Goal: Task Accomplishment & Management: Complete application form

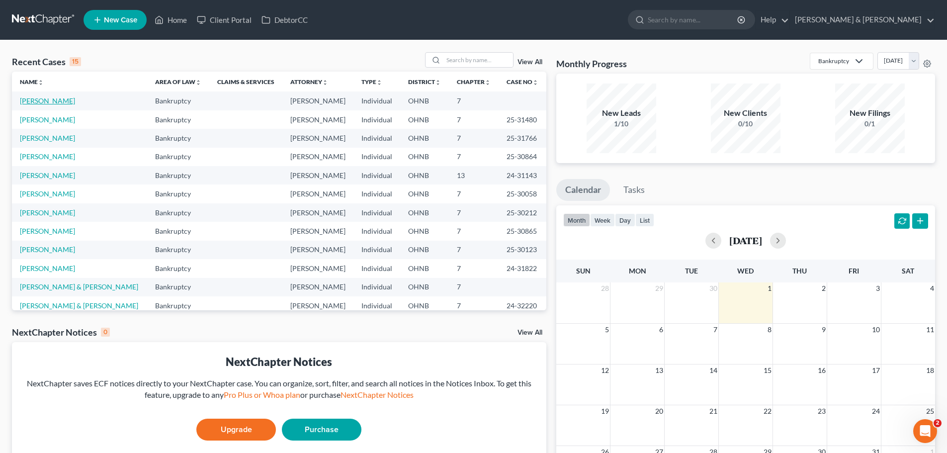
click at [45, 101] on link "[PERSON_NAME]" at bounding box center [47, 100] width 55 height 8
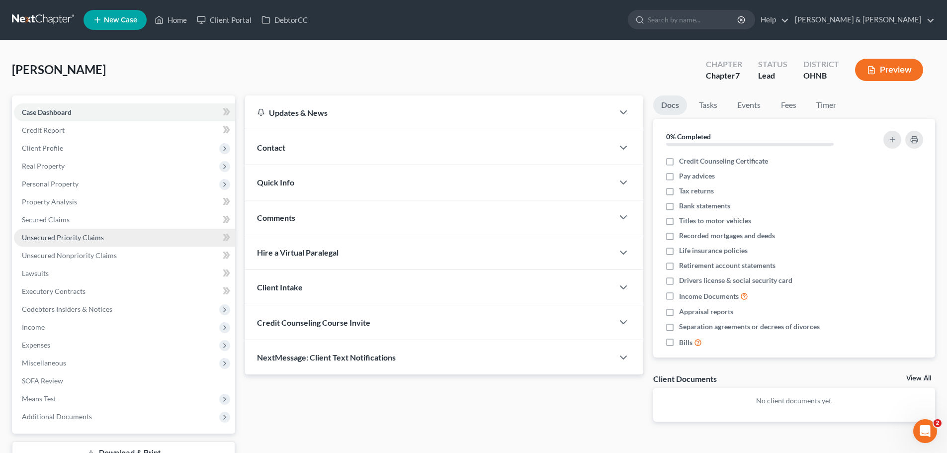
click at [49, 235] on span "Unsecured Priority Claims" at bounding box center [63, 237] width 82 height 8
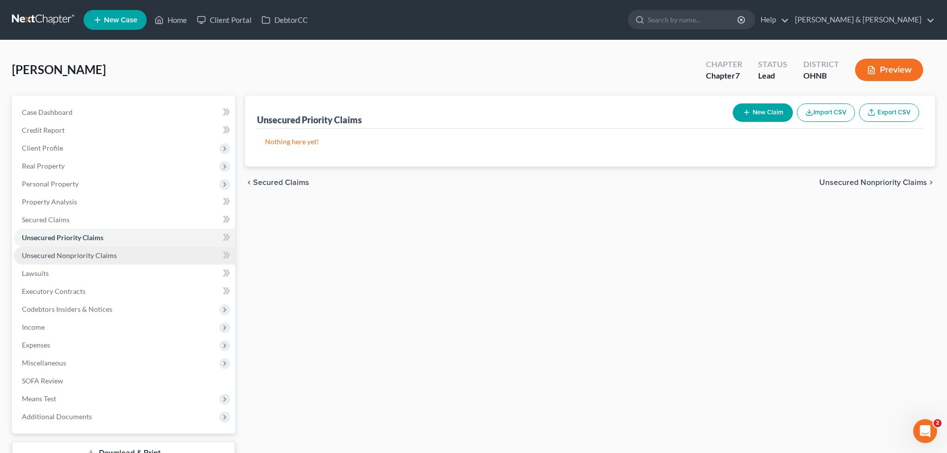
click at [52, 254] on span "Unsecured Nonpriority Claims" at bounding box center [69, 255] width 95 height 8
click at [762, 113] on button "New Claim" at bounding box center [763, 112] width 60 height 18
select select "0"
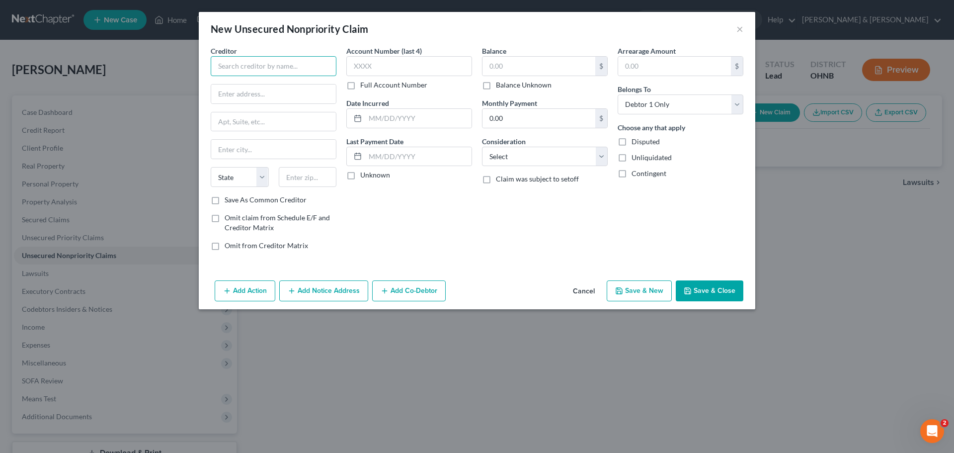
click at [257, 58] on input "text" at bounding box center [274, 66] width 126 height 20
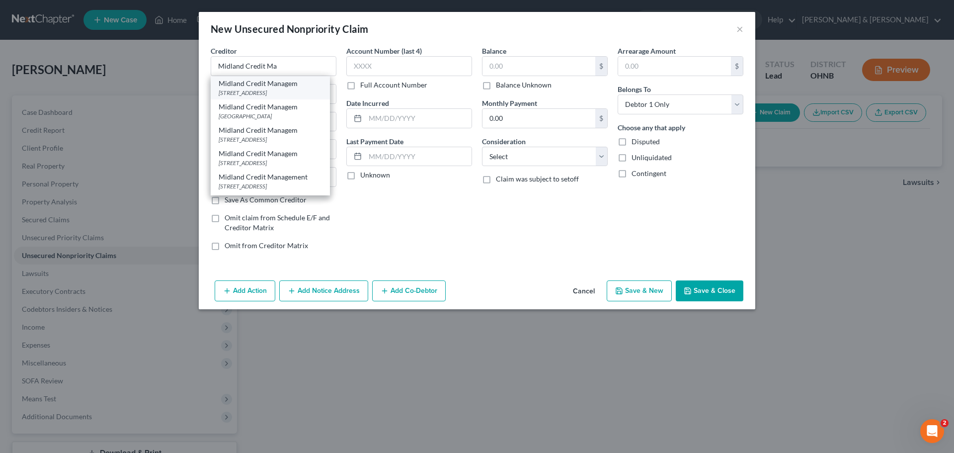
click at [248, 92] on div "[STREET_ADDRESS]" at bounding box center [270, 92] width 103 height 8
type input "Midland Credit Managem"
type input "[STREET_ADDRESS]"
type input "[GEOGRAPHIC_DATA]"
select select "4"
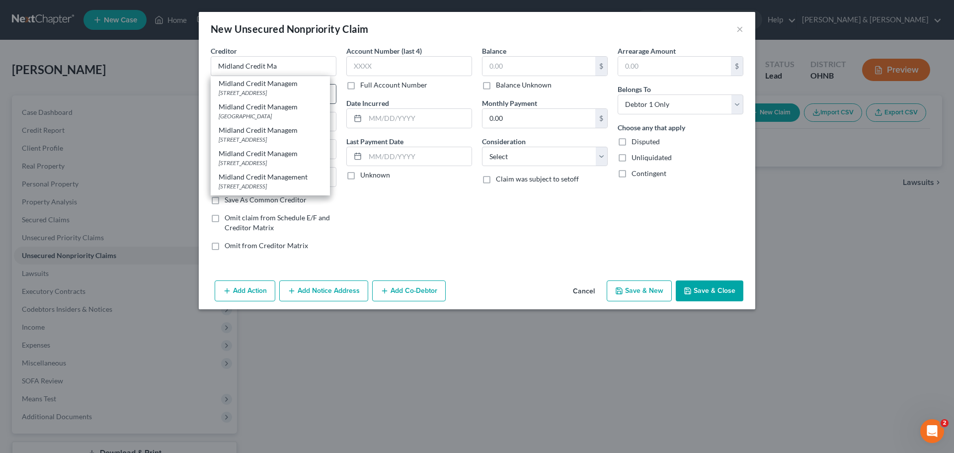
type input "92108"
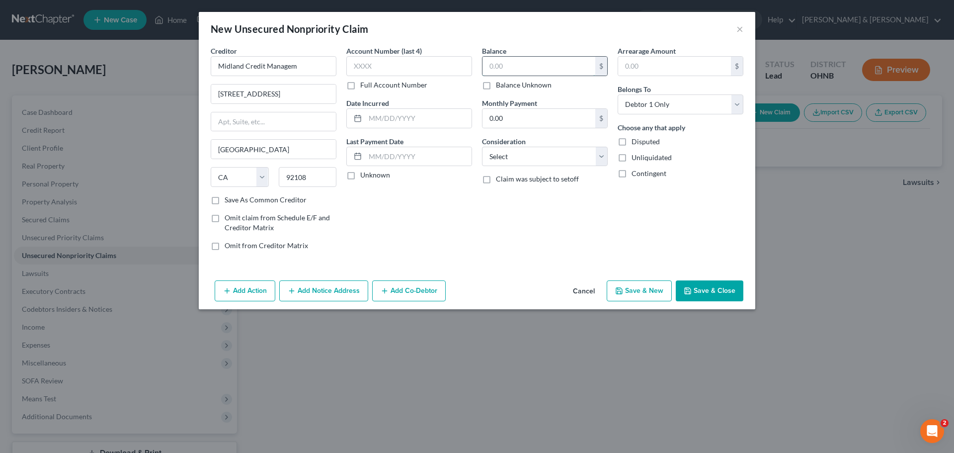
click at [536, 60] on input "text" at bounding box center [539, 66] width 113 height 19
type input "9,043.35"
click at [724, 296] on button "Save & Close" at bounding box center [710, 290] width 68 height 21
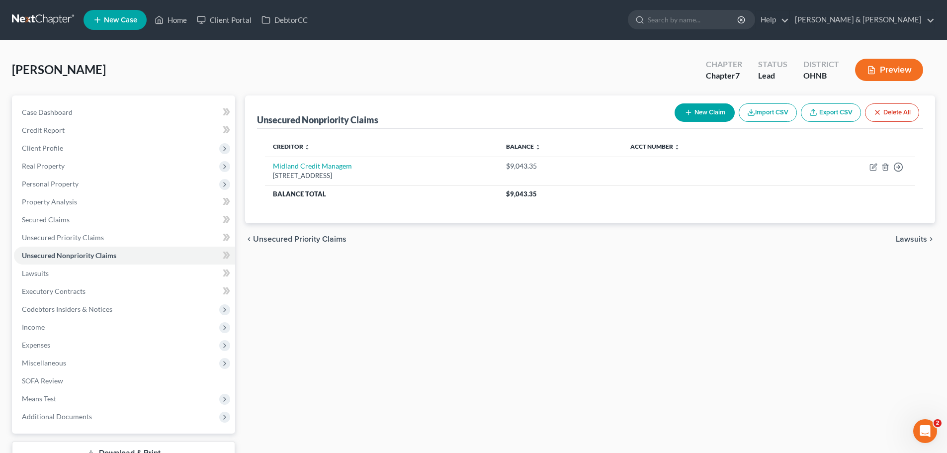
click at [710, 114] on button "New Claim" at bounding box center [705, 112] width 60 height 18
select select "0"
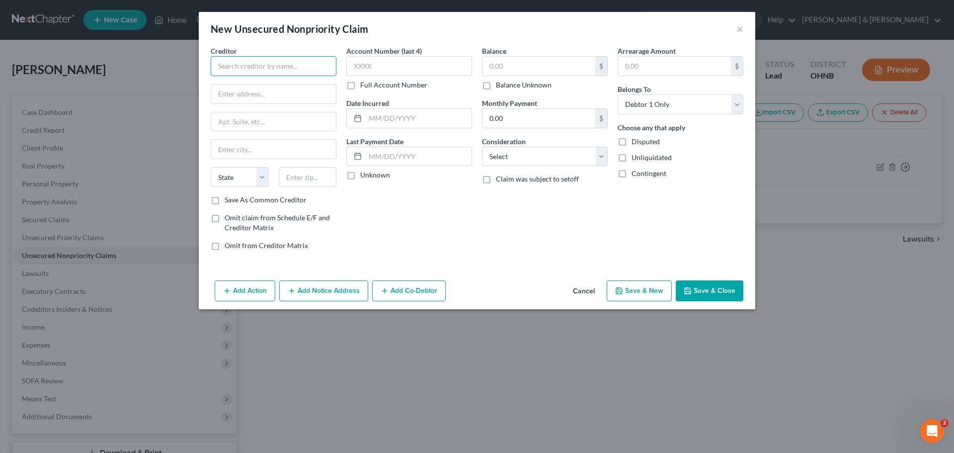
click at [315, 72] on input "text" at bounding box center [274, 66] width 126 height 20
type input "Comenity-My Place Rewards Credit Card"
type input "PO Box 650964"
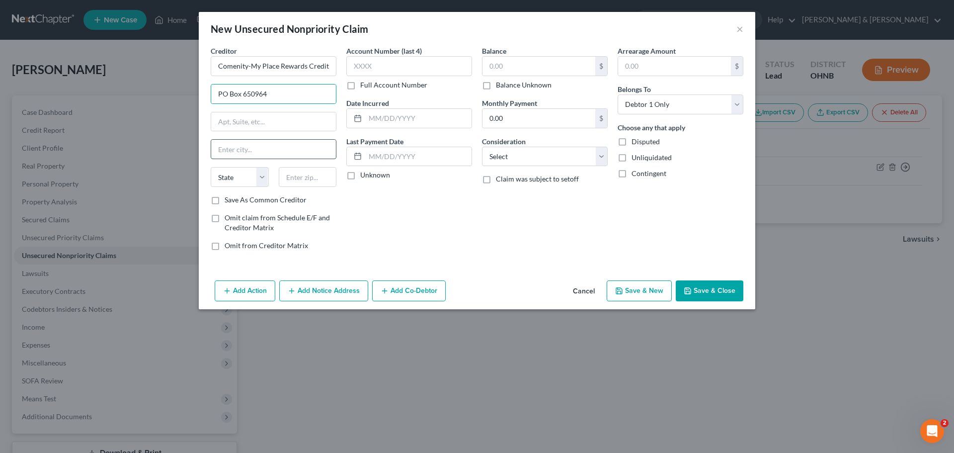
click at [262, 149] on input "text" at bounding box center [273, 149] width 125 height 19
type input "[GEOGRAPHIC_DATA]"
click at [257, 182] on select "State [US_STATE] AK AR AZ CA CO CT DE DC [GEOGRAPHIC_DATA] [GEOGRAPHIC_DATA] GU…" at bounding box center [240, 177] width 58 height 20
select select "45"
click at [211, 167] on select "State [US_STATE] AK AR AZ CA CO CT DE DC [GEOGRAPHIC_DATA] [GEOGRAPHIC_DATA] GU…" at bounding box center [240, 177] width 58 height 20
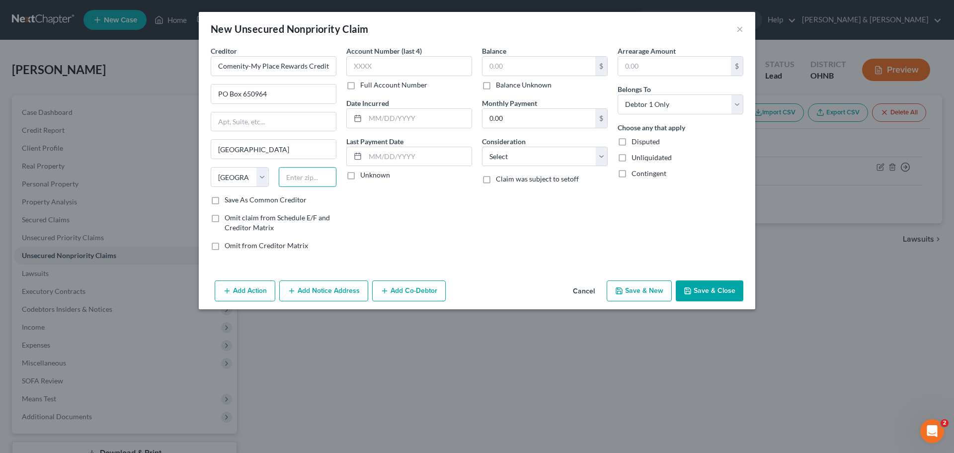
click at [294, 178] on input "text" at bounding box center [308, 177] width 58 height 20
type input "75265"
drag, startPoint x: 539, startPoint y: 55, endPoint x: 538, endPoint y: 61, distance: 6.0
click at [538, 61] on div "Balance $ Balance Unknown Balance Undetermined $ Balance Unknown" at bounding box center [545, 68] width 126 height 44
click at [537, 61] on input "text" at bounding box center [539, 66] width 113 height 19
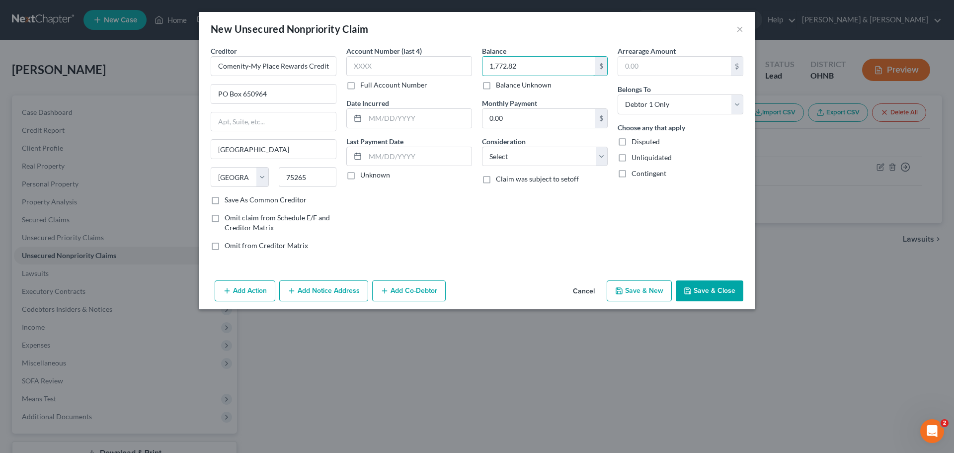
type input "1,772.82"
click at [637, 296] on button "Save & New" at bounding box center [639, 290] width 65 height 21
select select "0"
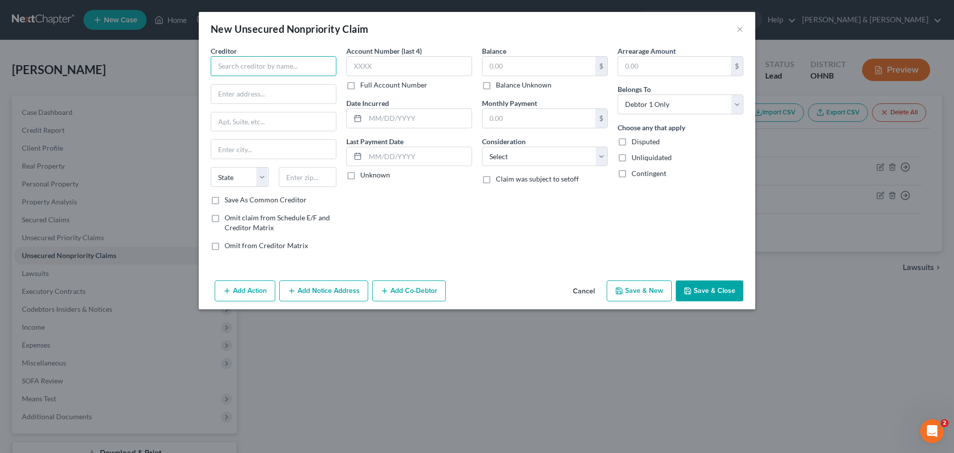
click at [303, 71] on input "text" at bounding box center [274, 66] width 126 height 20
type input "Capital One"
type input "PO Box 30285"
click at [270, 147] on input "text" at bounding box center [273, 149] width 125 height 19
type input "[GEOGRAPHIC_DATA]"
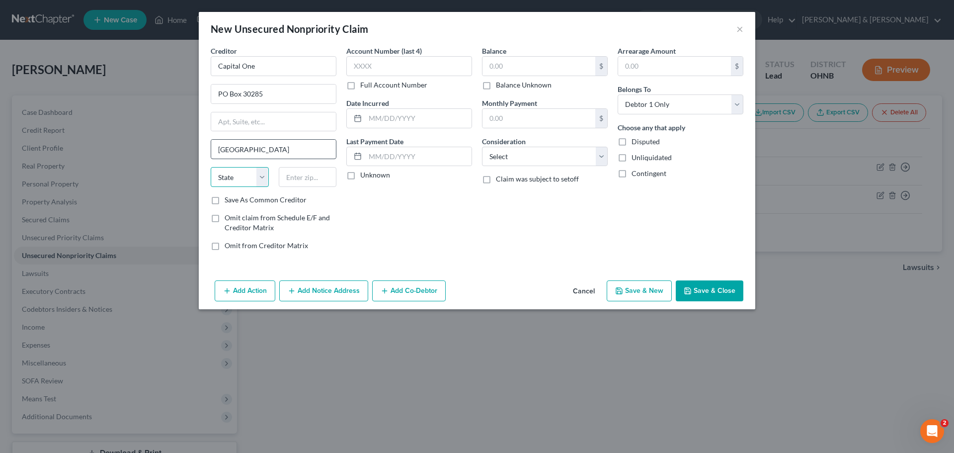
select select "46"
type input "84130"
click at [427, 223] on div "Account Number (last 4) Full Account Number Date Incurred Last Payment Date Unk…" at bounding box center [409, 152] width 136 height 213
click at [527, 68] on input "text" at bounding box center [539, 66] width 113 height 19
type input "551.00"
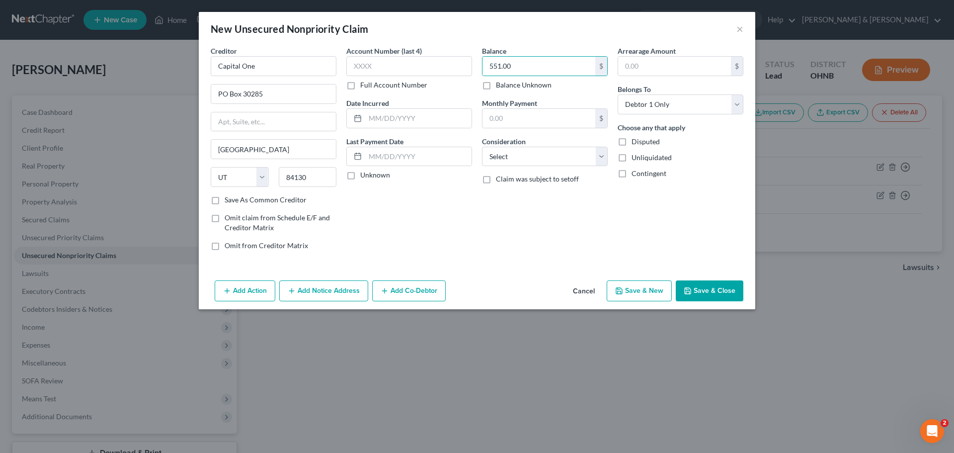
click at [639, 290] on button "Save & New" at bounding box center [639, 290] width 65 height 21
select select "0"
type input "0.00"
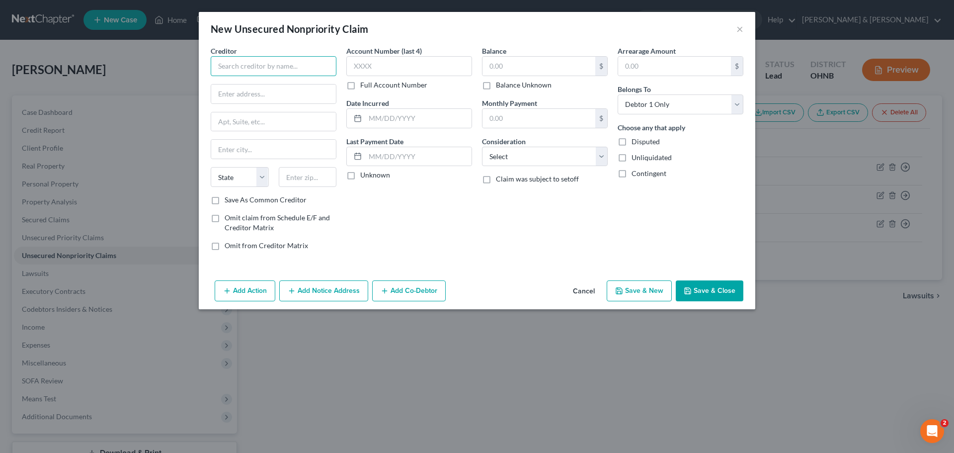
click at [305, 65] on input "text" at bounding box center [274, 66] width 126 height 20
type input "Synchrony Bank. Attn: BK Department"
type input "O"
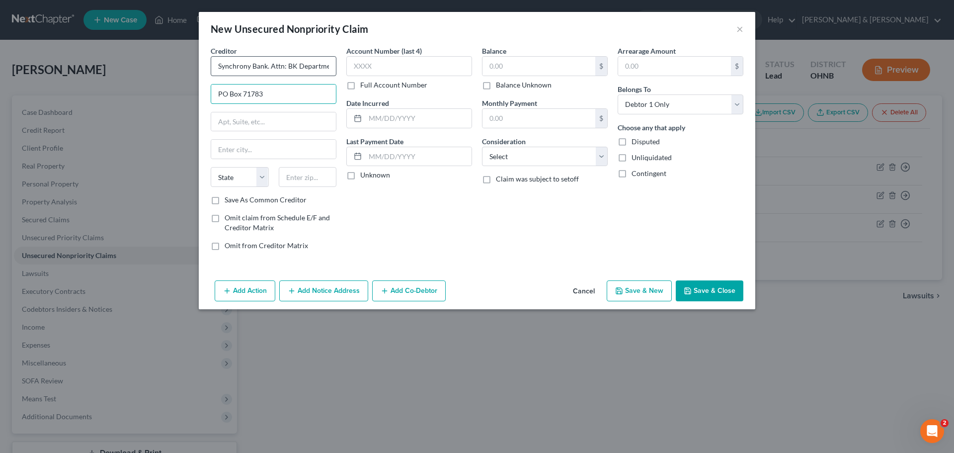
type input "PO Box 71783"
type input "Philadelphi"
select select "39"
type input "19176"
drag, startPoint x: 546, startPoint y: 71, endPoint x: 541, endPoint y: 72, distance: 5.0
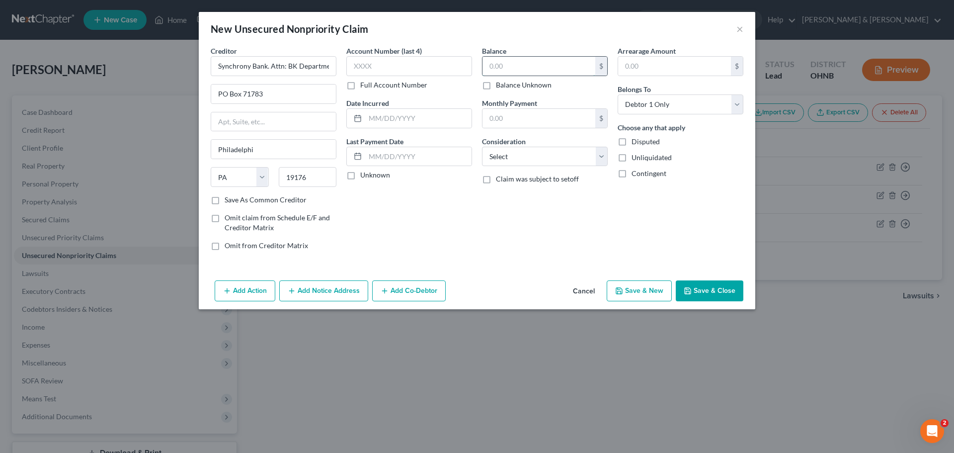
click at [545, 71] on input "text" at bounding box center [539, 66] width 113 height 19
type input "1,316.16"
drag, startPoint x: 658, startPoint y: 292, endPoint x: 655, endPoint y: 281, distance: 11.0
click at [655, 281] on button "Save & New" at bounding box center [639, 290] width 65 height 21
select select "0"
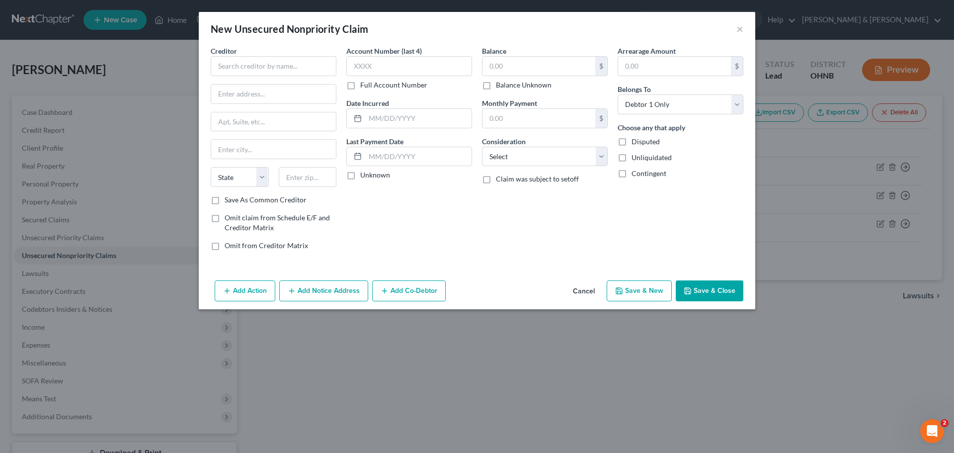
type input "0.00"
click at [281, 70] on input "text" at bounding box center [274, 66] width 126 height 20
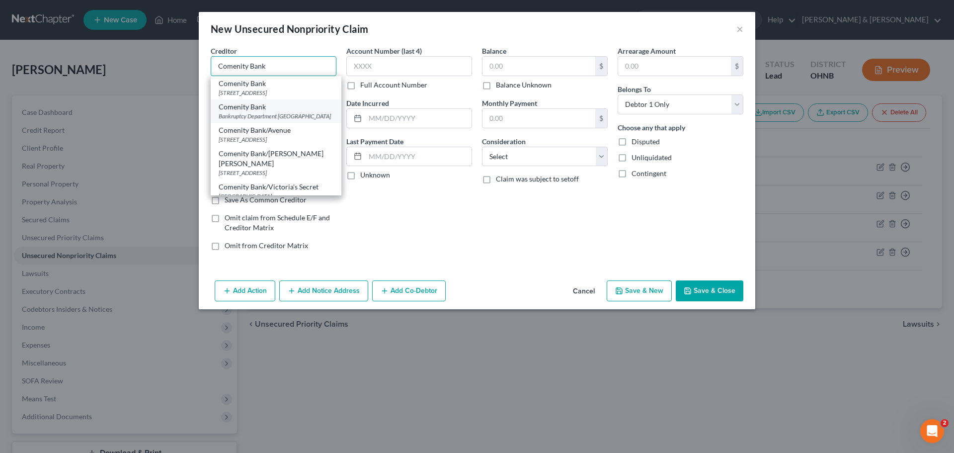
type input "Comenity Bank"
click at [261, 119] on div "Bankruptcy Department [GEOGRAPHIC_DATA]" at bounding box center [276, 116] width 115 height 8
type input "Bankruptcy Department"
type input "PO Box 182125"
type input "Columbus"
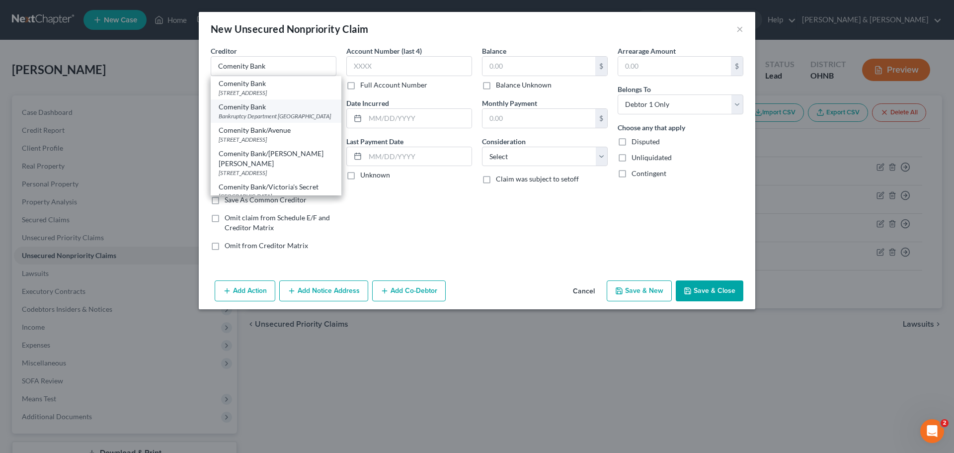
select select "36"
type input "43218"
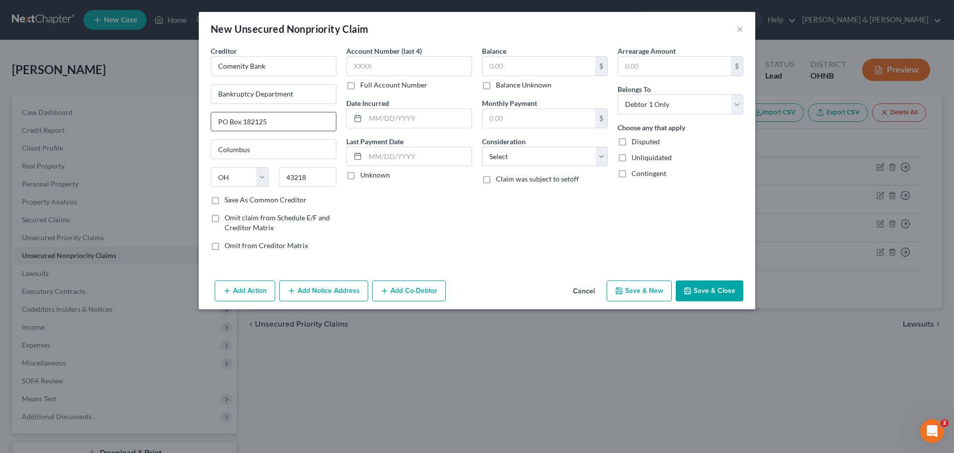
click at [266, 123] on input "PO Box 182125" at bounding box center [273, 121] width 125 height 19
type input "PO Box 1828789"
click at [355, 244] on div "Account Number (last 4) Full Account Number Date Incurred Last Payment Date Unk…" at bounding box center [409, 152] width 136 height 213
click at [508, 67] on input "text" at bounding box center [539, 66] width 113 height 19
click at [509, 65] on input "text" at bounding box center [539, 66] width 113 height 19
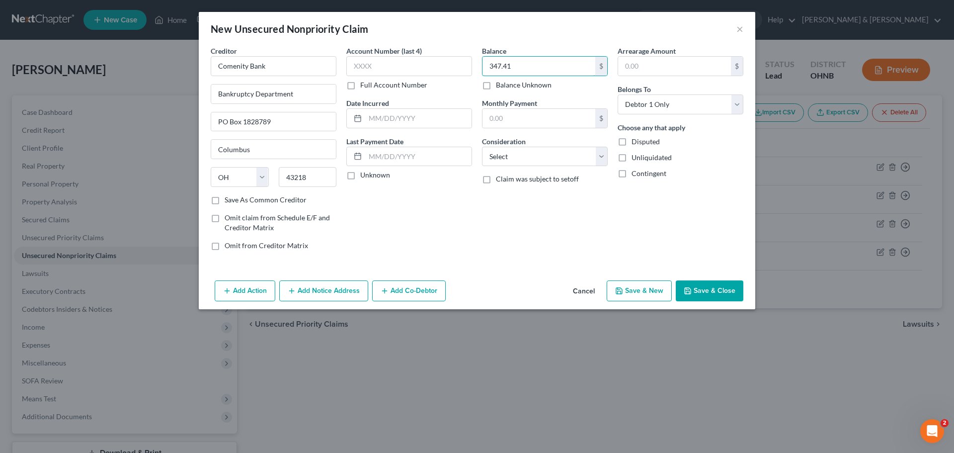
type input "347.41"
drag, startPoint x: 635, startPoint y: 299, endPoint x: 639, endPoint y: 296, distance: 5.7
click at [639, 296] on button "Save & New" at bounding box center [639, 290] width 65 height 21
select select "0"
type input "0.00"
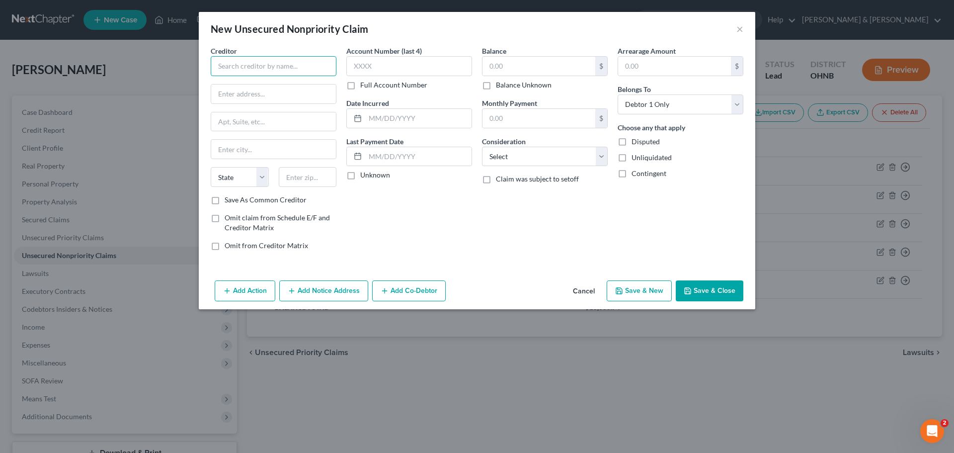
click at [261, 69] on input "text" at bounding box center [274, 66] width 126 height 20
type input "Comenity Bank/Maurices"
type input "PO Box 182789"
drag, startPoint x: 255, startPoint y: 154, endPoint x: 250, endPoint y: 151, distance: 6.5
click at [255, 154] on input "text" at bounding box center [273, 149] width 125 height 19
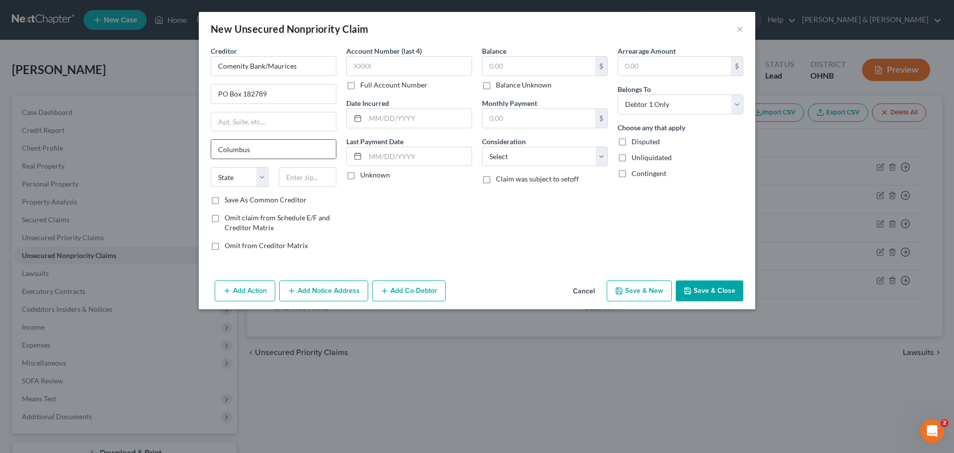
type input "Columbus"
select select "36"
type input "43218"
click at [374, 228] on div "Account Number (last 4) Full Account Number Date Incurred Last Payment Date Unk…" at bounding box center [409, 152] width 136 height 213
click at [539, 64] on input "text" at bounding box center [539, 66] width 113 height 19
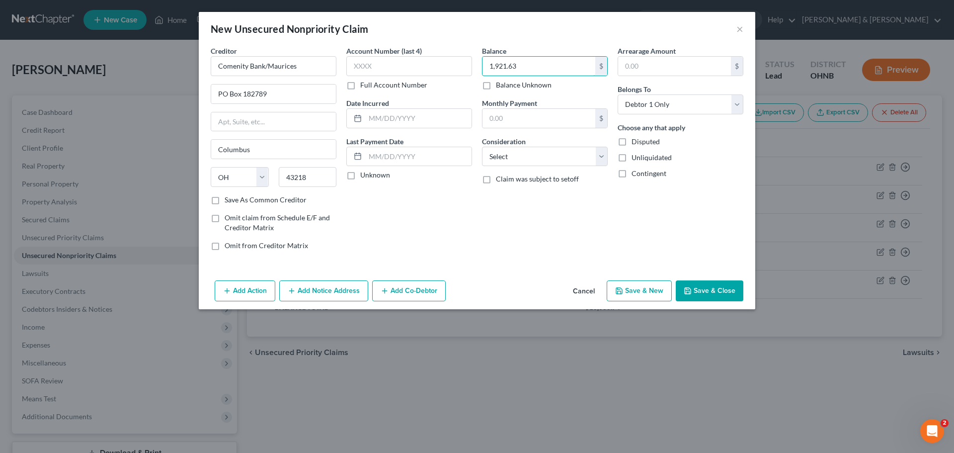
type input "1,921.63"
click at [662, 292] on button "Save & New" at bounding box center [639, 290] width 65 height 21
select select "0"
type input "0.00"
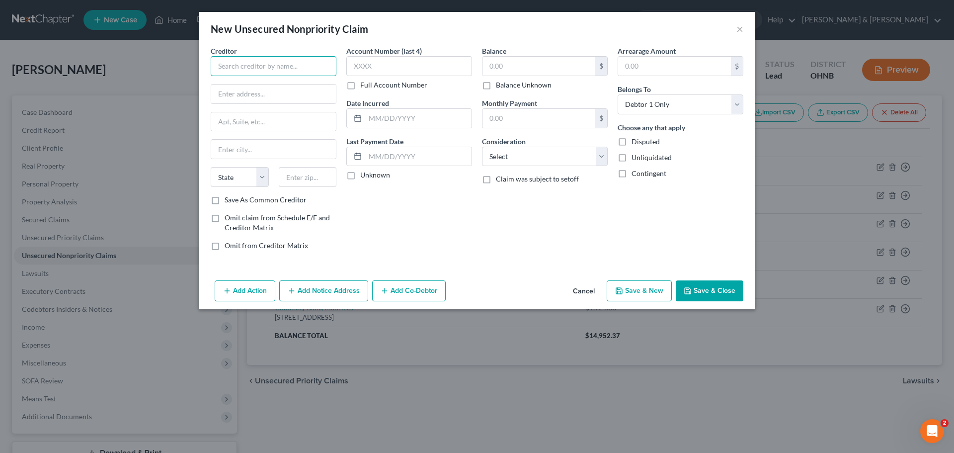
click at [256, 58] on input "text" at bounding box center [274, 66] width 126 height 20
type input "Meijer Mastercard"
type input "PO Box 6069"
drag, startPoint x: 244, startPoint y: 137, endPoint x: 242, endPoint y: 142, distance: 5.2
click at [242, 141] on div "Creditor * Meijer Mastercard PO Box [GEOGRAPHIC_DATA][US_STATE] AZ CA CO CT DE …" at bounding box center [274, 120] width 126 height 149
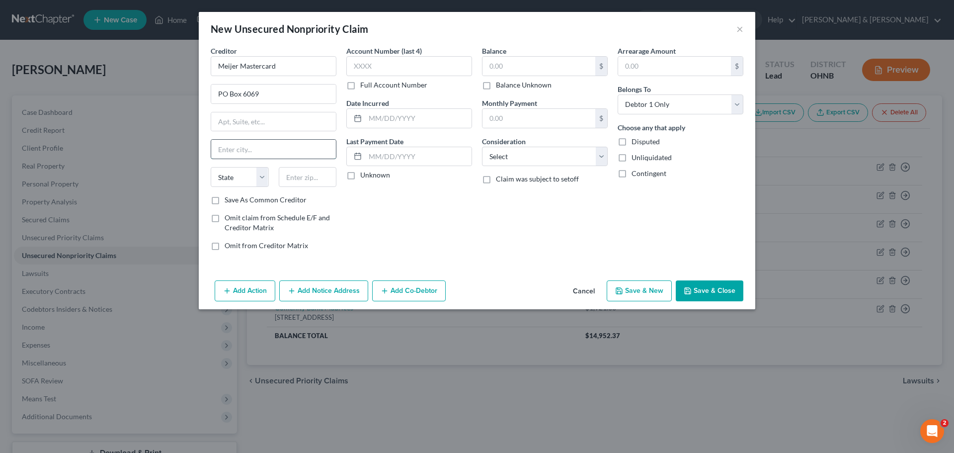
click at [242, 142] on input "text" at bounding box center [273, 149] width 125 height 19
type input "[PERSON_NAME] Stream"
select select "14"
type input "60197"
drag, startPoint x: 518, startPoint y: 67, endPoint x: 486, endPoint y: 66, distance: 32.3
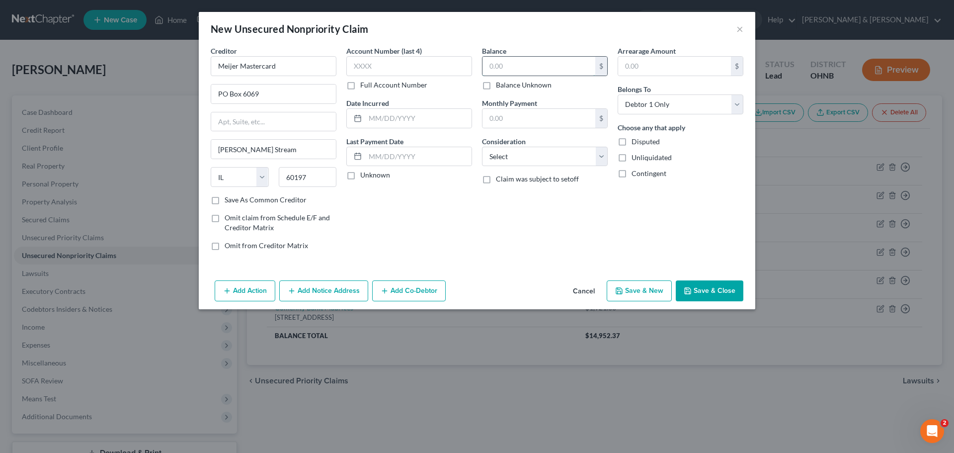
click at [488, 66] on input "text" at bounding box center [539, 66] width 113 height 19
type input "2,493.68"
click at [312, 289] on button "Add Notice Address" at bounding box center [323, 290] width 89 height 21
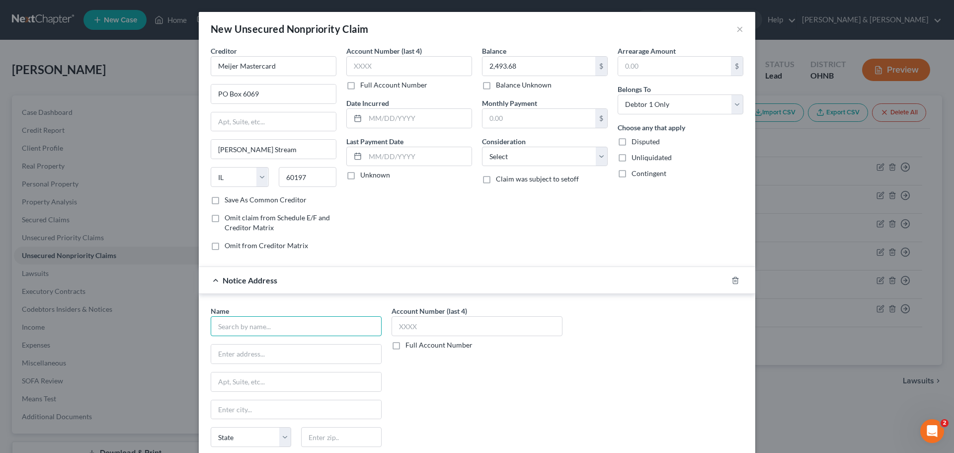
drag, startPoint x: 236, startPoint y: 327, endPoint x: 257, endPoint y: 342, distance: 25.9
click at [237, 329] on input "text" at bounding box center [296, 326] width 171 height 20
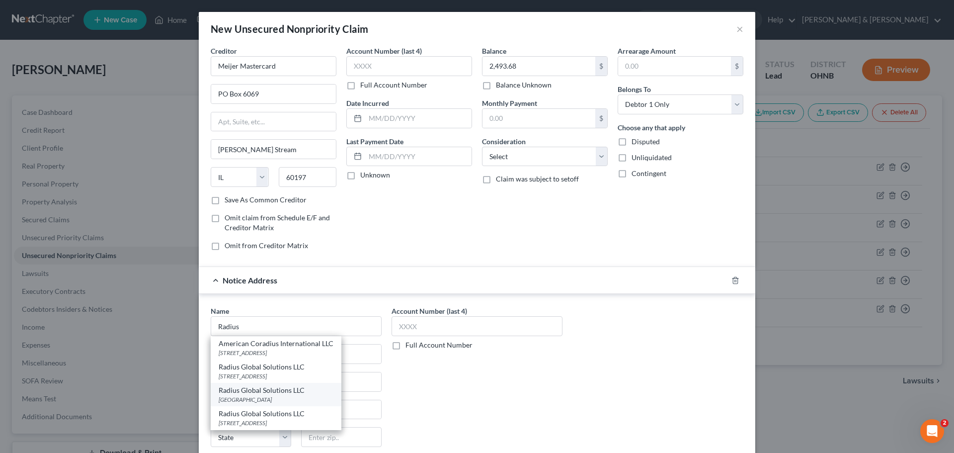
click at [253, 394] on div "Radius Global Solutions LLC" at bounding box center [276, 390] width 115 height 10
type input "Radius Global Solutions LLC"
type input "PO Box 390846"
type input "[GEOGRAPHIC_DATA]"
select select "24"
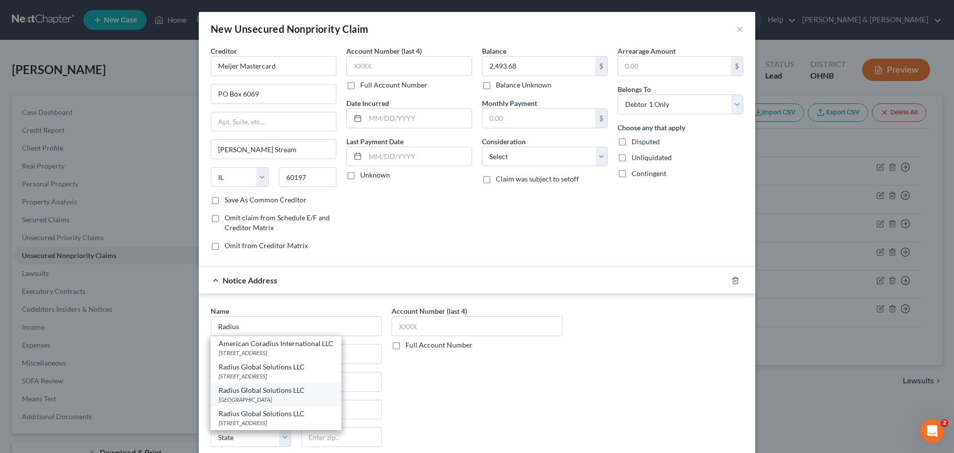
type input "55439"
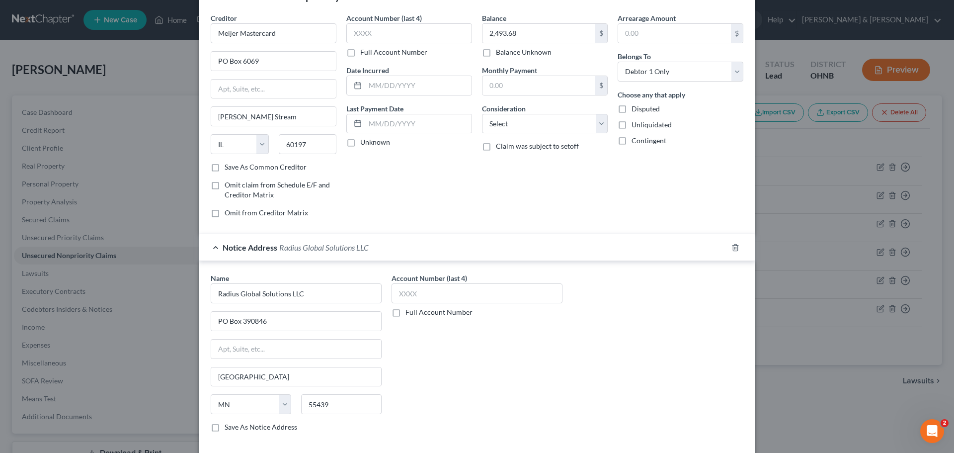
scroll to position [34, 0]
click at [525, 291] on input "text" at bounding box center [477, 292] width 171 height 20
type input ".320"
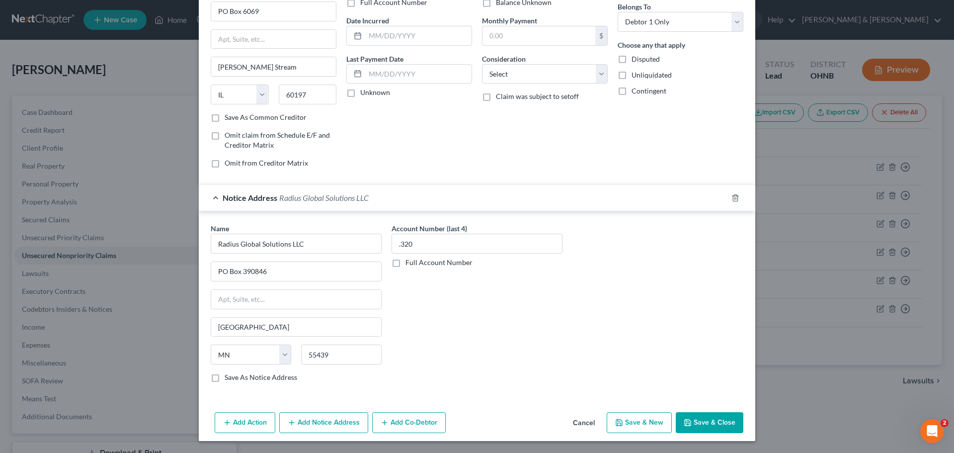
click at [637, 421] on button "Save & New" at bounding box center [639, 422] width 65 height 21
type input "0.00"
select select "0"
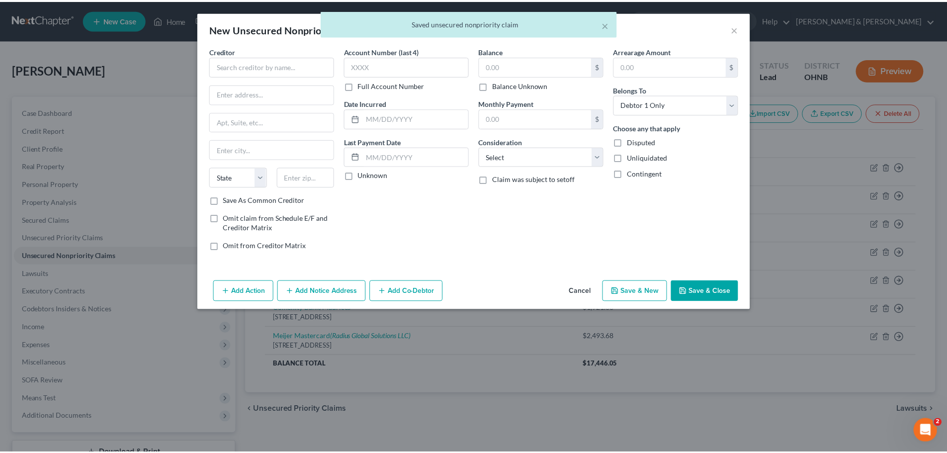
scroll to position [0, 0]
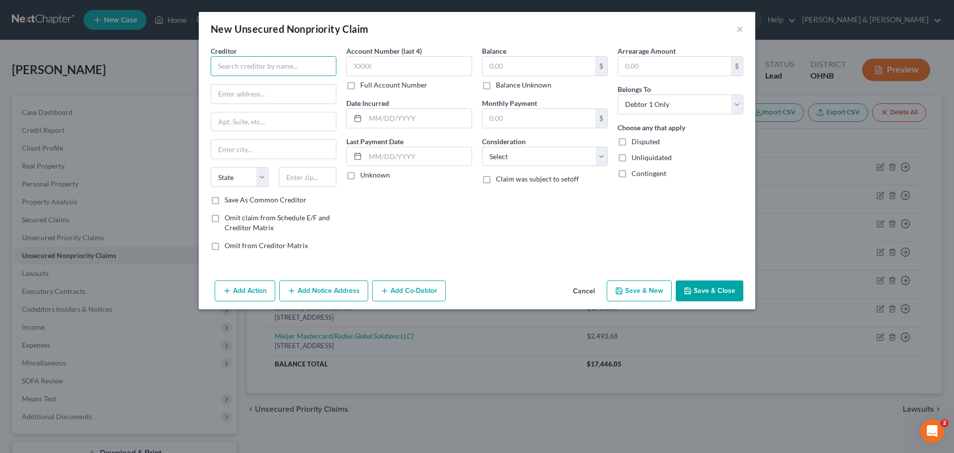
click at [271, 67] on input "text" at bounding box center [274, 66] width 126 height 20
type input "[PERSON_NAME] Fargo Bank NA"
type input "PO Box 5129"
click at [241, 144] on input "text" at bounding box center [273, 149] width 125 height 19
type input "[GEOGRAPHIC_DATA]"
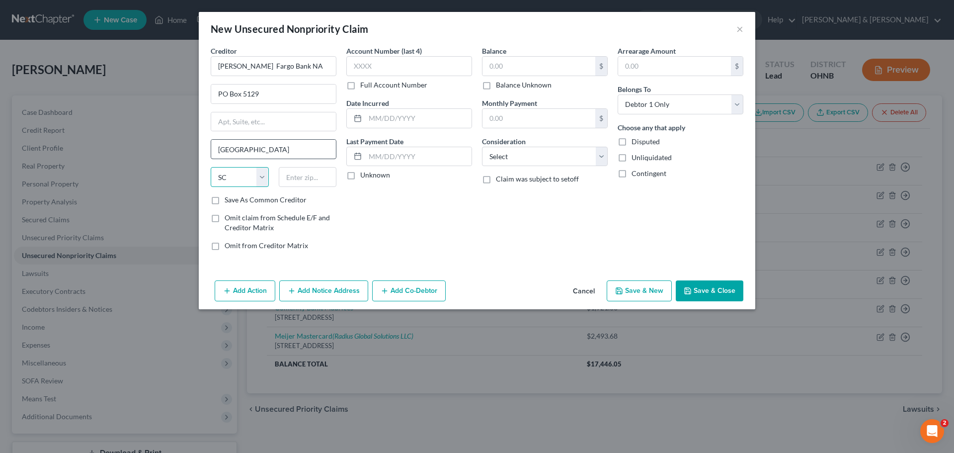
select select "43"
type input "57117"
click at [494, 68] on input "text" at bounding box center [539, 66] width 113 height 19
type input "13,935.62"
drag, startPoint x: 602, startPoint y: 236, endPoint x: 629, endPoint y: 255, distance: 33.0
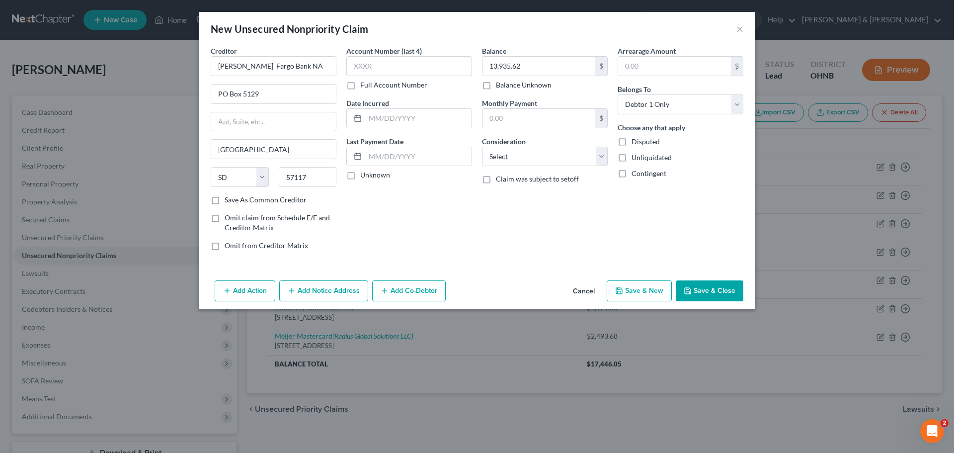
click at [603, 236] on div "Balance 13,935.62 $ Balance Unknown Balance Undetermined 13,935.62 $ Balance Un…" at bounding box center [545, 152] width 136 height 213
click at [634, 296] on button "Save & New" at bounding box center [639, 290] width 65 height 21
select select "0"
type input "0.00"
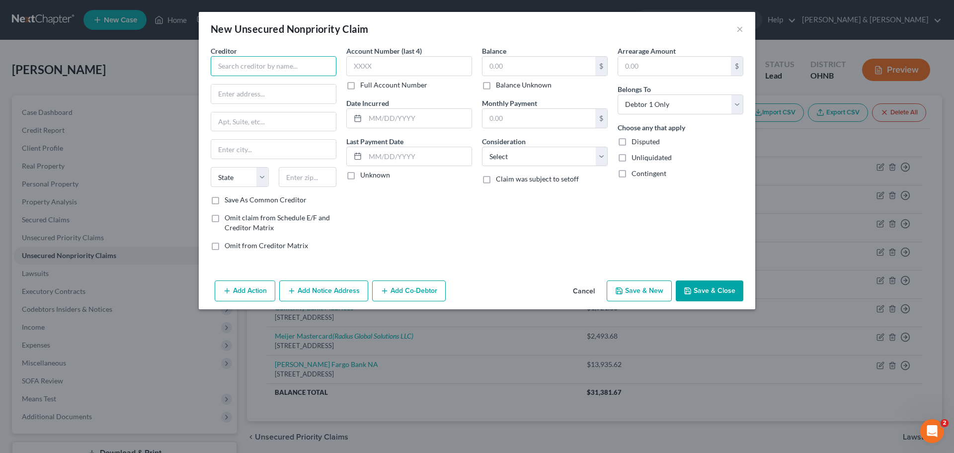
click at [236, 74] on input "text" at bounding box center [274, 66] width 126 height 20
type input "Discover"
type input "PO Box 70176"
click at [245, 154] on input "text" at bounding box center [273, 149] width 125 height 19
type input "[GEOGRAPHIC_DATA]"
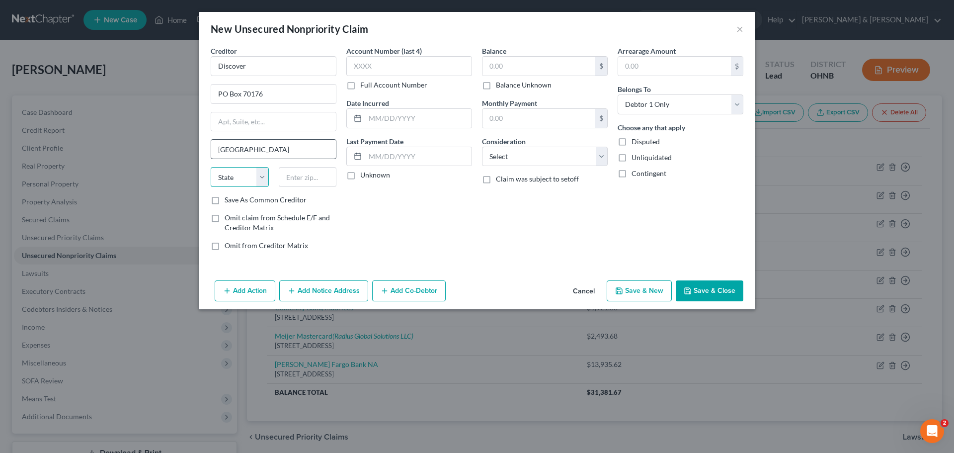
select select "39"
type input "19176"
click at [540, 68] on input "text" at bounding box center [539, 66] width 113 height 19
type input "4,765.65"
drag, startPoint x: 635, startPoint y: 297, endPoint x: 635, endPoint y: 291, distance: 5.5
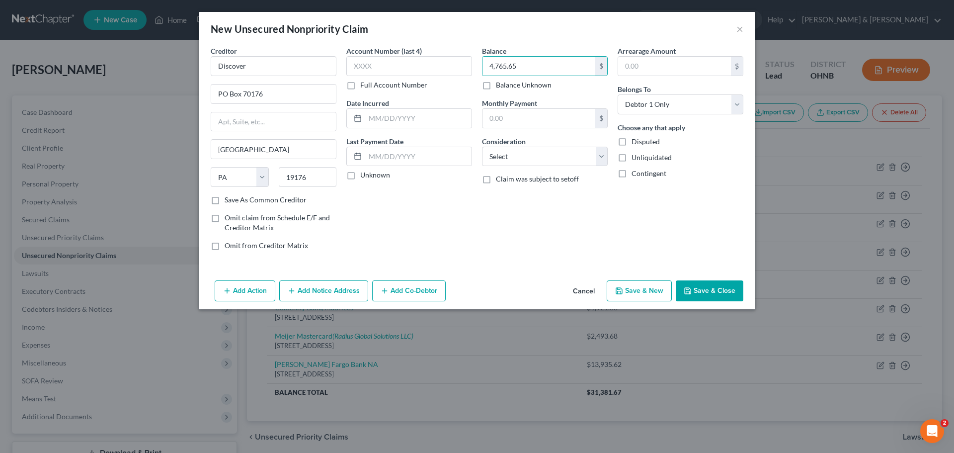
click at [635, 291] on button "Save & New" at bounding box center [639, 290] width 65 height 21
select select "0"
type input "0.00"
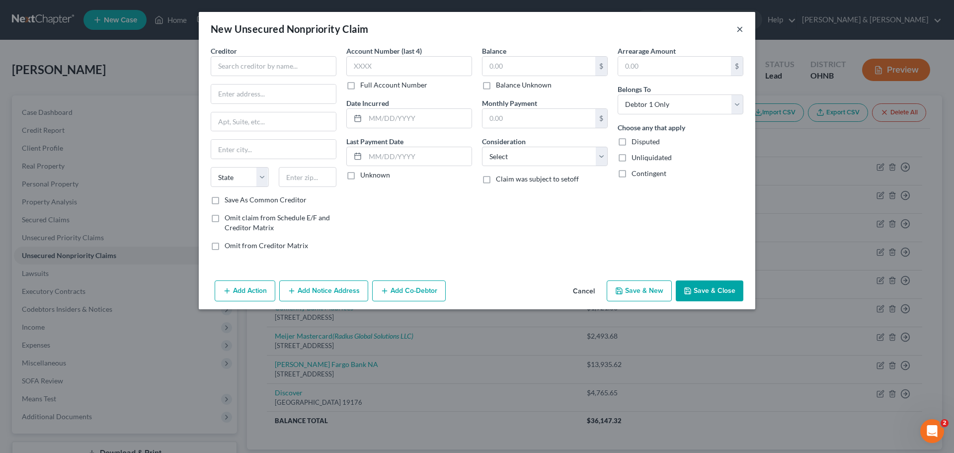
click at [738, 30] on button "×" at bounding box center [740, 29] width 7 height 12
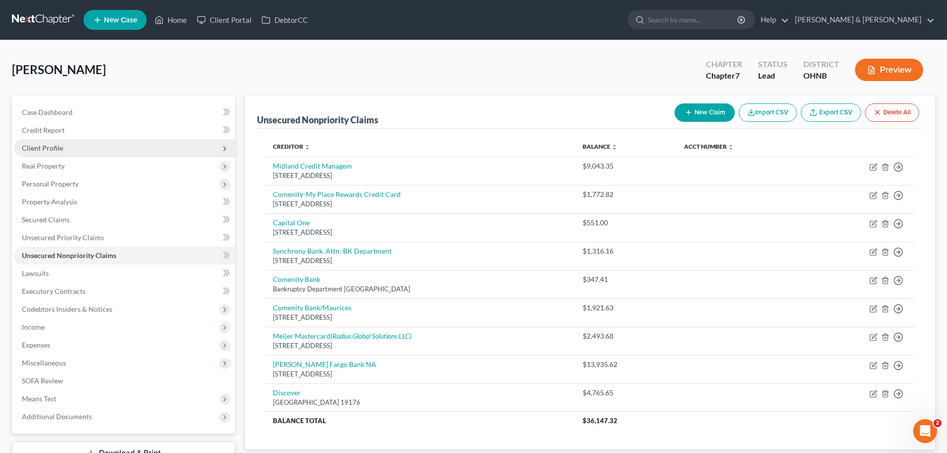
click at [50, 146] on span "Client Profile" at bounding box center [42, 148] width 41 height 8
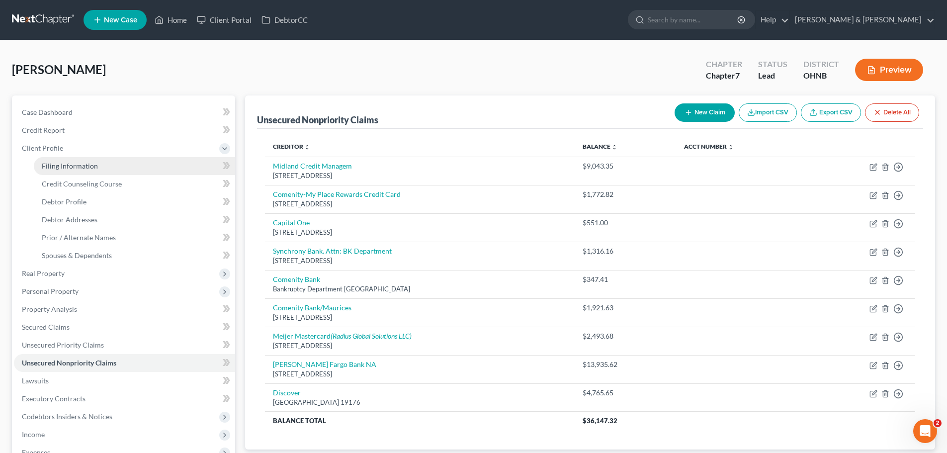
click at [63, 165] on span "Filing Information" at bounding box center [70, 166] width 56 height 8
select select "1"
select select "0"
select select "36"
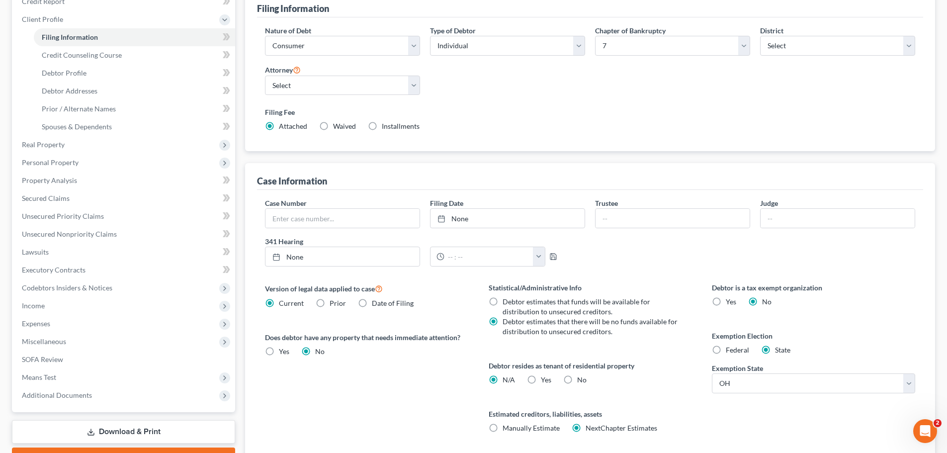
scroll to position [130, 0]
click at [577, 377] on label "No" at bounding box center [581, 378] width 9 height 10
click at [581, 377] on input "No" at bounding box center [584, 376] width 6 height 6
radio input "true"
radio input "false"
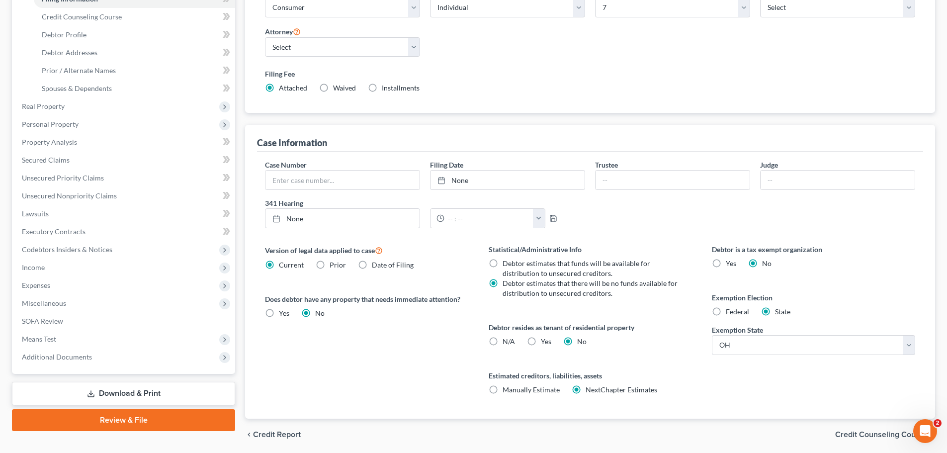
scroll to position [178, 0]
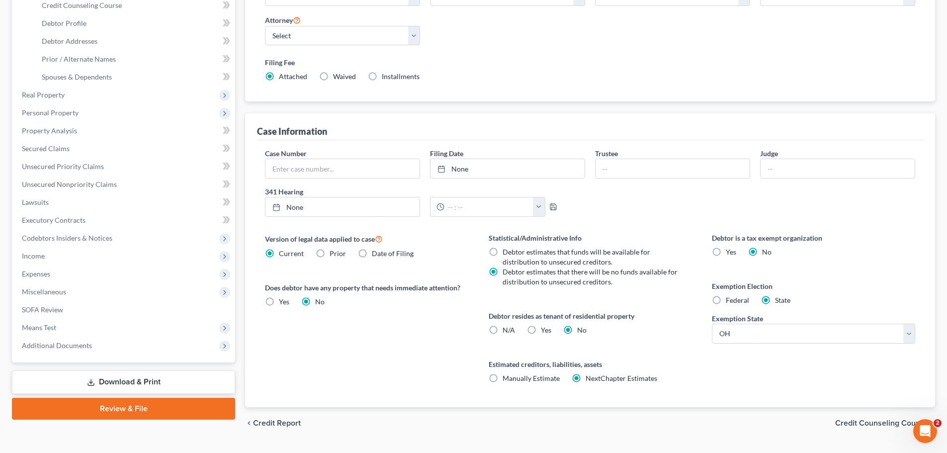
click at [885, 420] on span "Credit Counseling Course" at bounding box center [881, 423] width 92 height 8
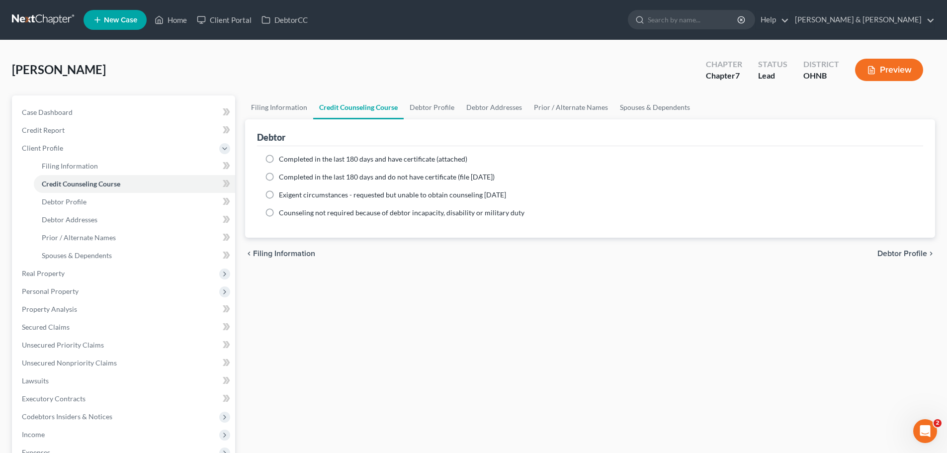
click at [279, 159] on label "Completed in the last 180 days and have certificate (attached)" at bounding box center [373, 159] width 188 height 10
click at [283, 159] on input "Completed in the last 180 days and have certificate (attached)" at bounding box center [286, 157] width 6 height 6
radio input "true"
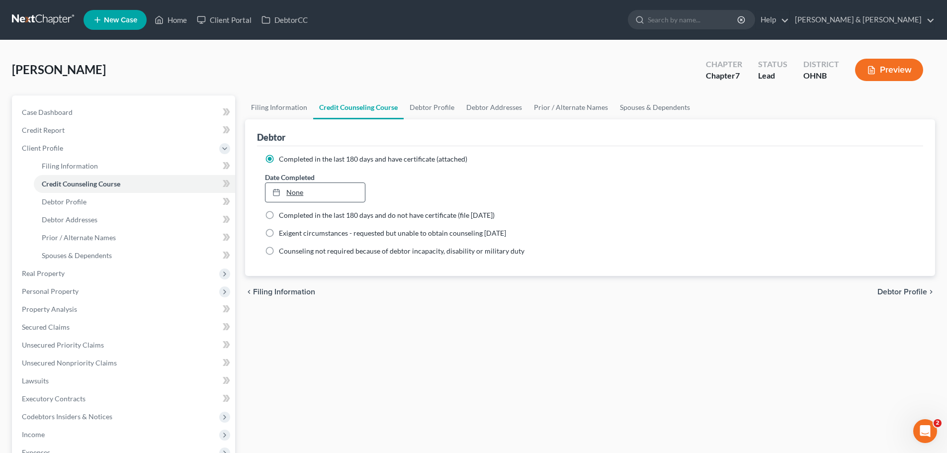
type input "[DATE]"
click at [293, 186] on link "[DATE]" at bounding box center [314, 192] width 99 height 19
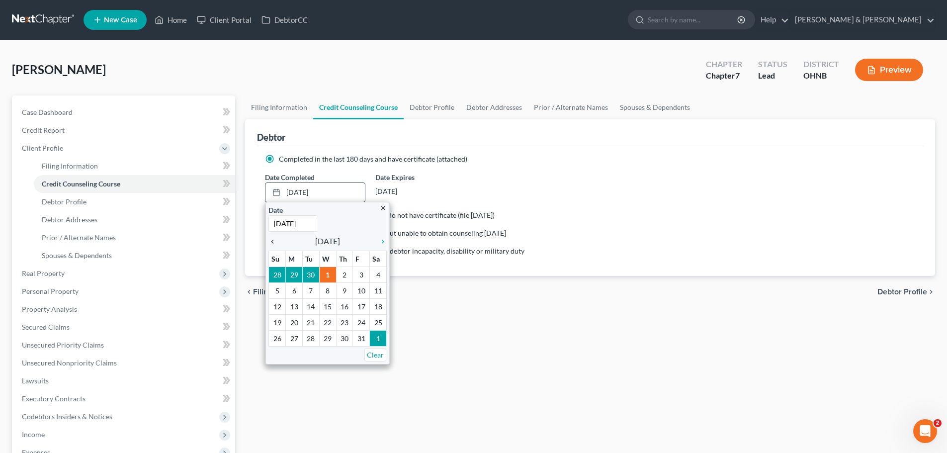
click at [277, 241] on icon "chevron_left" at bounding box center [274, 242] width 13 height 8
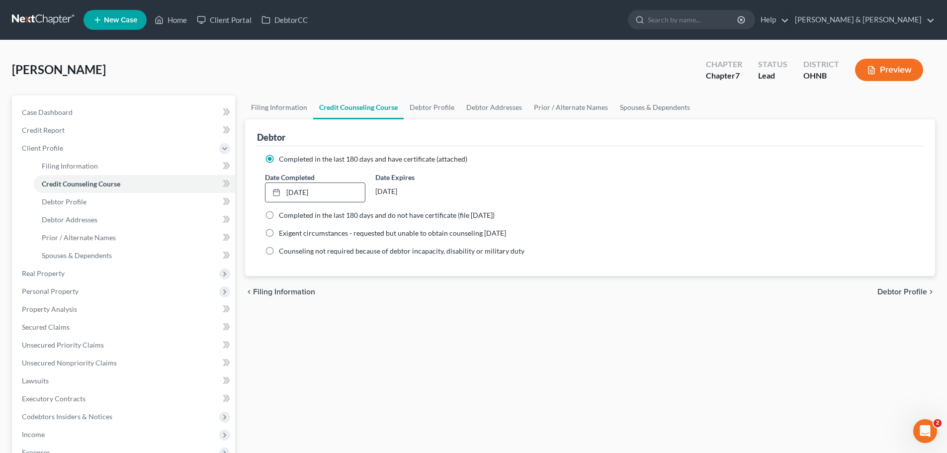
click at [909, 290] on span "Debtor Profile" at bounding box center [902, 292] width 50 height 8
select select "0"
select select "1"
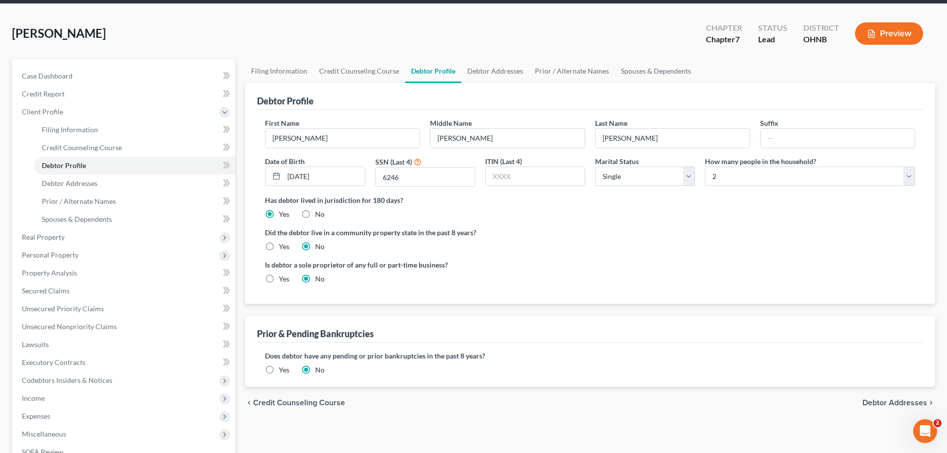
scroll to position [55, 0]
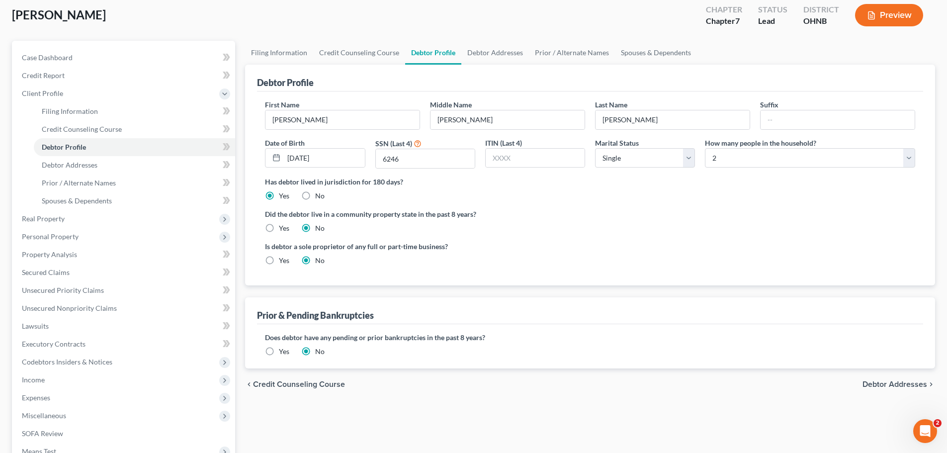
click at [908, 384] on span "Debtor Addresses" at bounding box center [894, 384] width 65 height 8
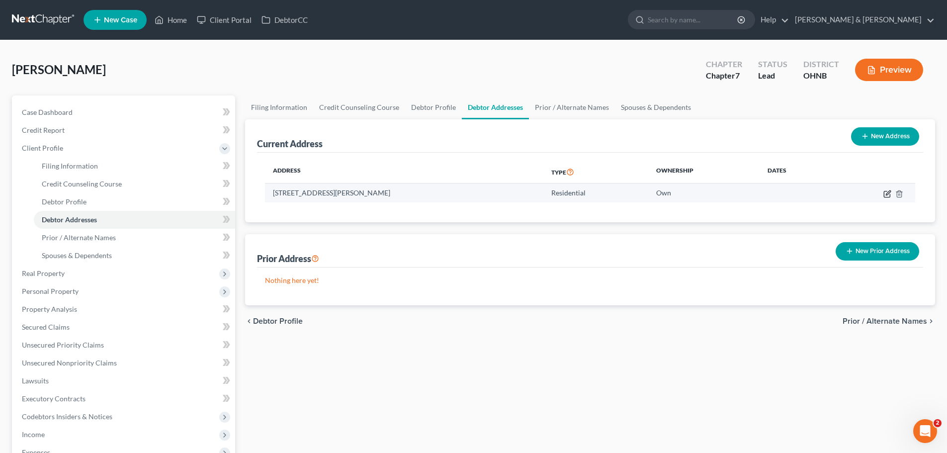
click at [885, 193] on icon "button" at bounding box center [887, 194] width 8 height 8
select select "36"
select select "1"
select select "0"
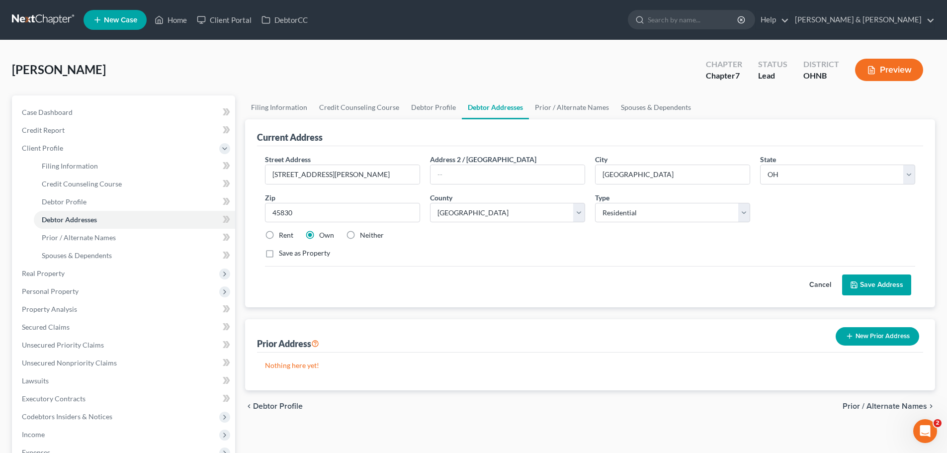
click at [360, 236] on label "Neither" at bounding box center [372, 235] width 24 height 10
click at [364, 236] on input "Neither" at bounding box center [367, 233] width 6 height 6
radio input "true"
click at [879, 293] on button "Save Address" at bounding box center [876, 284] width 69 height 21
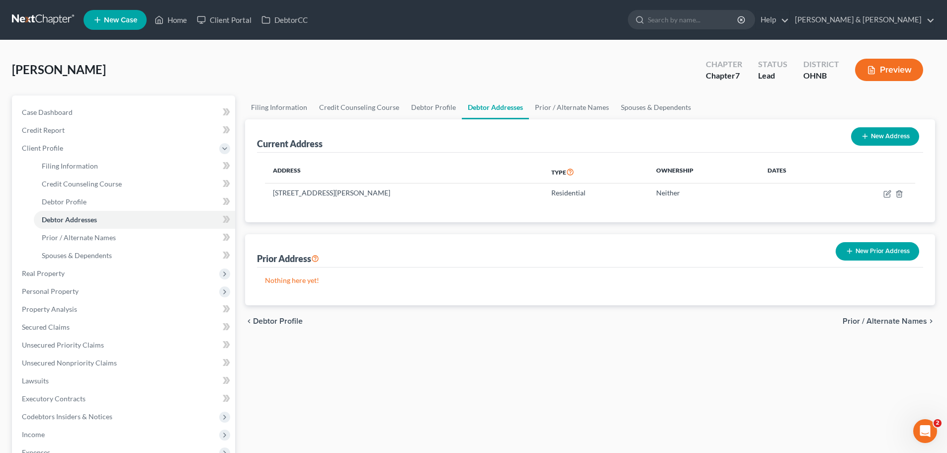
drag, startPoint x: 887, startPoint y: 321, endPoint x: 879, endPoint y: 321, distance: 7.5
click at [887, 321] on span "Prior / Alternate Names" at bounding box center [885, 321] width 85 height 8
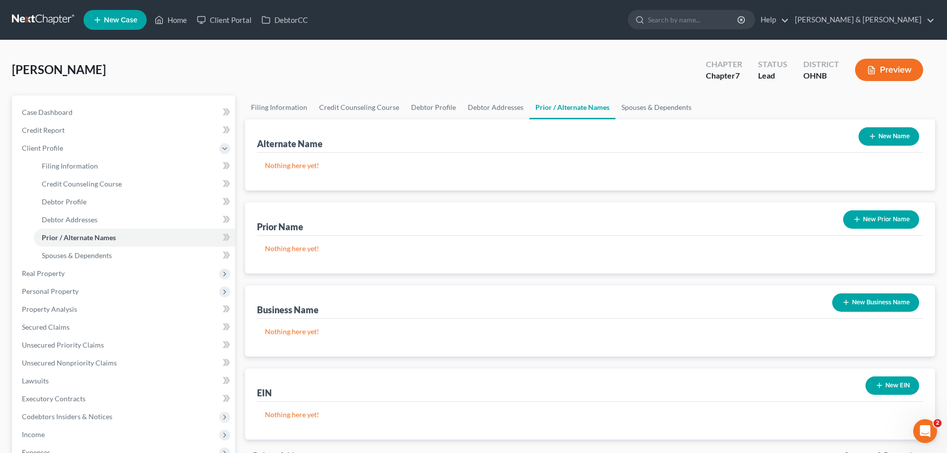
click at [871, 216] on button "New Prior Name" at bounding box center [881, 219] width 76 height 18
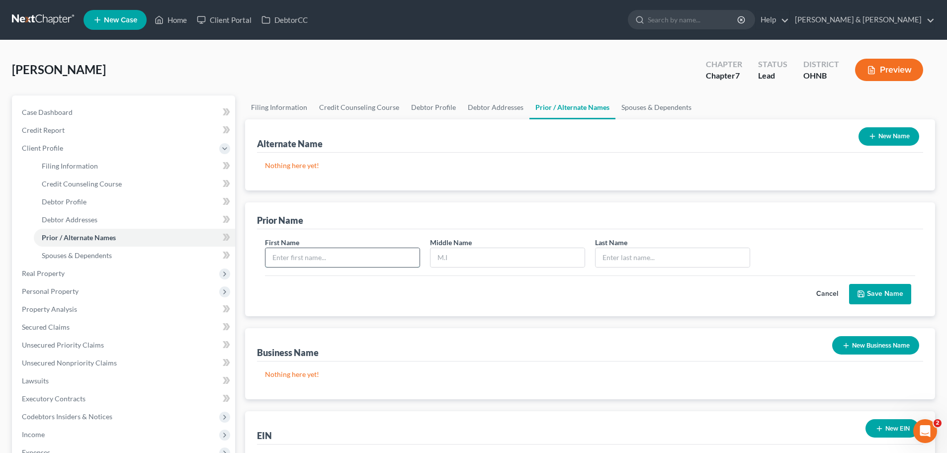
click at [367, 254] on input "text" at bounding box center [342, 257] width 154 height 19
type input "[PERSON_NAME]"
drag, startPoint x: 629, startPoint y: 256, endPoint x: 635, endPoint y: 270, distance: 15.3
click at [628, 256] on input "text" at bounding box center [672, 257] width 154 height 19
type input "[PERSON_NAME]"
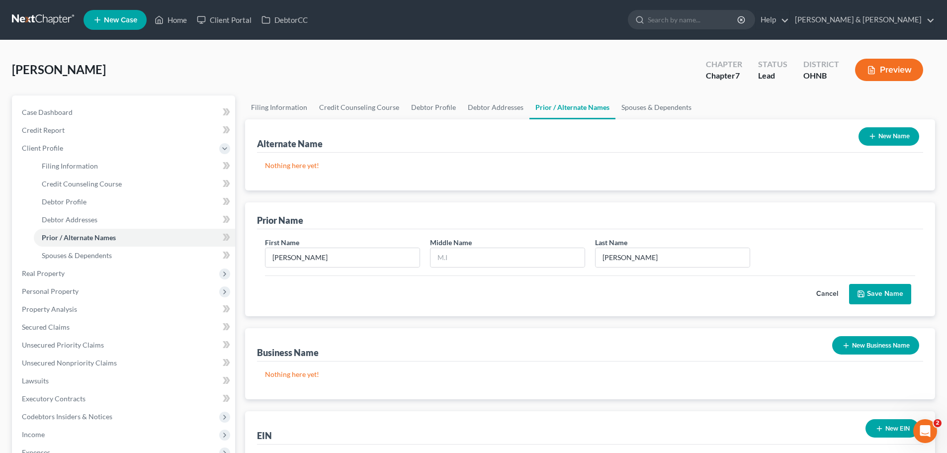
click at [883, 293] on button "Save Name" at bounding box center [880, 294] width 62 height 21
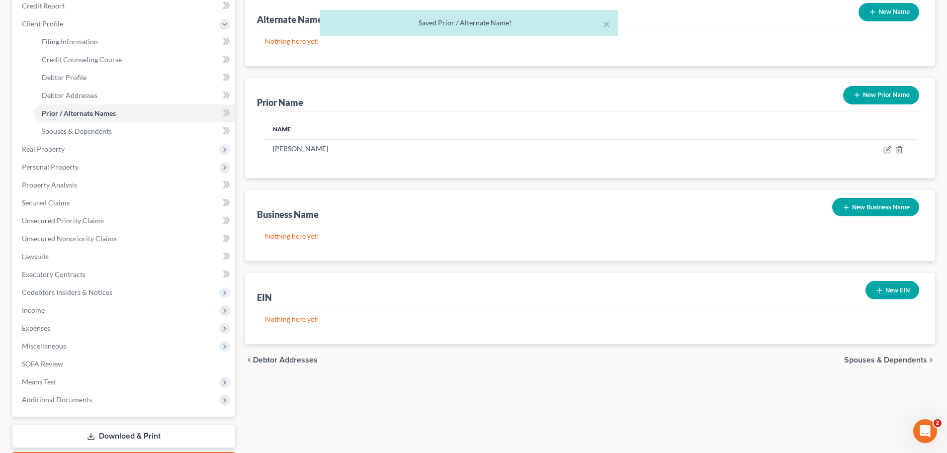
scroll to position [137, 0]
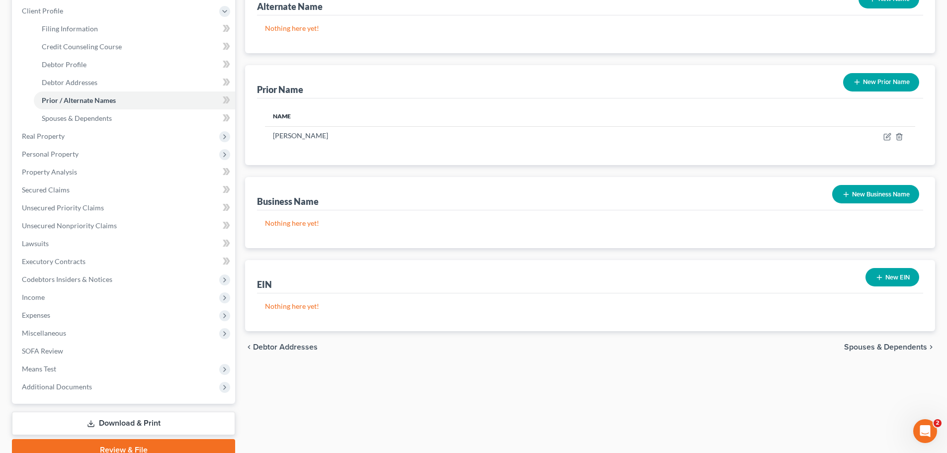
click at [891, 346] on span "Spouses & Dependents" at bounding box center [885, 347] width 83 height 8
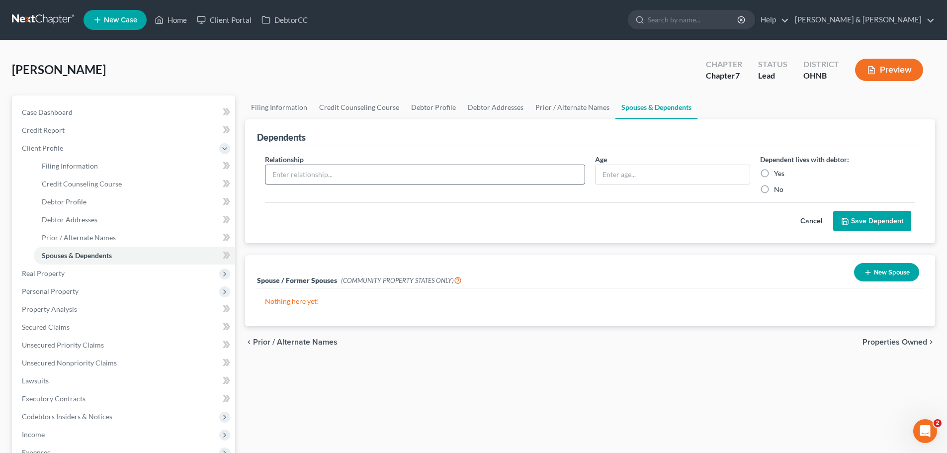
drag, startPoint x: 473, startPoint y: 178, endPoint x: 466, endPoint y: 177, distance: 6.5
click at [473, 178] on input "text" at bounding box center [424, 174] width 319 height 19
type input "Grandaughter"
type input "13"
click at [774, 173] on label "Yes" at bounding box center [779, 174] width 10 height 10
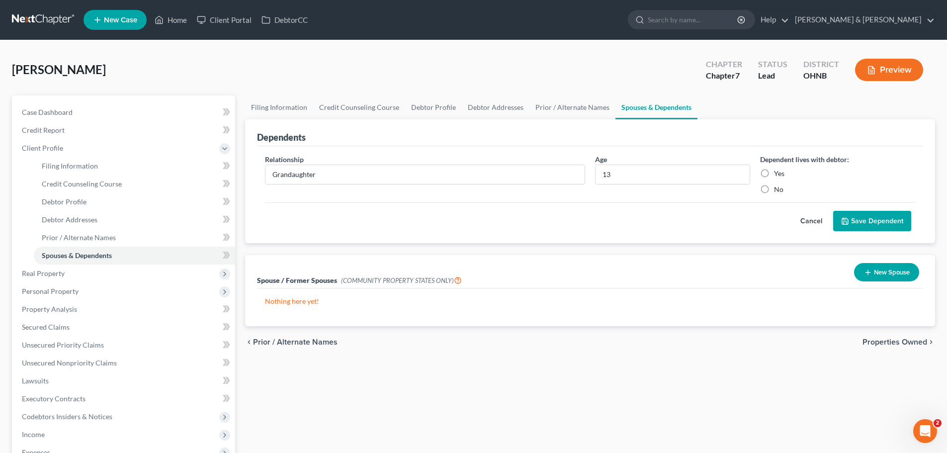
click at [778, 173] on input "Yes" at bounding box center [781, 172] width 6 height 6
radio input "true"
click at [904, 219] on button "Save Dependent" at bounding box center [872, 221] width 78 height 21
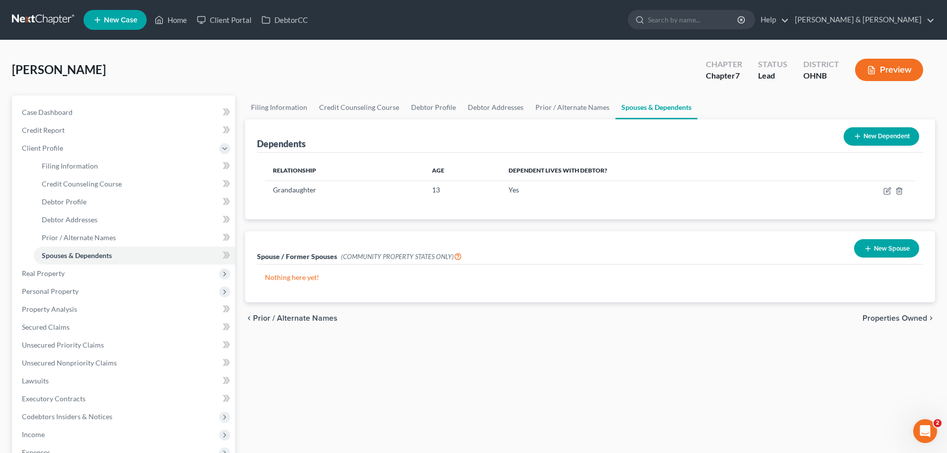
click at [916, 316] on span "Properties Owned" at bounding box center [894, 318] width 65 height 8
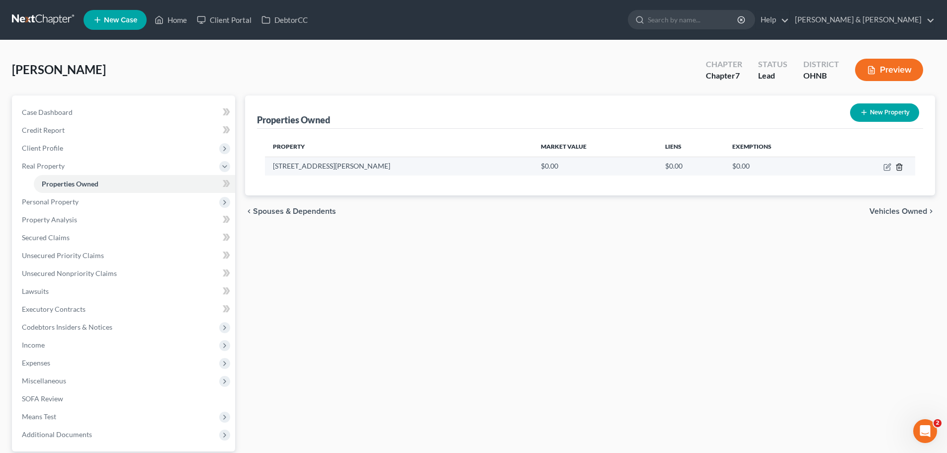
click at [896, 166] on icon "button" at bounding box center [899, 167] width 8 height 8
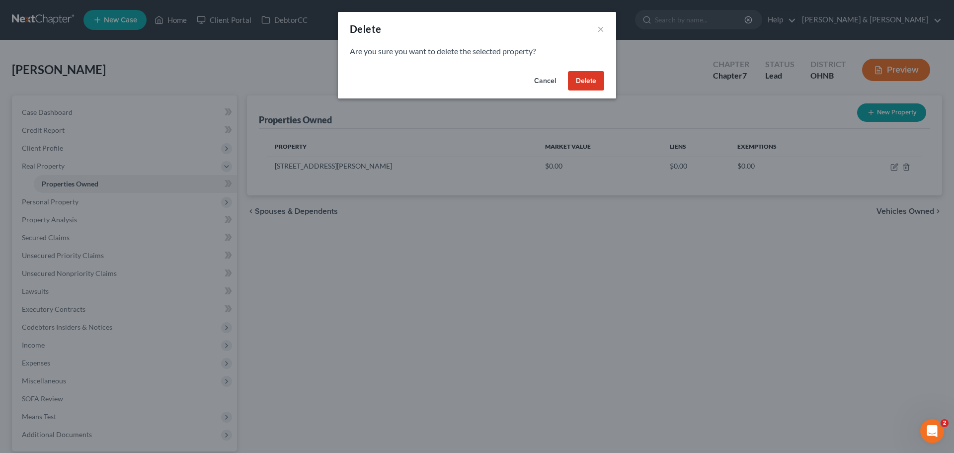
click at [586, 78] on button "Delete" at bounding box center [586, 81] width 36 height 20
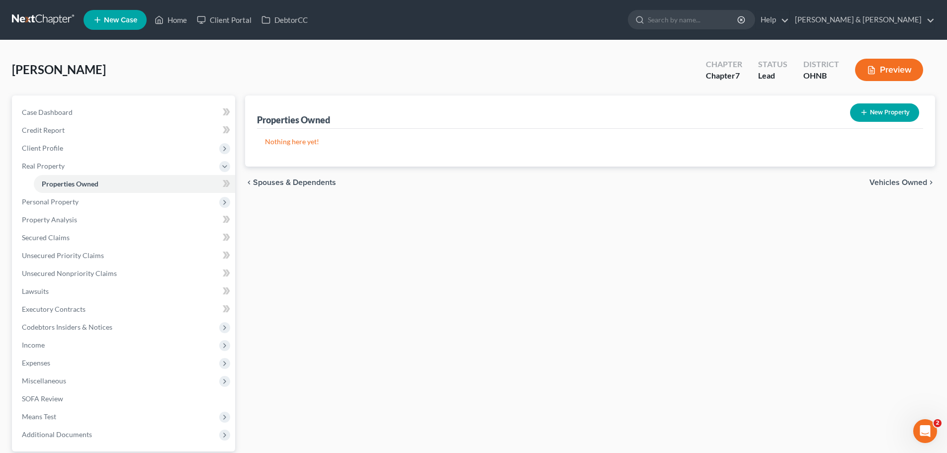
click at [885, 183] on span "Vehicles Owned" at bounding box center [898, 182] width 58 height 8
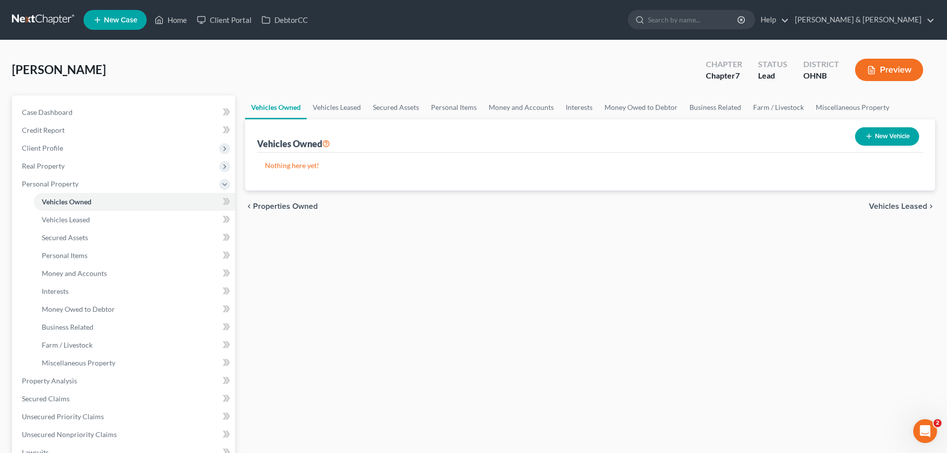
click at [863, 138] on button "New Vehicle" at bounding box center [887, 136] width 64 height 18
select select "0"
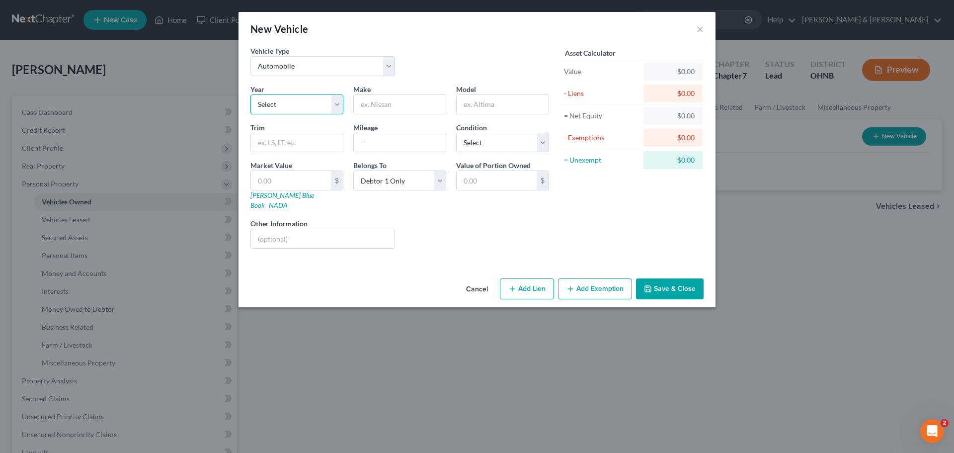
click at [288, 100] on select "Select 2026 2025 2024 2023 2022 2021 2020 2019 2018 2017 2016 2015 2014 2013 20…" at bounding box center [297, 104] width 93 height 20
select select "6"
click at [251, 94] on select "Select 2026 2025 2024 2023 2022 2021 2020 2019 2018 2017 2016 2015 2014 2013 20…" at bounding box center [297, 104] width 93 height 20
drag, startPoint x: 373, startPoint y: 104, endPoint x: 390, endPoint y: 104, distance: 16.9
click at [375, 104] on input "text" at bounding box center [400, 104] width 92 height 19
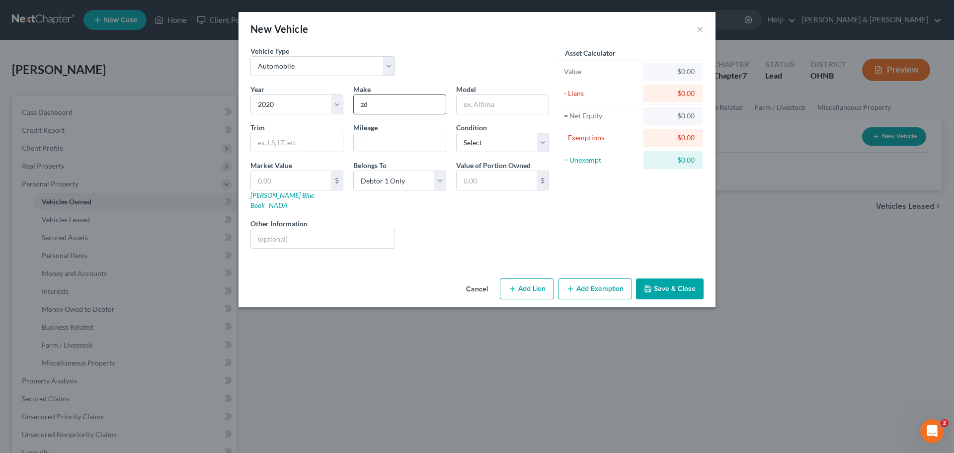
type input "z"
type input "Dodge"
type input "Ram"
type input "6575"
click at [492, 148] on select "Select Excellent Very Good Good Fair Poor" at bounding box center [502, 143] width 93 height 20
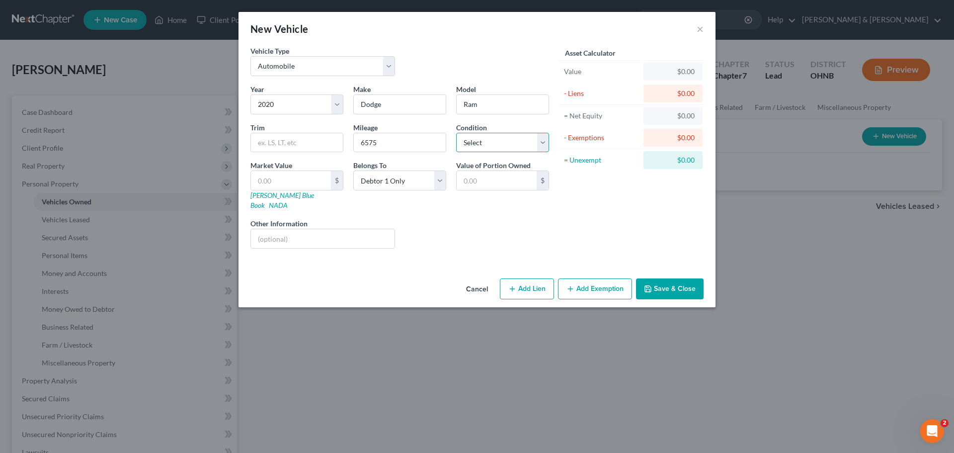
select select "2"
click at [456, 133] on select "Select Excellent Very Good Good Fair Poor" at bounding box center [502, 143] width 93 height 20
click at [369, 184] on select "Select Debtor 1 Only Debtor 2 Only Debtor 1 And Debtor 2 Only At Least One Of T…" at bounding box center [399, 180] width 93 height 20
select select "3"
click at [353, 170] on select "Select Debtor 1 Only Debtor 2 Only Debtor 1 And Debtor 2 Only At Least One Of T…" at bounding box center [399, 180] width 93 height 20
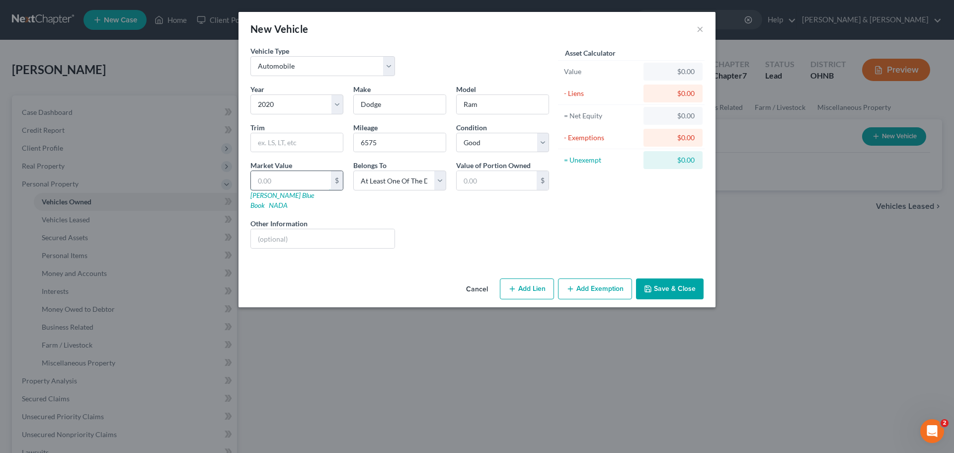
click at [296, 186] on input "text" at bounding box center [291, 180] width 80 height 19
click at [530, 278] on button "Add Lien" at bounding box center [527, 288] width 54 height 21
select select "3"
select select "0"
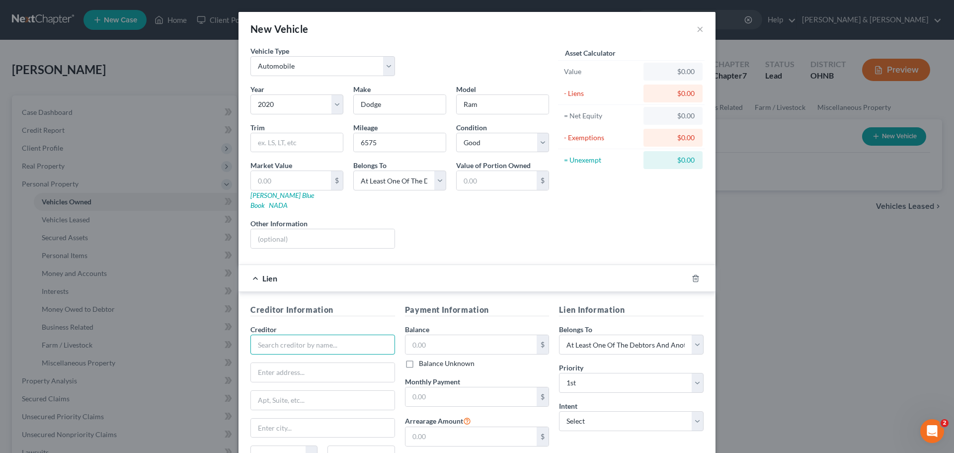
click at [326, 335] on input "text" at bounding box center [323, 345] width 145 height 20
type input "Chase Bank"
click at [452, 342] on input "text" at bounding box center [472, 344] width 132 height 19
type input "32,000"
click at [584, 343] on select "Select Debtor 1 Only Debtor 2 Only Debtor 1 And Debtor 2 Only At Least One Of T…" at bounding box center [631, 345] width 145 height 20
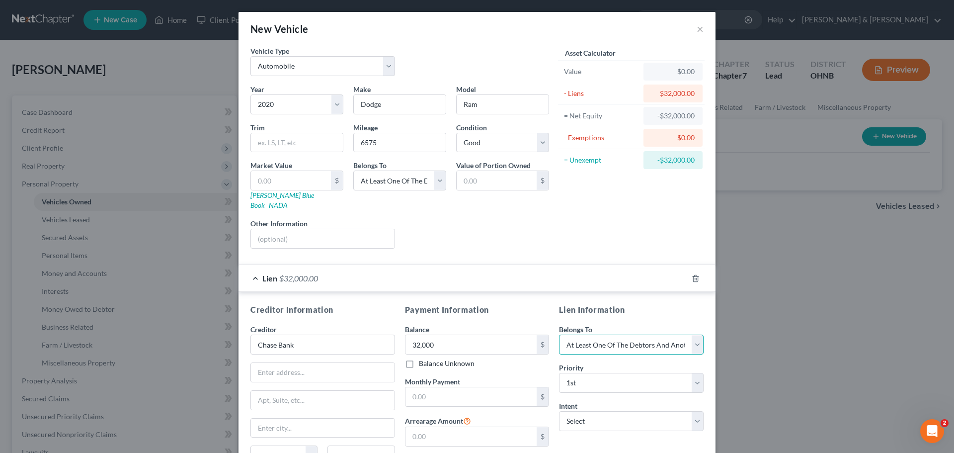
click at [559, 335] on select "Select Debtor 1 Only Debtor 2 Only Debtor 1 And Debtor 2 Only At Least One Of T…" at bounding box center [631, 345] width 145 height 20
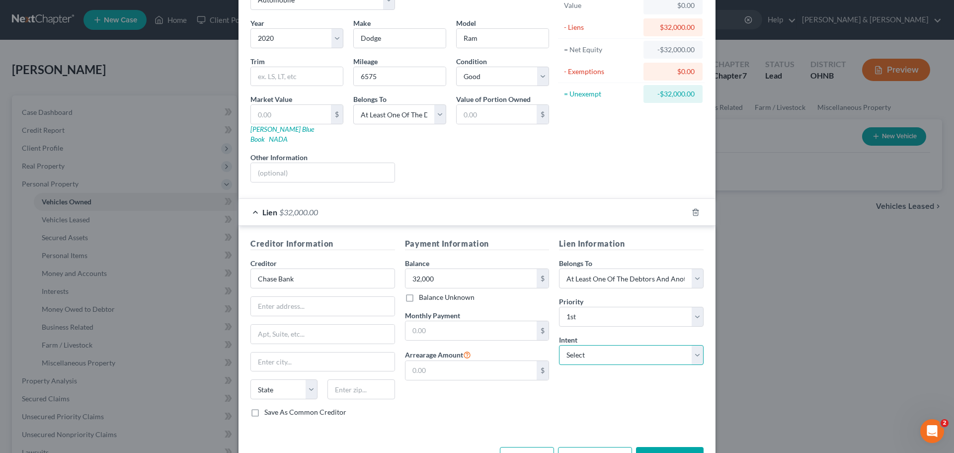
click at [640, 353] on select "Select Surrender Redeem Reaffirm Avoid Other" at bounding box center [631, 355] width 145 height 20
select select "2"
click at [559, 345] on select "Select Surrender Redeem Reaffirm Avoid Other" at bounding box center [631, 355] width 145 height 20
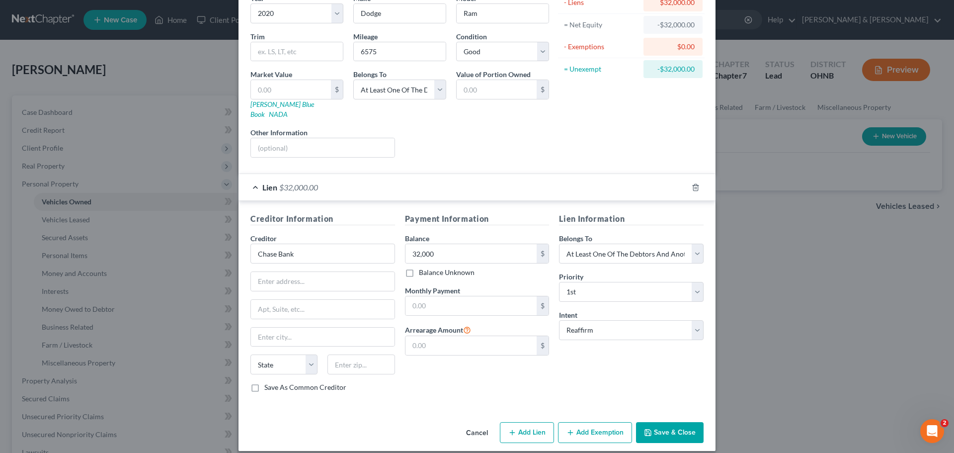
click at [651, 424] on button "Save & Close" at bounding box center [670, 432] width 68 height 21
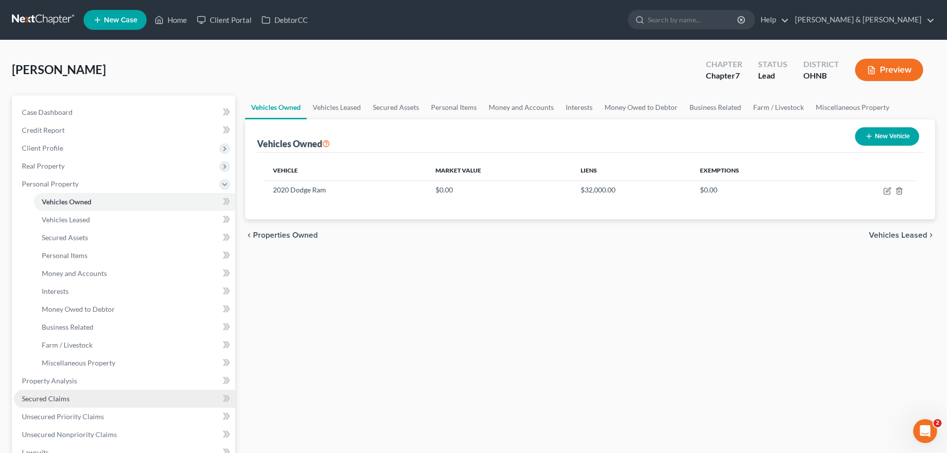
click at [70, 394] on link "Secured Claims" at bounding box center [124, 399] width 221 height 18
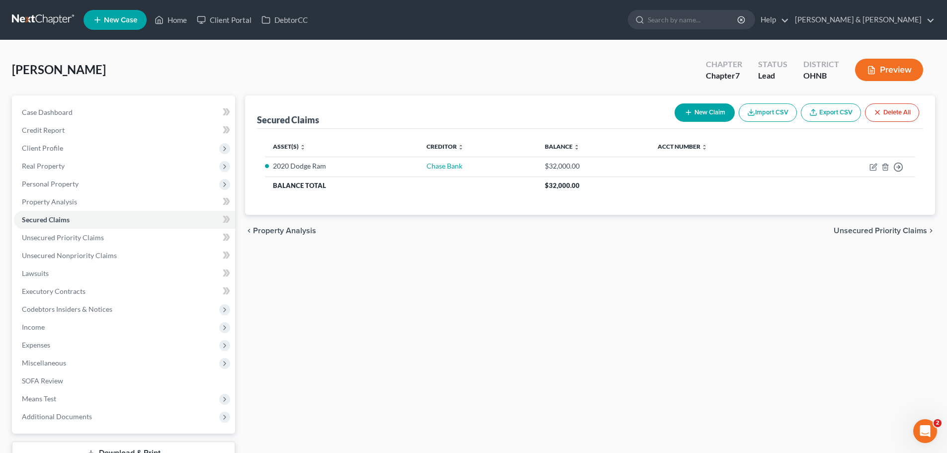
click at [699, 113] on button "New Claim" at bounding box center [705, 112] width 60 height 18
select select "0"
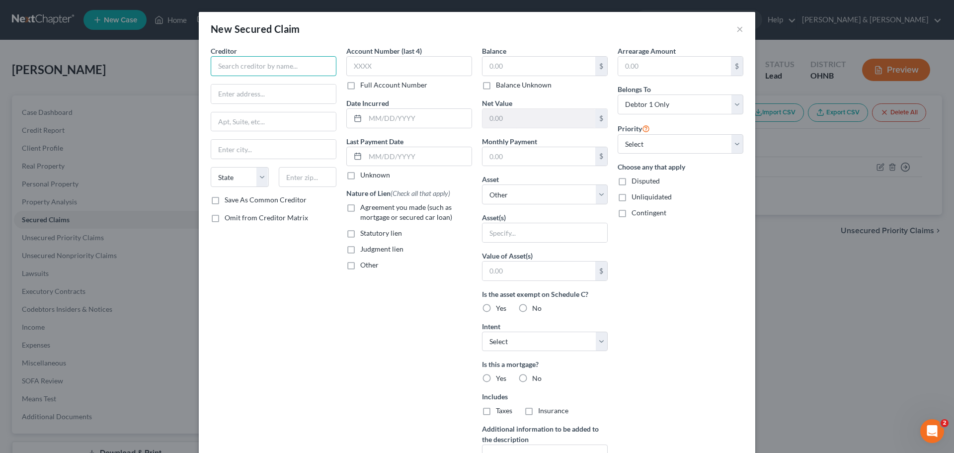
click at [266, 62] on input "text" at bounding box center [274, 66] width 126 height 20
click at [515, 233] on input "text" at bounding box center [545, 232] width 125 height 19
type input "Ford Motor"
type input "Son's vehicle"
click at [564, 333] on select "Select Surrender Redeem Reaffirm Avoid Other" at bounding box center [545, 342] width 126 height 20
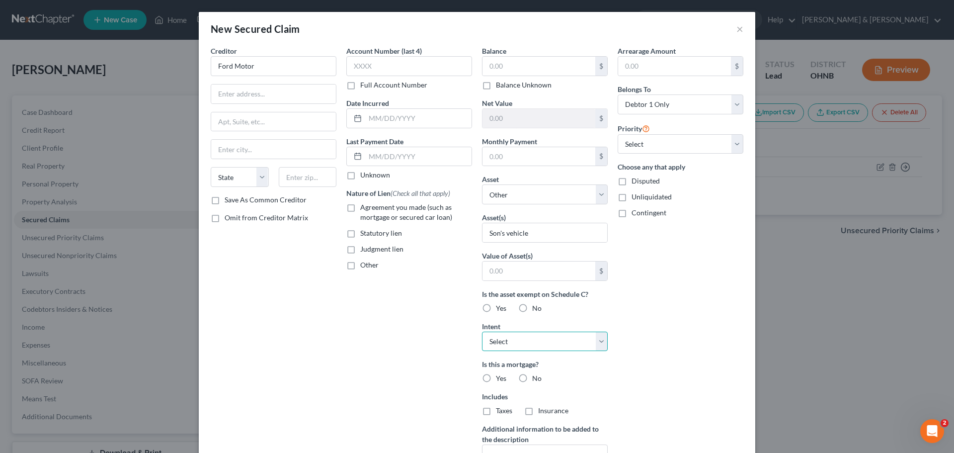
select select "2"
click at [482, 332] on select "Select Surrender Redeem Reaffirm Avoid Other" at bounding box center [545, 342] width 126 height 20
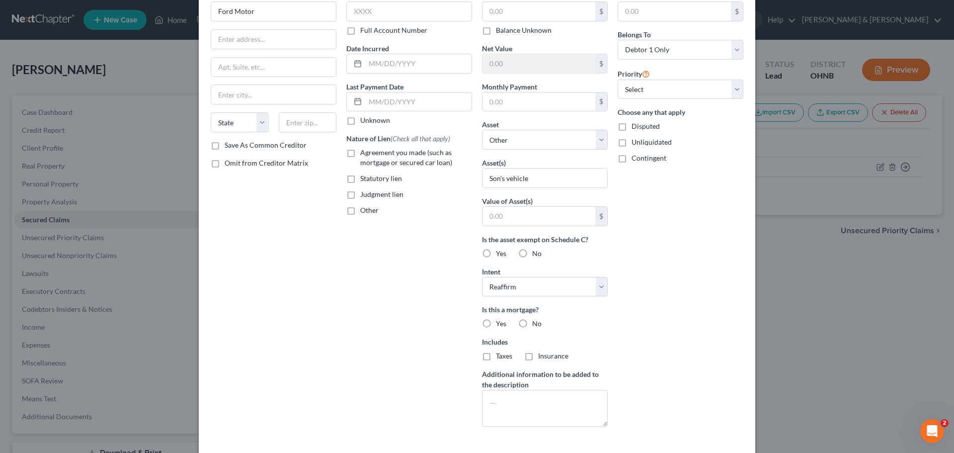
scroll to position [99, 0]
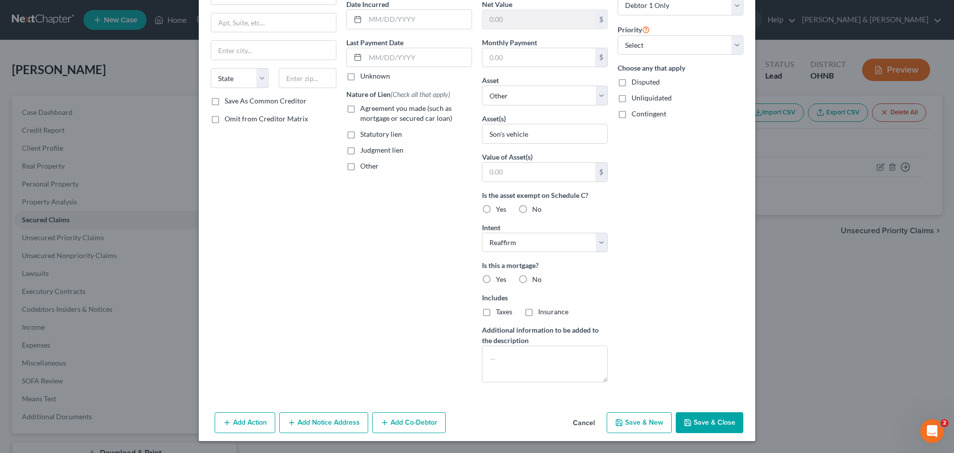
click at [705, 421] on button "Save & Close" at bounding box center [710, 422] width 68 height 21
select select
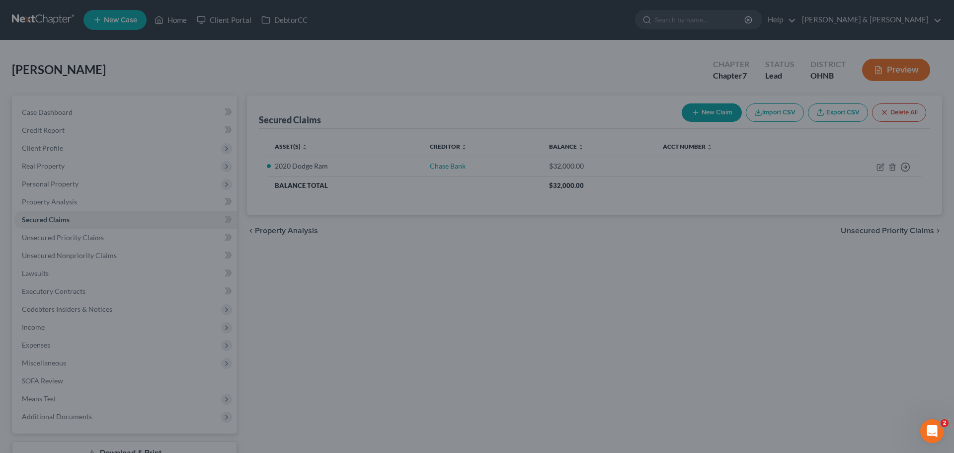
scroll to position [0, 0]
type input "0.00"
type input "0"
type input "0.00"
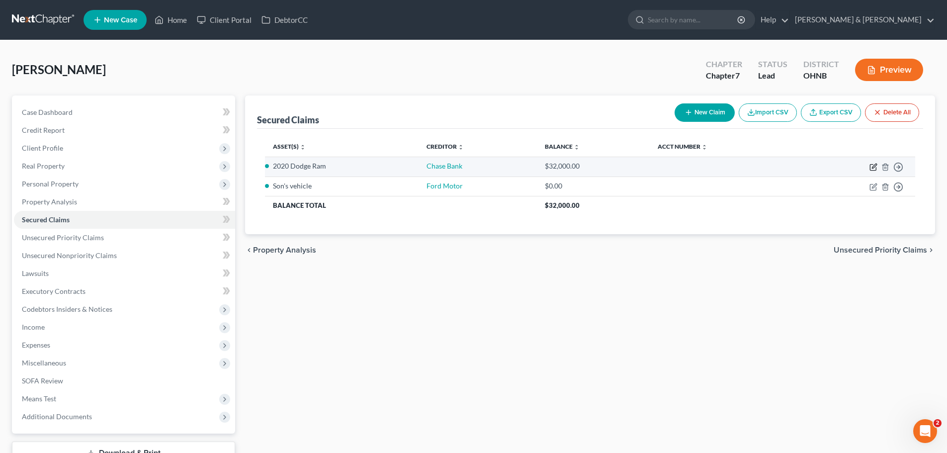
click at [872, 168] on icon "button" at bounding box center [874, 166] width 4 height 4
select select "2"
select select "3"
select select "0"
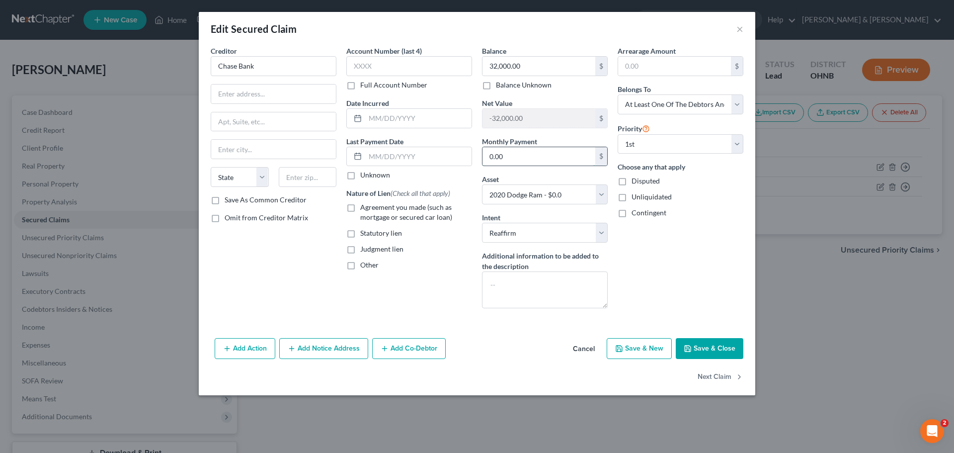
click at [543, 156] on input "0.00" at bounding box center [539, 156] width 113 height 19
type input "32,0"
click at [525, 66] on input "text" at bounding box center [539, 66] width 113 height 19
type input "29,000"
click at [256, 86] on input "text" at bounding box center [273, 94] width 125 height 19
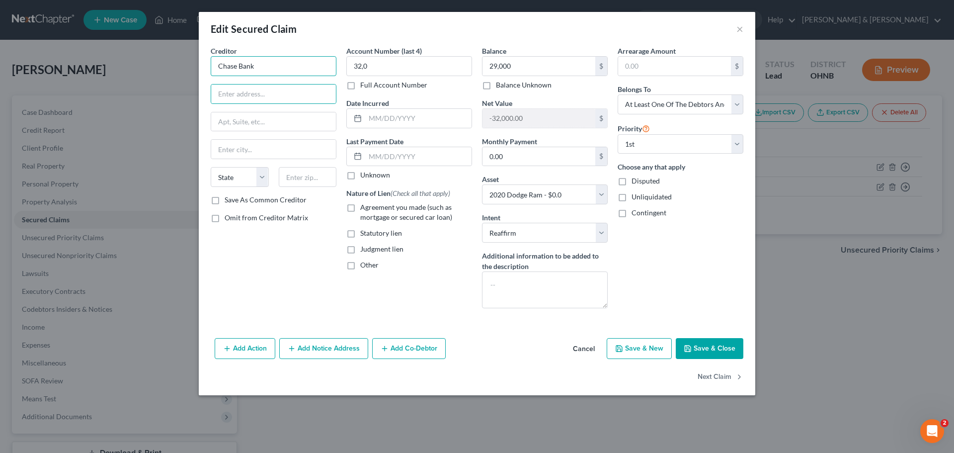
drag, startPoint x: 246, startPoint y: 67, endPoint x: 261, endPoint y: 70, distance: 15.3
click at [251, 67] on input "Chase Bank" at bounding box center [274, 66] width 126 height 20
click at [262, 70] on input "Chase Bank" at bounding box center [274, 66] width 126 height 20
type input "Chase Auto Finance"
type input "PO Box 71220"
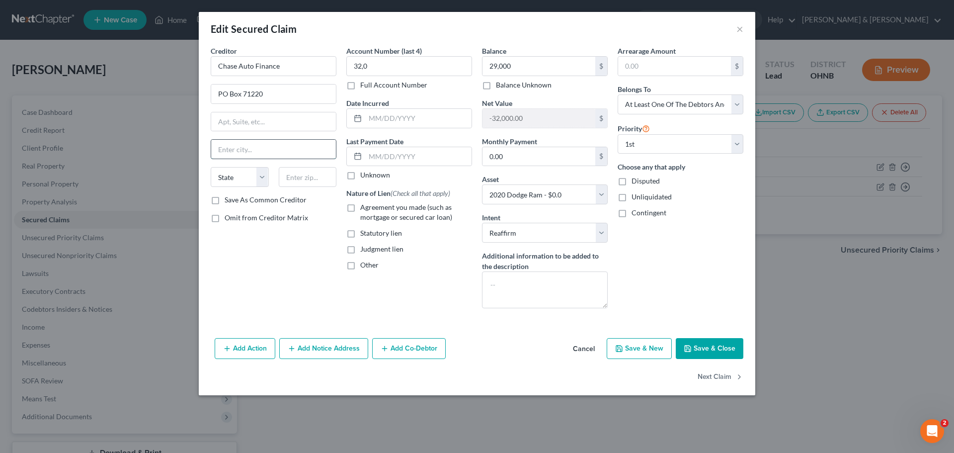
click at [234, 147] on input "text" at bounding box center [273, 149] width 125 height 19
type input "[GEOGRAPHIC_DATA]"
select select "39"
type input "19176"
click at [360, 207] on label "Agreement you made (such as mortgage or secured car loan)" at bounding box center [416, 212] width 112 height 20
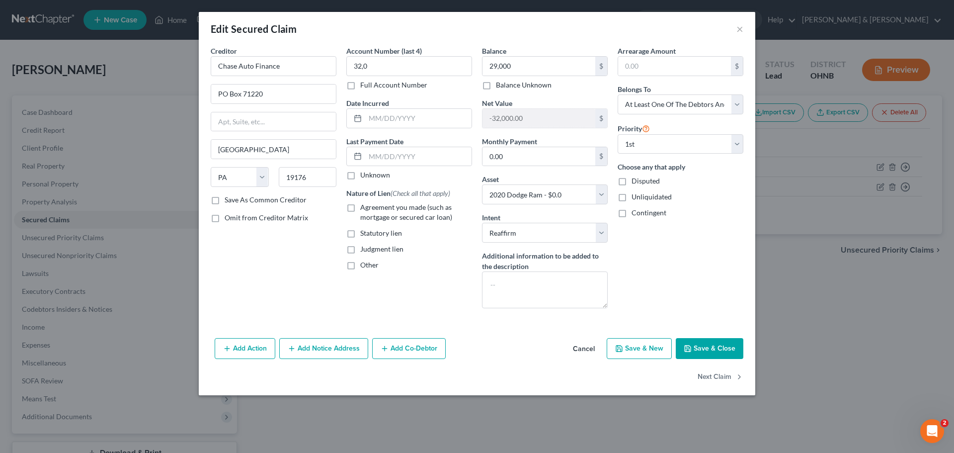
click at [364, 207] on input "Agreement you made (such as mortgage or secured car loan)" at bounding box center [367, 205] width 6 height 6
checkbox input "true"
click at [443, 71] on input "32,0" at bounding box center [409, 66] width 126 height 20
type input "3"
click at [635, 344] on button "Save & New" at bounding box center [639, 348] width 65 height 21
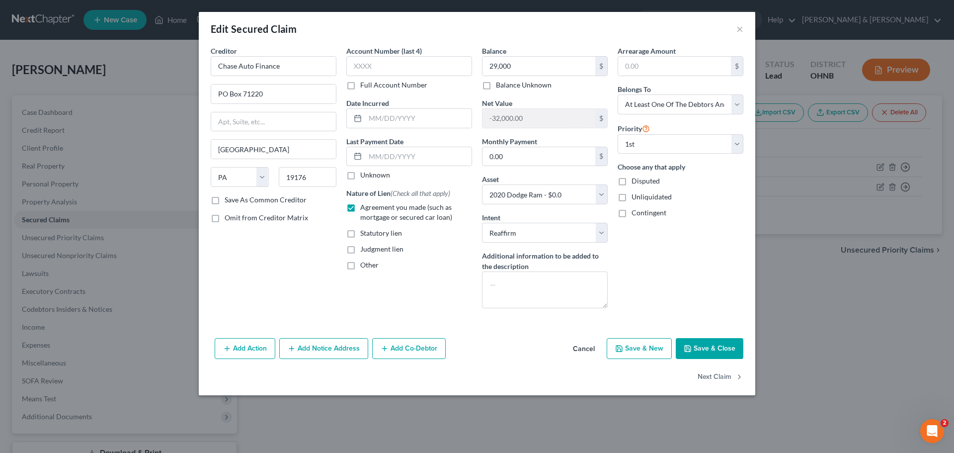
select select
select select "0"
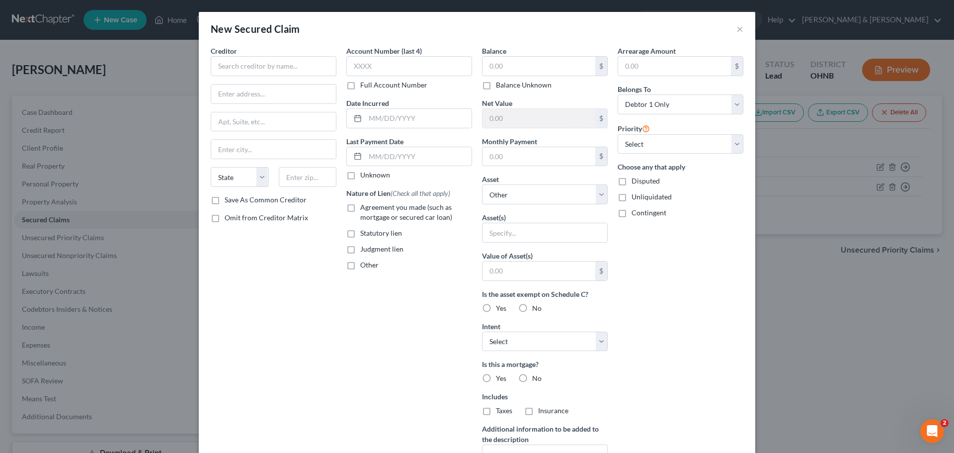
type input "29,000.00"
type input "-29,000.00"
select select "2"
type input "0"
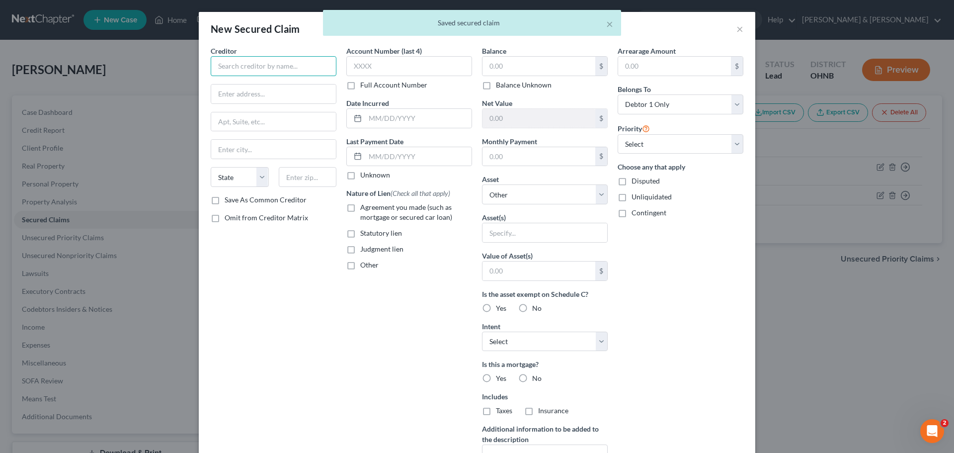
click at [286, 66] on input "text" at bounding box center [274, 66] width 126 height 20
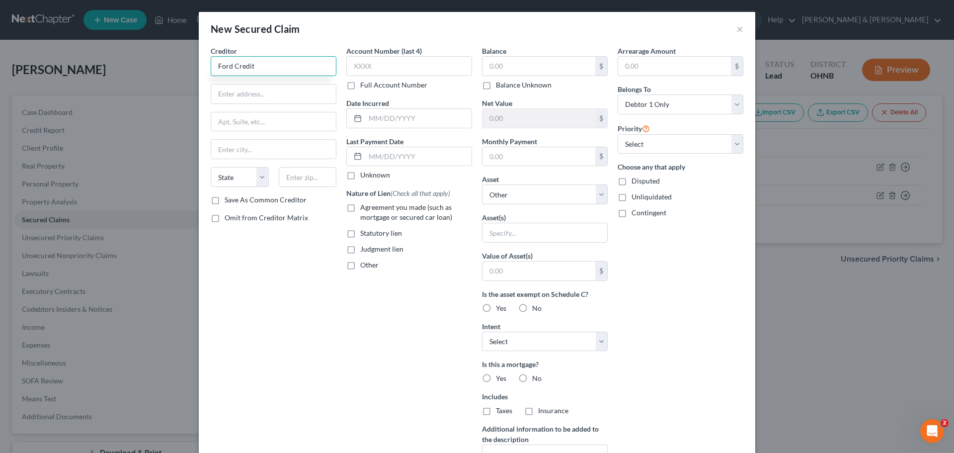
type input "Ford Credit"
drag, startPoint x: 249, startPoint y: 94, endPoint x: 254, endPoint y: 98, distance: 6.8
click at [252, 96] on input "PO Box 6500575" at bounding box center [273, 94] width 125 height 19
type input "PO Box 650575"
click at [294, 152] on input "text" at bounding box center [273, 149] width 125 height 19
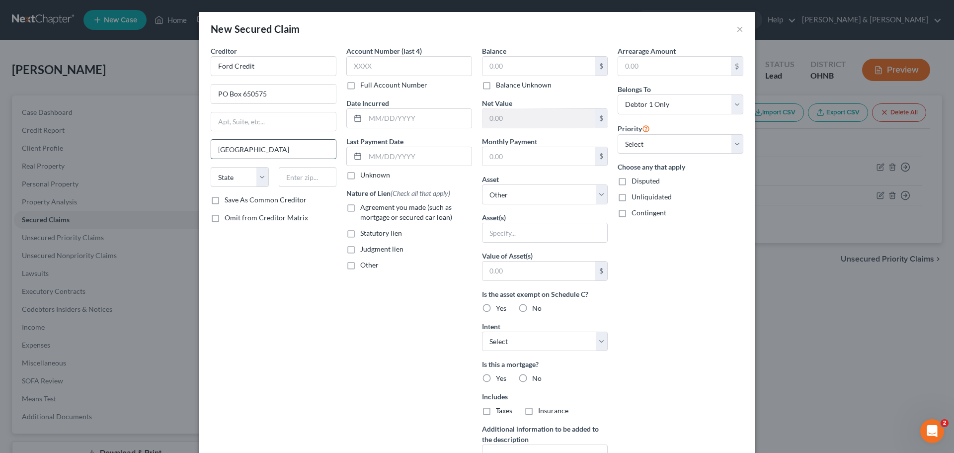
type input "[GEOGRAPHIC_DATA]"
click at [261, 174] on select "State [US_STATE] AK AR AZ CA CO CT DE DC [GEOGRAPHIC_DATA] [GEOGRAPHIC_DATA] GU…" at bounding box center [240, 177] width 58 height 20
select select "45"
click at [211, 167] on select "State [US_STATE] AK AR AZ CA CO CT DE DC [GEOGRAPHIC_DATA] [GEOGRAPHIC_DATA] GU…" at bounding box center [240, 177] width 58 height 20
click at [306, 181] on input "text" at bounding box center [308, 177] width 58 height 20
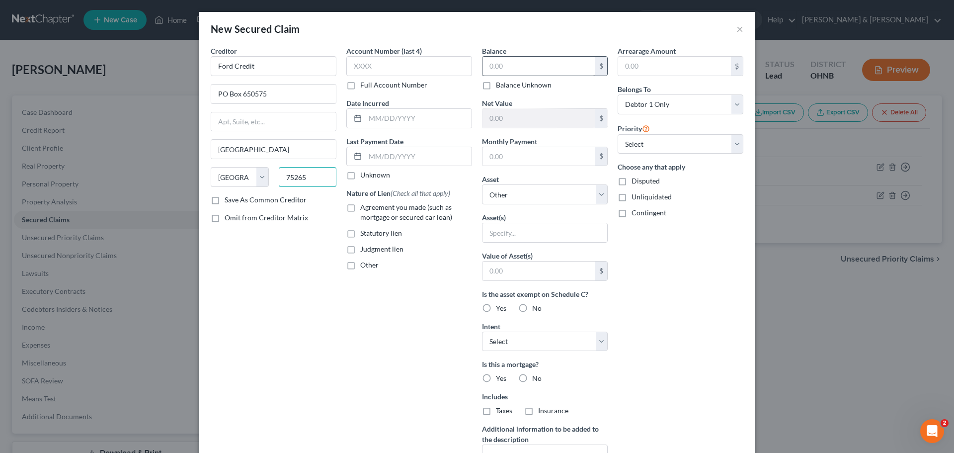
type input "75265"
click at [508, 74] on input "text" at bounding box center [539, 66] width 113 height 19
click at [512, 71] on input "text" at bounding box center [539, 66] width 113 height 19
type input "25,726"
click at [506, 159] on input "text" at bounding box center [539, 156] width 113 height 19
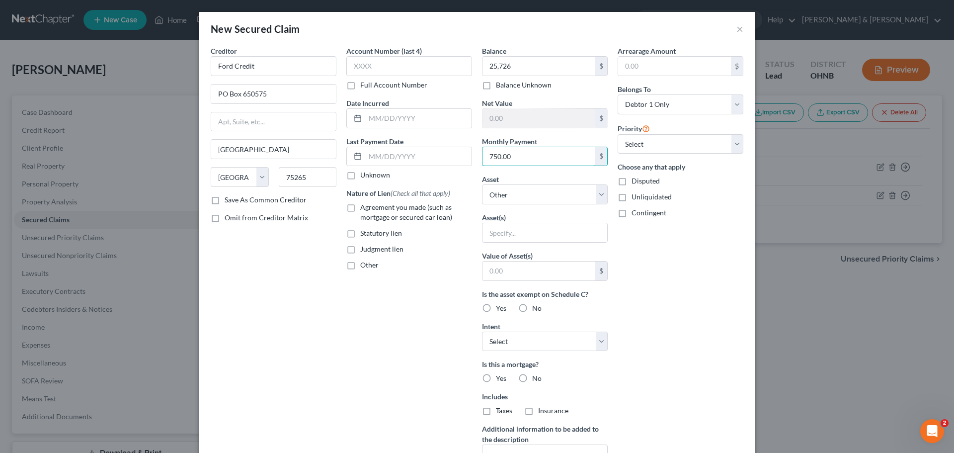
type input "750.00"
click at [360, 207] on label "Agreement you made (such as mortgage or secured car loan)" at bounding box center [416, 212] width 112 height 20
click at [364, 207] on input "Agreement you made (such as mortgage or secured car loan)" at bounding box center [367, 205] width 6 height 6
checkbox input "true"
click at [499, 229] on input "text" at bounding box center [545, 232] width 125 height 19
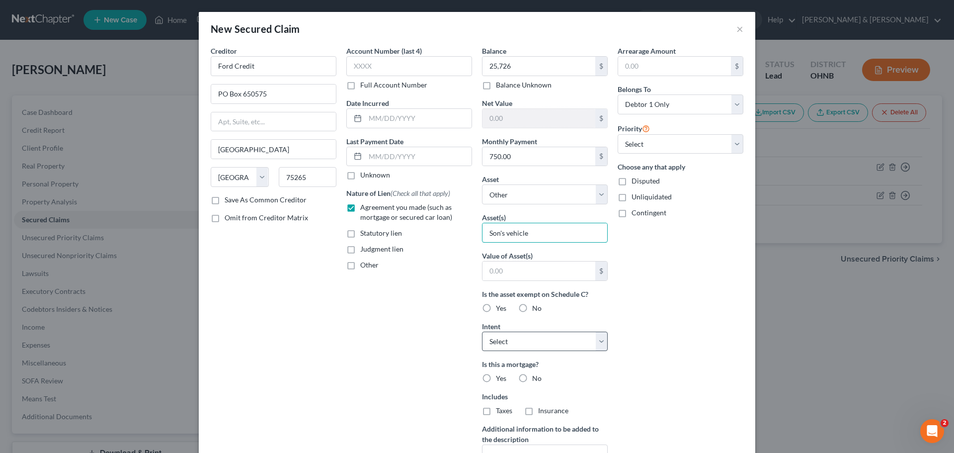
type input "Son's vehicle"
click at [505, 342] on select "Select Surrender Redeem Reaffirm Avoid Other" at bounding box center [545, 342] width 126 height 20
select select "2"
click at [482, 332] on select "Select Surrender Redeem Reaffirm Avoid Other" at bounding box center [545, 342] width 126 height 20
click at [532, 310] on label "No" at bounding box center [536, 308] width 9 height 10
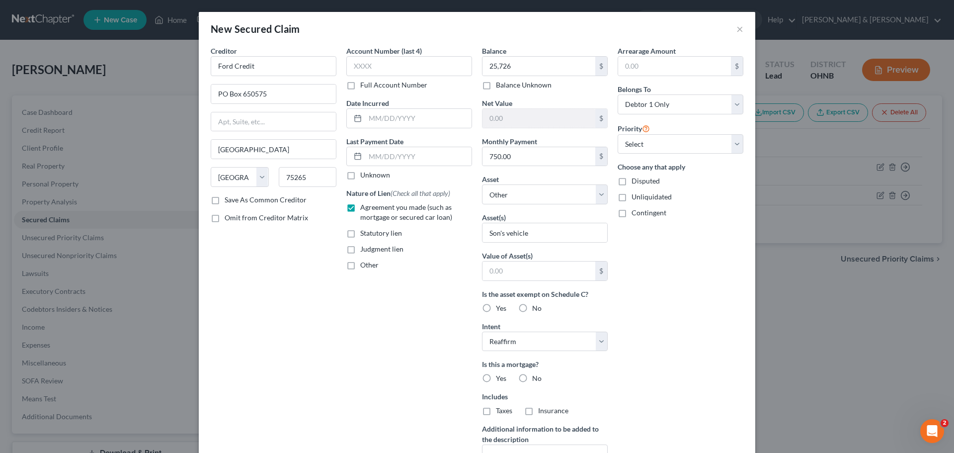
click at [536, 310] on input "No" at bounding box center [539, 306] width 6 height 6
radio input "true"
click at [532, 380] on label "No" at bounding box center [536, 378] width 9 height 10
click at [536, 380] on input "No" at bounding box center [539, 376] width 6 height 6
radio input "true"
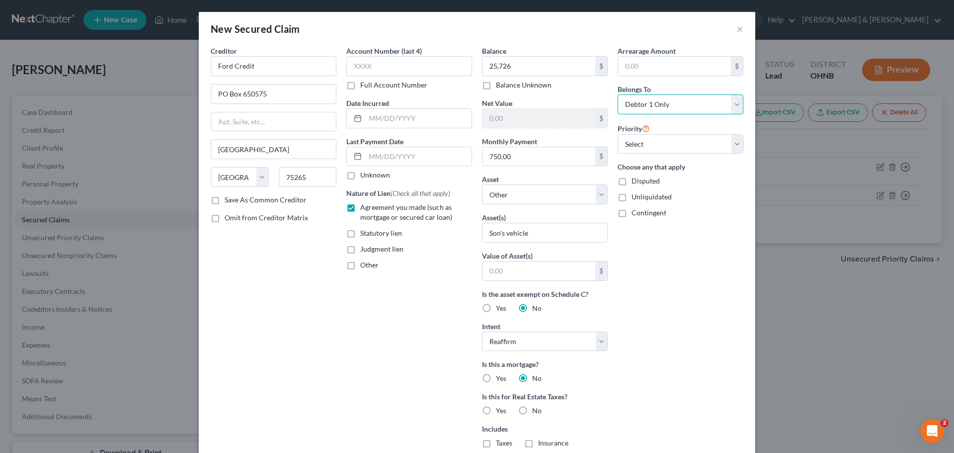
click at [679, 101] on select "Select Debtor 1 Only Debtor 2 Only Debtor 1 And Debtor 2 Only At Least One Of T…" at bounding box center [681, 104] width 126 height 20
select select "3"
click at [618, 94] on select "Select Debtor 1 Only Debtor 2 Only Debtor 1 And Debtor 2 Only At Least One Of T…" at bounding box center [681, 104] width 126 height 20
click at [672, 139] on select "Select 1st 2nd 3rd 4th 5th 6th 7th 8th 9th 10th 11th 12th 13th 14th 15th 16th 1…" at bounding box center [681, 144] width 126 height 20
select select "0"
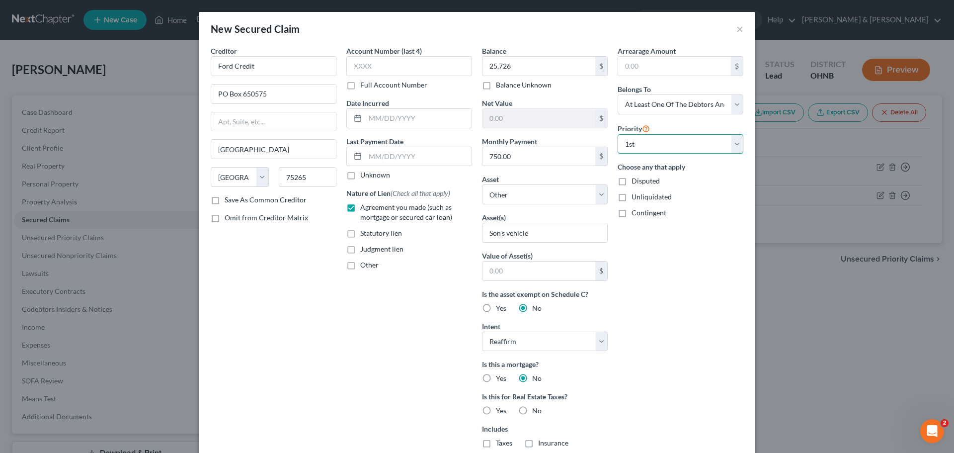
click at [618, 134] on select "Select 1st 2nd 3rd 4th 5th 6th 7th 8th 9th 10th 11th 12th 13th 14th 15th 16th 1…" at bounding box center [681, 144] width 126 height 20
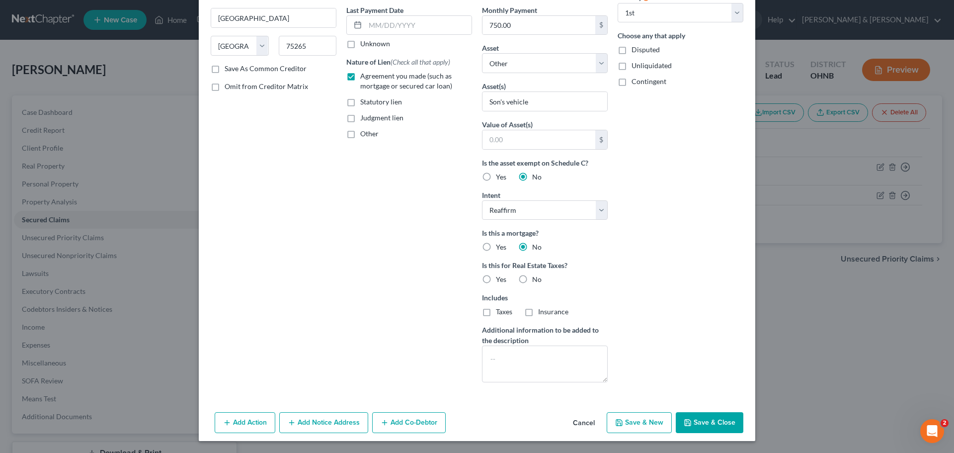
click at [728, 416] on button "Save & Close" at bounding box center [710, 422] width 68 height 21
select select
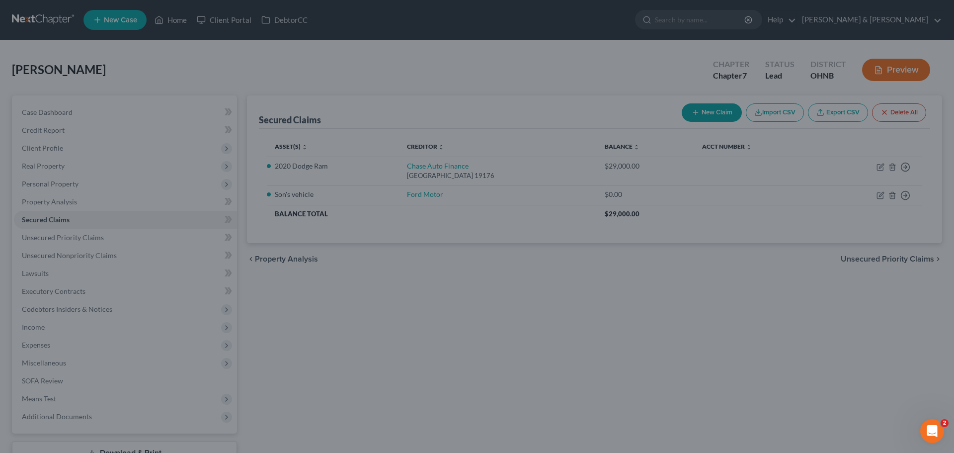
type input "25,726.00"
type input "0"
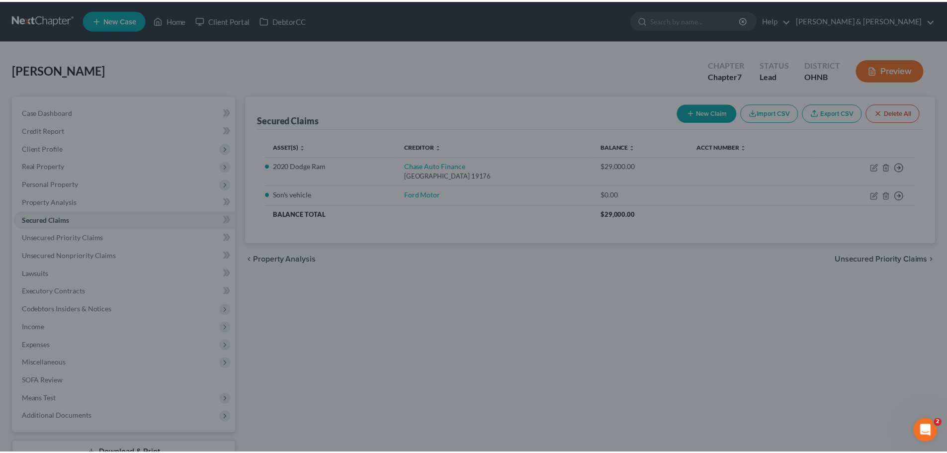
scroll to position [24, 0]
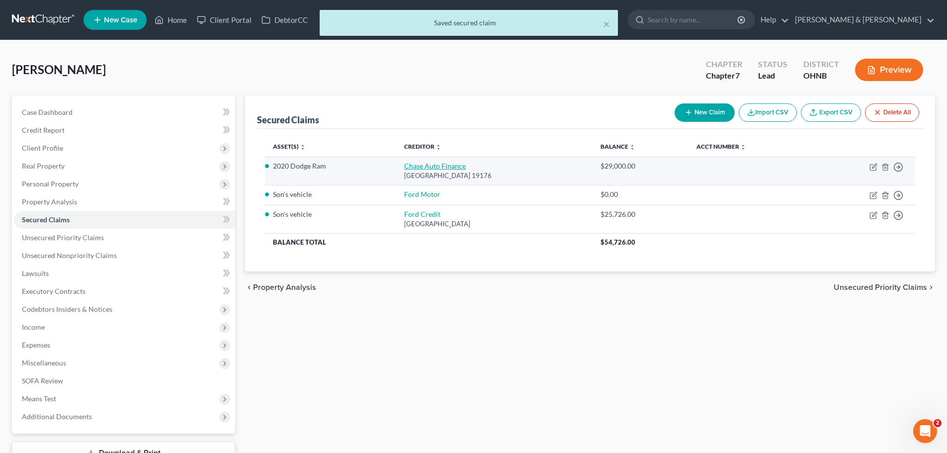
click at [438, 166] on link "Chase Auto Finance" at bounding box center [435, 166] width 62 height 8
select select "39"
select select "2"
select select "3"
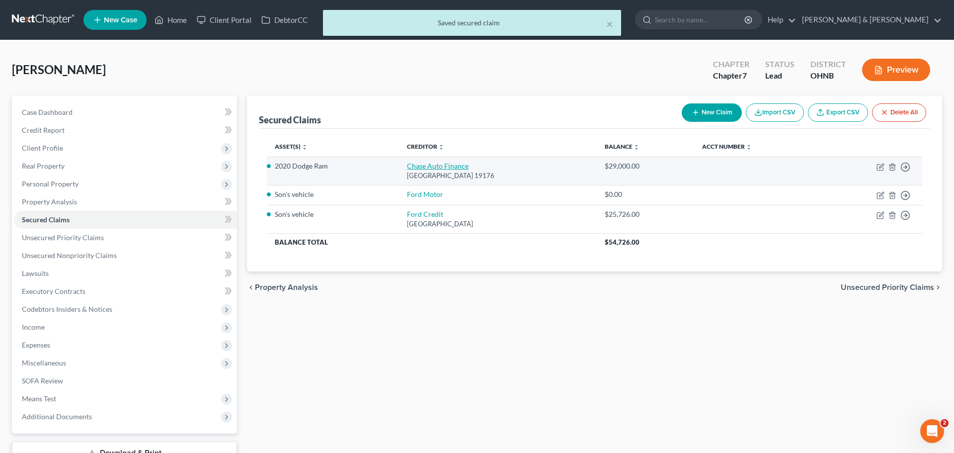
select select "0"
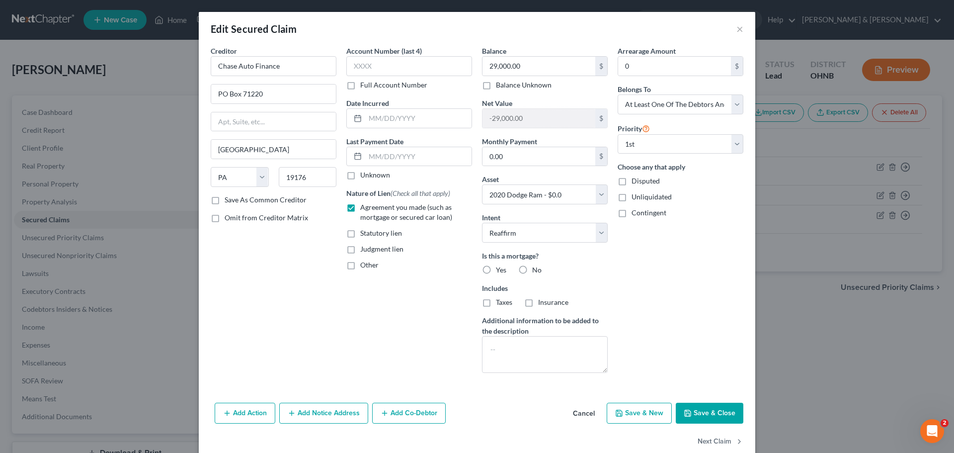
drag, startPoint x: 522, startPoint y: 268, endPoint x: 522, endPoint y: 276, distance: 8.5
click at [532, 268] on label "No" at bounding box center [536, 270] width 9 height 10
click at [536, 268] on input "No" at bounding box center [539, 268] width 6 height 6
radio input "true"
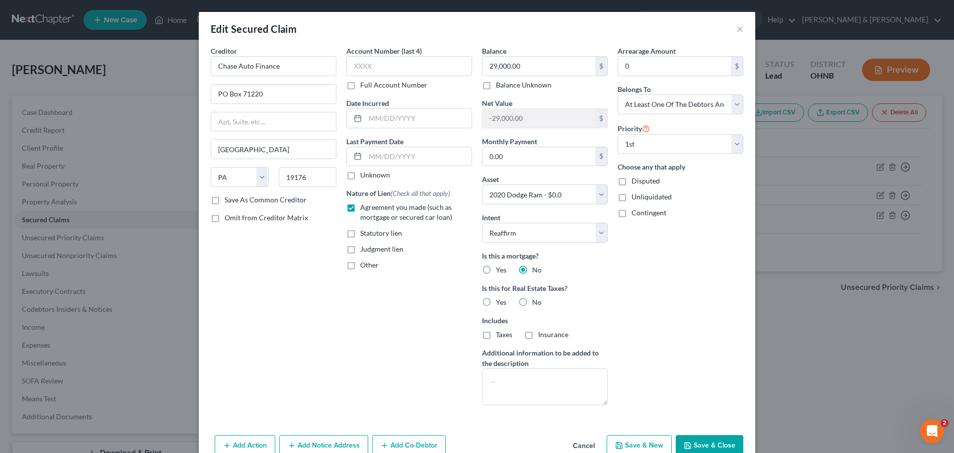
click at [532, 303] on label "No" at bounding box center [536, 302] width 9 height 10
click at [536, 303] on input "No" at bounding box center [539, 300] width 6 height 6
radio input "true"
type input "819.97"
click at [700, 434] on div "Add Action Add Notice Address Add Co-Debtor Cancel Save & New Save & Close" at bounding box center [477, 447] width 557 height 33
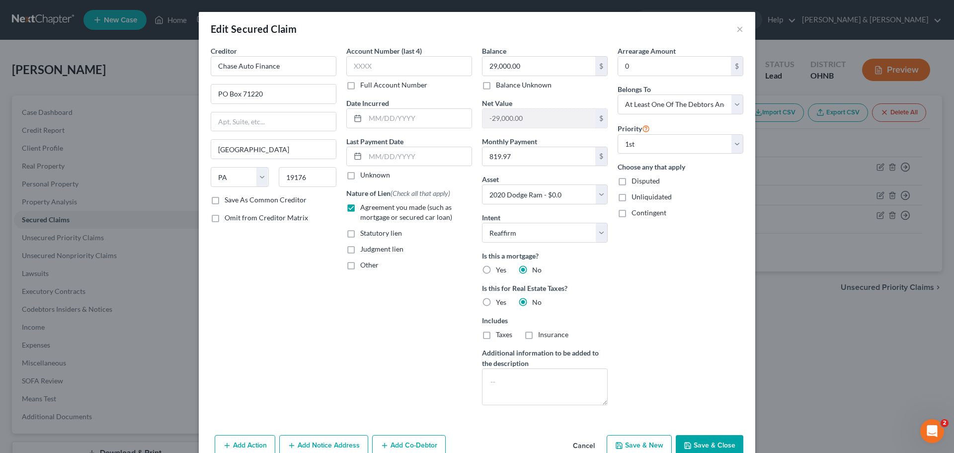
click at [700, 437] on button "Save & Close" at bounding box center [710, 445] width 68 height 21
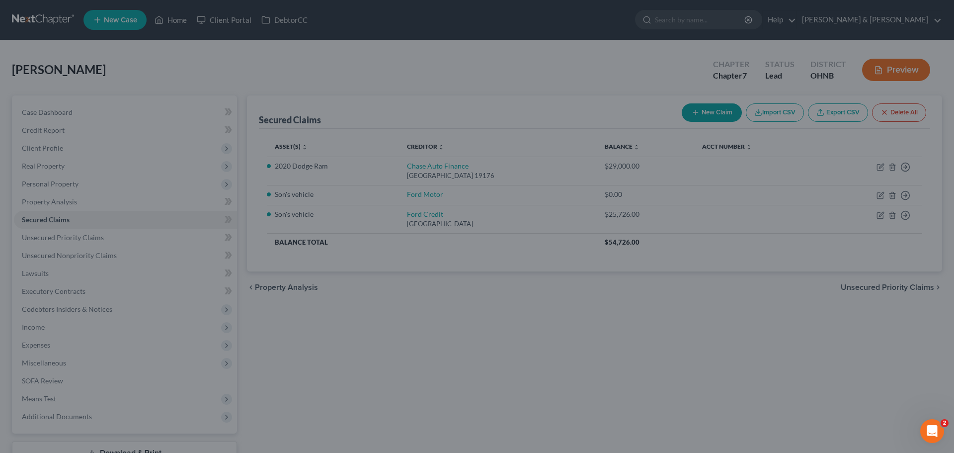
select select "2"
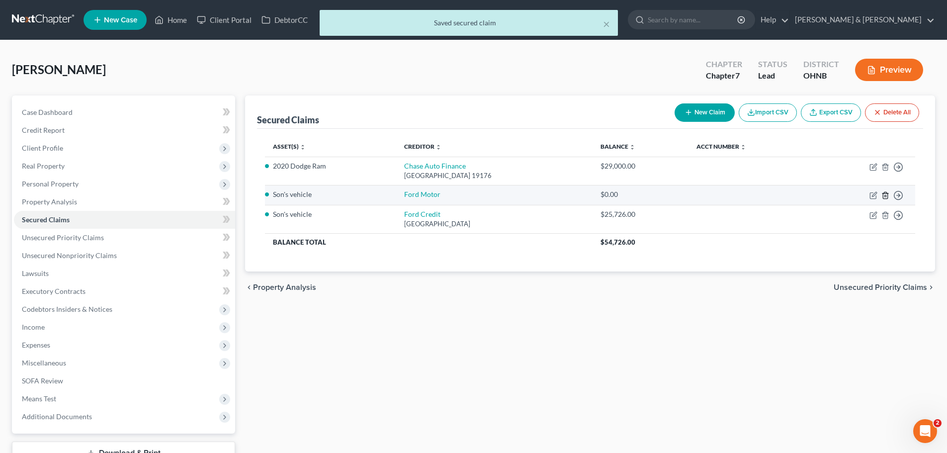
click at [887, 196] on icon "button" at bounding box center [885, 195] width 8 height 8
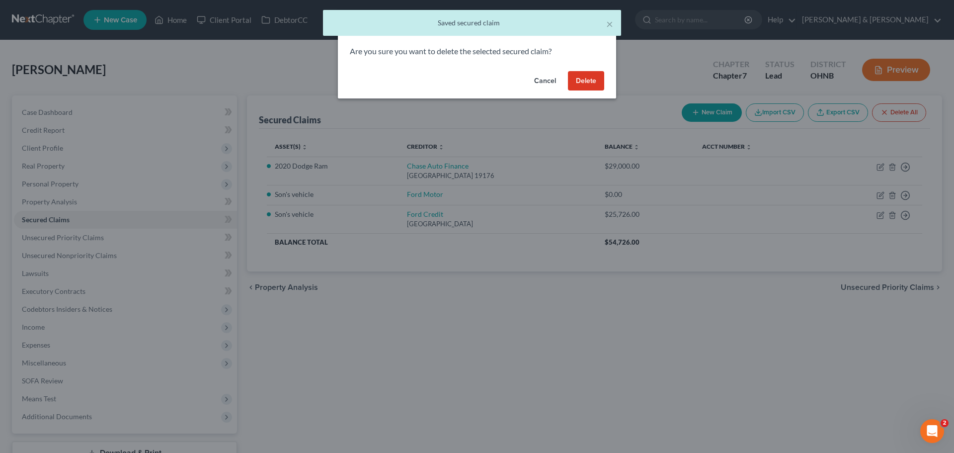
drag, startPoint x: 592, startPoint y: 90, endPoint x: 601, endPoint y: 96, distance: 10.9
click at [593, 90] on button "Delete" at bounding box center [586, 81] width 36 height 20
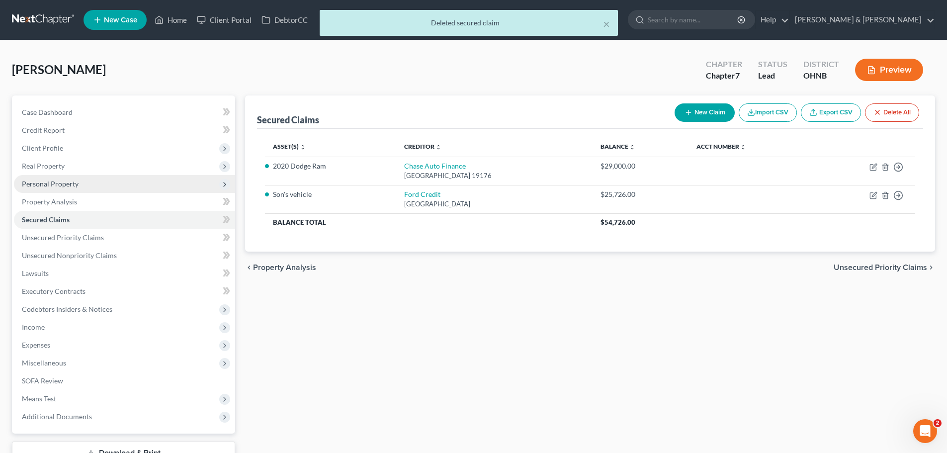
click at [46, 185] on span "Personal Property" at bounding box center [50, 183] width 57 height 8
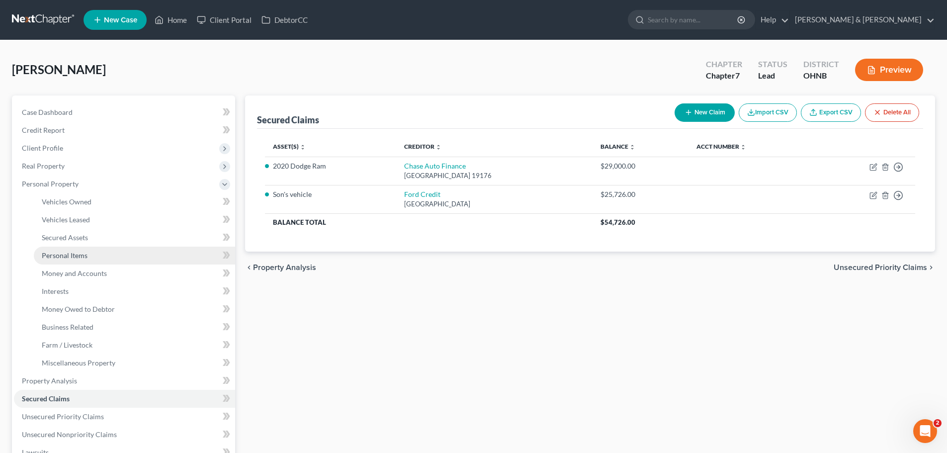
click at [72, 253] on span "Personal Items" at bounding box center [65, 255] width 46 height 8
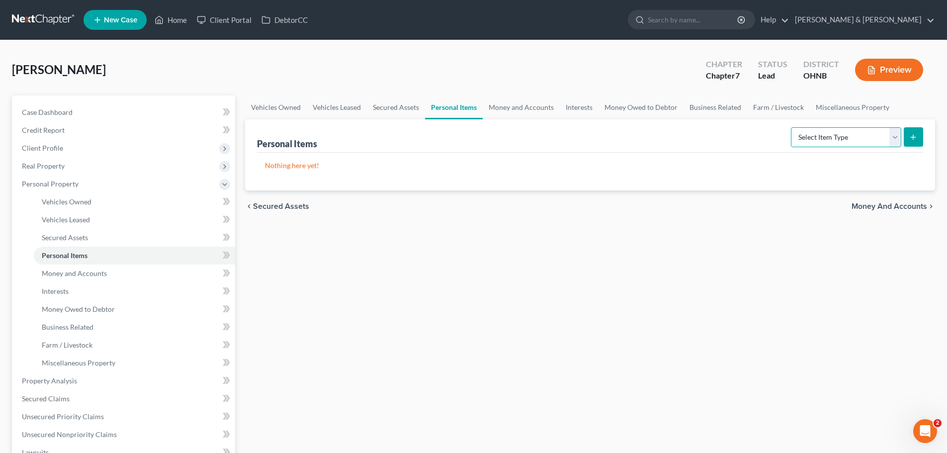
click at [821, 141] on select "Select Item Type Clothing Collectibles Of Value Electronics Firearms Household …" at bounding box center [846, 137] width 110 height 20
select select "clothing"
click at [792, 127] on select "Select Item Type Clothing Collectibles Of Value Electronics Firearms Household …" at bounding box center [846, 137] width 110 height 20
click at [905, 138] on button "submit" at bounding box center [913, 136] width 19 height 19
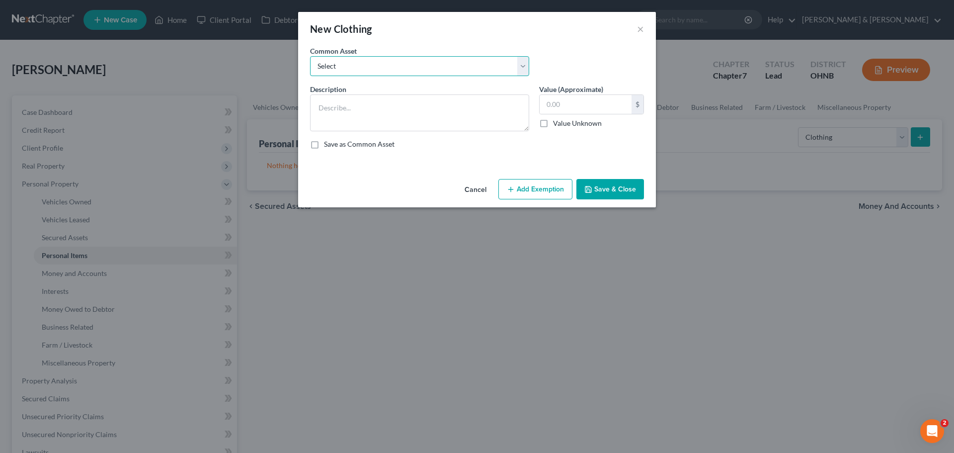
click at [391, 62] on select "Select Normal Clothing" at bounding box center [419, 66] width 219 height 20
select select "0"
click at [310, 56] on select "Select Normal Clothing" at bounding box center [419, 66] width 219 height 20
type textarea "Normal Clothing"
type input "300.00"
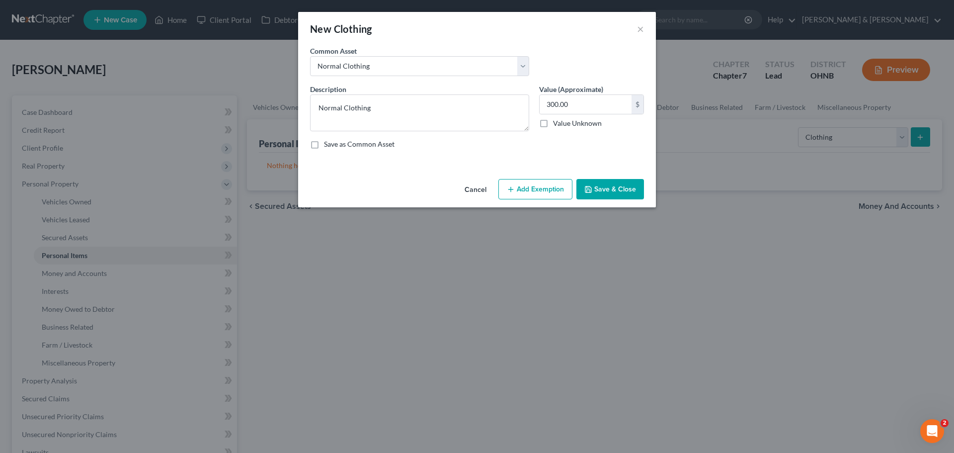
click at [535, 188] on button "Add Exemption" at bounding box center [536, 189] width 74 height 21
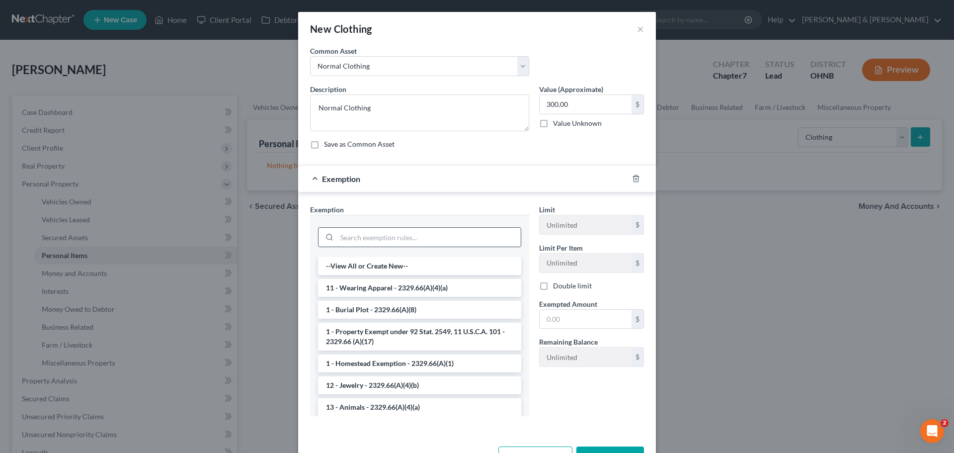
click at [409, 242] on input "search" at bounding box center [429, 237] width 184 height 19
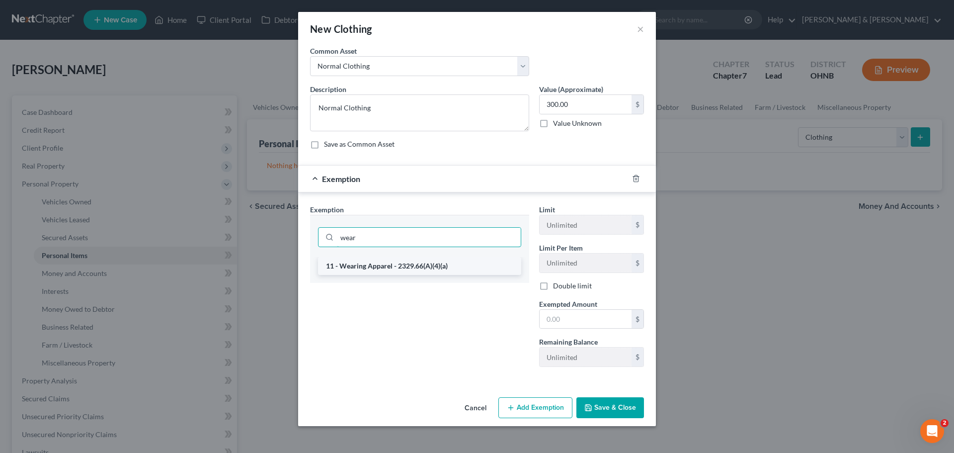
type input "wear"
click at [410, 260] on li "11 - Wearing Apparel - 2329.66(A)(4)(a)" at bounding box center [419, 266] width 203 height 18
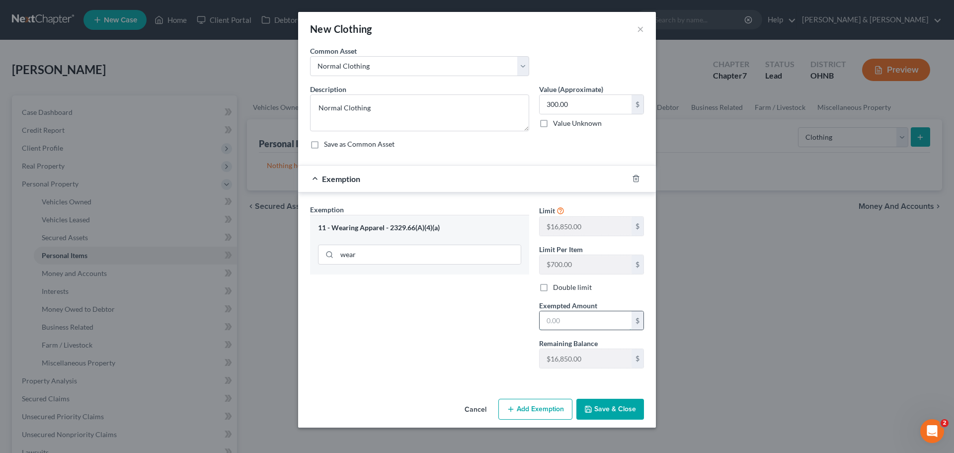
click at [605, 324] on input "text" at bounding box center [586, 320] width 92 height 19
type input "300.00"
click at [591, 411] on polyline "button" at bounding box center [588, 411] width 3 height 2
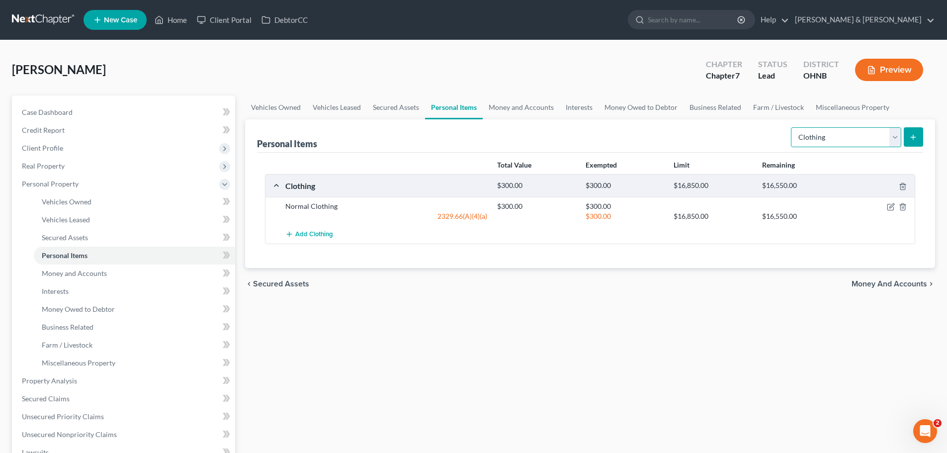
click at [833, 137] on select "Select Item Type Clothing Collectibles Of Value Electronics Firearms Household …" at bounding box center [846, 137] width 110 height 20
click at [792, 127] on select "Select Item Type Clothing Collectibles Of Value Electronics Firearms Household …" at bounding box center [846, 137] width 110 height 20
click at [889, 141] on select "Select Item Type Clothing Collectibles Of Value Electronics Firearms Household …" at bounding box center [846, 137] width 110 height 20
select select "electronics"
click at [792, 127] on select "Select Item Type Clothing Collectibles Of Value Electronics Firearms Household …" at bounding box center [846, 137] width 110 height 20
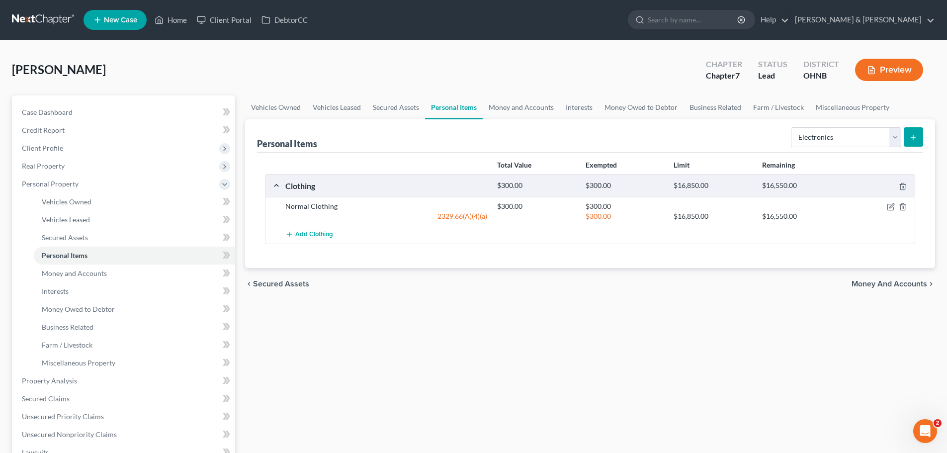
click at [904, 138] on button "submit" at bounding box center [913, 136] width 19 height 19
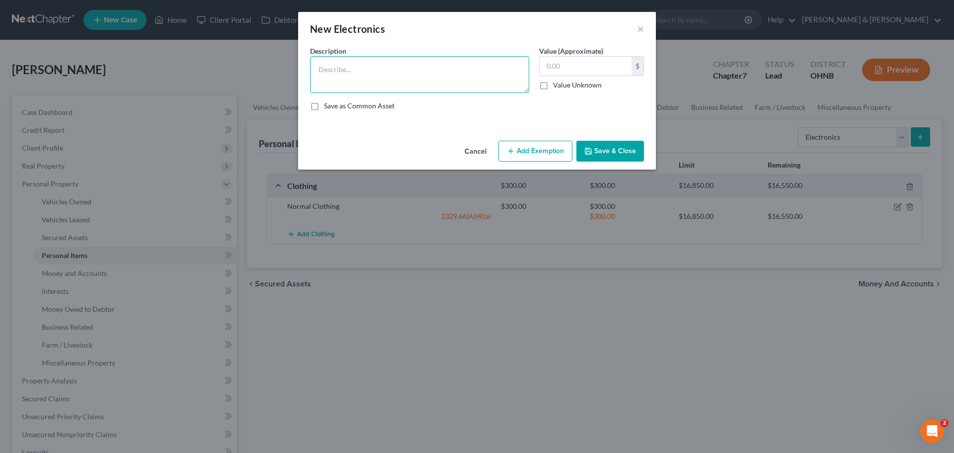
click at [340, 81] on textarea at bounding box center [419, 74] width 219 height 37
type textarea "cell phone, desktop computer, tv"
click at [586, 69] on input "text" at bounding box center [586, 66] width 92 height 19
type input "1,000"
click at [552, 152] on button "Add Exemption" at bounding box center [536, 151] width 74 height 21
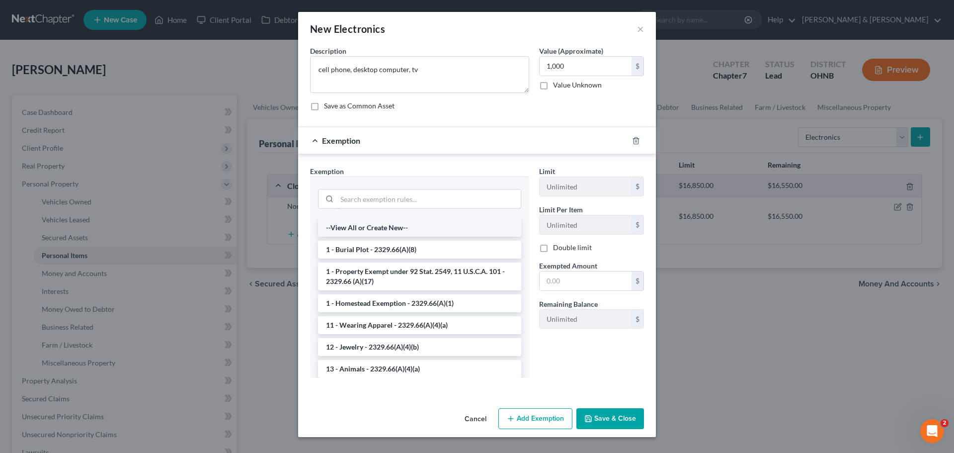
drag, startPoint x: 437, startPoint y: 202, endPoint x: 432, endPoint y: 226, distance: 24.9
click at [437, 202] on input "search" at bounding box center [429, 198] width 184 height 19
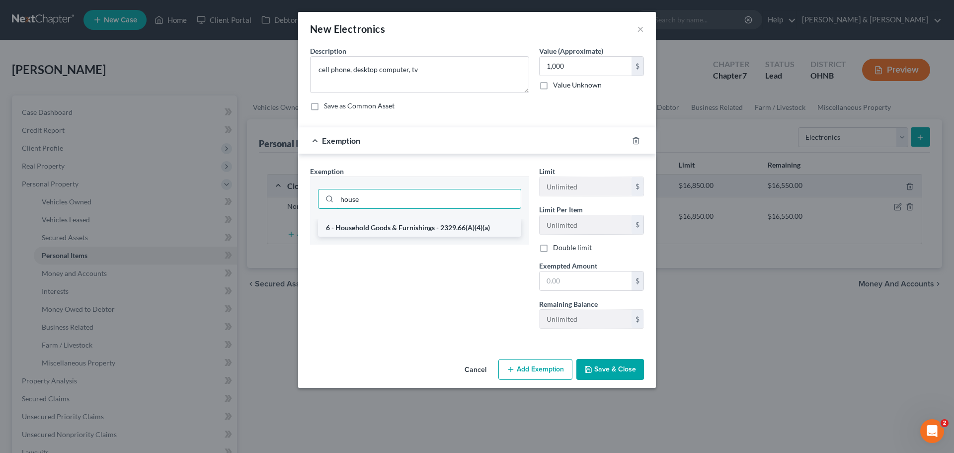
type input "house"
click at [403, 234] on li "6 - Household Goods & Furnishings - 2329.66(A)(4)(a)" at bounding box center [419, 228] width 203 height 18
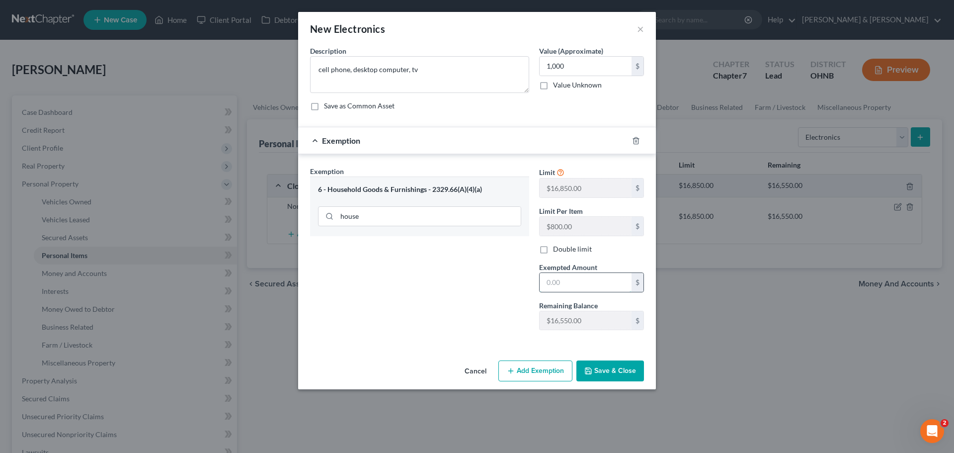
click at [576, 277] on input "text" at bounding box center [586, 282] width 92 height 19
type input "1,000"
drag, startPoint x: 605, startPoint y: 373, endPoint x: 614, endPoint y: 370, distance: 9.9
click at [607, 372] on button "Save & Close" at bounding box center [611, 370] width 68 height 21
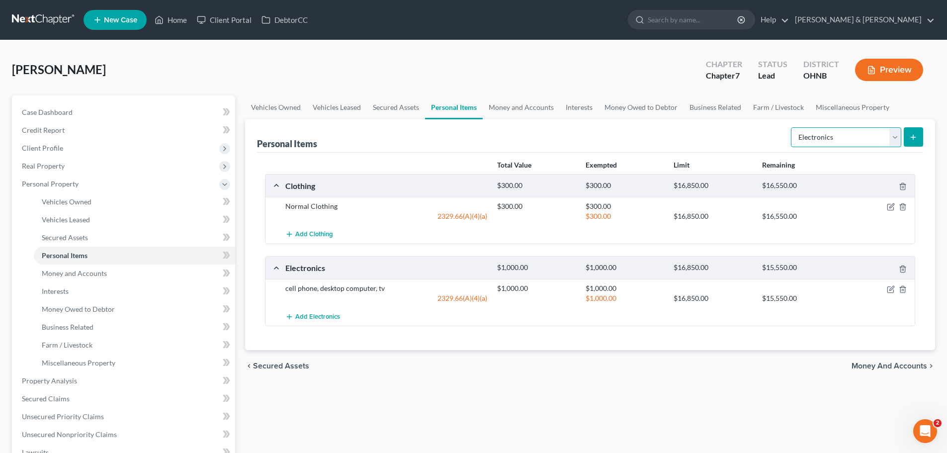
click at [814, 141] on select "Select Item Type Clothing Collectibles Of Value Electronics Firearms Household …" at bounding box center [846, 137] width 110 height 20
click at [792, 127] on select "Select Item Type Clothing Collectibles Of Value Electronics Firearms Household …" at bounding box center [846, 137] width 110 height 20
click at [829, 144] on select "Select Item Type Clothing Collectibles Of Value Electronics Firearms Household …" at bounding box center [846, 137] width 110 height 20
select select "household_goods"
click at [792, 127] on select "Select Item Type Clothing Collectibles Of Value Electronics Firearms Household …" at bounding box center [846, 137] width 110 height 20
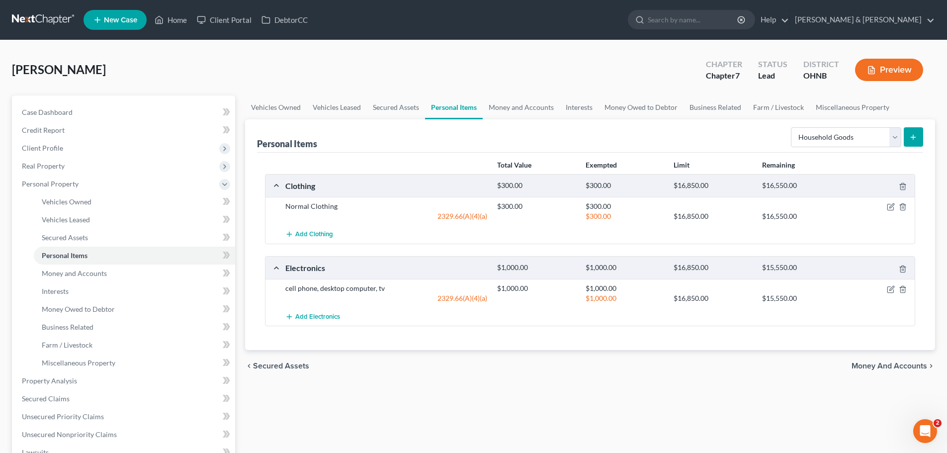
click at [907, 144] on form "Select Item Type Clothing Collectibles Of Value Electronics Firearms Household …" at bounding box center [857, 137] width 132 height 20
click at [909, 143] on button "submit" at bounding box center [913, 136] width 19 height 19
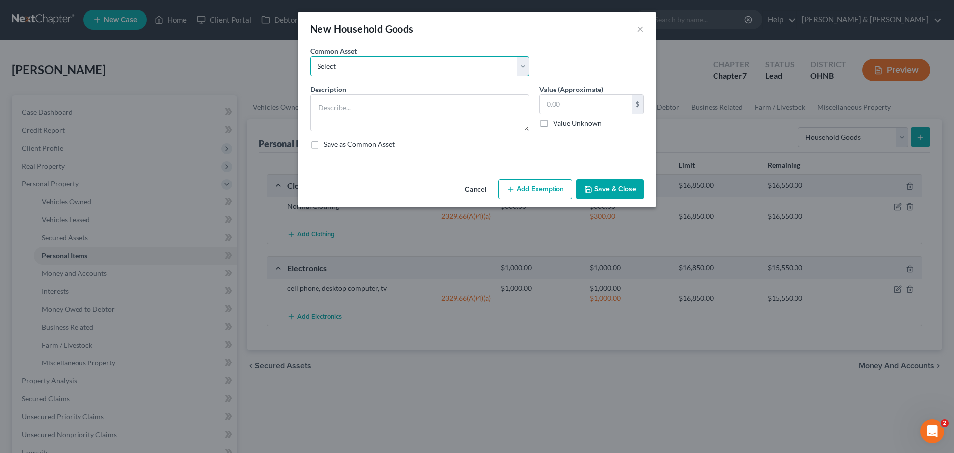
click at [474, 62] on select "Select normal household goods, appliances, couch, beds" at bounding box center [419, 66] width 219 height 20
select select "0"
click at [310, 56] on select "Select normal household goods, appliances, couch, beds" at bounding box center [419, 66] width 219 height 20
type textarea "normal household goods, appliances, couch, beds"
type input "2,000.00"
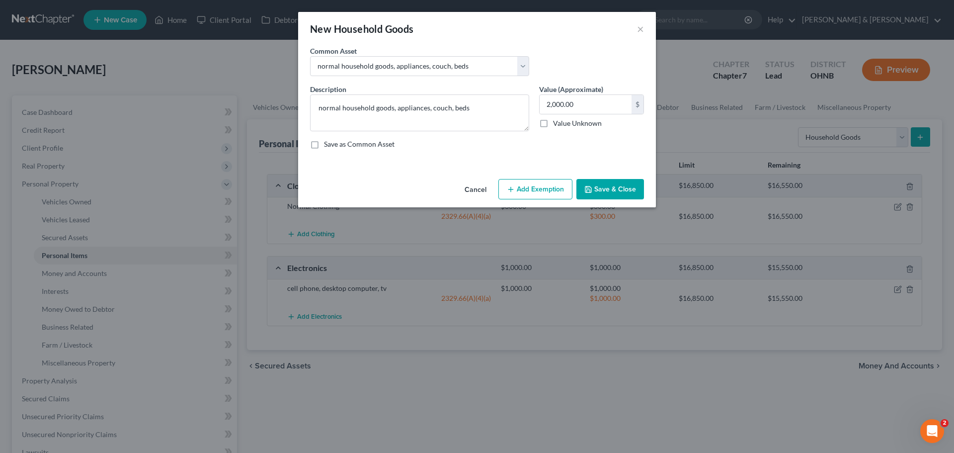
click at [521, 189] on button "Add Exemption" at bounding box center [536, 189] width 74 height 21
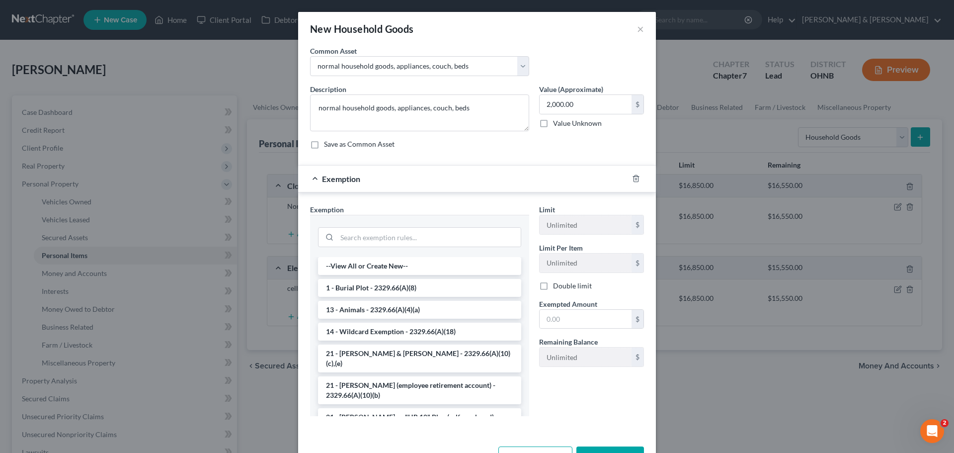
click at [463, 250] on div at bounding box center [419, 236] width 219 height 42
click at [465, 243] on input "search" at bounding box center [429, 237] width 184 height 19
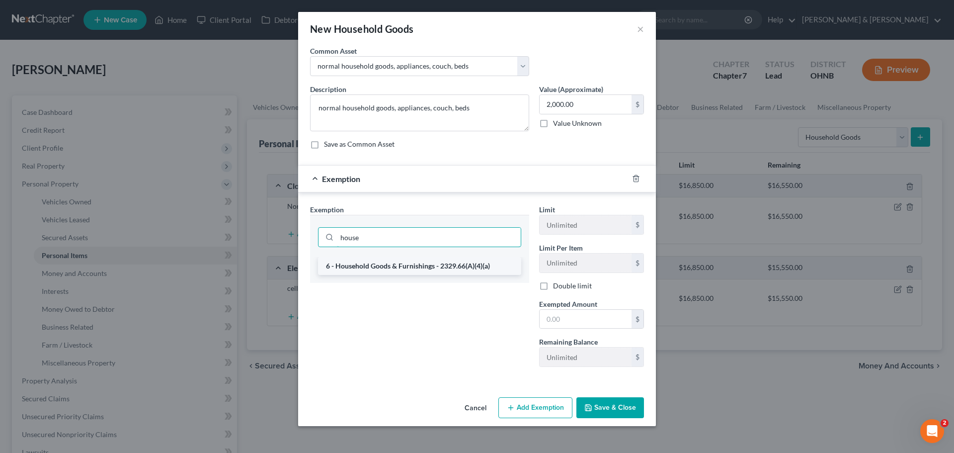
type input "house"
click at [438, 266] on li "6 - Household Goods & Furnishings - 2329.66(A)(4)(a)" at bounding box center [419, 266] width 203 height 18
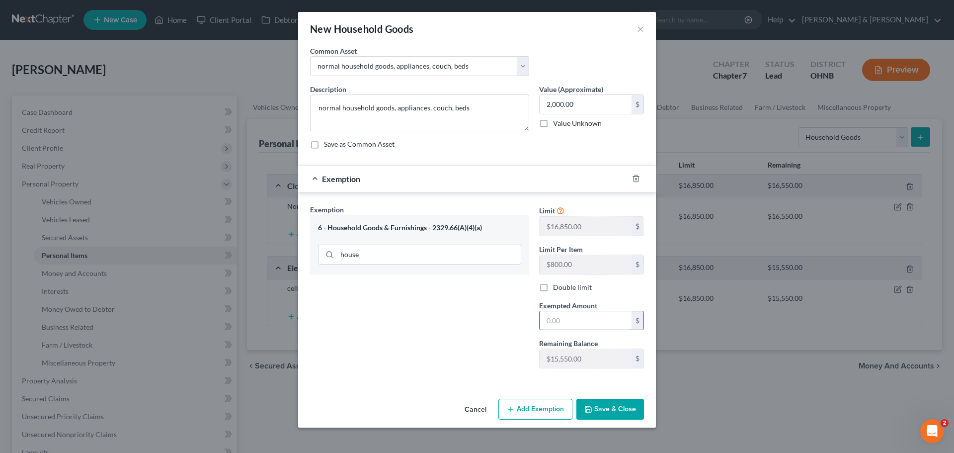
click at [608, 324] on input "text" at bounding box center [586, 320] width 92 height 19
type input "2,000"
drag, startPoint x: 627, startPoint y: 410, endPoint x: 598, endPoint y: 391, distance: 34.5
click at [620, 402] on button "Save & Close" at bounding box center [611, 409] width 68 height 21
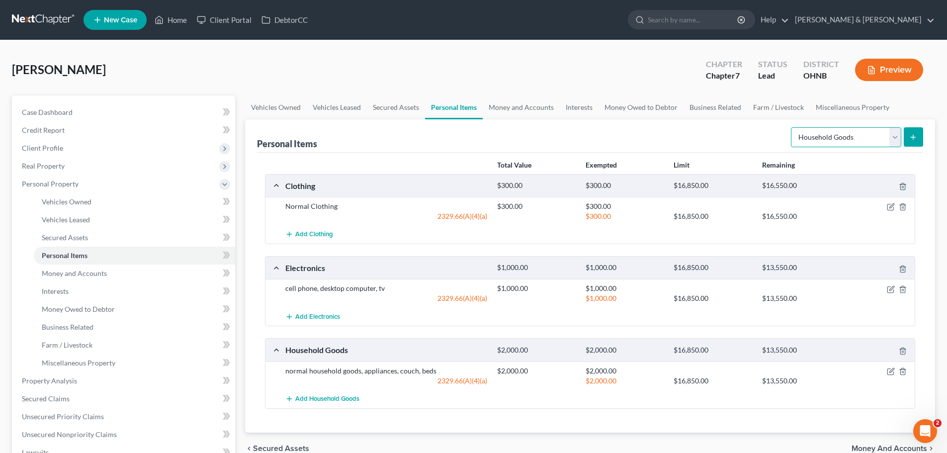
click at [812, 141] on select "Select Item Type Clothing Collectibles Of Value Electronics Firearms Household …" at bounding box center [846, 137] width 110 height 20
select select "jewelry"
click at [792, 127] on select "Select Item Type Clothing Collectibles Of Value Electronics Firearms Household …" at bounding box center [846, 137] width 110 height 20
click at [838, 126] on div "Select Item Type Clothing Collectibles Of Value Electronics Firearms Household …" at bounding box center [855, 136] width 136 height 26
click at [838, 132] on select "Select Item Type Clothing Collectibles Of Value Electronics Firearms Household …" at bounding box center [846, 137] width 110 height 20
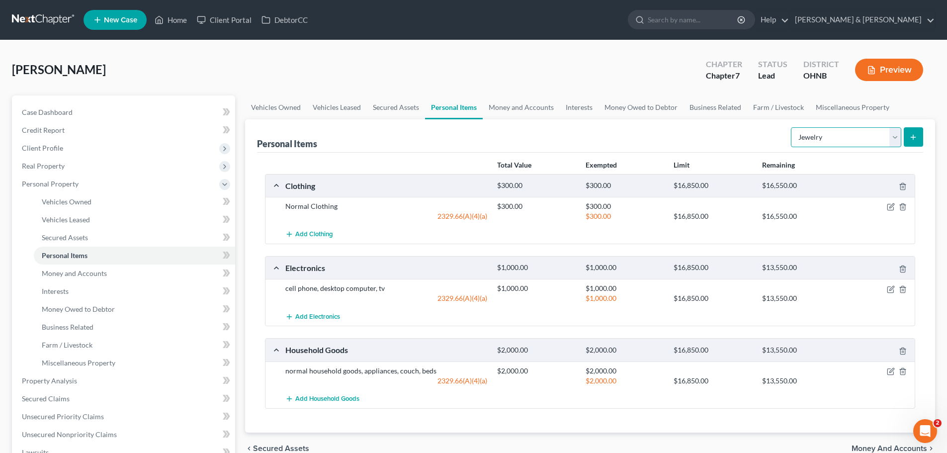
click at [792, 127] on select "Select Item Type Clothing Collectibles Of Value Electronics Firearms Household …" at bounding box center [846, 137] width 110 height 20
click at [915, 145] on button "submit" at bounding box center [913, 136] width 19 height 19
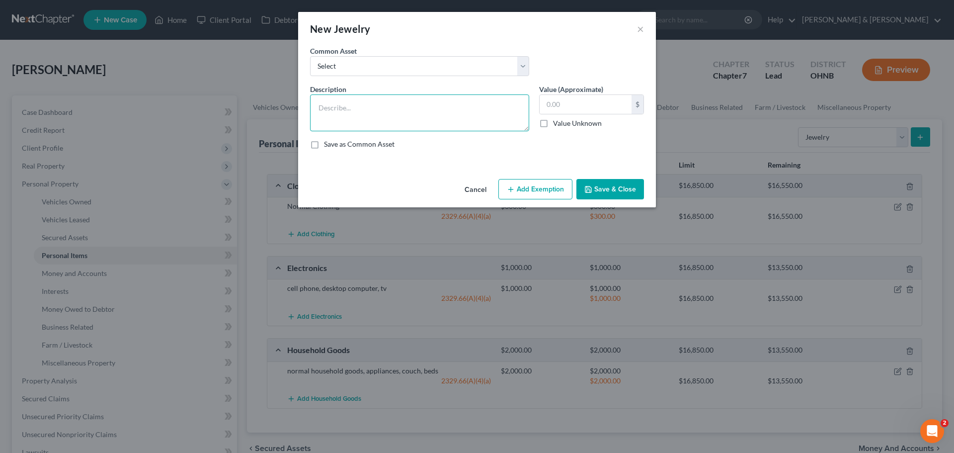
click at [384, 102] on textarea at bounding box center [419, 112] width 219 height 37
type textarea "Gold cross necklace,"
click at [589, 108] on input "text" at bounding box center [586, 104] width 92 height 19
drag, startPoint x: 592, startPoint y: 107, endPoint x: 596, endPoint y: 101, distance: 7.5
click at [592, 104] on input "text" at bounding box center [586, 104] width 92 height 19
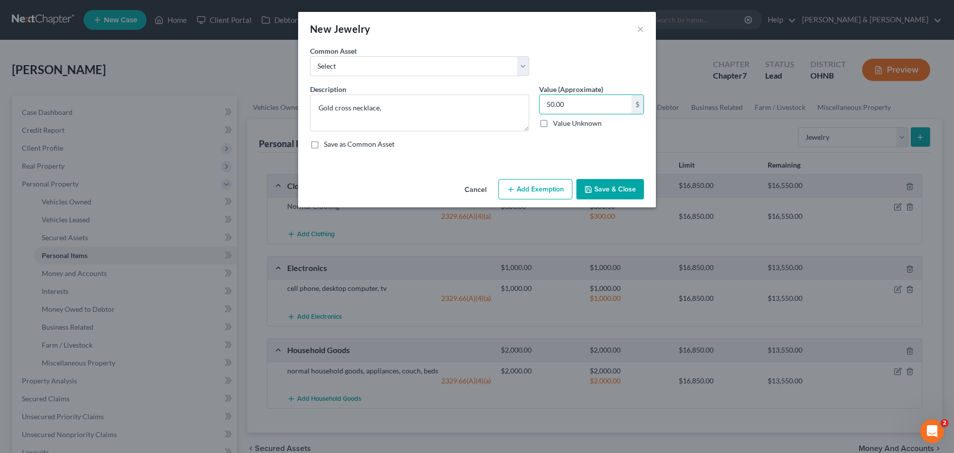
type input "50.00"
click at [536, 185] on button "Add Exemption" at bounding box center [536, 189] width 74 height 21
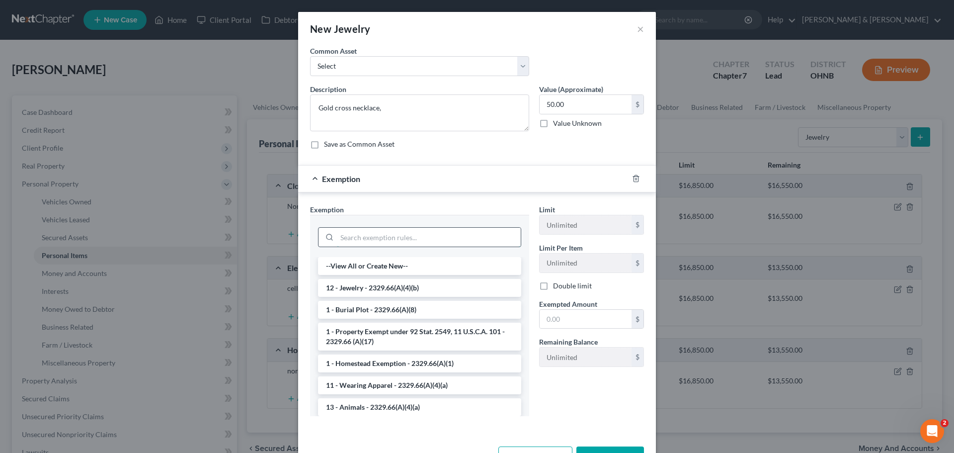
click at [430, 236] on input "search" at bounding box center [429, 237] width 184 height 19
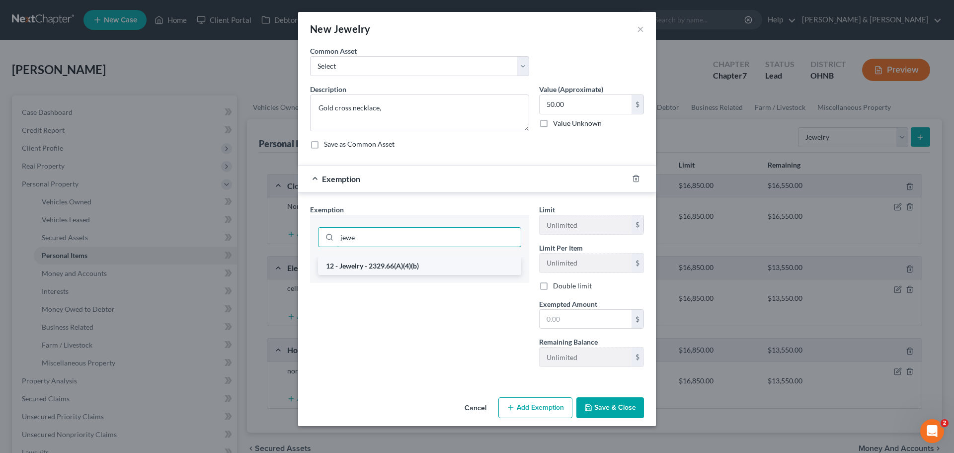
type input "jewe"
click at [451, 265] on li "12 - Jewelry - 2329.66(A)(4)(b)" at bounding box center [419, 266] width 203 height 18
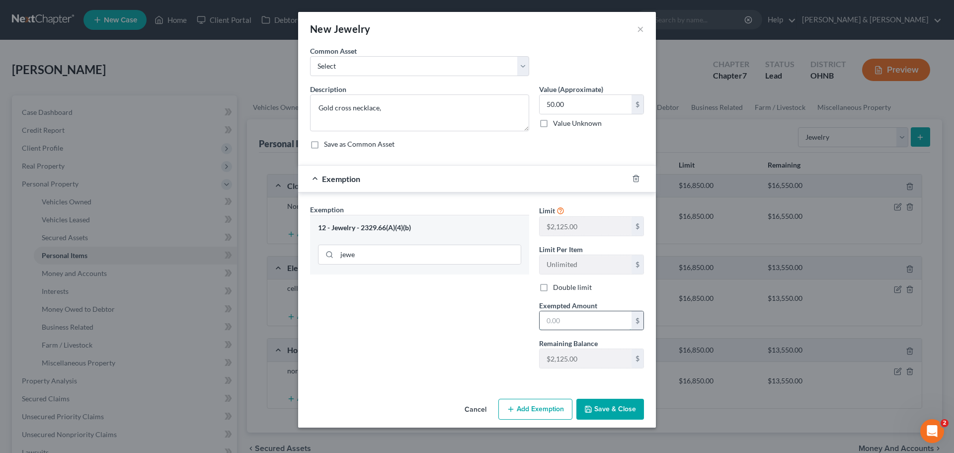
click at [573, 318] on input "text" at bounding box center [586, 320] width 92 height 19
type input "50.00"
drag, startPoint x: 618, startPoint y: 407, endPoint x: 624, endPoint y: 400, distance: 9.1
click at [619, 406] on button "Save & Close" at bounding box center [611, 409] width 68 height 21
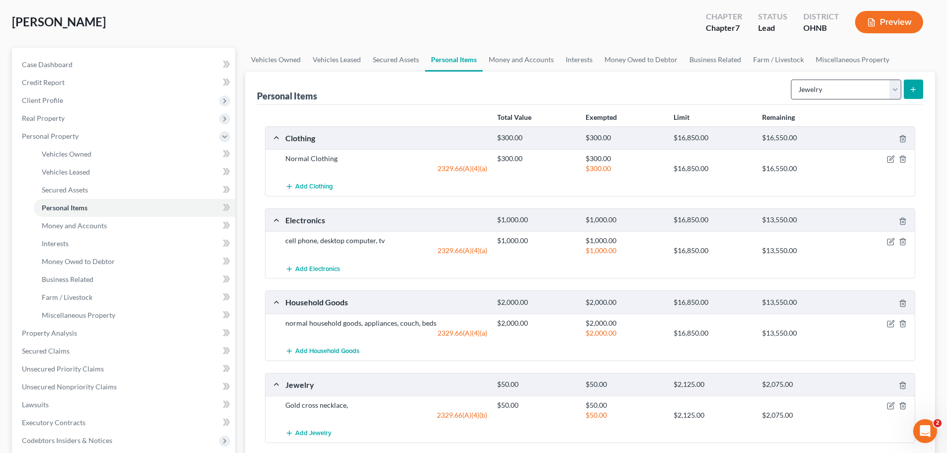
scroll to position [44, 0]
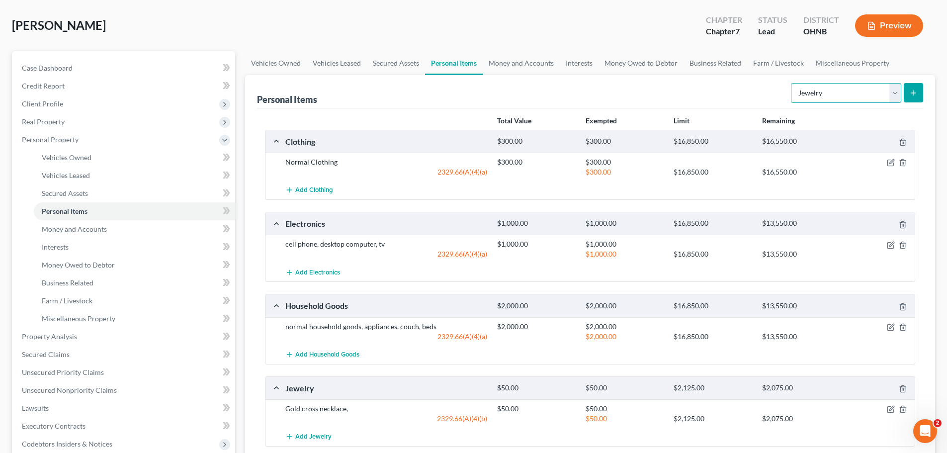
click at [870, 93] on select "Select Item Type Clothing Collectibles Of Value Electronics Firearms Household …" at bounding box center [846, 93] width 110 height 20
select select "pets"
click at [792, 83] on select "Select Item Type Clothing Collectibles Of Value Electronics Firearms Household …" at bounding box center [846, 93] width 110 height 20
click at [910, 87] on button "submit" at bounding box center [913, 92] width 19 height 19
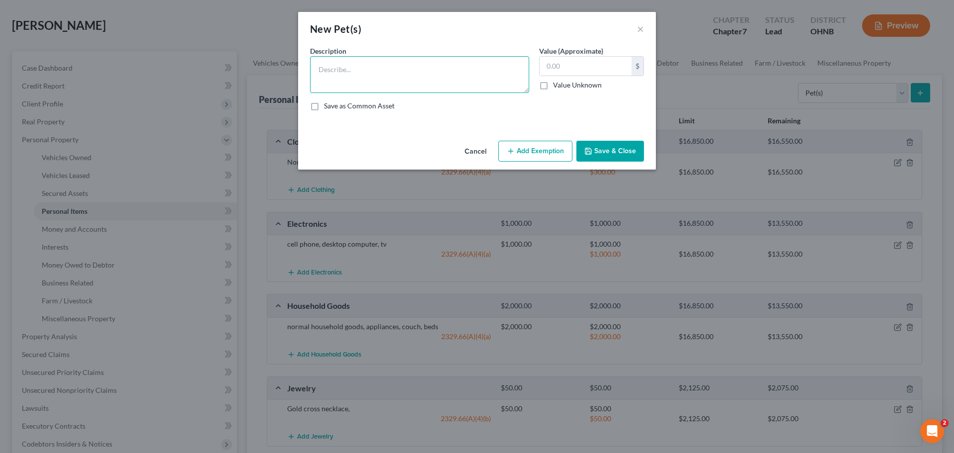
click at [346, 81] on textarea at bounding box center [419, 74] width 219 height 37
type textarea "Family dog"
click at [553, 86] on label "Value Unknown" at bounding box center [577, 85] width 49 height 10
click at [557, 86] on input "Value Unknown" at bounding box center [560, 83] width 6 height 6
checkbox input "true"
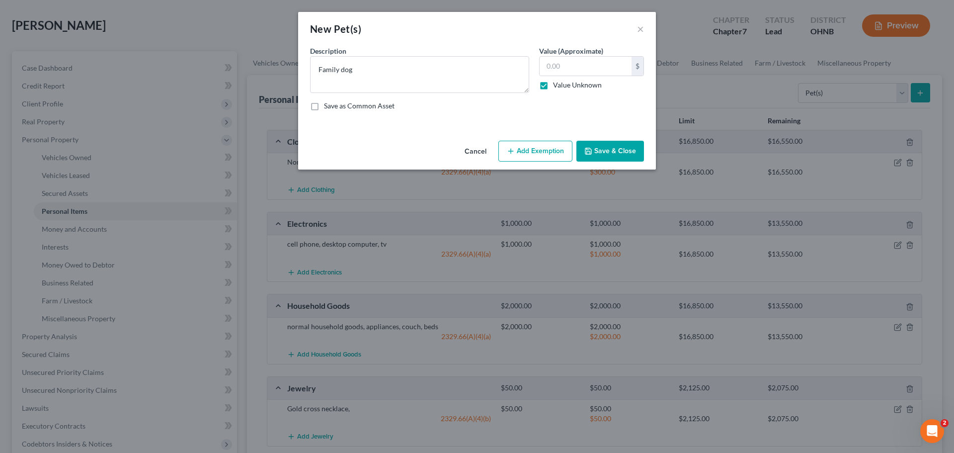
type input "0.00"
click at [611, 157] on button "Save & Close" at bounding box center [611, 151] width 68 height 21
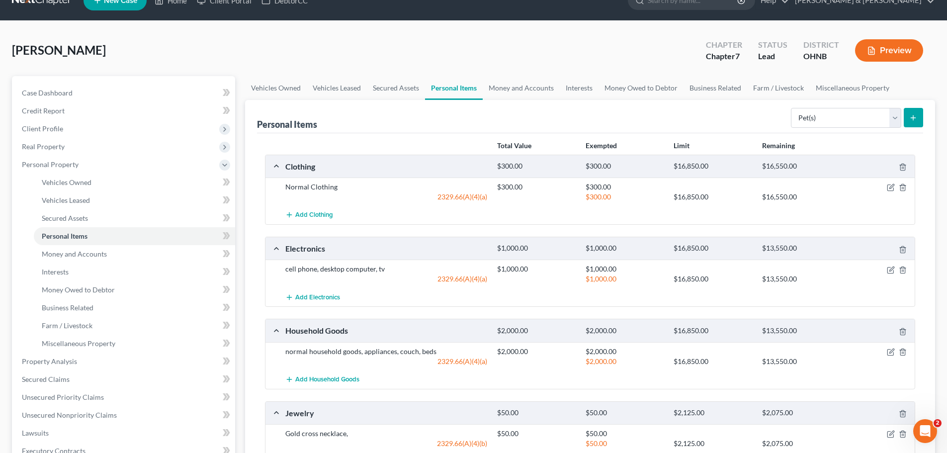
scroll to position [15, 0]
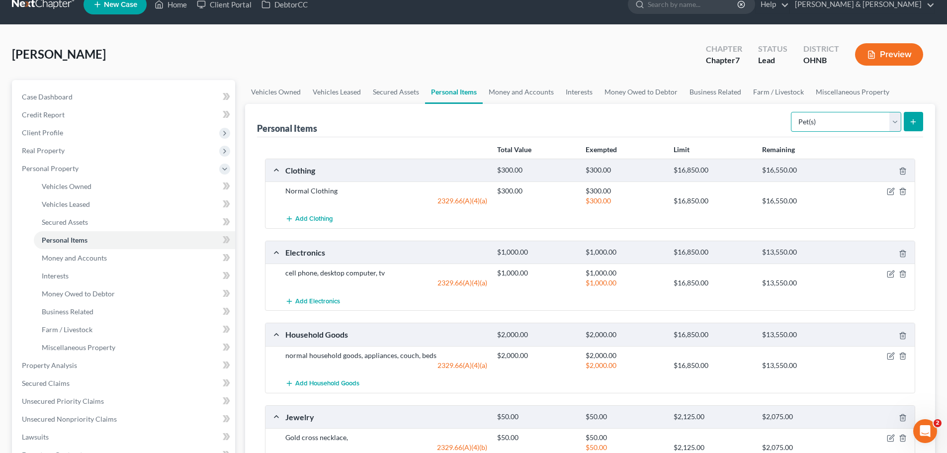
click at [840, 115] on select "Select Item Type Clothing Collectibles Of Value Electronics Firearms Household …" at bounding box center [846, 122] width 110 height 20
select select "sports_and_hobby_equipment"
click at [792, 112] on select "Select Item Type Clothing Collectibles Of Value Electronics Firearms Household …" at bounding box center [846, 122] width 110 height 20
click at [807, 118] on select "Select Item Type Clothing Collectibles Of Value Electronics Firearms Household …" at bounding box center [846, 122] width 110 height 20
click at [539, 97] on link "Money and Accounts" at bounding box center [521, 92] width 77 height 24
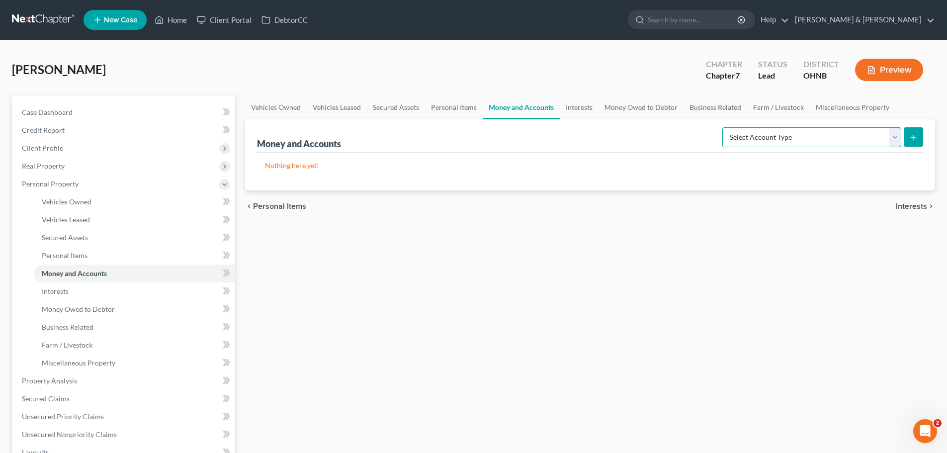
click at [777, 133] on select "Select Account Type Brokerage Cash on Hand Certificates of Deposit Checking Acc…" at bounding box center [811, 137] width 179 height 20
click at [724, 127] on select "Select Account Type Brokerage Cash on Hand Certificates of Deposit Checking Acc…" at bounding box center [811, 137] width 179 height 20
click at [834, 148] on div "Select Account Type Brokerage Cash on Hand Certificates of Deposit Checking Acc…" at bounding box center [820, 136] width 205 height 26
click at [830, 141] on select "Select Account Type Brokerage Cash on Hand Certificates of Deposit Checking Acc…" at bounding box center [811, 137] width 179 height 20
click at [724, 127] on select "Select Account Type Brokerage Cash on Hand Certificates of Deposit Checking Acc…" at bounding box center [811, 137] width 179 height 20
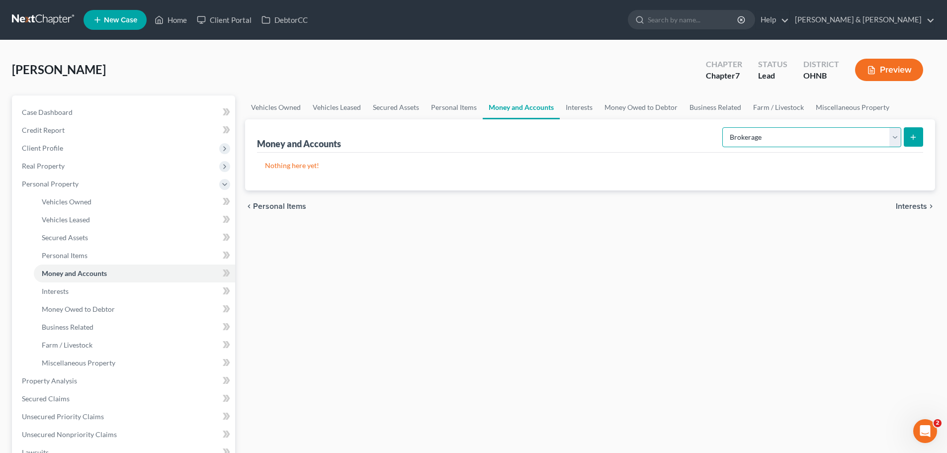
click at [895, 130] on select "Select Account Type Brokerage Cash on Hand Certificates of Deposit Checking Acc…" at bounding box center [811, 137] width 179 height 20
select select "cash_on_hand"
click at [724, 127] on select "Select Account Type Brokerage Cash on Hand Certificates of Deposit Checking Acc…" at bounding box center [811, 137] width 179 height 20
click at [908, 134] on button "submit" at bounding box center [913, 136] width 19 height 19
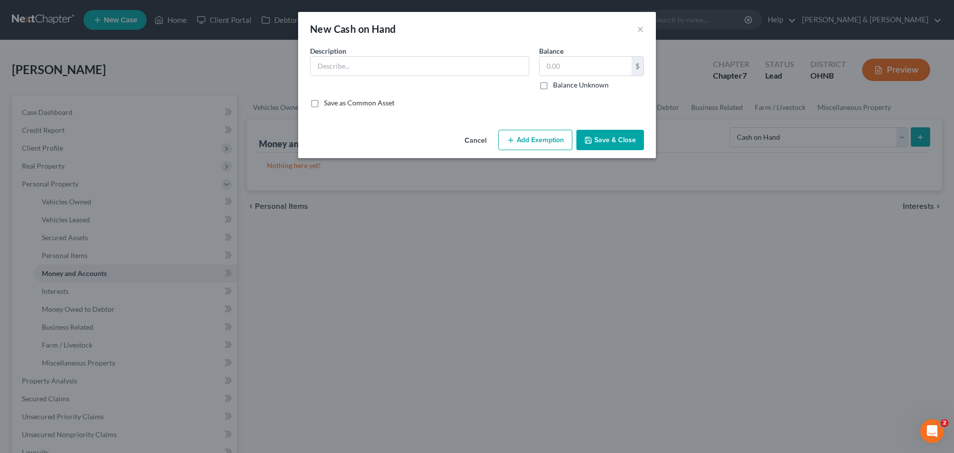
click at [438, 79] on div "Description *" at bounding box center [419, 68] width 229 height 44
click at [435, 70] on input "text" at bounding box center [420, 66] width 218 height 19
type input "Cash on hand"
click at [614, 59] on input "text" at bounding box center [586, 66] width 92 height 19
type input "37.00"
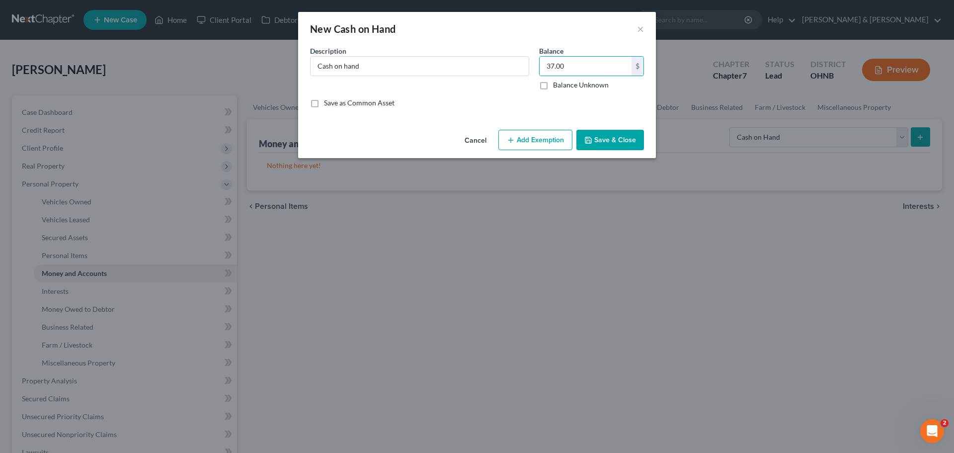
click at [546, 144] on button "Add Exemption" at bounding box center [536, 140] width 74 height 21
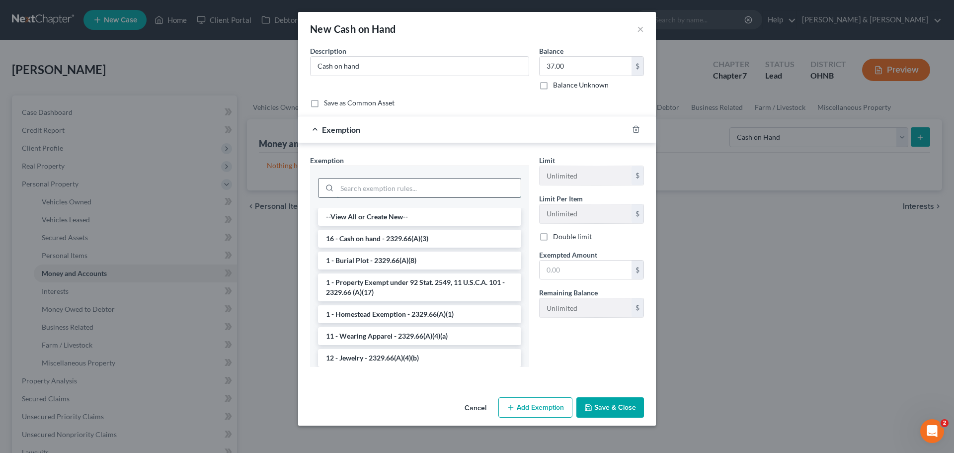
click at [419, 196] on input "search" at bounding box center [429, 187] width 184 height 19
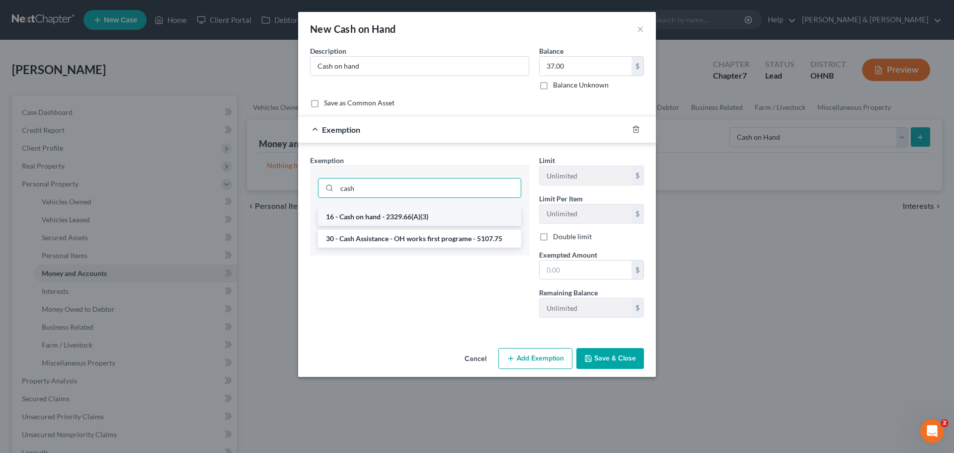
click at [401, 211] on li "16 - Cash on hand - 2329.66(A)(3)" at bounding box center [419, 217] width 203 height 18
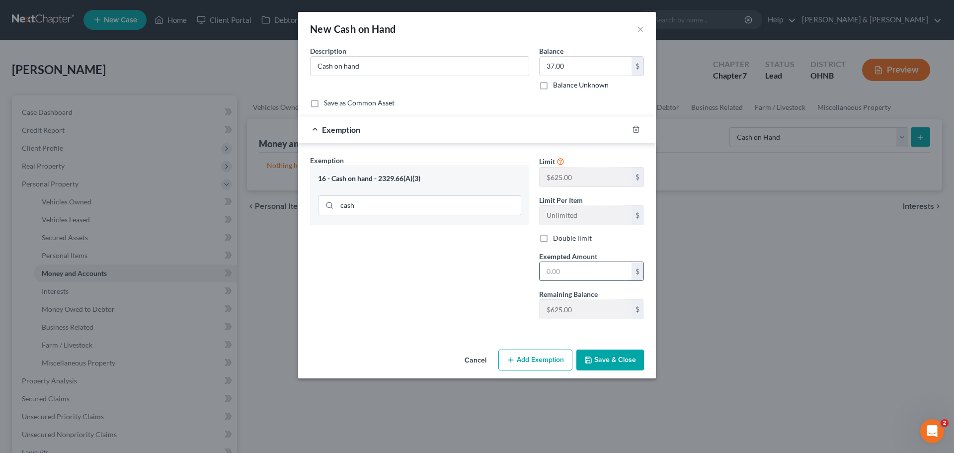
click at [555, 269] on input "text" at bounding box center [586, 271] width 92 height 19
click at [611, 364] on button "Save & Close" at bounding box center [611, 359] width 68 height 21
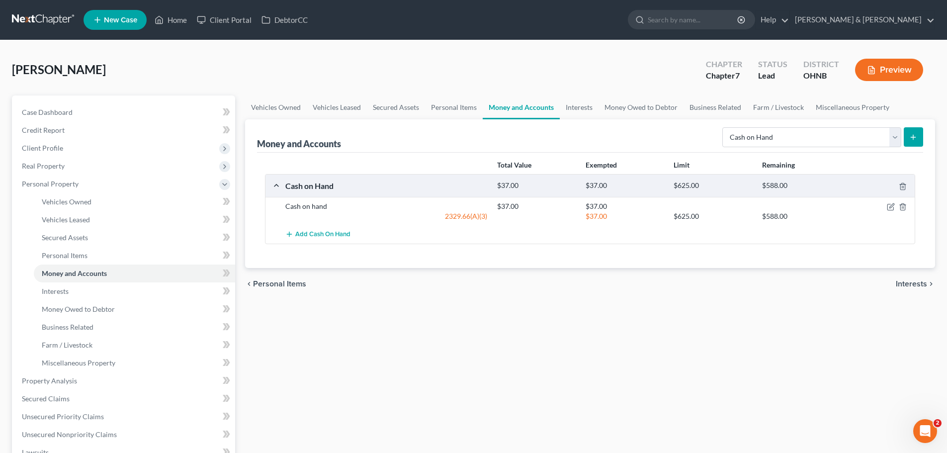
click at [752, 149] on div "Select Account Type Brokerage Cash on Hand Certificates of Deposit Checking Acc…" at bounding box center [820, 136] width 205 height 26
click at [753, 140] on select "Select Account Type Brokerage Cash on Hand Certificates of Deposit Checking Acc…" at bounding box center [811, 137] width 179 height 20
click at [724, 127] on select "Select Account Type Brokerage Cash on Hand Certificates of Deposit Checking Acc…" at bounding box center [811, 137] width 179 height 20
click at [912, 137] on line "submit" at bounding box center [913, 137] width 4 height 0
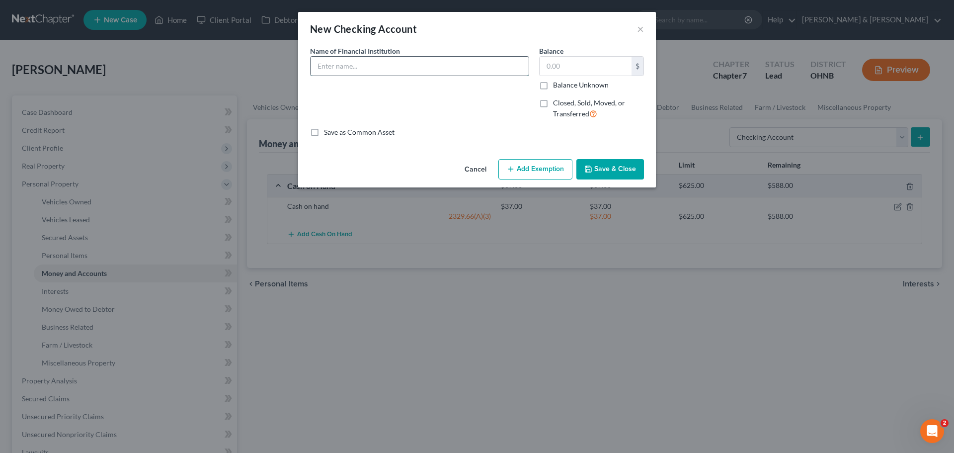
click at [408, 62] on input "text" at bounding box center [420, 66] width 218 height 19
click at [511, 168] on line "button" at bounding box center [511, 169] width 0 height 4
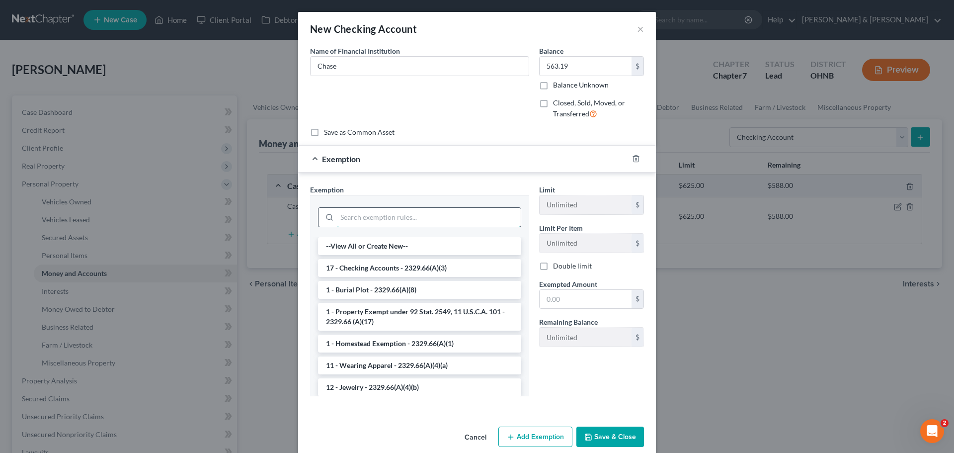
click at [457, 211] on input "search" at bounding box center [429, 217] width 184 height 19
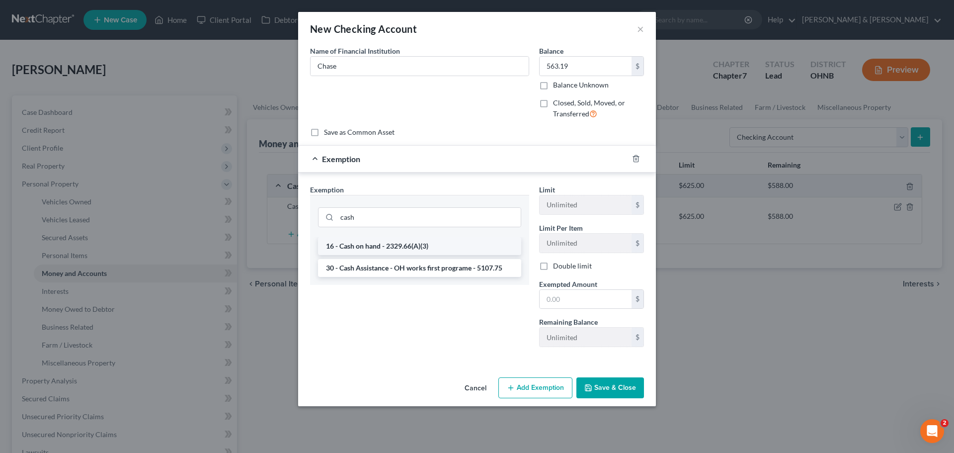
click at [395, 248] on li "16 - Cash on hand - 2329.66(A)(3)" at bounding box center [419, 246] width 203 height 18
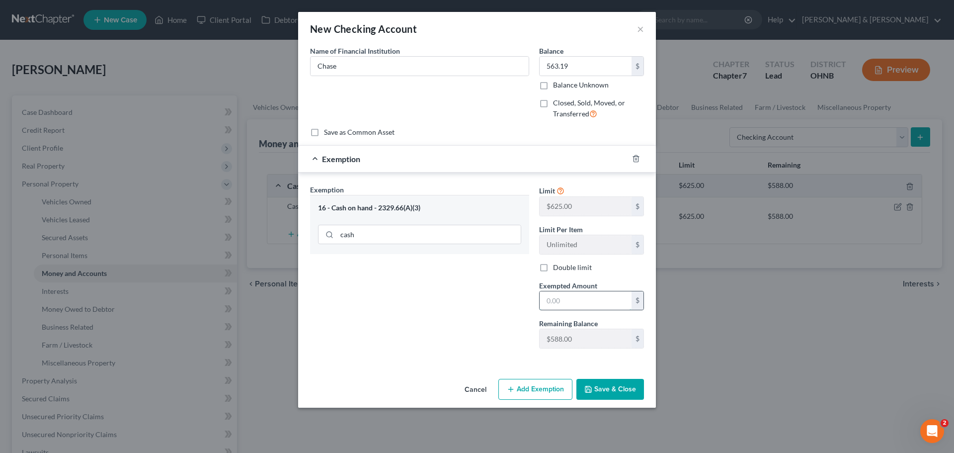
click at [579, 304] on input "text" at bounding box center [586, 300] width 92 height 19
click at [630, 391] on button "Save & Close" at bounding box center [611, 389] width 68 height 21
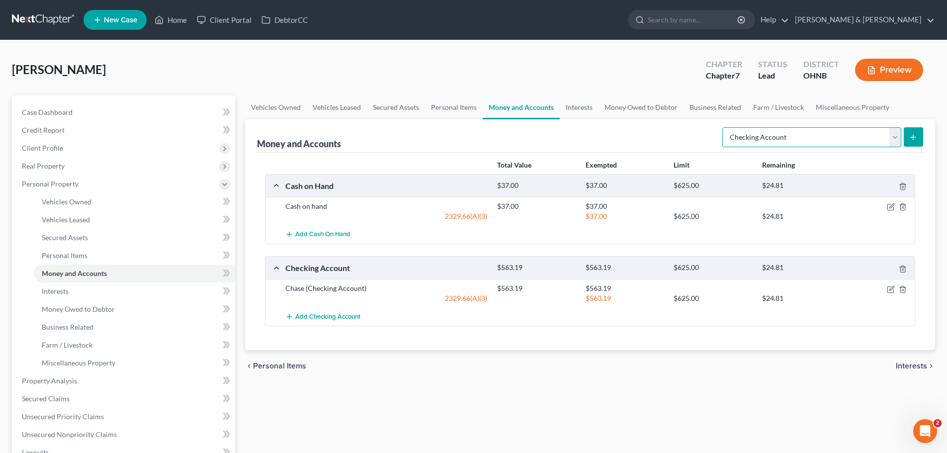
click at [752, 144] on select "Select Account Type Brokerage Cash on Hand Certificates of Deposit Checking Acc…" at bounding box center [811, 137] width 179 height 20
click at [586, 106] on link "Interests" at bounding box center [579, 107] width 39 height 24
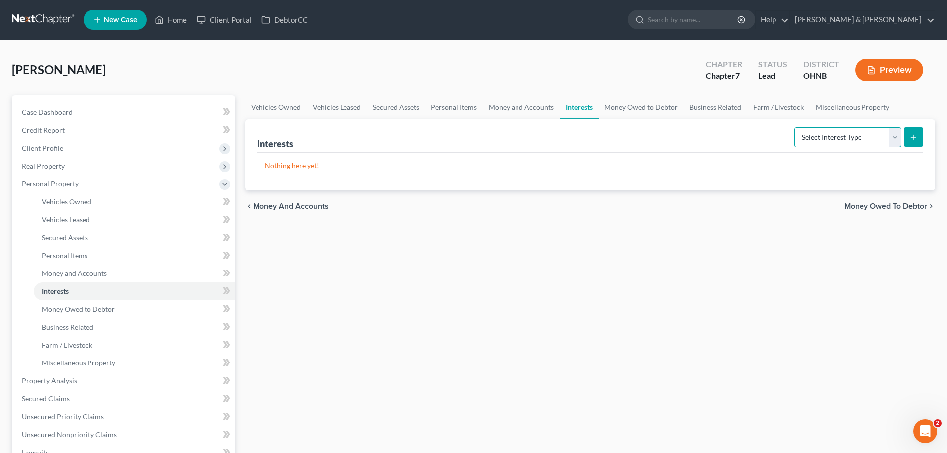
click at [814, 136] on select "Select Interest Type 401K Annuity Bond Education IRA Government Bond Government…" at bounding box center [847, 137] width 107 height 20
click at [795, 127] on select "Select Interest Type 401K Annuity Bond Education IRA Government Bond Government…" at bounding box center [847, 137] width 107 height 20
click at [905, 136] on button "submit" at bounding box center [913, 136] width 19 height 19
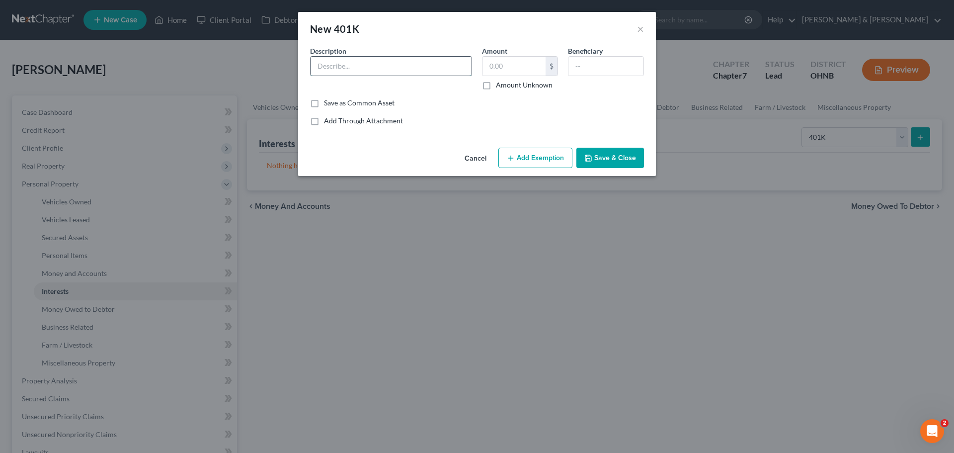
click at [434, 68] on input "text" at bounding box center [391, 66] width 161 height 19
click at [394, 59] on input "text" at bounding box center [391, 66] width 161 height 19
click at [590, 66] on input "text" at bounding box center [606, 66] width 75 height 19
click at [604, 152] on button "Save & Close" at bounding box center [611, 158] width 68 height 21
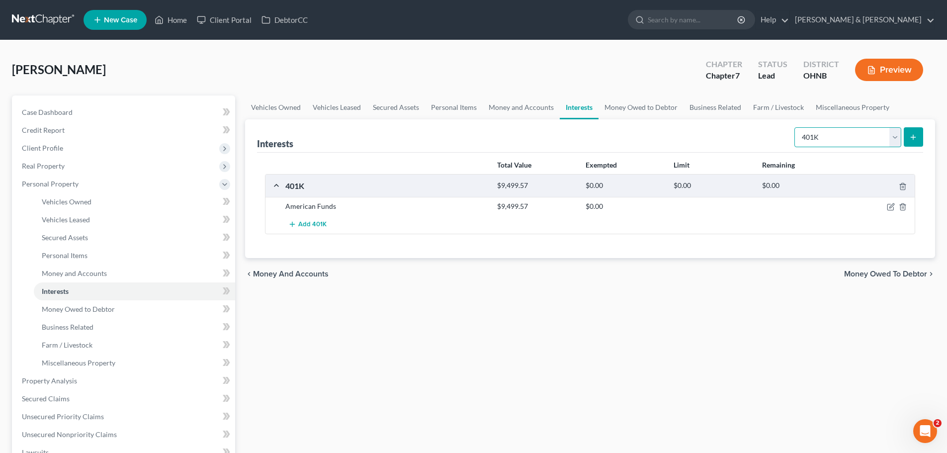
click at [829, 132] on select "Select Interest Type 401K Annuity Bond Education IRA Government Bond Government…" at bounding box center [847, 137] width 107 height 20
click at [795, 127] on select "Select Interest Type 401K Annuity Bond Education IRA Government Bond Government…" at bounding box center [847, 137] width 107 height 20
click at [913, 137] on icon "submit" at bounding box center [913, 137] width 8 height 8
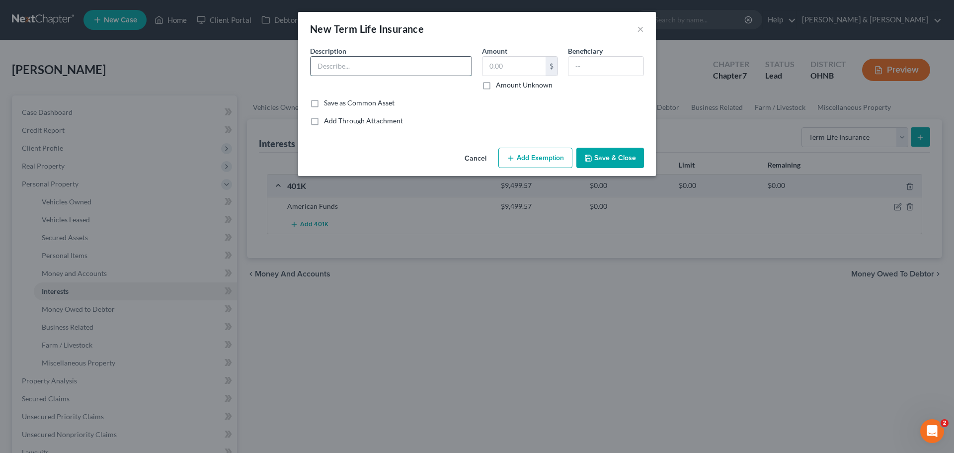
drag, startPoint x: 424, startPoint y: 67, endPoint x: 423, endPoint y: 72, distance: 5.6
click at [424, 67] on input "text" at bounding box center [391, 66] width 161 height 19
click at [502, 73] on input "text" at bounding box center [514, 66] width 63 height 19
click at [581, 71] on input "text" at bounding box center [606, 66] width 75 height 19
click at [608, 165] on button "Save & Close" at bounding box center [611, 158] width 68 height 21
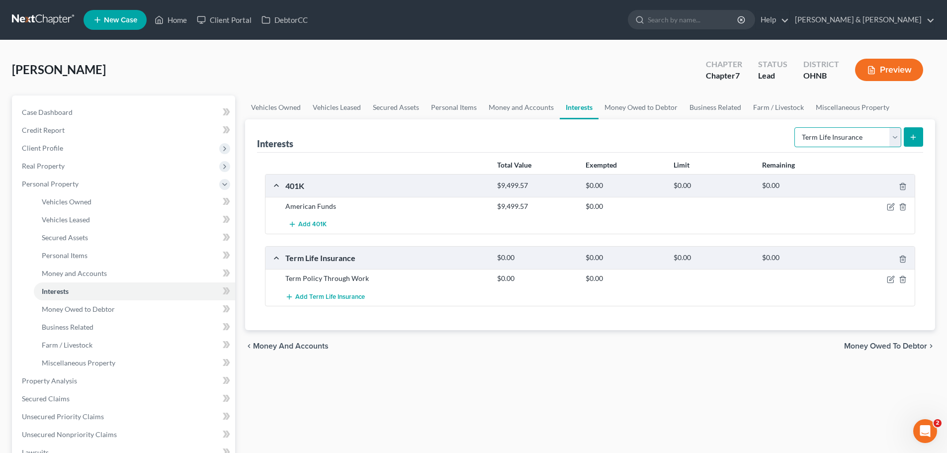
click at [845, 141] on select "Select Interest Type 401K Annuity Bond Education IRA Government Bond Government…" at bounding box center [847, 137] width 107 height 20
click at [712, 136] on div "Interests Select Interest Type 401K Annuity Bond Education IRA Government Bond …" at bounding box center [590, 135] width 666 height 33
click at [642, 114] on link "Money Owed to Debtor" at bounding box center [640, 107] width 85 height 24
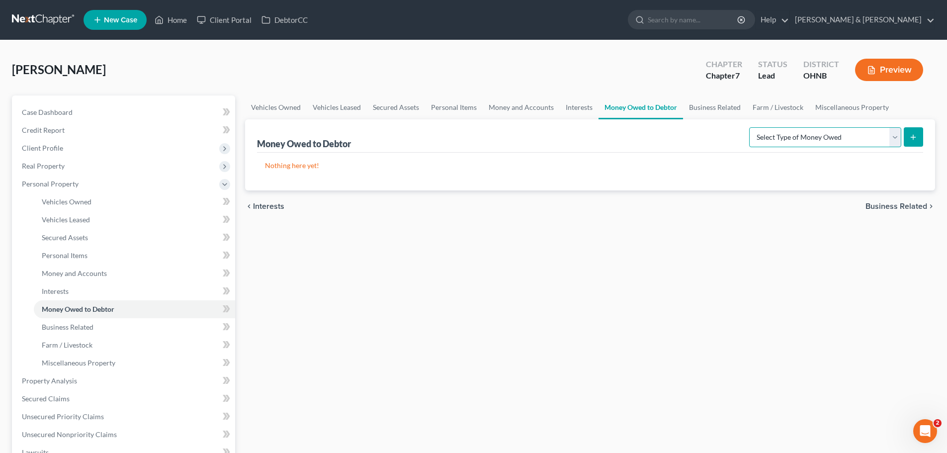
click at [825, 143] on select "Select Type of Money Owed Accounts Receivable Alimony Child Support Claims Agai…" at bounding box center [825, 137] width 152 height 20
click at [751, 127] on select "Select Type of Money Owed Accounts Receivable Alimony Child Support Claims Agai…" at bounding box center [825, 137] width 152 height 20
click at [914, 138] on icon "submit" at bounding box center [913, 137] width 8 height 8
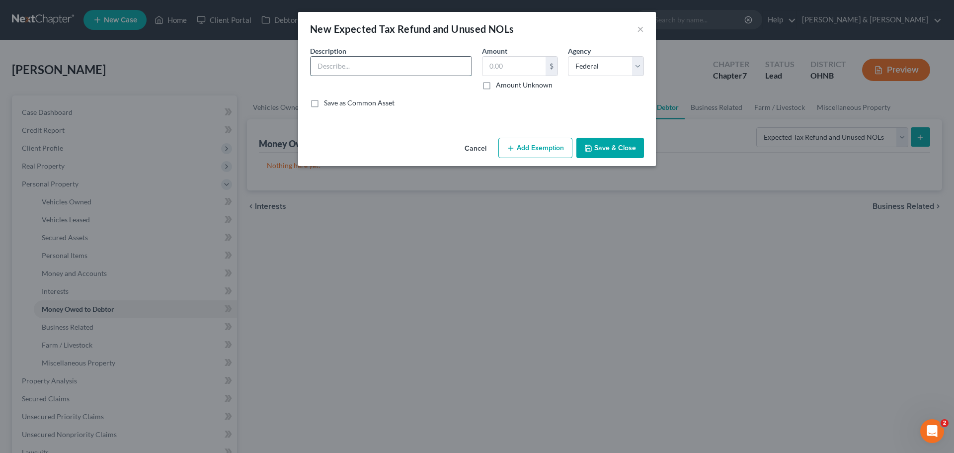
click at [398, 69] on input "text" at bounding box center [391, 66] width 161 height 19
drag, startPoint x: 487, startPoint y: 83, endPoint x: 475, endPoint y: 107, distance: 27.1
click at [496, 85] on label "Amount Unknown" at bounding box center [524, 85] width 57 height 10
click at [500, 85] on input "Amount Unknown" at bounding box center [503, 83] width 6 height 6
click at [547, 152] on button "Add Exemption" at bounding box center [536, 148] width 74 height 21
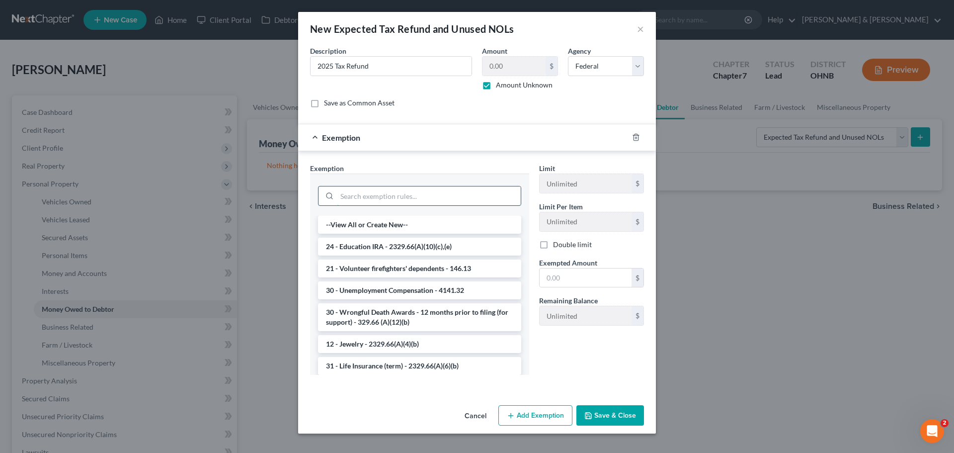
click at [492, 190] on input "search" at bounding box center [429, 195] width 184 height 19
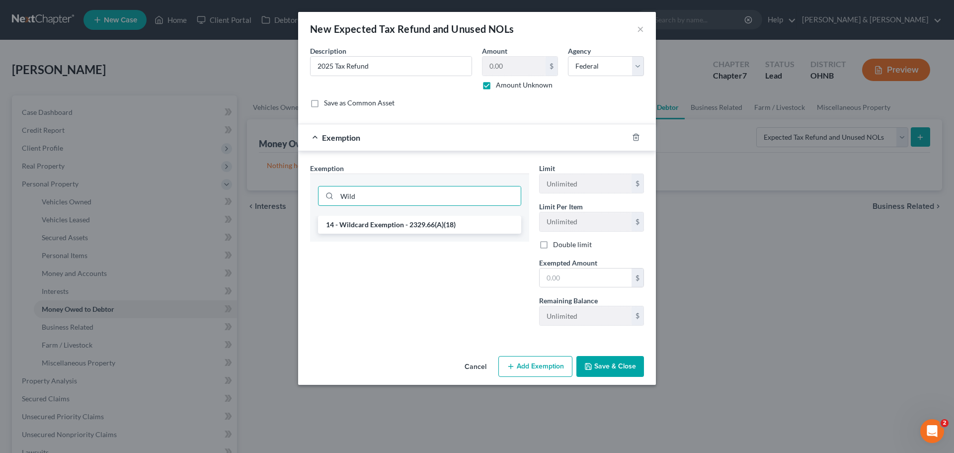
drag, startPoint x: 470, startPoint y: 224, endPoint x: 467, endPoint y: 231, distance: 7.6
click at [467, 231] on li "14 - Wildcard Exemption - 2329.66(A)(18)" at bounding box center [419, 225] width 203 height 18
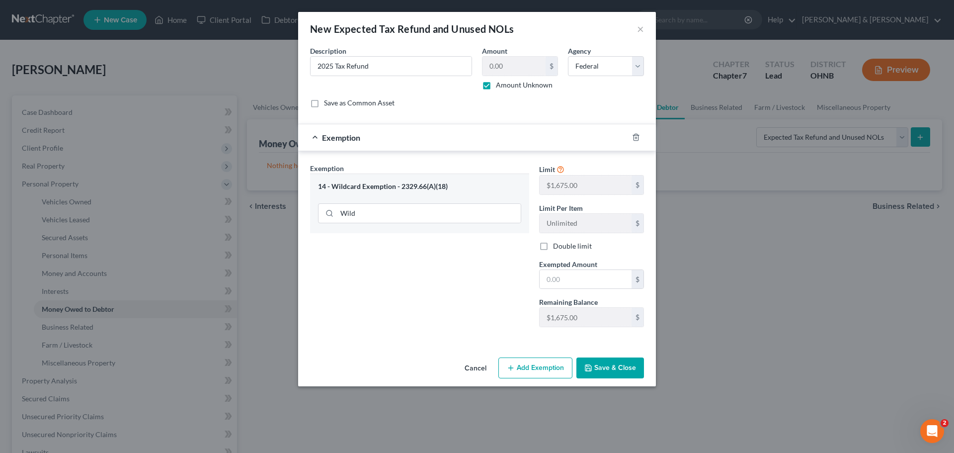
drag, startPoint x: 607, startPoint y: 367, endPoint x: 617, endPoint y: 361, distance: 11.2
click at [609, 367] on button "Save & Close" at bounding box center [611, 367] width 68 height 21
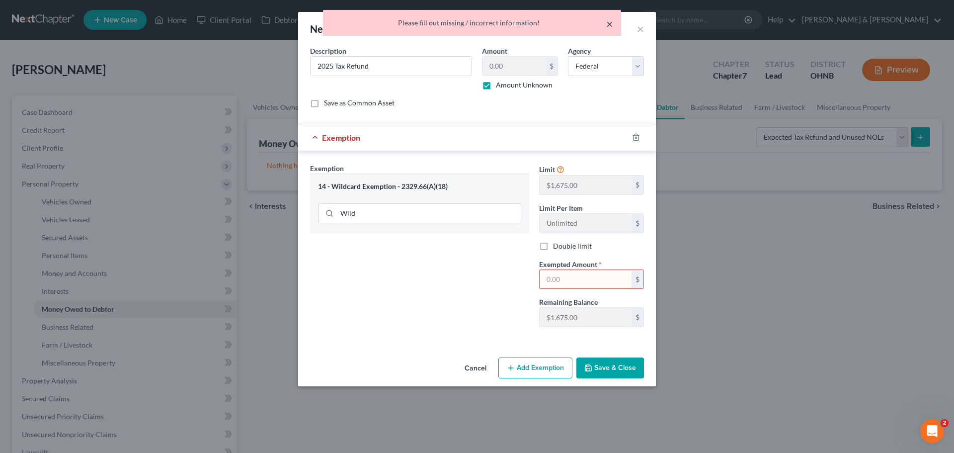
click at [610, 23] on button "×" at bounding box center [609, 24] width 7 height 12
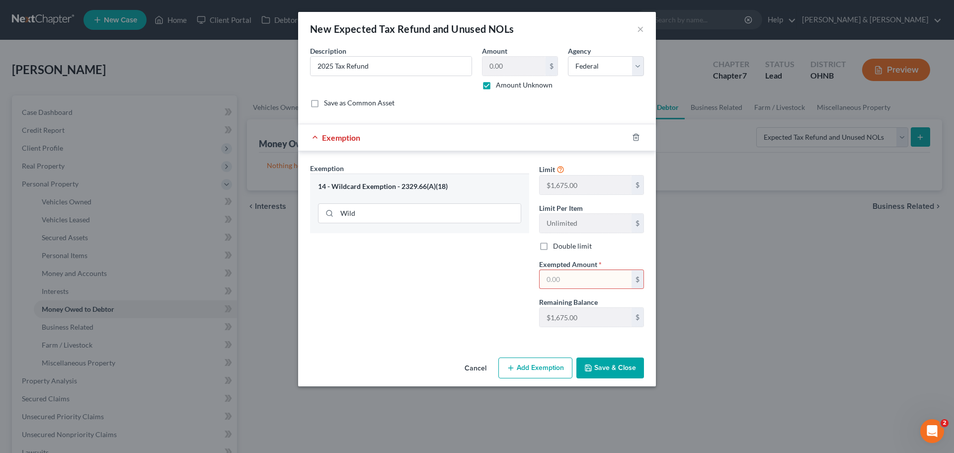
click at [585, 275] on input "text" at bounding box center [586, 279] width 92 height 19
click at [612, 371] on button "Save & Close" at bounding box center [611, 367] width 68 height 21
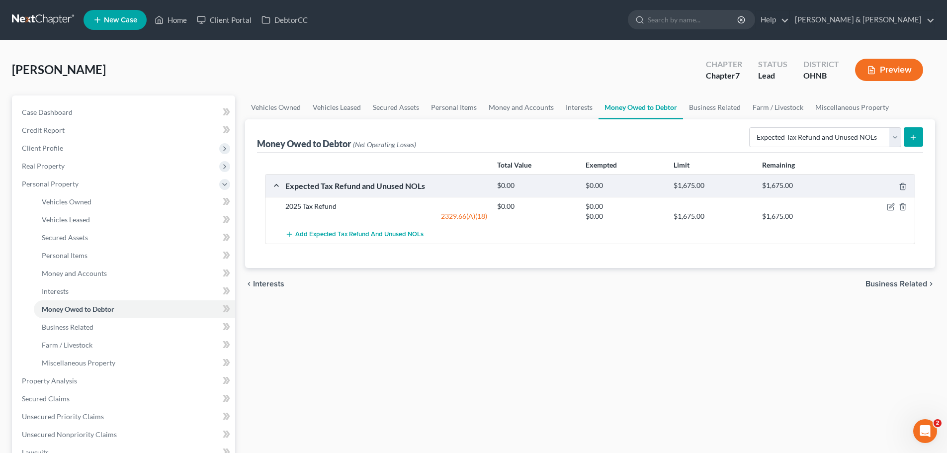
click at [911, 141] on icon "submit" at bounding box center [913, 137] width 8 height 8
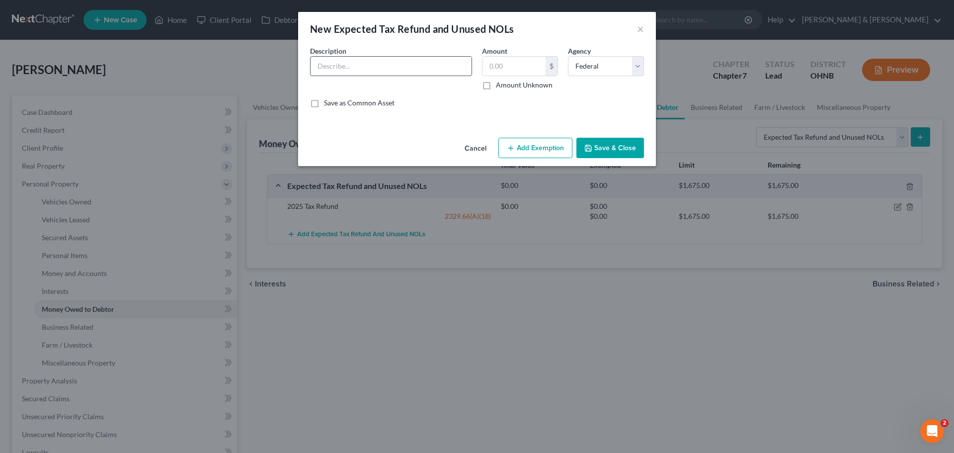
click at [426, 73] on input "text" at bounding box center [391, 66] width 161 height 19
click at [496, 84] on label "Amount Unknown" at bounding box center [524, 85] width 57 height 10
click at [500, 84] on input "Amount Unknown" at bounding box center [503, 83] width 6 height 6
click at [583, 63] on select "Select Federal State Local" at bounding box center [606, 66] width 76 height 20
click at [568, 56] on select "Select Federal State Local" at bounding box center [606, 66] width 76 height 20
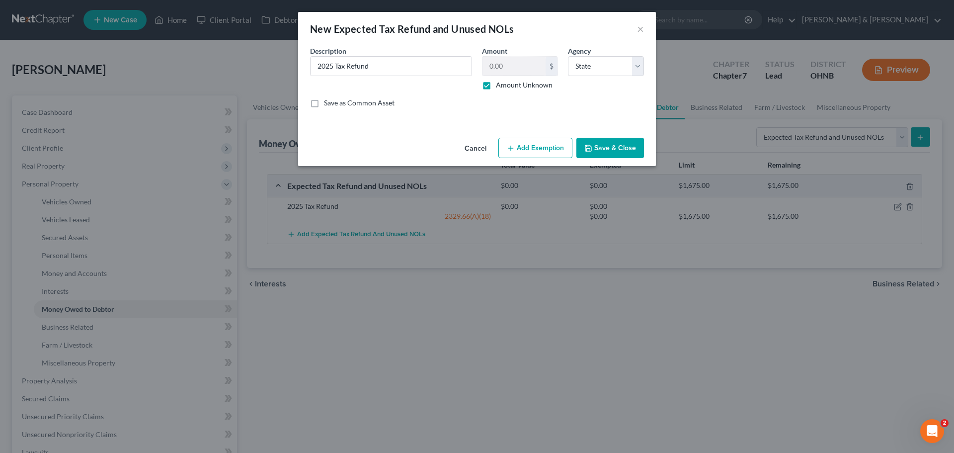
click at [555, 158] on button "Add Exemption" at bounding box center [536, 148] width 74 height 21
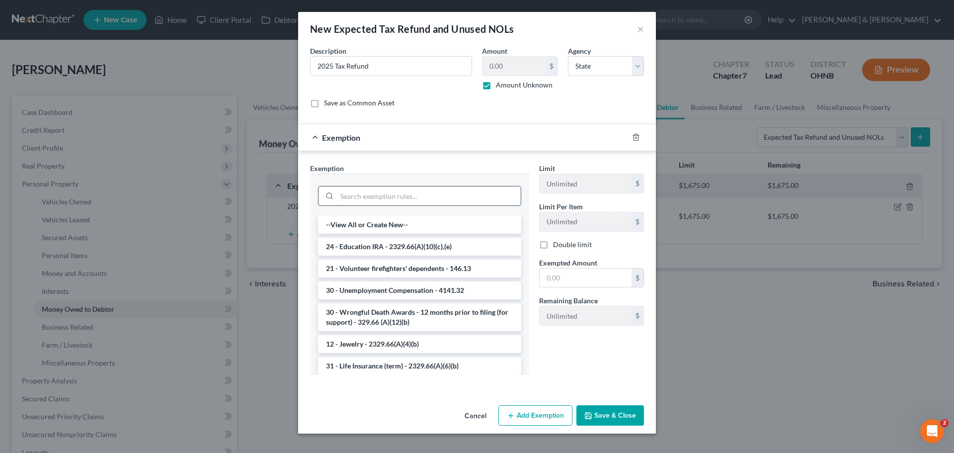
click at [454, 189] on input "search" at bounding box center [429, 195] width 184 height 19
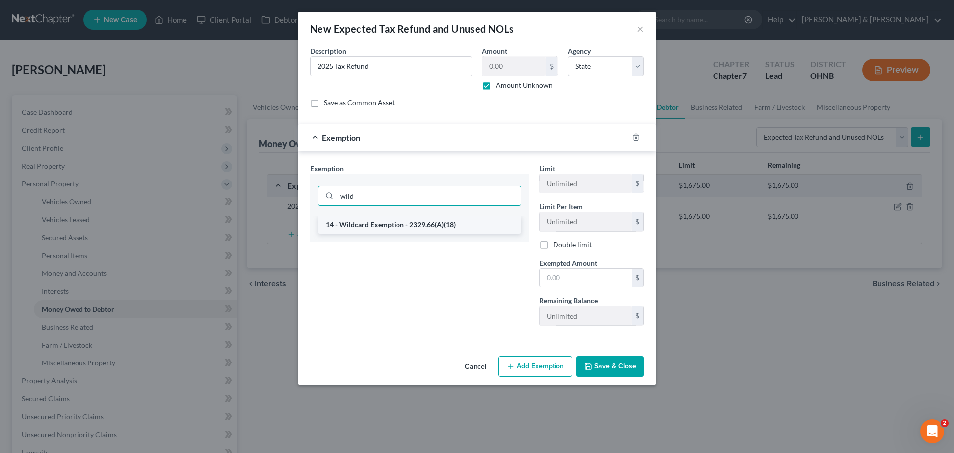
click at [443, 222] on li "14 - Wildcard Exemption - 2329.66(A)(18)" at bounding box center [419, 225] width 203 height 18
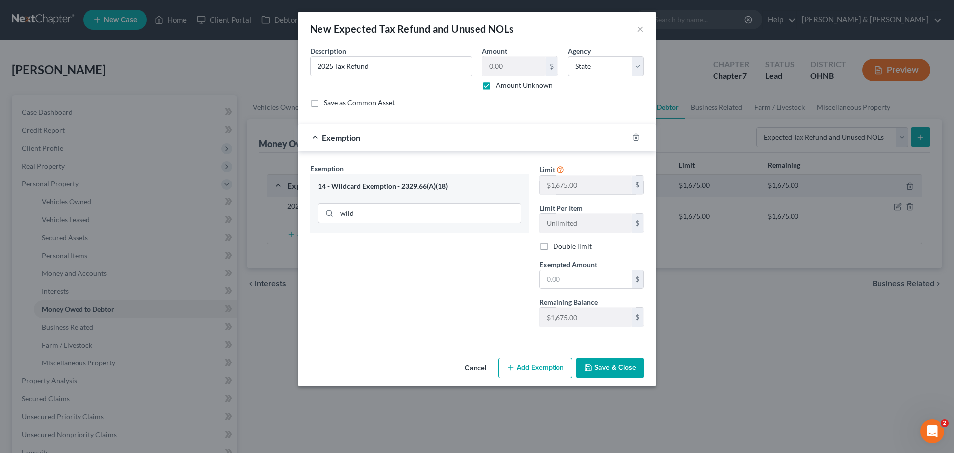
click at [535, 279] on div "Exempted Amount * $" at bounding box center [591, 274] width 115 height 30
click at [544, 280] on input "text" at bounding box center [586, 279] width 92 height 19
click at [595, 367] on button "Save & Close" at bounding box center [611, 367] width 68 height 21
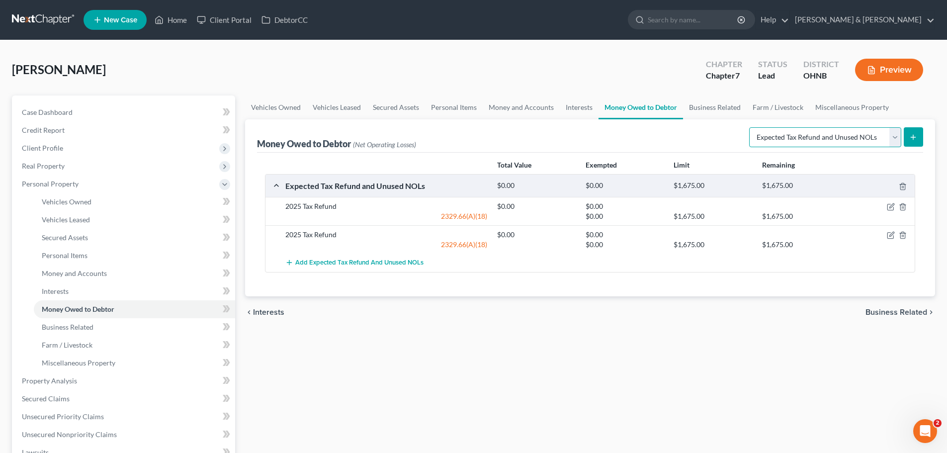
click at [791, 141] on select "Select Type of Money Owed Accounts Receivable Alimony Child Support Claims Agai…" at bounding box center [825, 137] width 152 height 20
drag, startPoint x: 658, startPoint y: 289, endPoint x: 667, endPoint y: 271, distance: 20.5
click at [658, 287] on div "Total Value Exempted Limit Remaining Expected Tax Refund and Unused NOLs $0.00 …" at bounding box center [590, 225] width 666 height 144
click at [715, 113] on link "Business Related" at bounding box center [715, 107] width 64 height 24
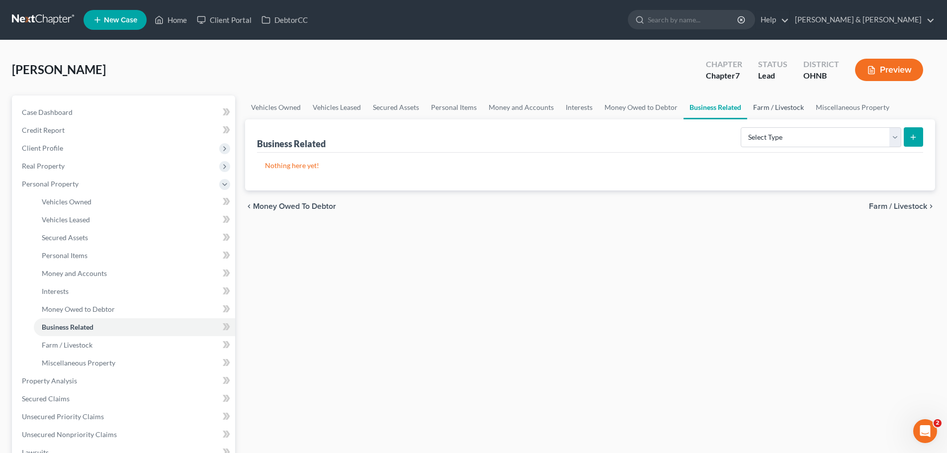
click at [774, 115] on link "Farm / Livestock" at bounding box center [778, 107] width 63 height 24
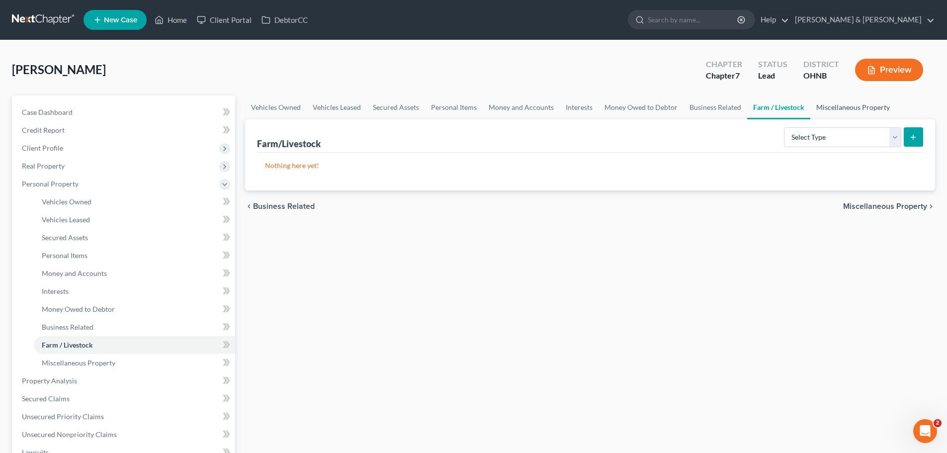
click at [844, 113] on link "Miscellaneous Property" at bounding box center [852, 107] width 85 height 24
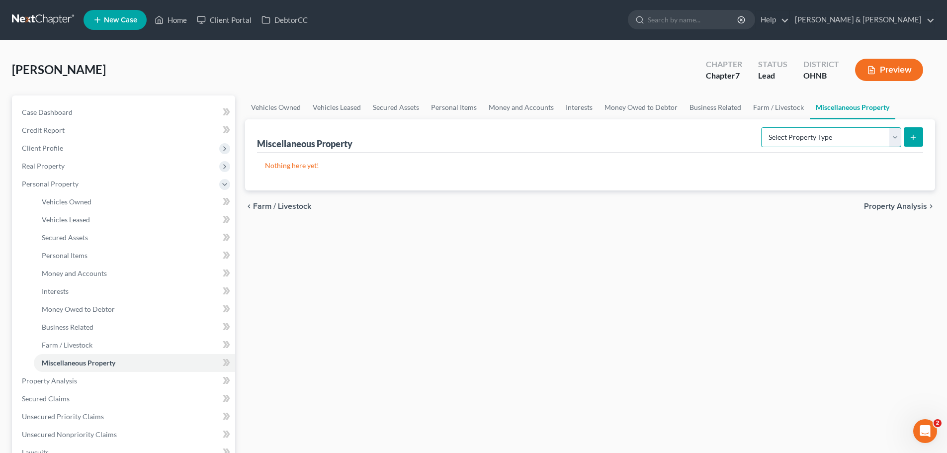
click at [803, 138] on select "Select Property Type Assigned for Creditor Benefit [DATE] Holding for Another N…" at bounding box center [831, 137] width 140 height 20
click at [735, 242] on div "Vehicles Owned Vehicles Leased Secured Assets Personal Items Money and Accounts…" at bounding box center [590, 382] width 700 height 574
click at [904, 207] on span "Property Analysis" at bounding box center [895, 206] width 63 height 8
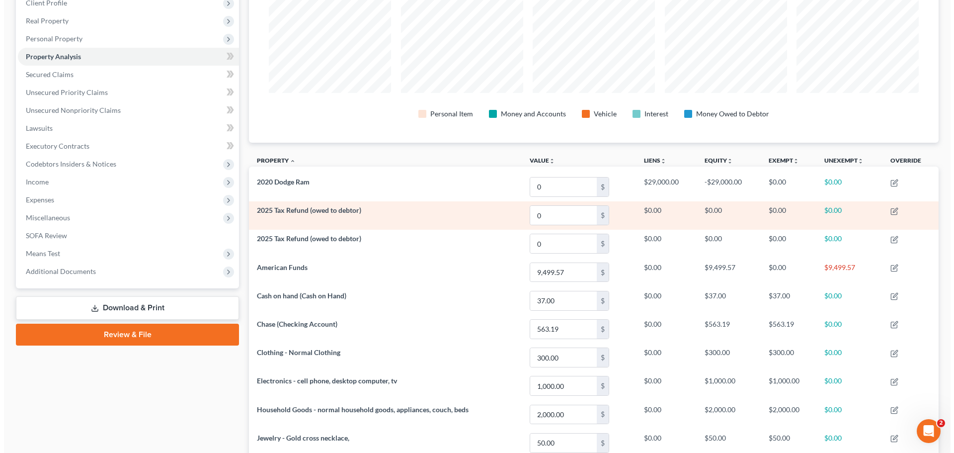
scroll to position [147, 0]
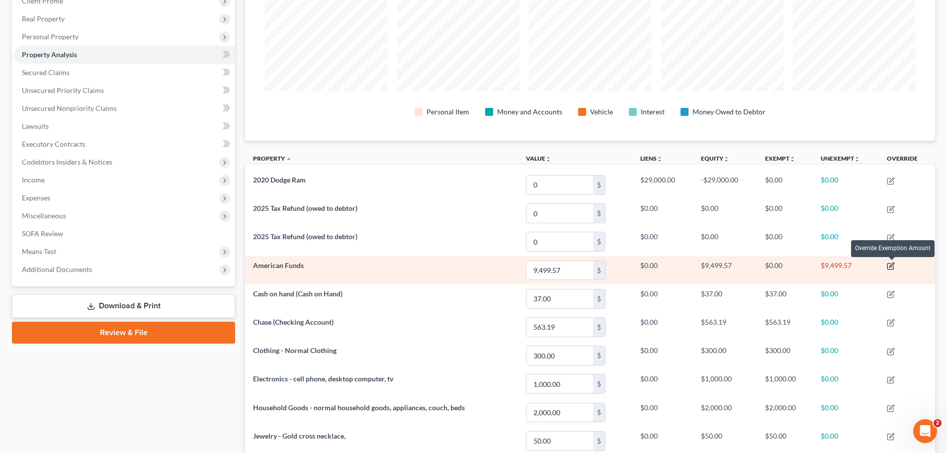
click at [890, 263] on icon "button" at bounding box center [891, 266] width 6 height 6
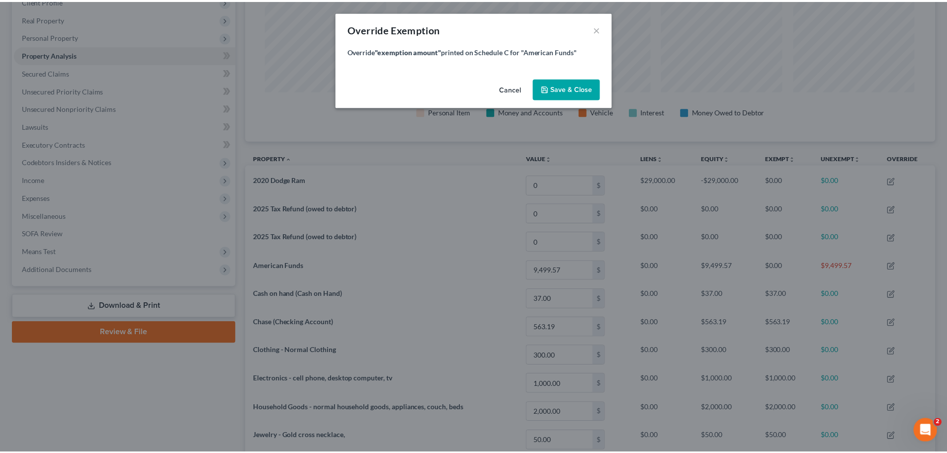
scroll to position [193, 695]
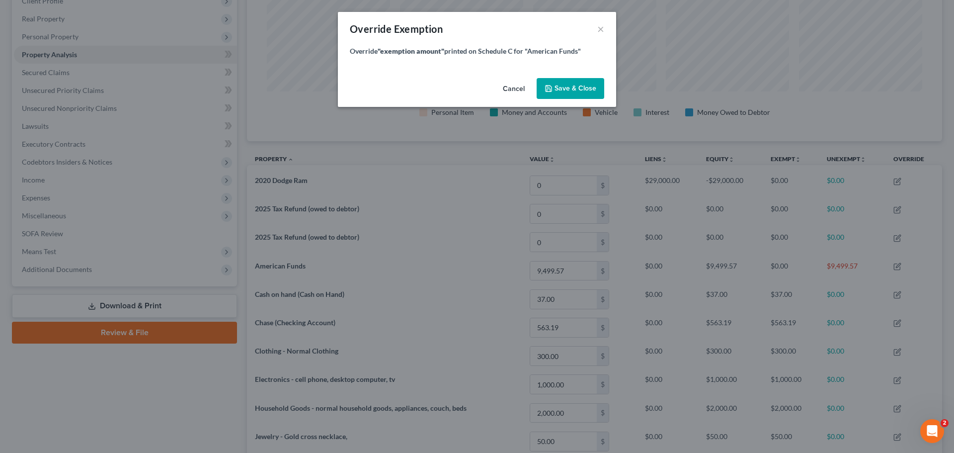
drag, startPoint x: 563, startPoint y: 92, endPoint x: 581, endPoint y: 59, distance: 37.8
click at [566, 98] on button "Save & Close" at bounding box center [571, 88] width 68 height 21
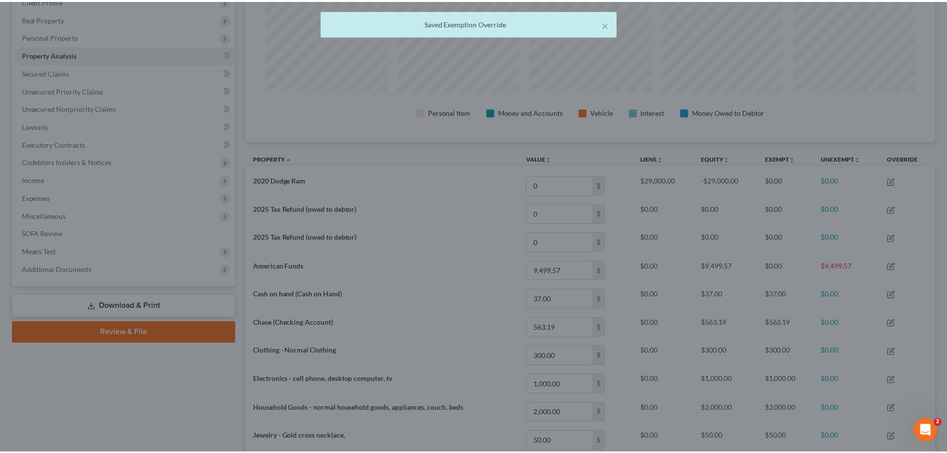
scroll to position [0, 0]
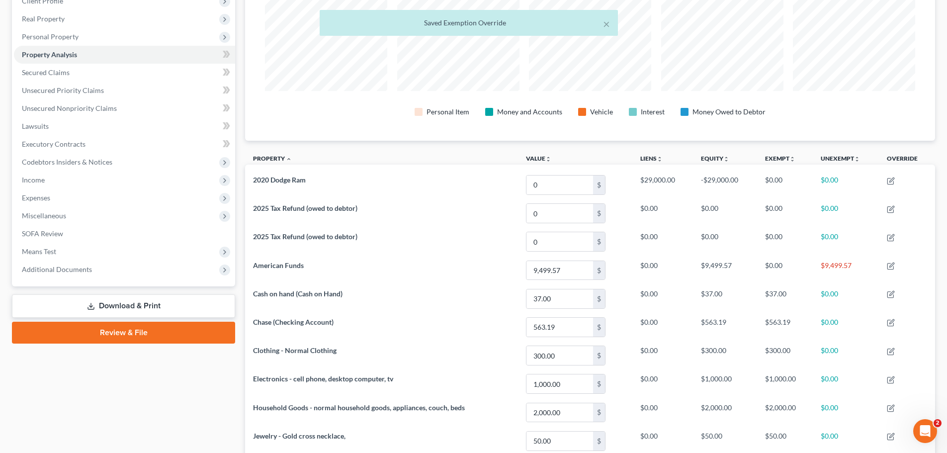
click at [56, 39] on div "× Saved Exemption Override" at bounding box center [468, 25] width 947 height 31
click at [59, 34] on div "× Saved Exemption Override" at bounding box center [468, 25] width 947 height 31
click at [60, 35] on div "× Saved Exemption Override [PERSON_NAME] Upgraded Chapter Chapter 7 Status [GEO…" at bounding box center [473, 242] width 947 height 698
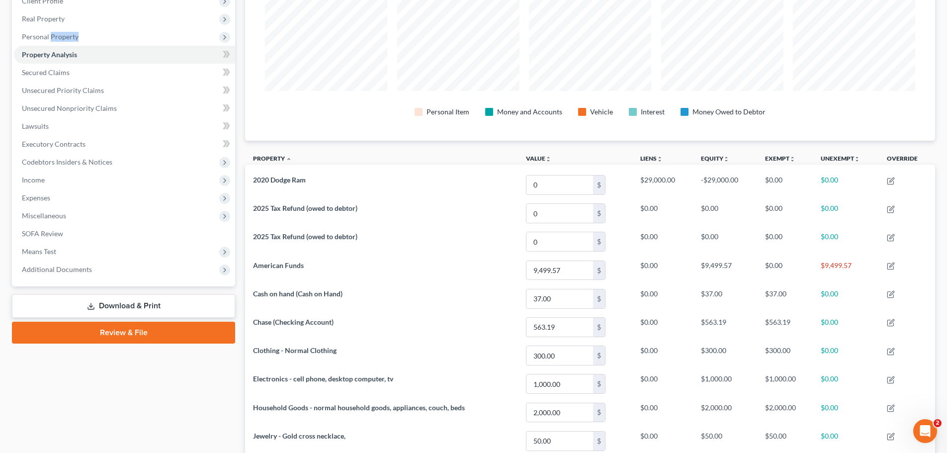
click at [60, 35] on span "Personal Property" at bounding box center [50, 36] width 57 height 8
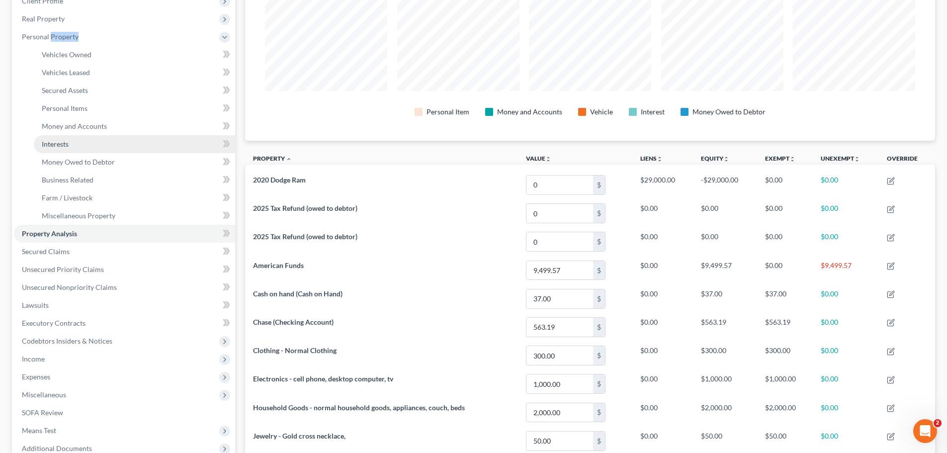
click at [69, 143] on link "Interests" at bounding box center [134, 144] width 201 height 18
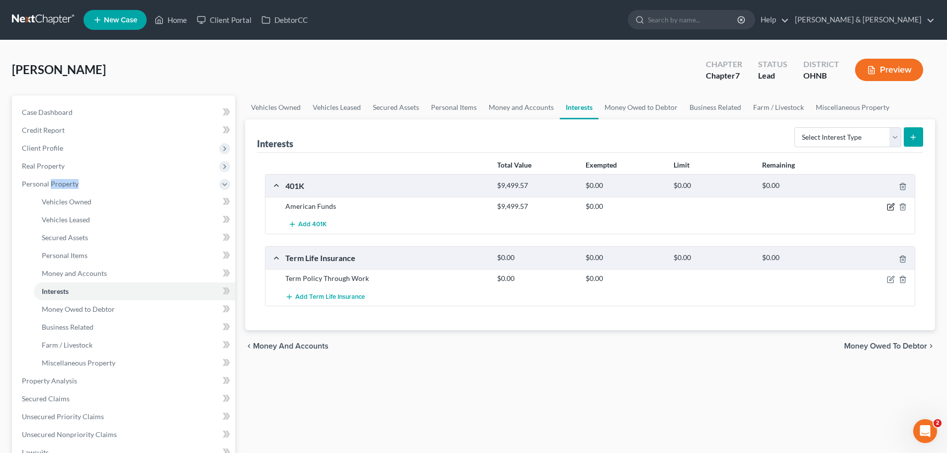
click at [892, 204] on icon "button" at bounding box center [891, 207] width 8 height 8
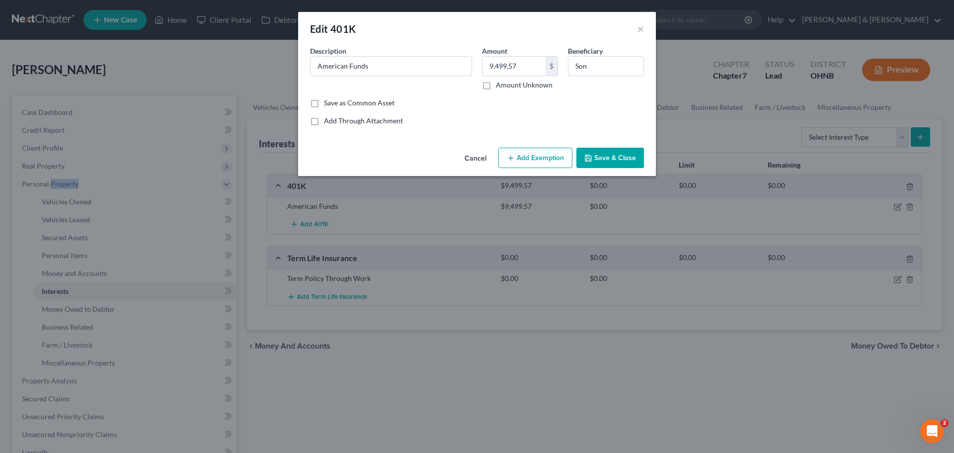
click at [551, 161] on button "Add Exemption" at bounding box center [536, 158] width 74 height 21
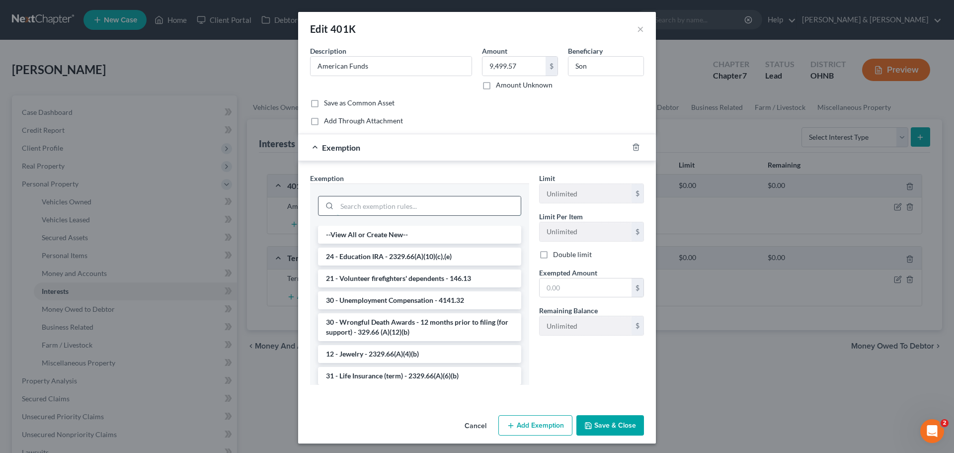
drag, startPoint x: 398, startPoint y: 202, endPoint x: 382, endPoint y: 203, distance: 15.9
click at [397, 202] on input "search" at bounding box center [429, 205] width 184 height 19
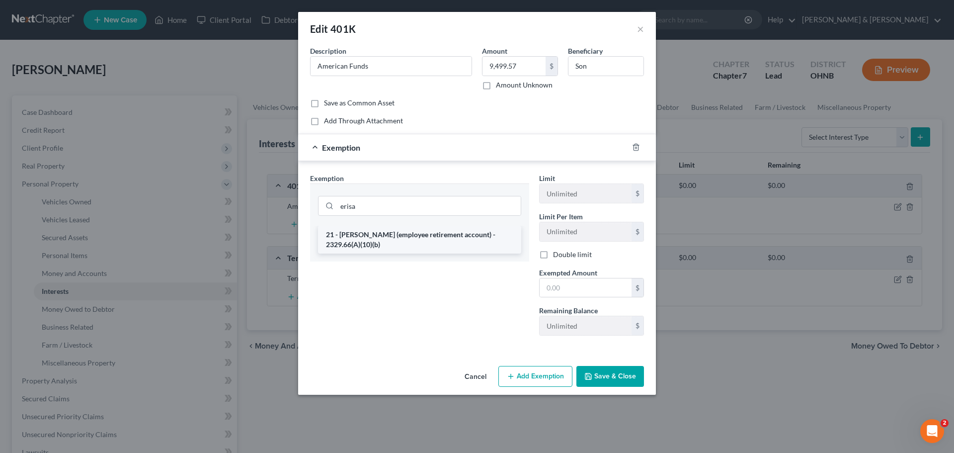
click at [381, 242] on li "21 - [PERSON_NAME] (employee retirement account) - 2329.66(A)(10)(b)" at bounding box center [419, 240] width 203 height 28
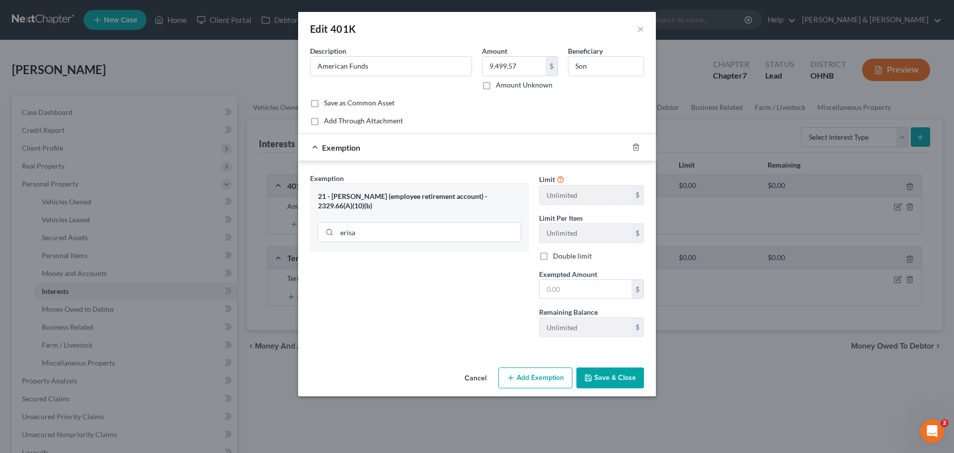
click at [637, 381] on button "Save & Close" at bounding box center [611, 377] width 68 height 21
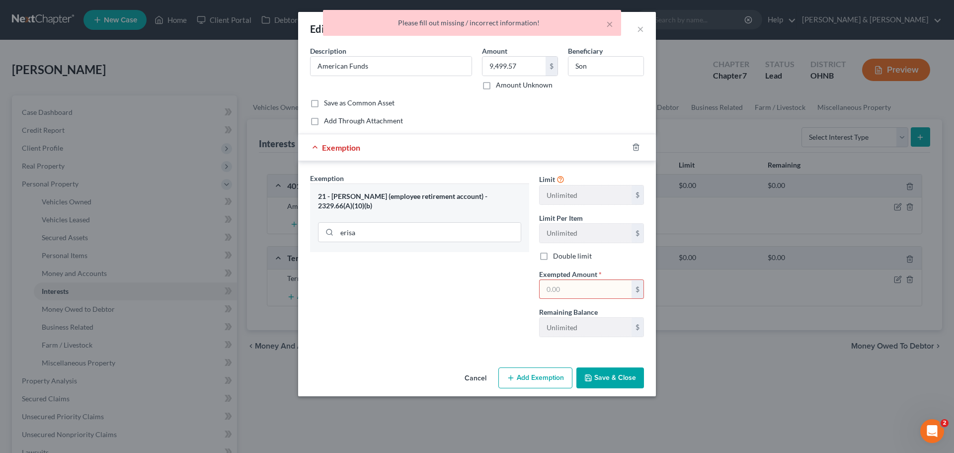
click at [583, 291] on input "text" at bounding box center [586, 289] width 92 height 19
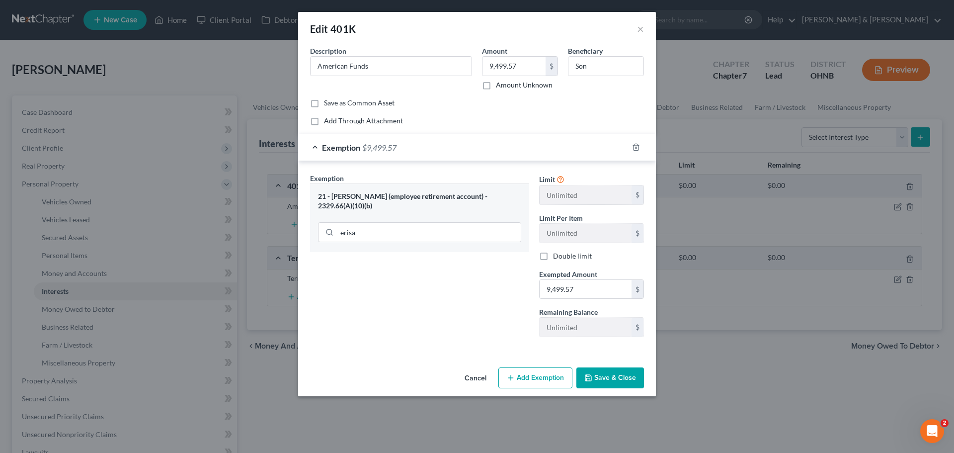
click at [613, 378] on button "Save & Close" at bounding box center [611, 377] width 68 height 21
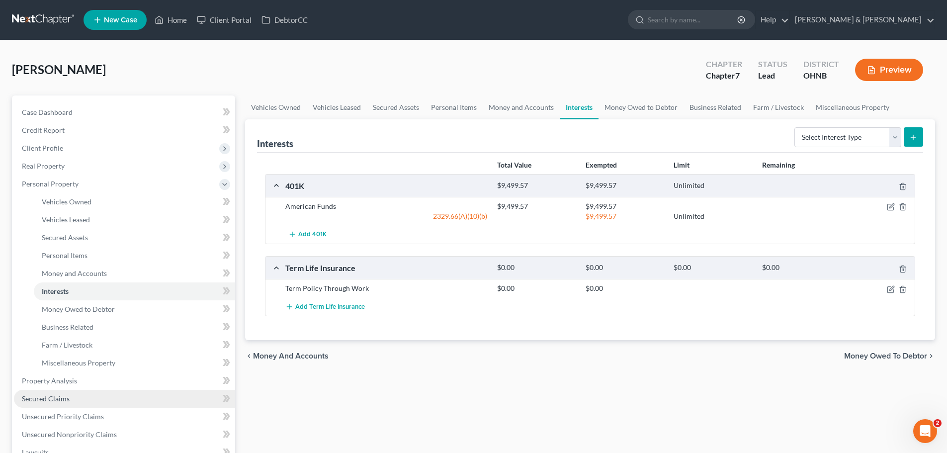
click at [59, 394] on span "Secured Claims" at bounding box center [46, 398] width 48 height 8
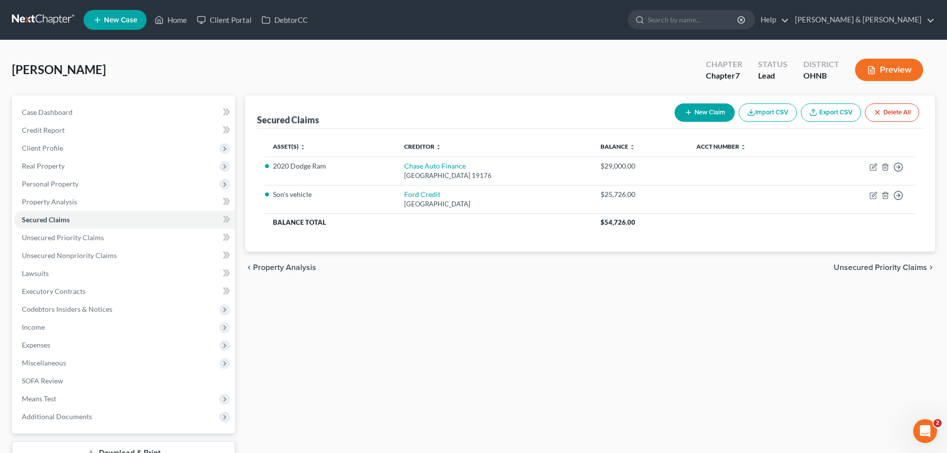
click at [895, 265] on span "Unsecured Priority Claims" at bounding box center [880, 267] width 93 height 8
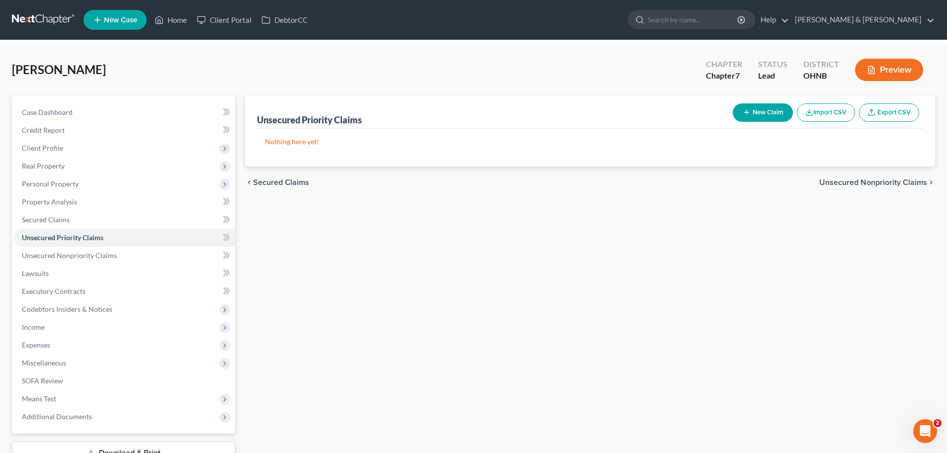
click at [760, 111] on button "New Claim" at bounding box center [763, 112] width 60 height 18
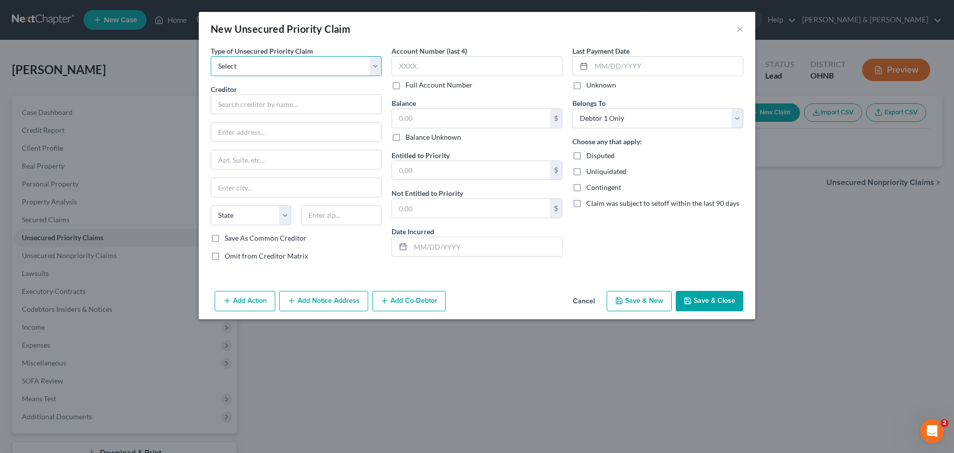
click at [271, 64] on select "Select Taxes & Other Government Units Domestic Support Obligations Extensions o…" at bounding box center [296, 66] width 171 height 20
click at [211, 56] on select "Select Taxes & Other Government Units Domestic Support Obligations Extensions o…" at bounding box center [296, 66] width 171 height 20
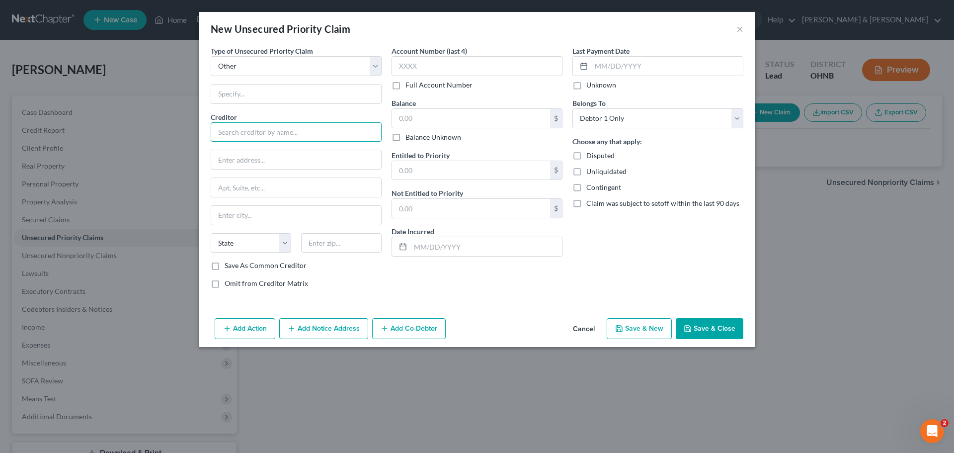
click at [273, 136] on input "text" at bounding box center [296, 132] width 171 height 20
click at [510, 274] on div "Account Number (last 4) Full Account Number Balance $ Balance Unknown Balance U…" at bounding box center [477, 171] width 181 height 251
click at [500, 115] on input "text" at bounding box center [471, 118] width 158 height 19
click at [443, 247] on input "text" at bounding box center [487, 246] width 152 height 19
click at [635, 276] on div "Last Payment Date Unknown Belongs To * Select Debtor 1 Only Debtor 2 Only Debto…" at bounding box center [658, 171] width 181 height 251
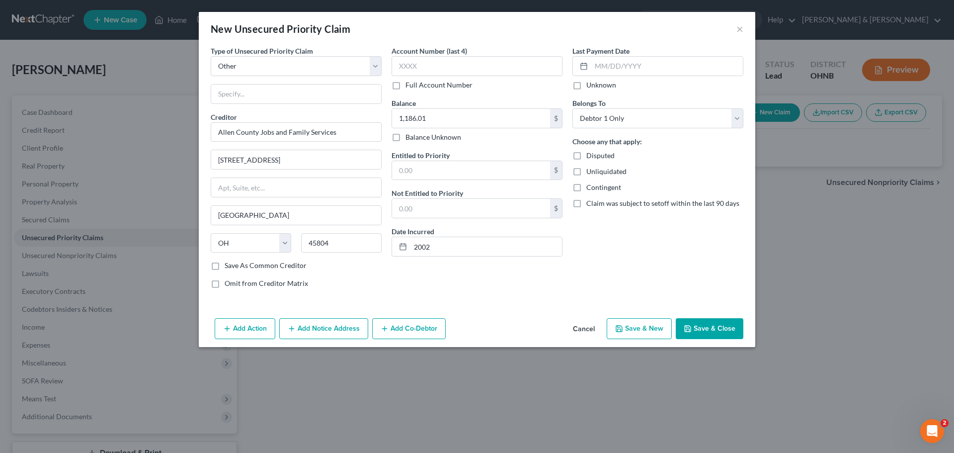
click at [587, 156] on label "Disputed" at bounding box center [601, 156] width 28 height 10
click at [591, 156] on input "Disputed" at bounding box center [594, 154] width 6 height 6
click at [706, 324] on button "Save & Close" at bounding box center [710, 328] width 68 height 21
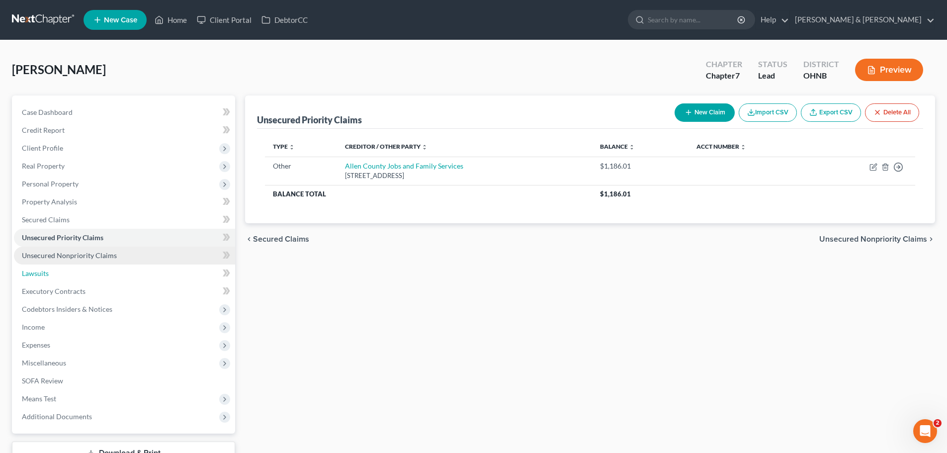
click at [68, 263] on ul "Case Dashboard Payments Invoices Payments Payments Credit Report Client Profile" at bounding box center [124, 264] width 221 height 322
click at [72, 256] on span "Unsecured Nonpriority Claims" at bounding box center [69, 255] width 95 height 8
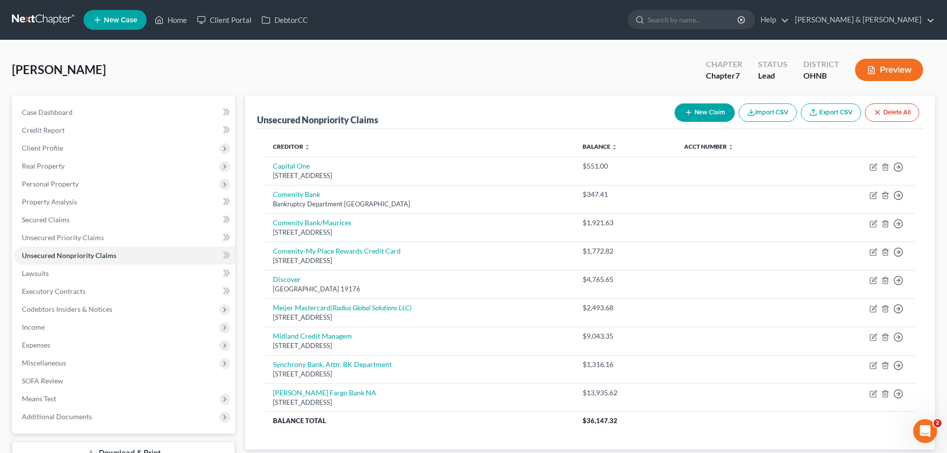
click at [707, 112] on button "New Claim" at bounding box center [705, 112] width 60 height 18
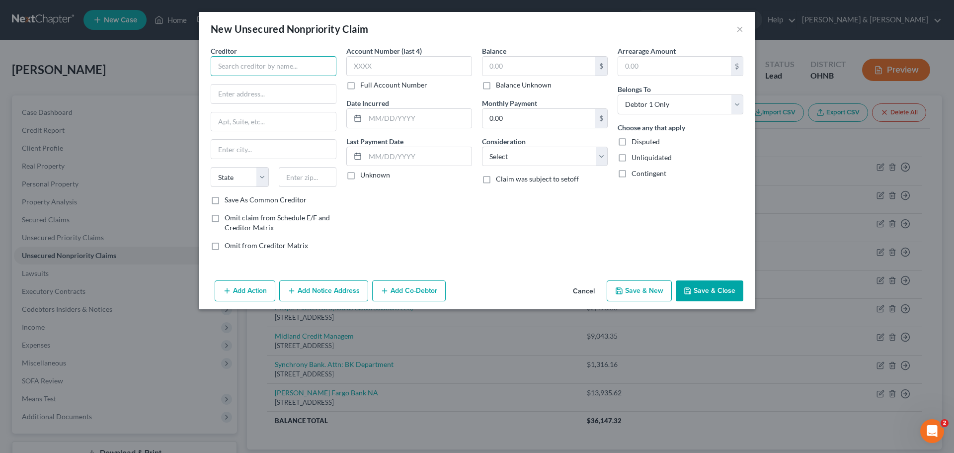
click at [266, 69] on input "text" at bounding box center [274, 66] width 126 height 20
click at [253, 155] on input "text" at bounding box center [273, 149] width 125 height 19
click at [521, 69] on input "text" at bounding box center [539, 66] width 113 height 19
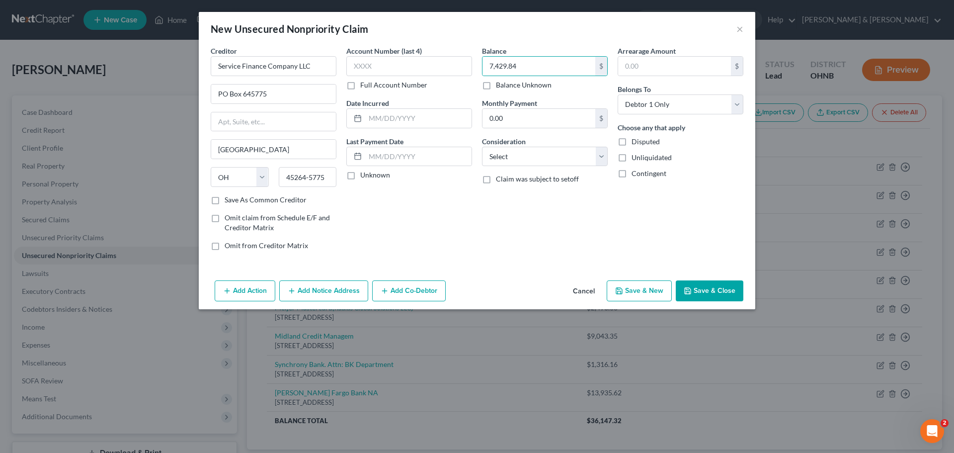
click at [711, 290] on button "Save & Close" at bounding box center [710, 290] width 68 height 21
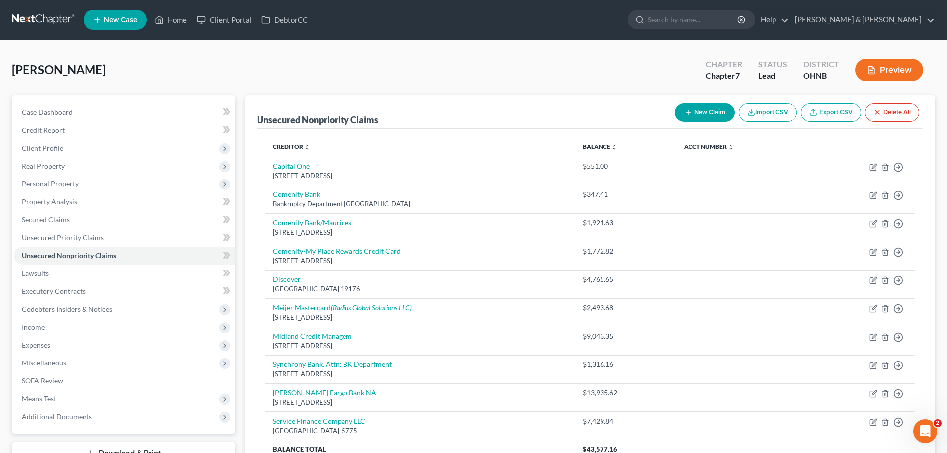
click at [692, 118] on button "New Claim" at bounding box center [705, 112] width 60 height 18
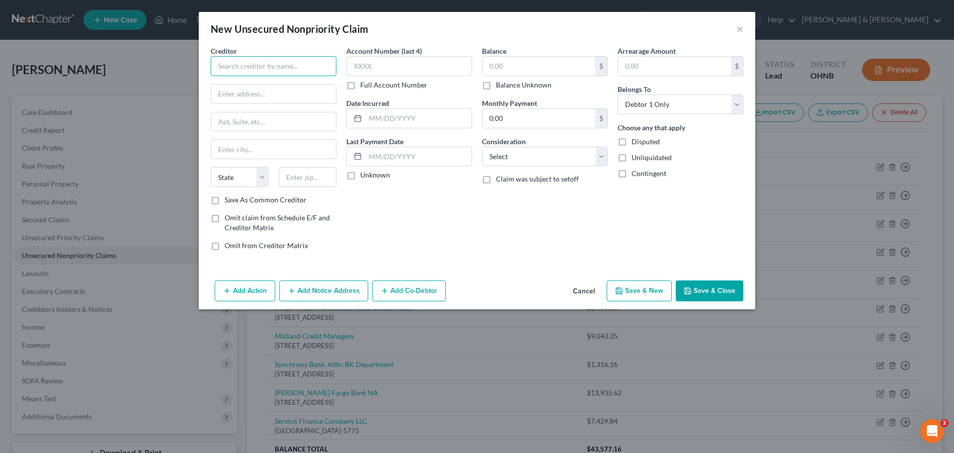
click at [297, 69] on input "text" at bounding box center [274, 66] width 126 height 20
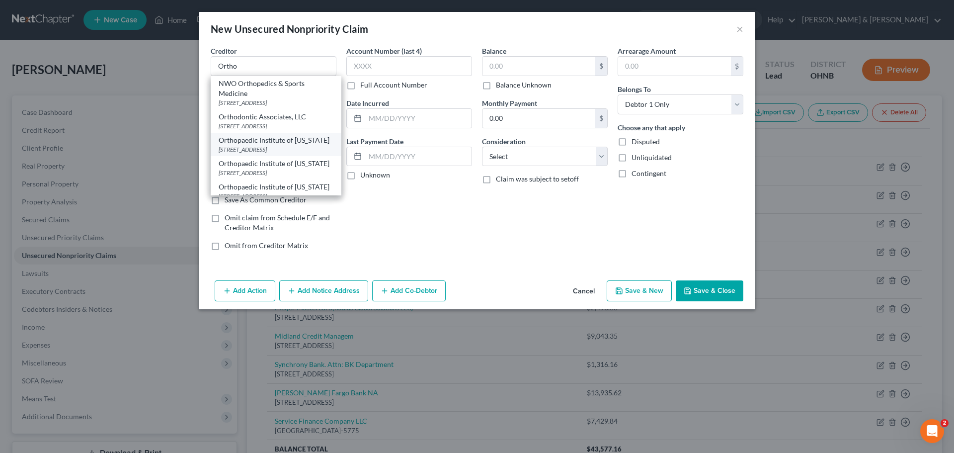
click at [289, 145] on div "Orthopaedic Institute of [US_STATE]" at bounding box center [276, 140] width 115 height 10
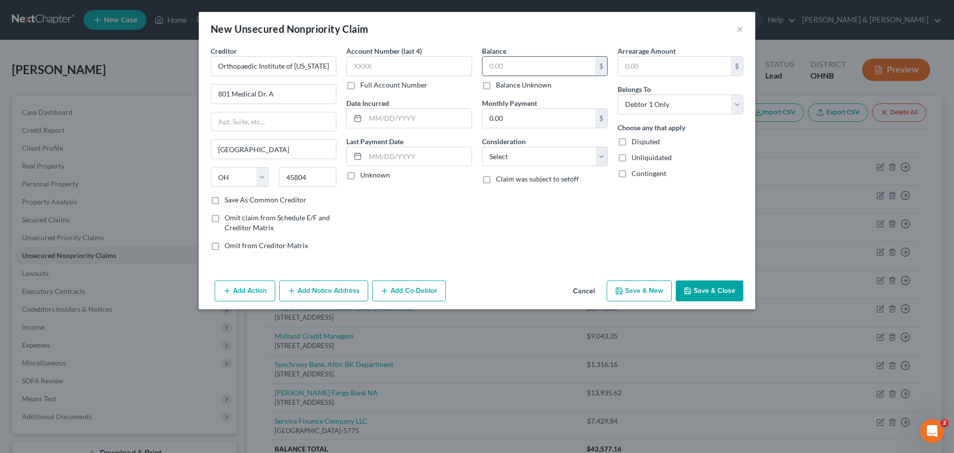
click at [551, 70] on input "text" at bounding box center [539, 66] width 113 height 19
drag, startPoint x: 640, startPoint y: 294, endPoint x: 634, endPoint y: 293, distance: 6.0
click at [634, 293] on button "Save & New" at bounding box center [639, 290] width 65 height 21
click at [285, 65] on input "text" at bounding box center [274, 66] width 126 height 20
click at [265, 93] on input "text" at bounding box center [273, 94] width 125 height 19
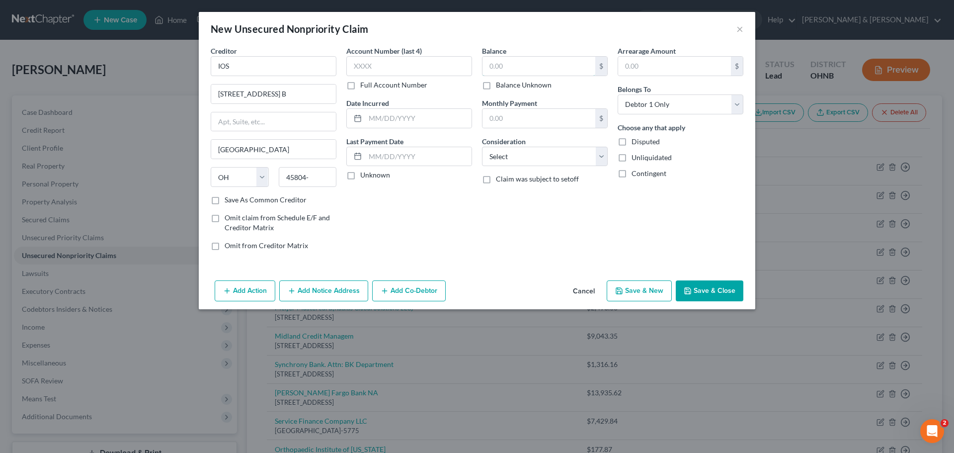
drag, startPoint x: 541, startPoint y: 60, endPoint x: 538, endPoint y: 76, distance: 16.7
click at [541, 61] on input "text" at bounding box center [539, 66] width 113 height 19
click at [654, 288] on button "Save & New" at bounding box center [639, 290] width 65 height 21
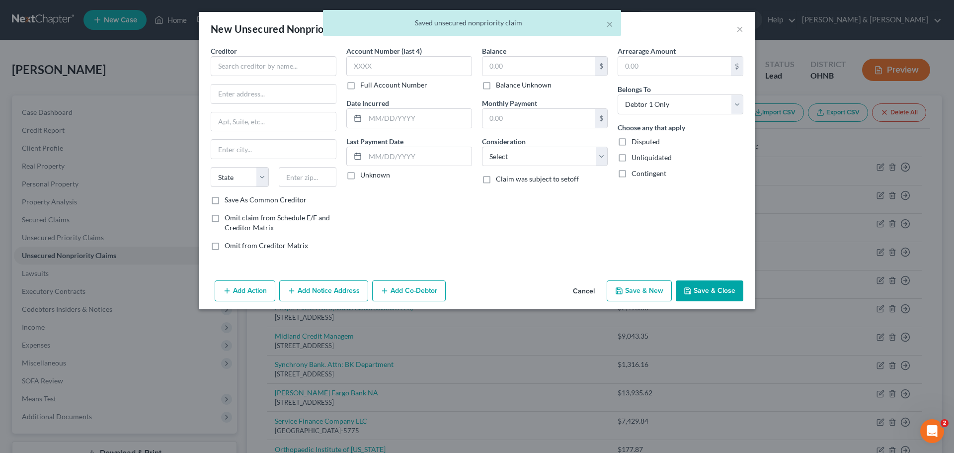
drag, startPoint x: 627, startPoint y: 247, endPoint x: 639, endPoint y: 247, distance: 11.9
click at [631, 247] on div "Arrearage Amount $ Belongs To * Select Debtor 1 Only Debtor 2 Only Debtor 1 And…" at bounding box center [681, 152] width 136 height 213
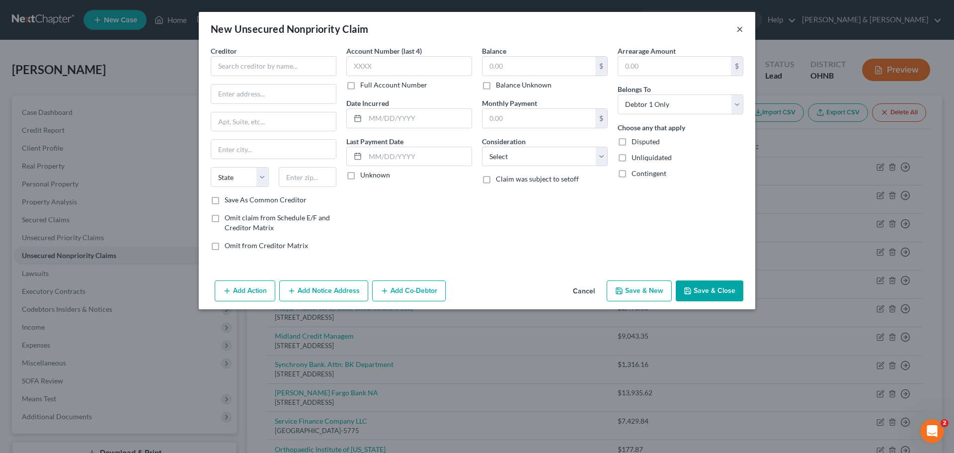
click at [741, 27] on button "×" at bounding box center [740, 29] width 7 height 12
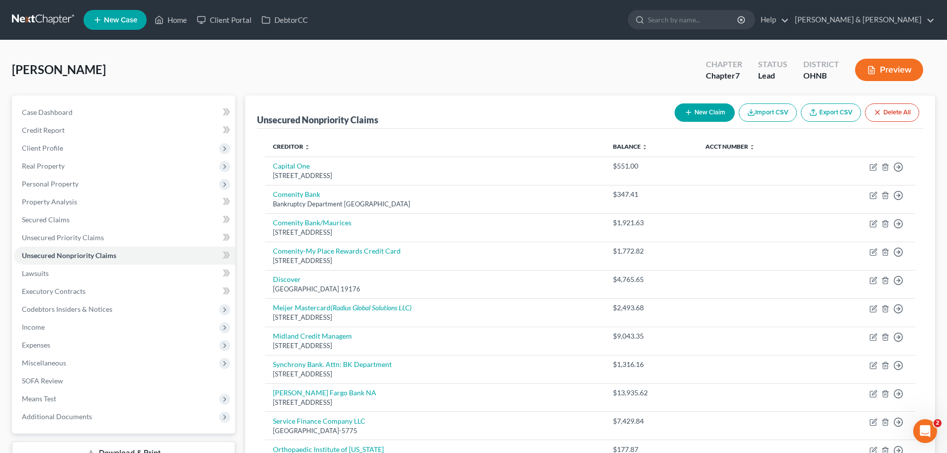
click at [710, 105] on button "New Claim" at bounding box center [705, 112] width 60 height 18
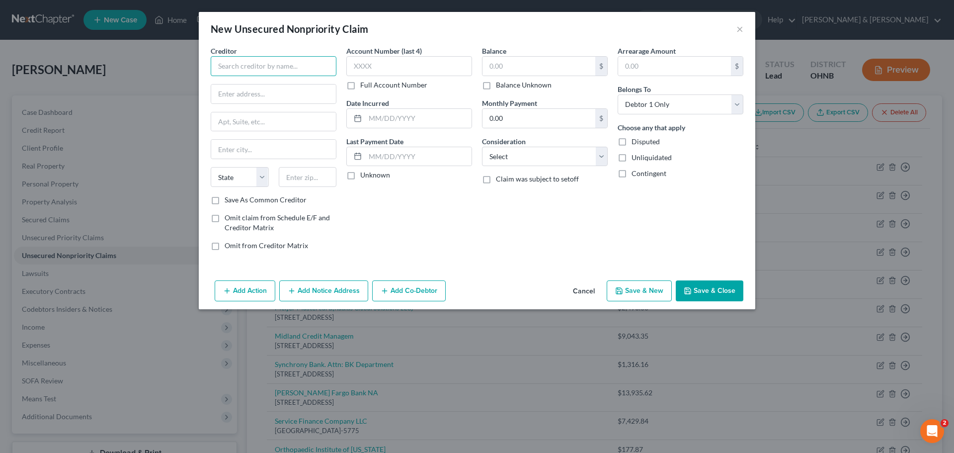
drag, startPoint x: 259, startPoint y: 66, endPoint x: 268, endPoint y: 56, distance: 13.4
click at [264, 59] on input "text" at bounding box center [274, 66] width 126 height 20
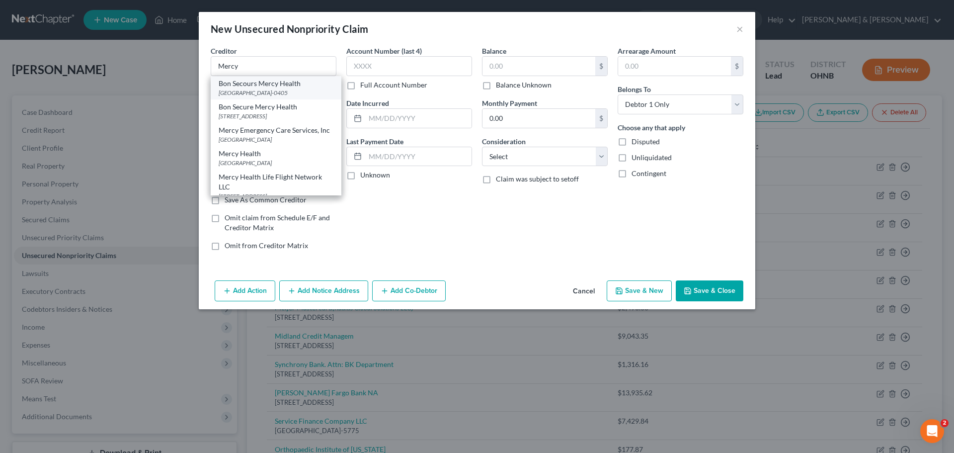
click at [256, 85] on div "Bon Secours Mercy Health" at bounding box center [276, 84] width 115 height 10
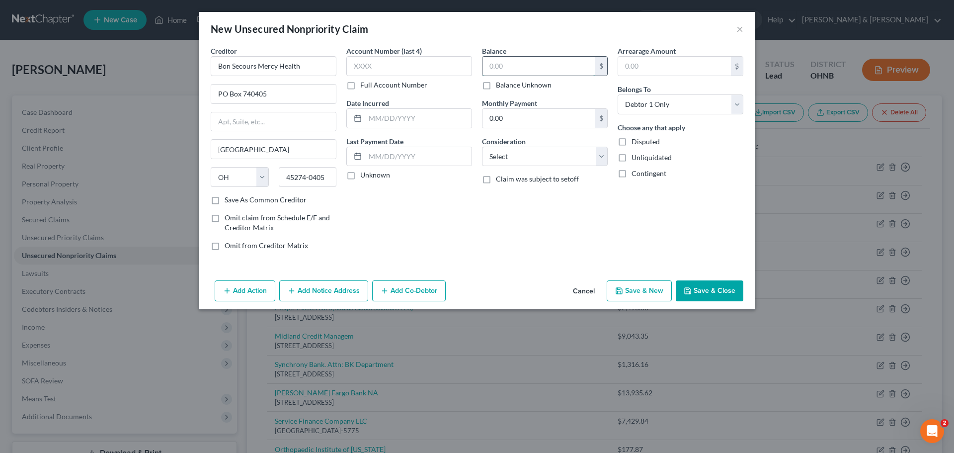
click at [535, 60] on input "text" at bounding box center [539, 66] width 113 height 19
drag, startPoint x: 666, startPoint y: 292, endPoint x: 661, endPoint y: 274, distance: 18.4
click at [661, 274] on div "New Unsecured Nonpriority Claim × Creditor * Bon Secours Mercy Health PO Box 74…" at bounding box center [477, 160] width 557 height 297
click at [654, 293] on button "Save & New" at bounding box center [639, 290] width 65 height 21
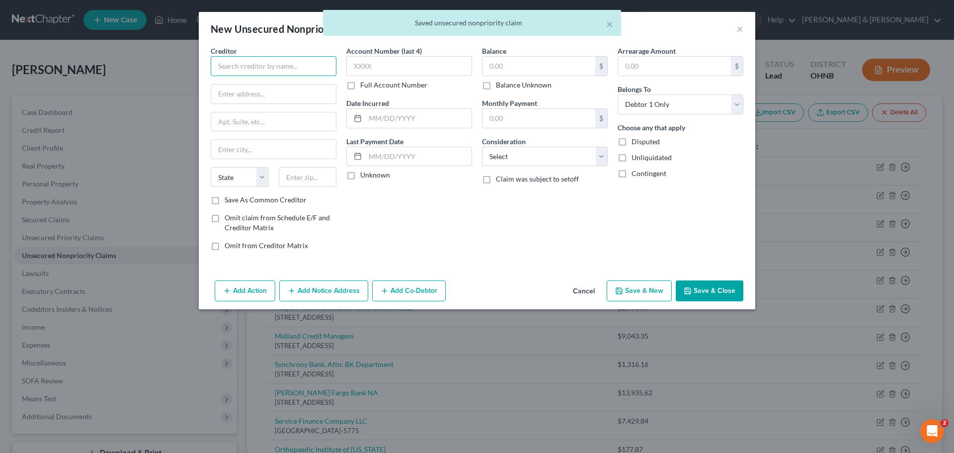
click at [270, 70] on input "text" at bounding box center [274, 66] width 126 height 20
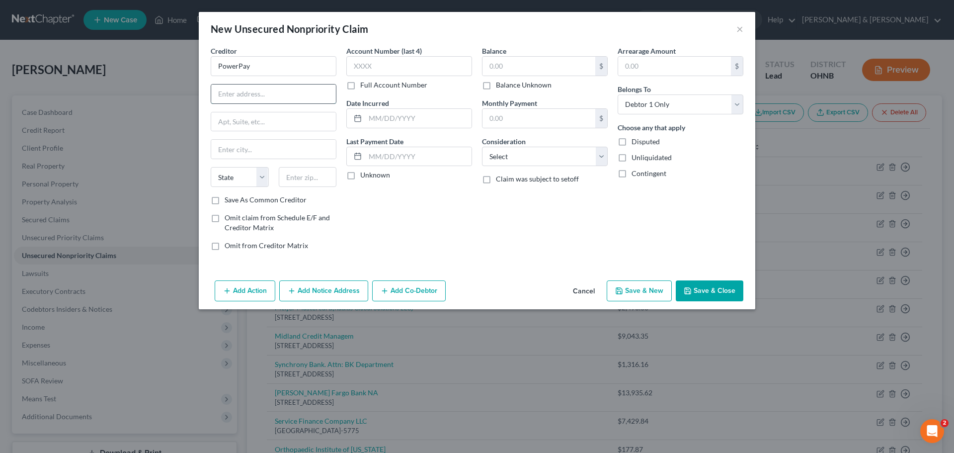
click at [286, 96] on input "text" at bounding box center [273, 94] width 125 height 19
click at [254, 146] on input "text" at bounding box center [273, 149] width 125 height 19
click at [511, 69] on input "text" at bounding box center [539, 66] width 113 height 19
click at [692, 287] on icon "button" at bounding box center [688, 291] width 8 height 8
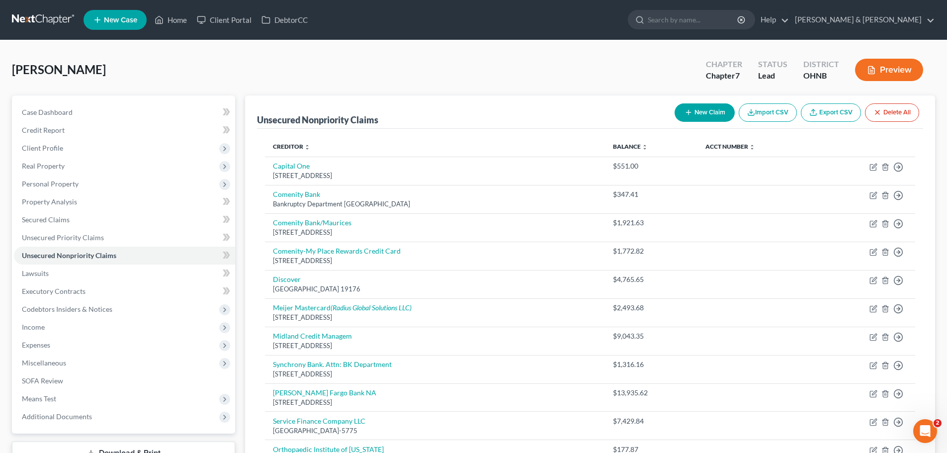
click at [681, 117] on button "New Claim" at bounding box center [705, 112] width 60 height 18
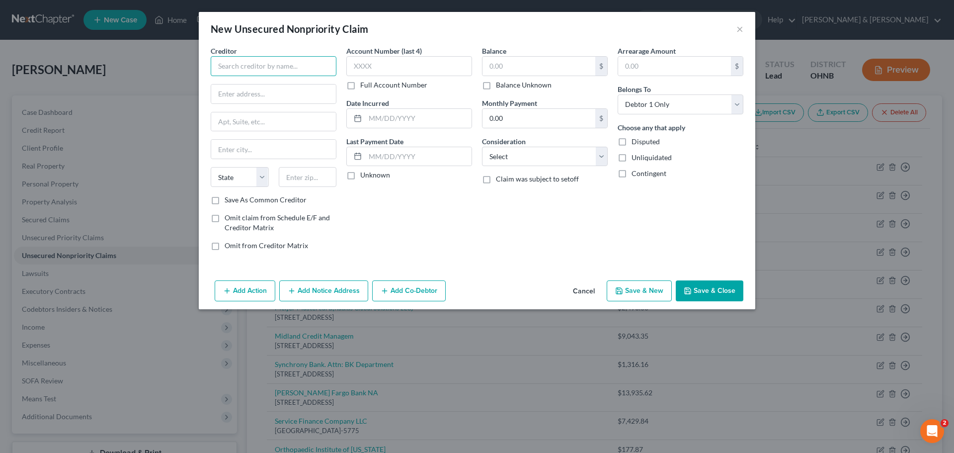
drag, startPoint x: 315, startPoint y: 57, endPoint x: 308, endPoint y: 60, distance: 8.0
click at [314, 58] on input "text" at bounding box center [274, 66] width 126 height 20
click at [308, 60] on input "[PERSON_NAME]" at bounding box center [274, 66] width 126 height 20
click at [259, 155] on input "text" at bounding box center [273, 149] width 125 height 19
click at [251, 181] on select "State [US_STATE] AK AR AZ CA CO CT DE DC [GEOGRAPHIC_DATA] [GEOGRAPHIC_DATA] GU…" at bounding box center [240, 177] width 58 height 20
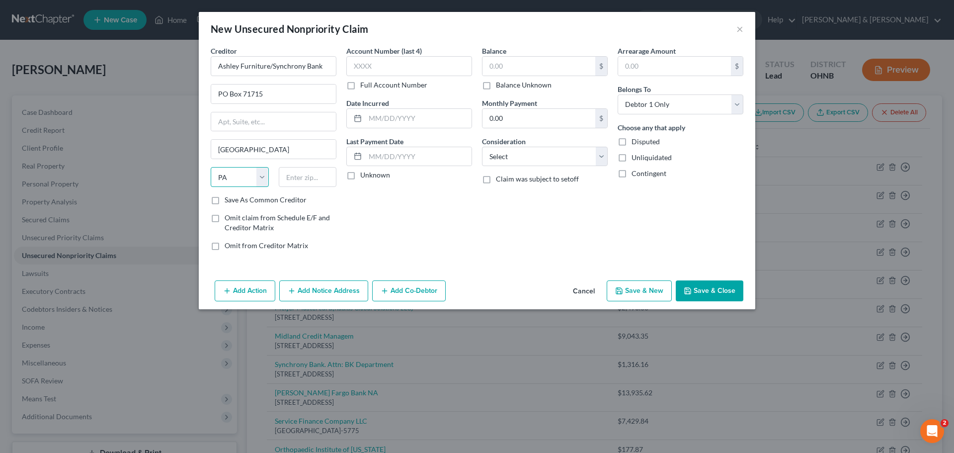
click at [211, 167] on select "State [US_STATE] AK AR AZ CA CO CT DE DC [GEOGRAPHIC_DATA] [GEOGRAPHIC_DATA] GU…" at bounding box center [240, 177] width 58 height 20
click at [321, 177] on input "text" at bounding box center [308, 177] width 58 height 20
drag, startPoint x: 595, startPoint y: 74, endPoint x: 575, endPoint y: 74, distance: 20.4
click at [592, 74] on div "$" at bounding box center [545, 66] width 126 height 20
click at [652, 294] on button "Save & New" at bounding box center [639, 290] width 65 height 21
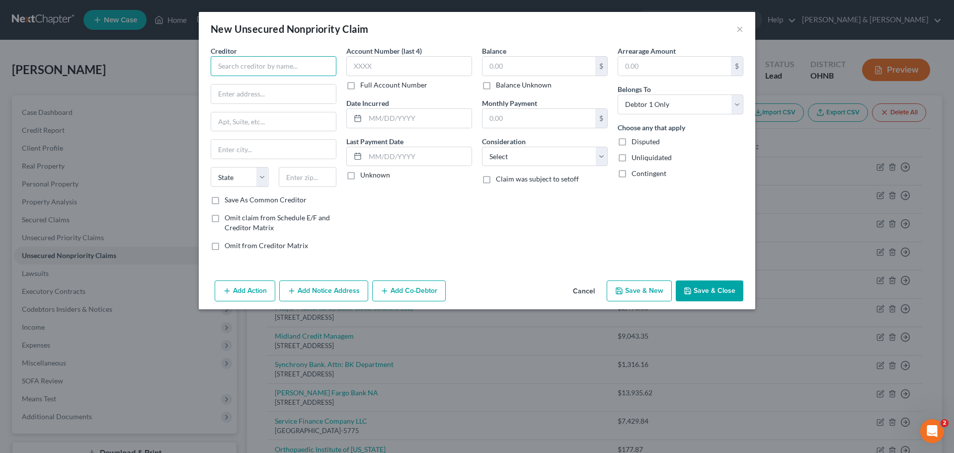
click at [252, 57] on input "text" at bounding box center [274, 66] width 126 height 20
click at [223, 154] on input "text" at bounding box center [273, 149] width 125 height 19
click at [621, 285] on button "Save & New" at bounding box center [639, 290] width 65 height 21
click at [740, 29] on button "×" at bounding box center [740, 29] width 7 height 12
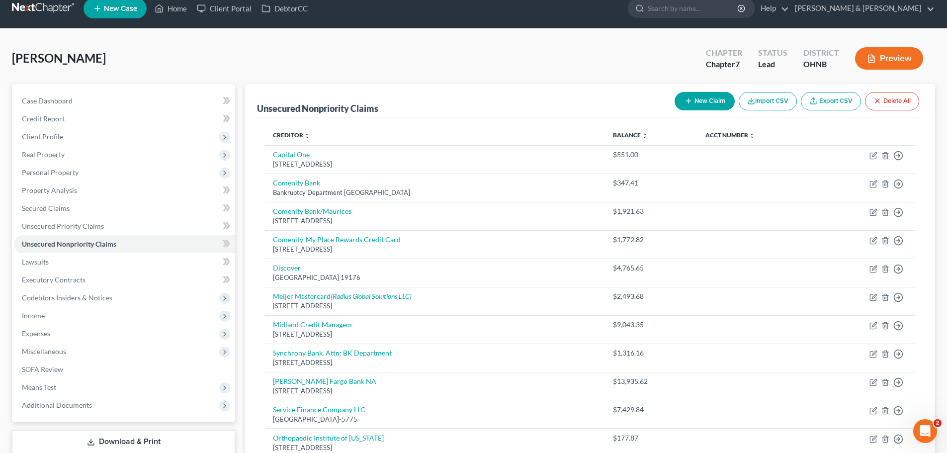
scroll to position [8, 0]
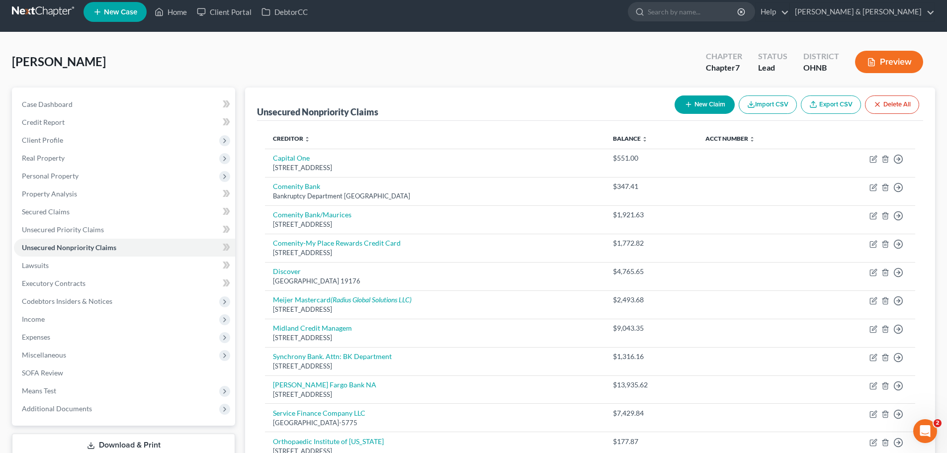
click at [706, 107] on button "New Claim" at bounding box center [705, 104] width 60 height 18
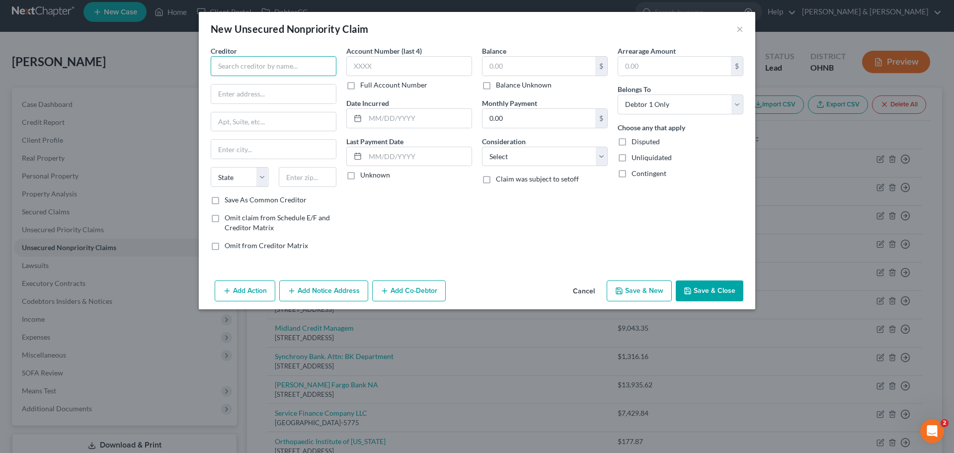
click at [321, 75] on input "text" at bounding box center [274, 66] width 126 height 20
click at [290, 67] on input "Portfolio Recovery" at bounding box center [274, 66] width 126 height 20
click at [526, 66] on input "text" at bounding box center [539, 66] width 113 height 19
click at [532, 66] on input "text" at bounding box center [539, 66] width 113 height 19
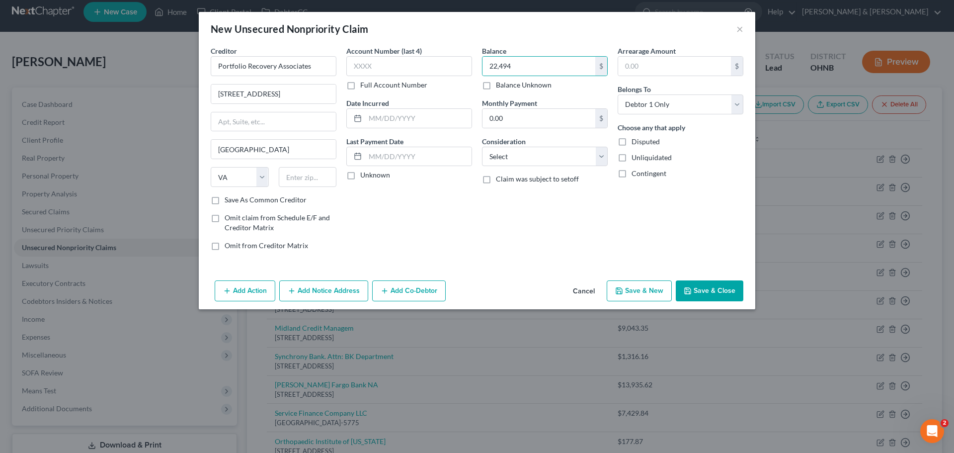
click at [712, 297] on button "Save & Close" at bounding box center [710, 290] width 68 height 21
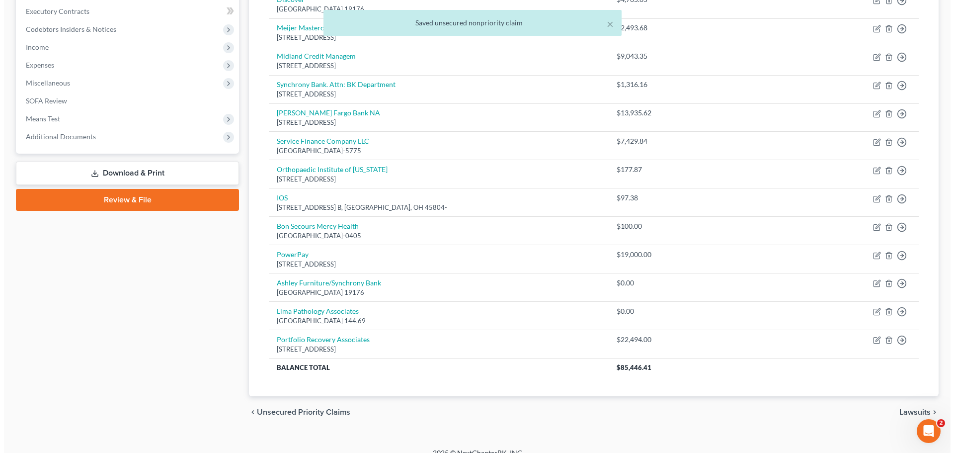
scroll to position [0, 0]
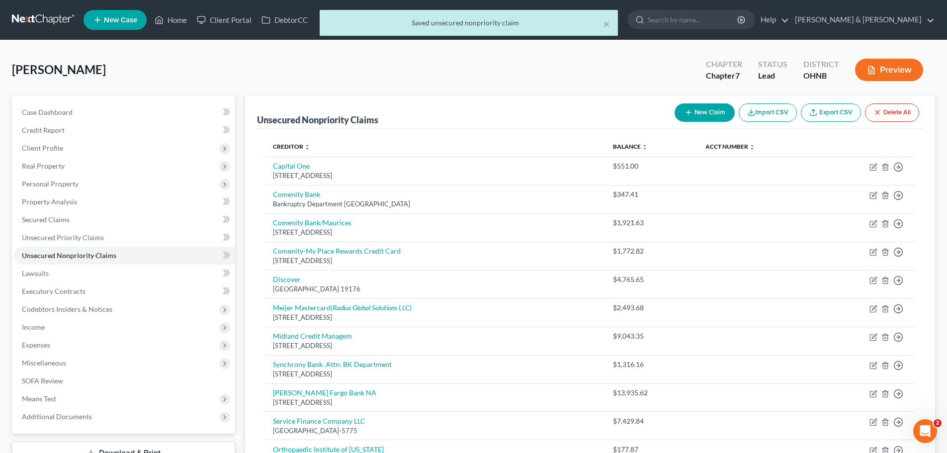
click at [706, 109] on button "New Claim" at bounding box center [705, 112] width 60 height 18
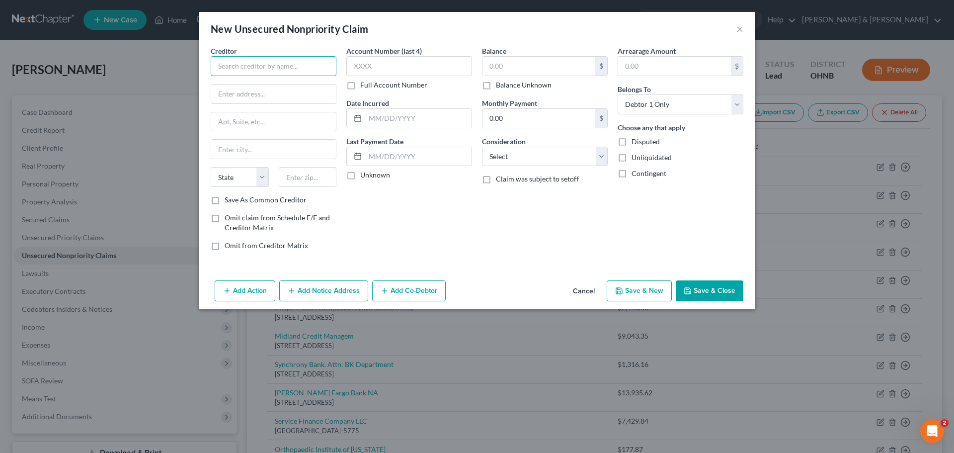
click at [241, 57] on input "text" at bounding box center [274, 66] width 126 height 20
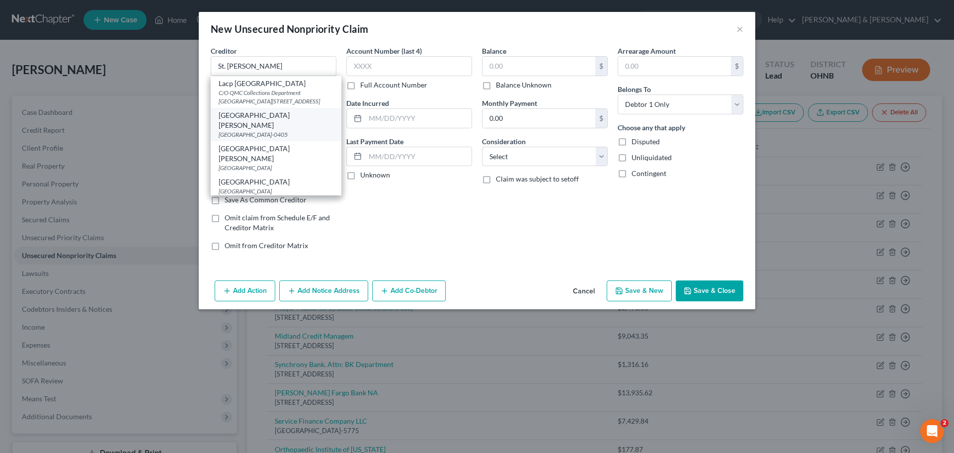
click at [256, 119] on div "[GEOGRAPHIC_DATA][PERSON_NAME]" at bounding box center [276, 120] width 115 height 20
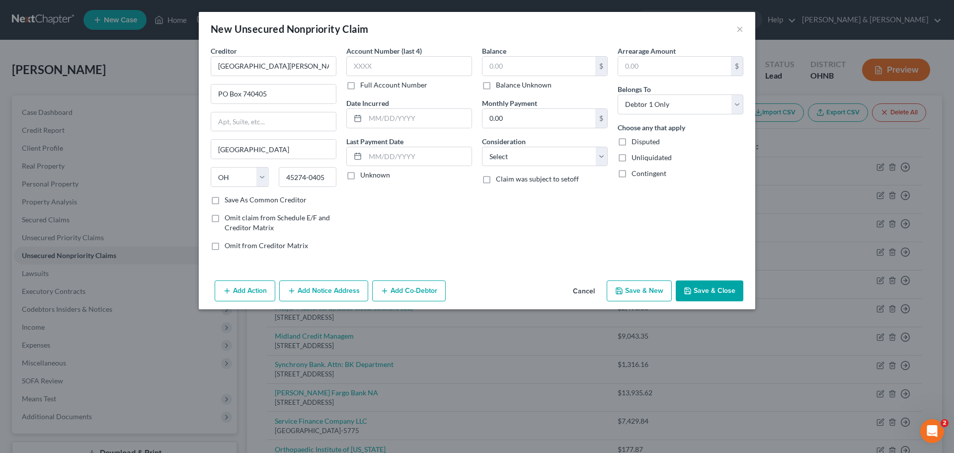
click at [496, 82] on label "Balance Unknown" at bounding box center [524, 85] width 56 height 10
click at [500, 82] on input "Balance Unknown" at bounding box center [503, 83] width 6 height 6
click at [712, 291] on button "Save & Close" at bounding box center [710, 290] width 68 height 21
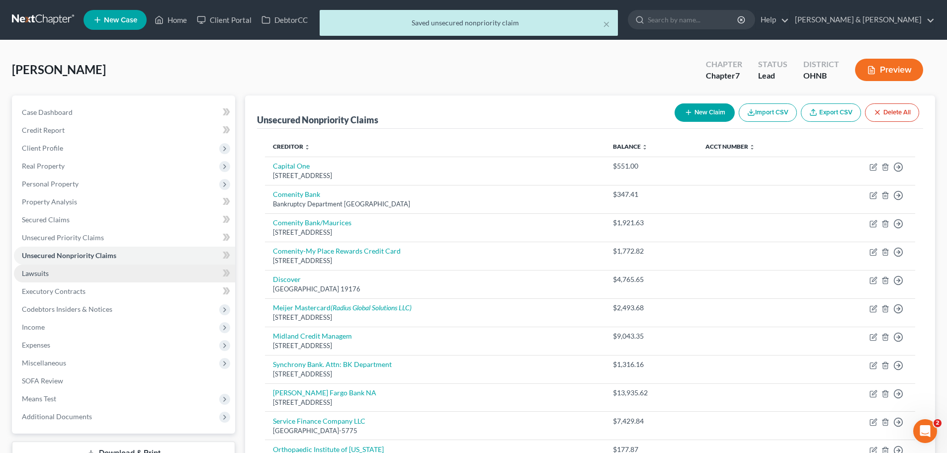
click at [51, 264] on link "Lawsuits" at bounding box center [124, 273] width 221 height 18
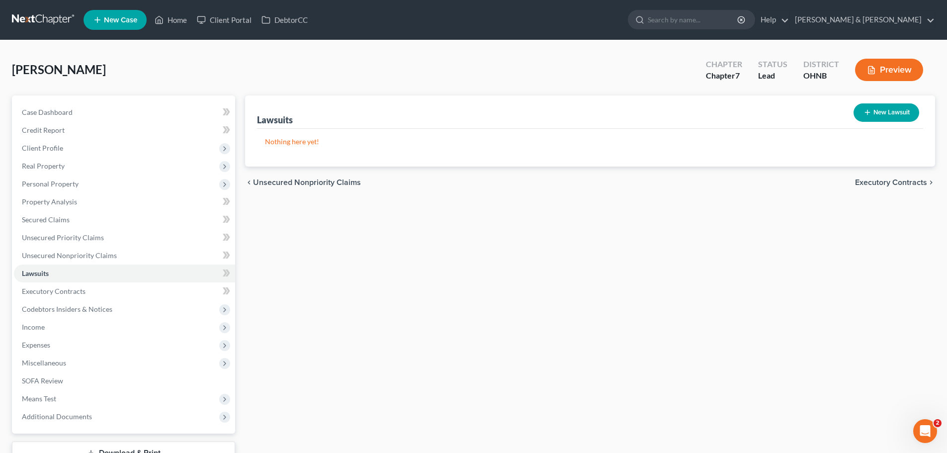
click at [872, 113] on button "New Lawsuit" at bounding box center [886, 112] width 66 height 18
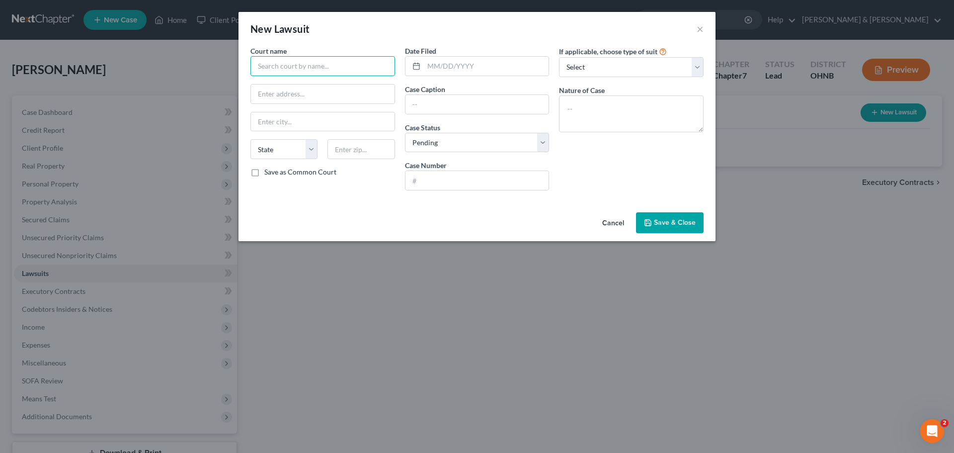
click at [307, 61] on input "text" at bounding box center [323, 66] width 145 height 20
click at [482, 66] on input "text" at bounding box center [486, 66] width 125 height 19
click at [475, 109] on input "text" at bounding box center [478, 104] width 144 height 19
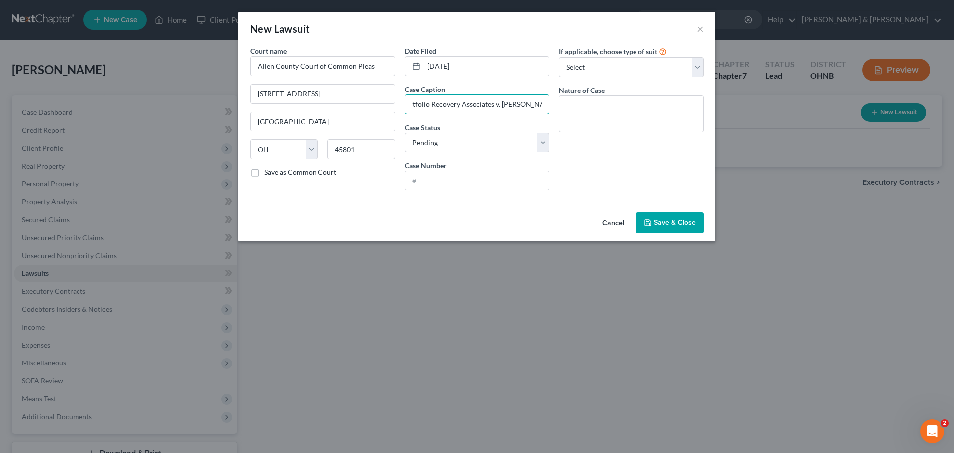
scroll to position [0, 12]
click at [450, 175] on input "text" at bounding box center [478, 180] width 144 height 19
click at [630, 68] on select "Select Repossession Garnishment Foreclosure Attached, Seized, Or Levied Other" at bounding box center [631, 67] width 145 height 20
click at [609, 40] on div "New Lawsuit ×" at bounding box center [477, 29] width 477 height 34
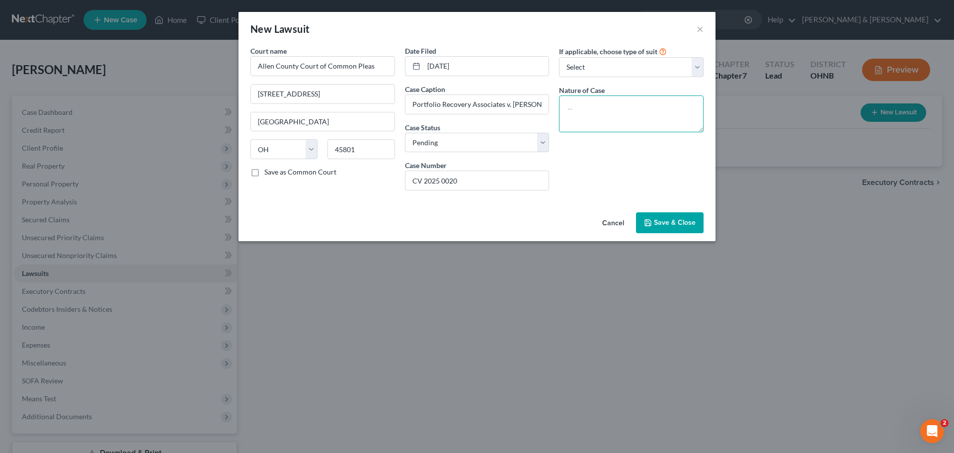
click at [608, 111] on textarea at bounding box center [631, 113] width 145 height 37
click at [673, 230] on button "Save & Close" at bounding box center [670, 222] width 68 height 21
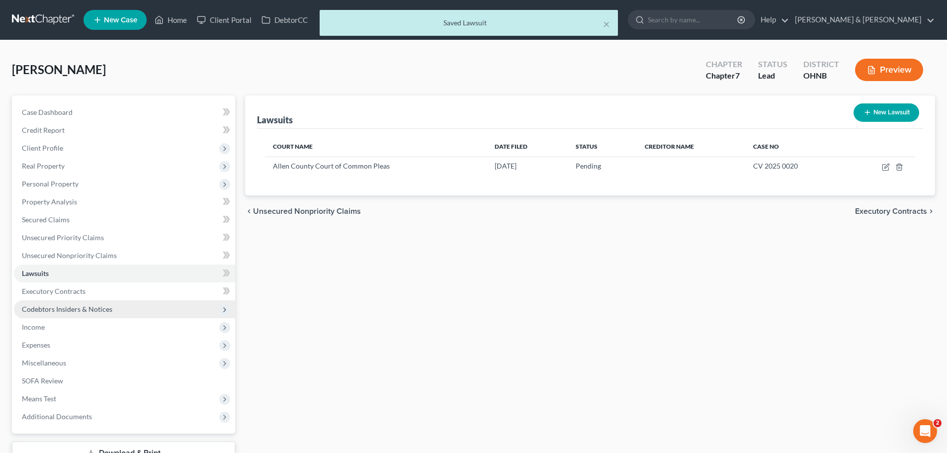
click at [81, 304] on span "Codebtors Insiders & Notices" at bounding box center [124, 309] width 221 height 18
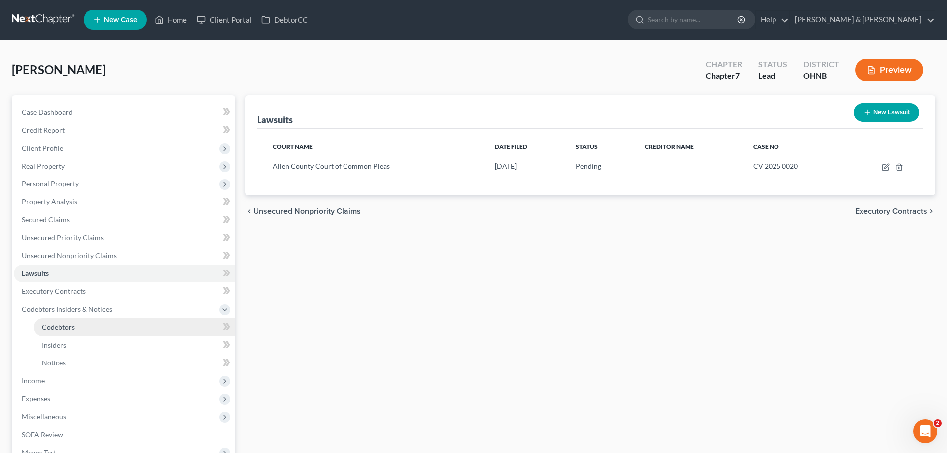
click at [72, 325] on span "Codebtors" at bounding box center [58, 327] width 33 height 8
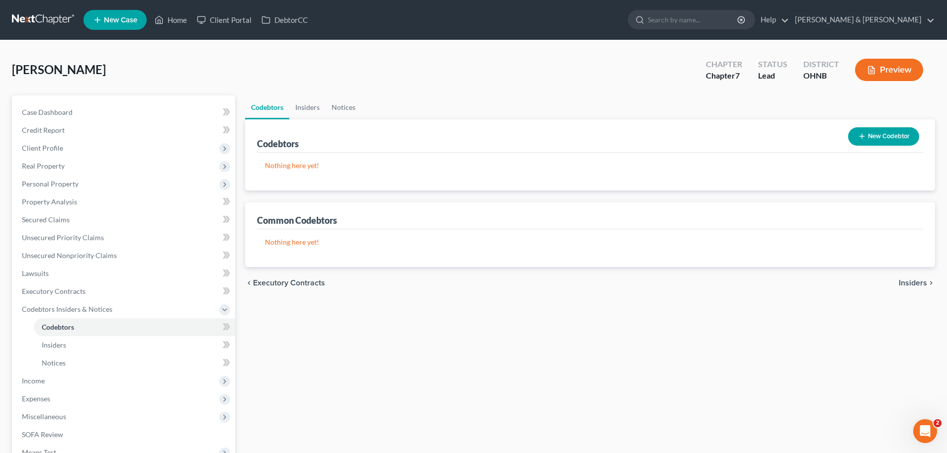
click at [874, 137] on button "New Codebtor" at bounding box center [883, 136] width 71 height 18
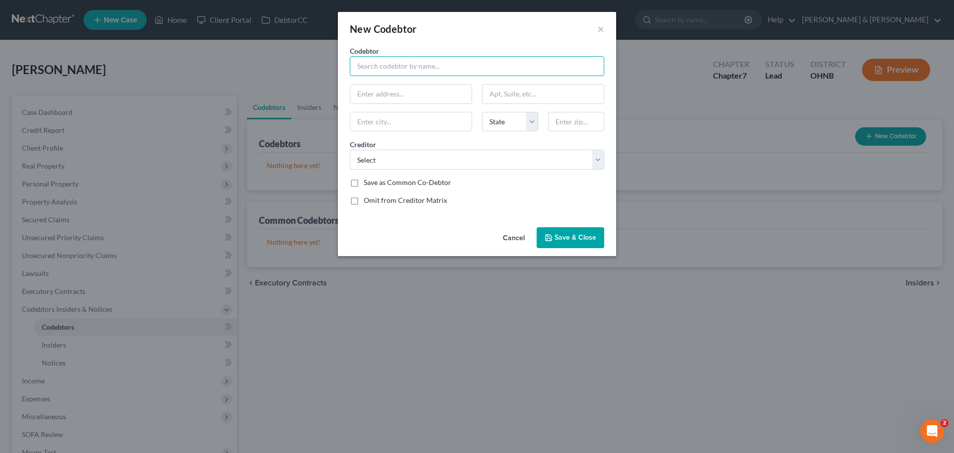
click at [468, 65] on input "text" at bounding box center [477, 66] width 254 height 20
click at [448, 97] on input "text" at bounding box center [410, 94] width 121 height 19
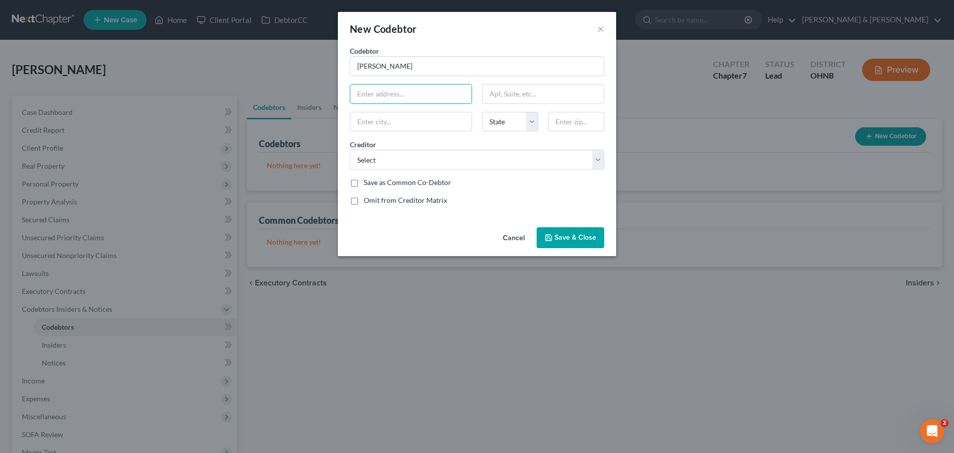
drag, startPoint x: 528, startPoint y: 197, endPoint x: 544, endPoint y: 200, distance: 15.7
click at [528, 197] on div "Omit from Creditor Matrix" at bounding box center [477, 200] width 254 height 10
click at [571, 239] on span "Save & Close" at bounding box center [576, 237] width 42 height 8
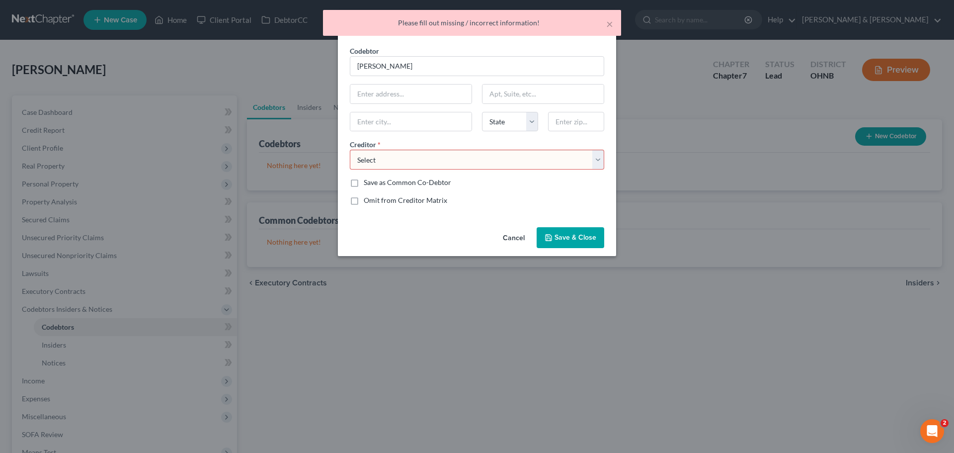
click at [517, 166] on select "Select Capital One Chase Auto Finance Comenity-My Place Rewards Credit Card [GE…" at bounding box center [477, 160] width 254 height 20
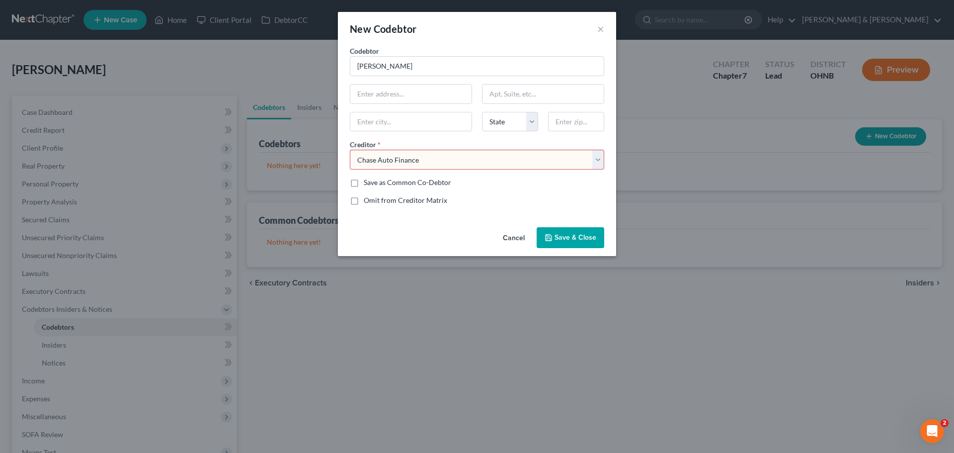
click at [350, 150] on select "Select Capital One Chase Auto Finance Comenity-My Place Rewards Credit Card [GE…" at bounding box center [477, 160] width 254 height 20
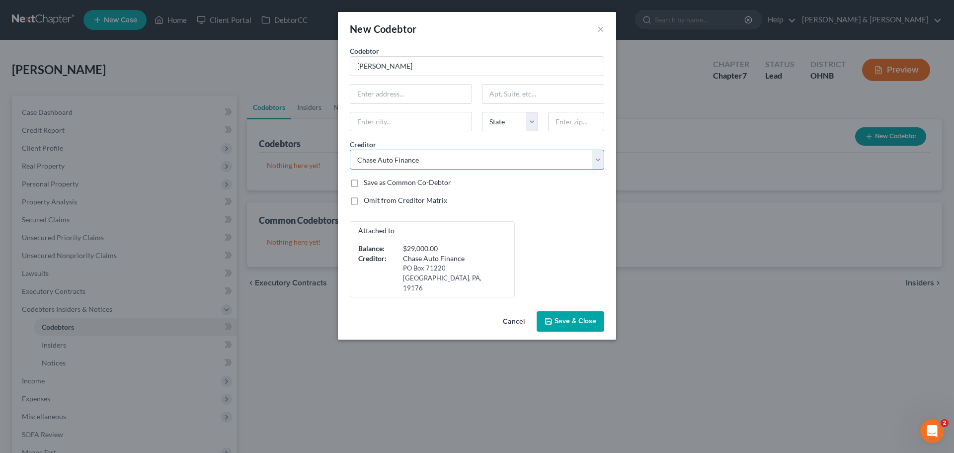
click at [515, 162] on select "Select Capital One Chase Auto Finance Comenity-My Place Rewards Credit Card [GE…" at bounding box center [477, 160] width 254 height 20
click at [350, 150] on select "Select Capital One Chase Auto Finance Comenity-My Place Rewards Credit Card [GE…" at bounding box center [477, 160] width 254 height 20
click at [570, 317] on span "Save & Close" at bounding box center [576, 321] width 42 height 8
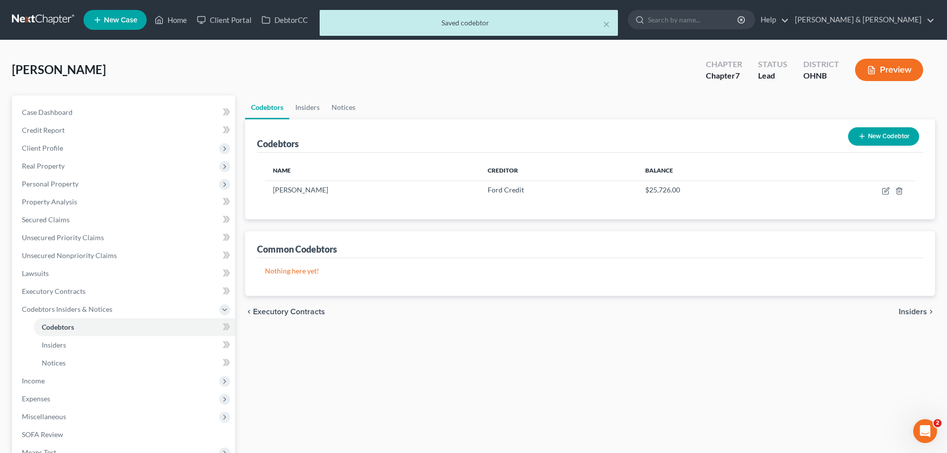
click at [881, 136] on button "New Codebtor" at bounding box center [883, 136] width 71 height 18
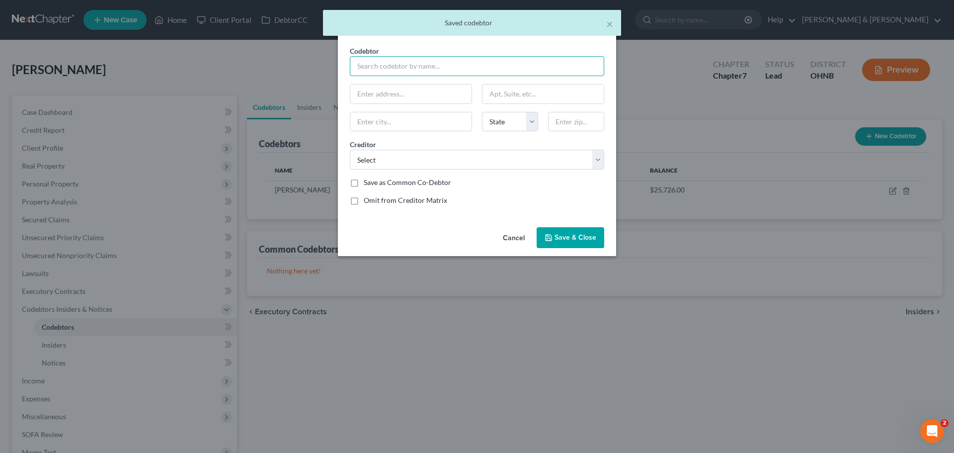
click at [452, 65] on input "text" at bounding box center [477, 66] width 254 height 20
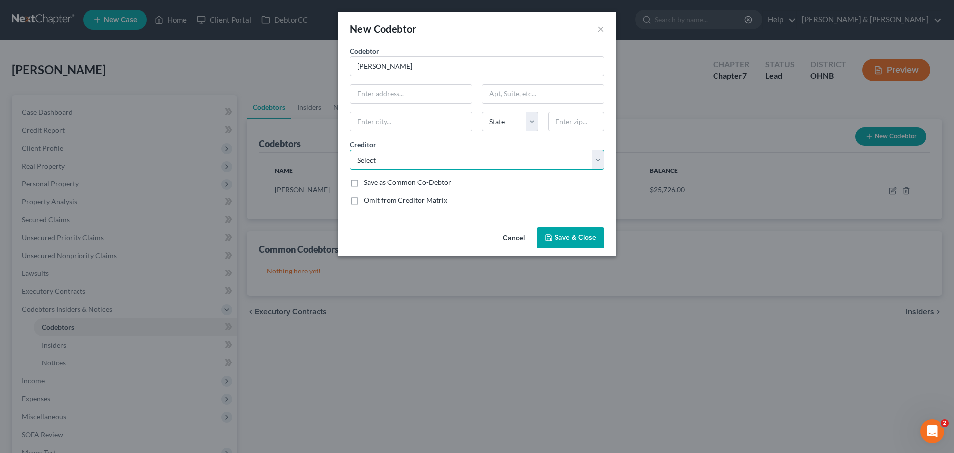
drag, startPoint x: 425, startPoint y: 159, endPoint x: 440, endPoint y: 163, distance: 15.0
click at [433, 161] on select "Select Capital One Chase Auto Finance Comenity-My Place Rewards Credit Card [GE…" at bounding box center [477, 160] width 254 height 20
click at [350, 150] on select "Select Capital One Chase Auto Finance Comenity-My Place Rewards Credit Card [GE…" at bounding box center [477, 160] width 254 height 20
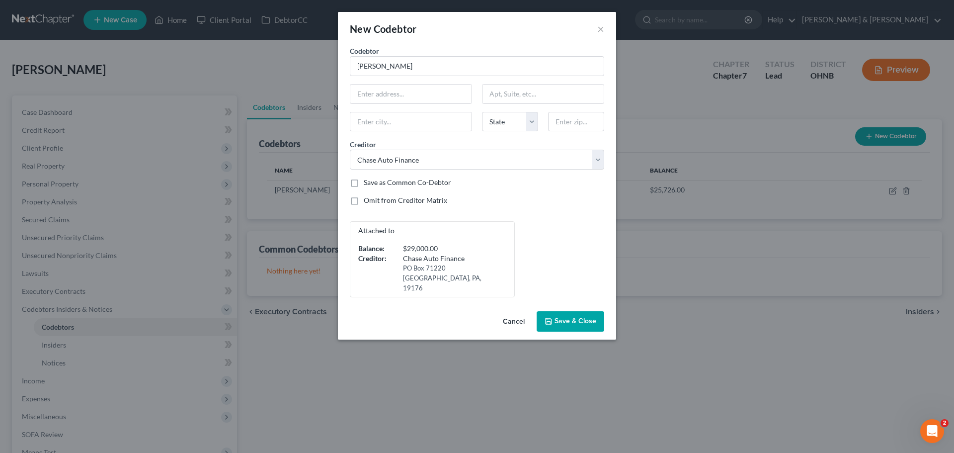
click at [584, 317] on span "Save & Close" at bounding box center [576, 321] width 42 height 8
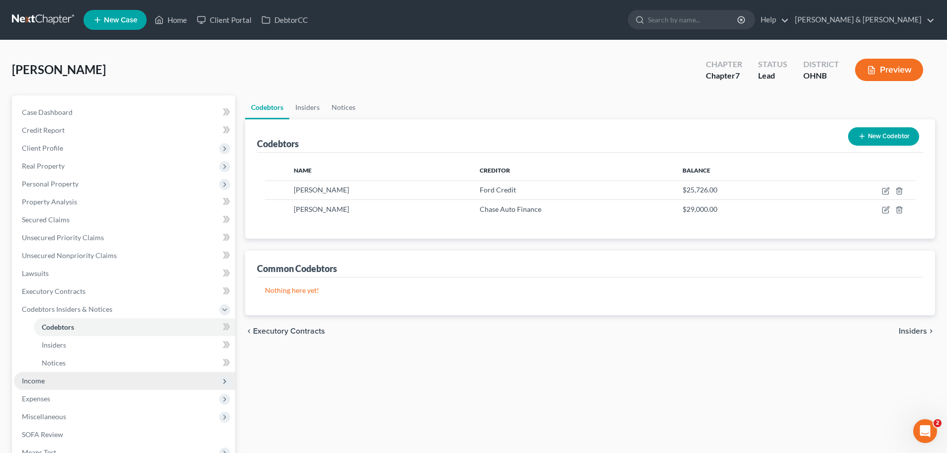
click at [68, 373] on span "Income" at bounding box center [124, 381] width 221 height 18
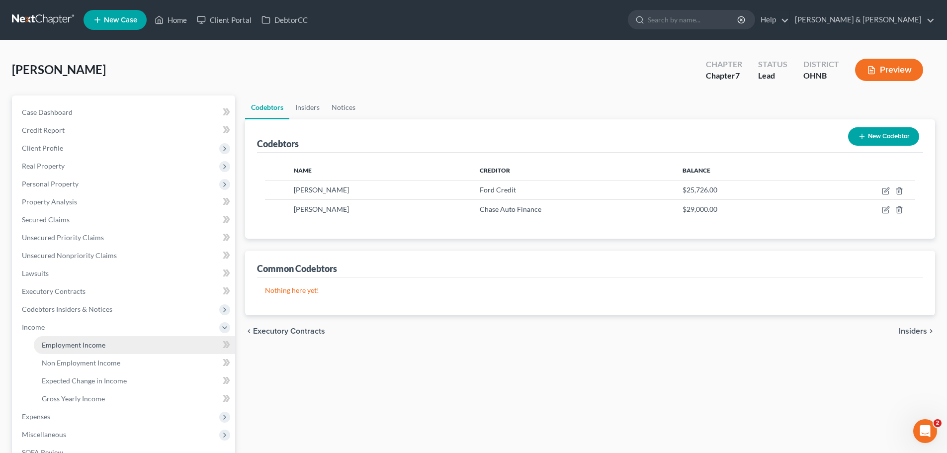
click at [82, 342] on span "Employment Income" at bounding box center [74, 344] width 64 height 8
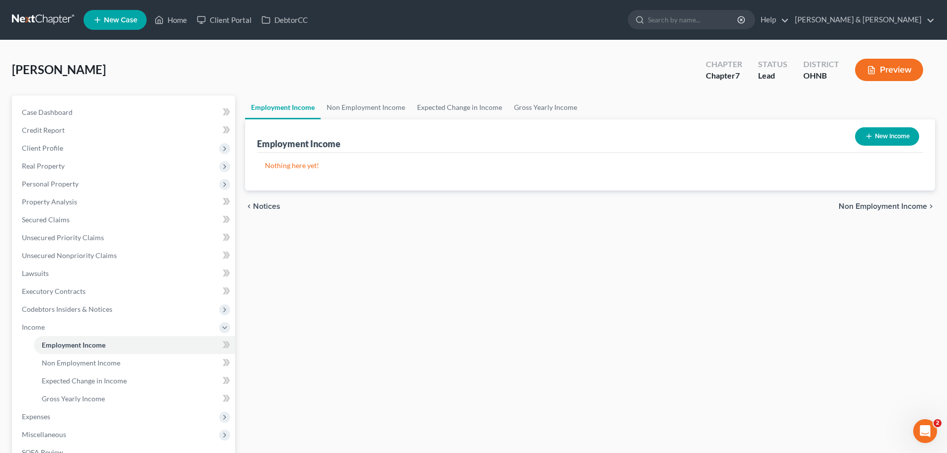
click at [894, 132] on button "New Income" at bounding box center [887, 136] width 64 height 18
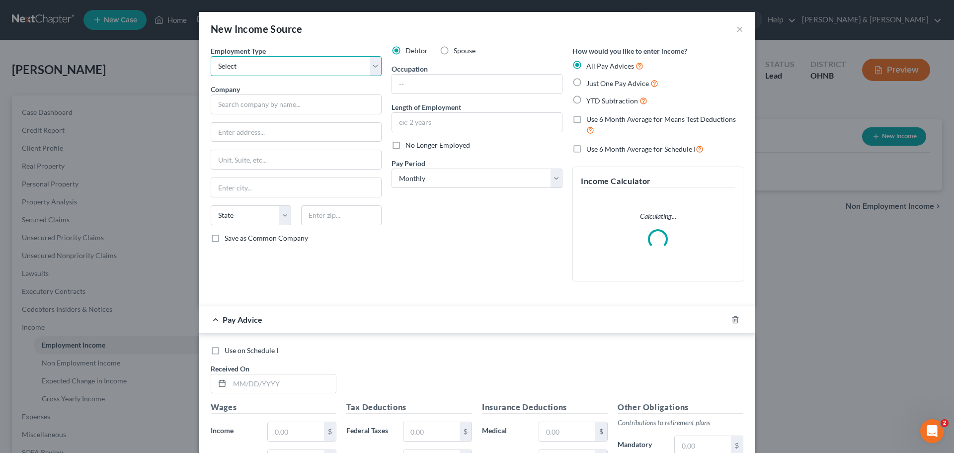
click at [344, 70] on select "Select Full or [DEMOGRAPHIC_DATA] Employment Self Employment" at bounding box center [296, 66] width 171 height 20
click at [211, 56] on select "Select Full or [DEMOGRAPHIC_DATA] Employment Self Employment" at bounding box center [296, 66] width 171 height 20
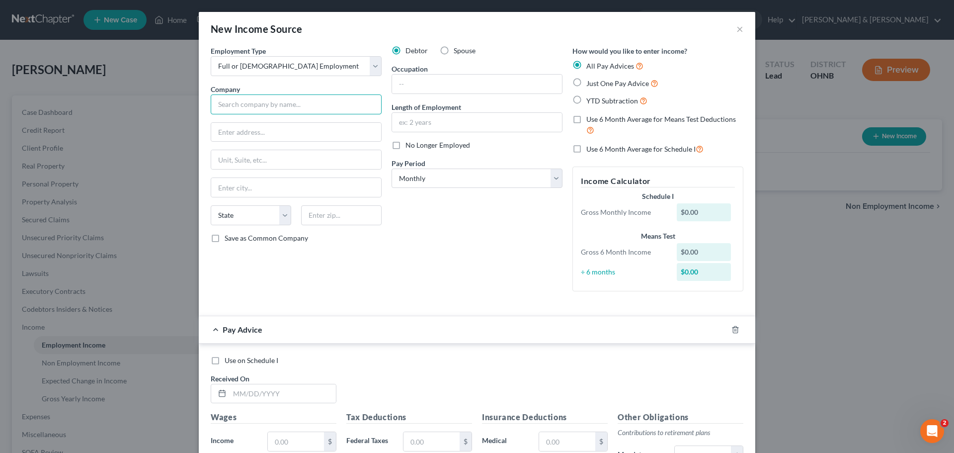
click at [296, 101] on input "text" at bounding box center [296, 104] width 171 height 20
click at [310, 103] on input "text" at bounding box center [296, 104] width 171 height 20
click at [497, 217] on div "Debtor Spouse Occupation Length of Employment No Longer Employed Pay Period * S…" at bounding box center [477, 173] width 181 height 254
click at [484, 91] on input "text" at bounding box center [477, 84] width 170 height 19
click at [535, 116] on input "text" at bounding box center [477, 122] width 170 height 19
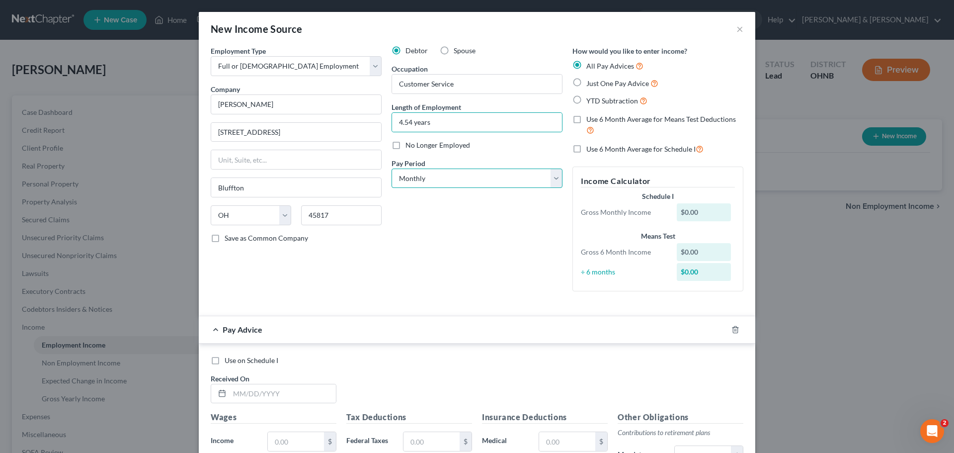
click at [441, 180] on select "Select Monthly Twice Monthly Every Other Week Weekly" at bounding box center [477, 179] width 171 height 20
click at [392, 169] on select "Select Monthly Twice Monthly Every Other Week Weekly" at bounding box center [477, 179] width 171 height 20
click at [587, 106] on label "YTD Subtraction" at bounding box center [617, 100] width 61 height 11
click at [591, 101] on input "YTD Subtraction" at bounding box center [594, 98] width 6 height 6
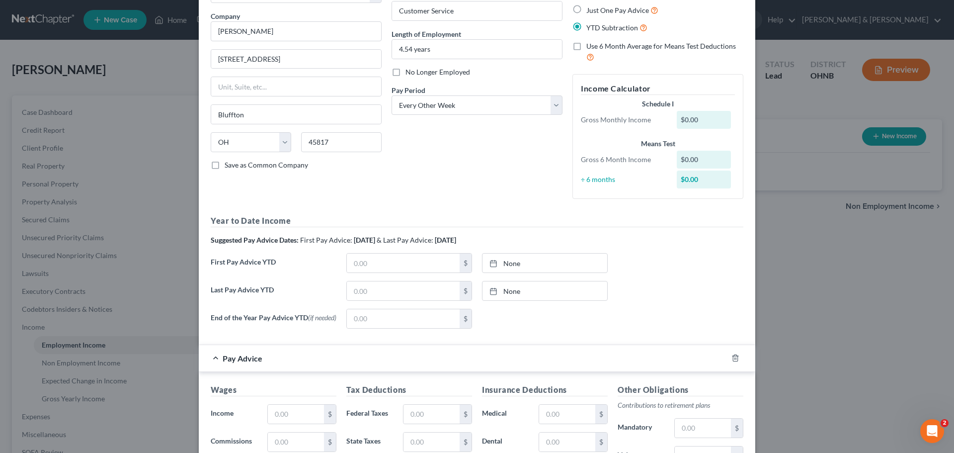
scroll to position [119, 0]
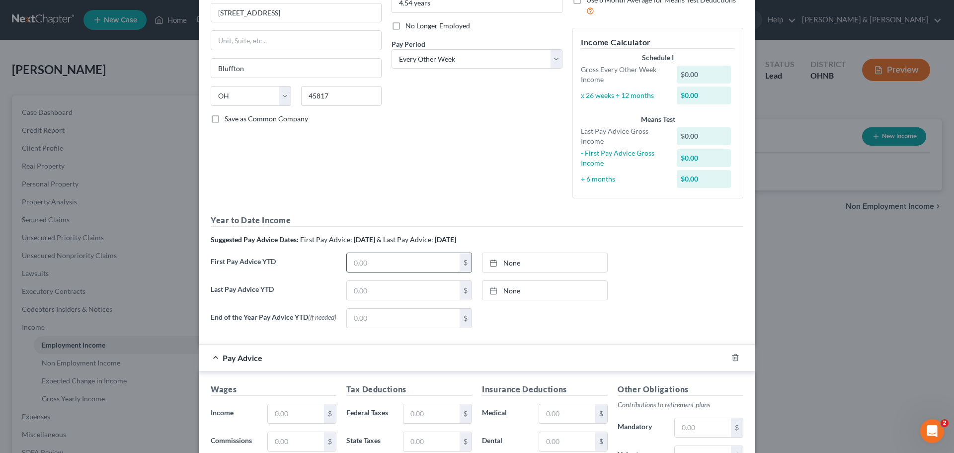
click at [410, 255] on input "text" at bounding box center [403, 262] width 113 height 19
click at [509, 268] on link "[DATE]" at bounding box center [545, 262] width 125 height 19
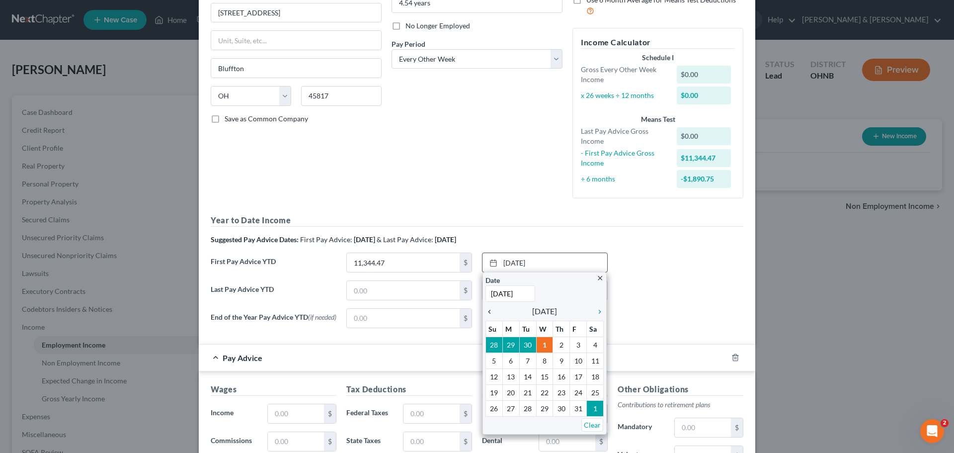
click at [491, 313] on icon "chevron_left" at bounding box center [492, 312] width 13 height 8
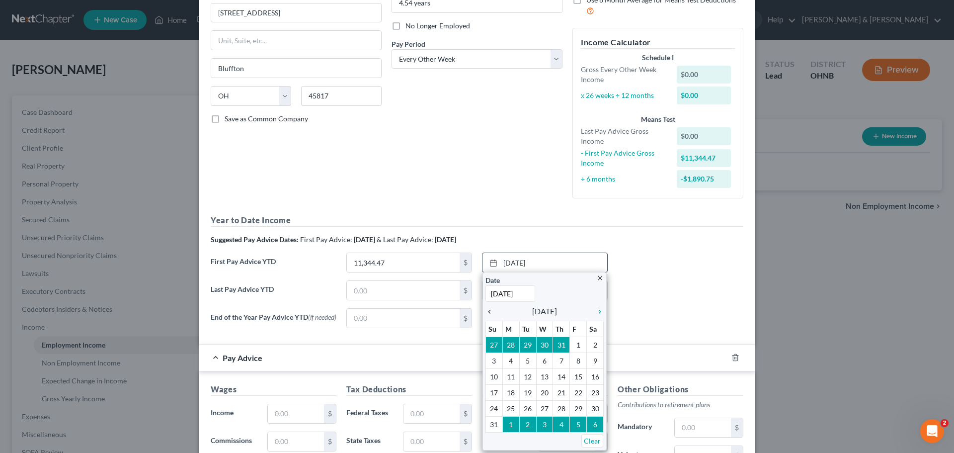
click at [491, 313] on icon "chevron_left" at bounding box center [492, 312] width 13 height 8
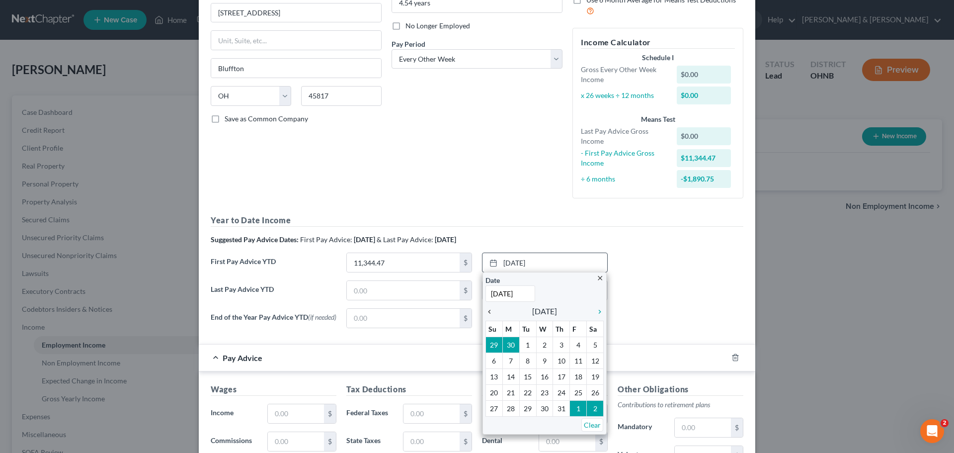
click at [491, 313] on icon "chevron_left" at bounding box center [492, 312] width 13 height 8
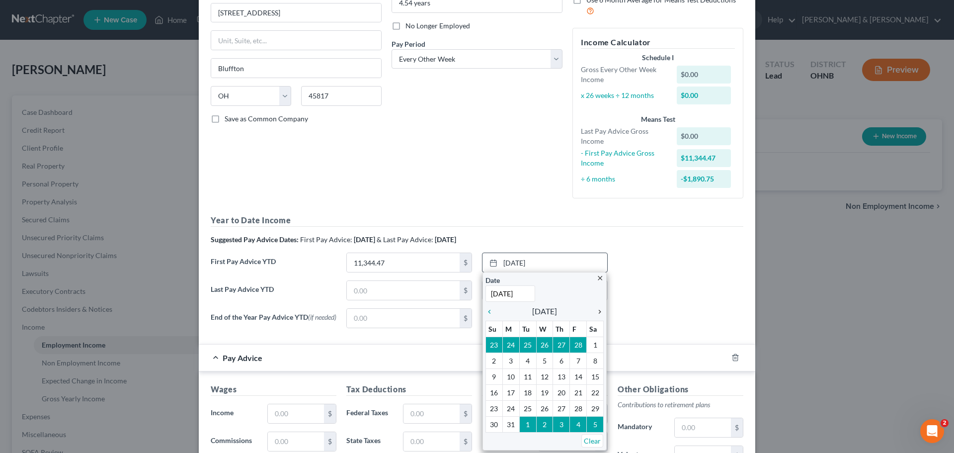
click at [600, 314] on icon "chevron_right" at bounding box center [597, 312] width 13 height 8
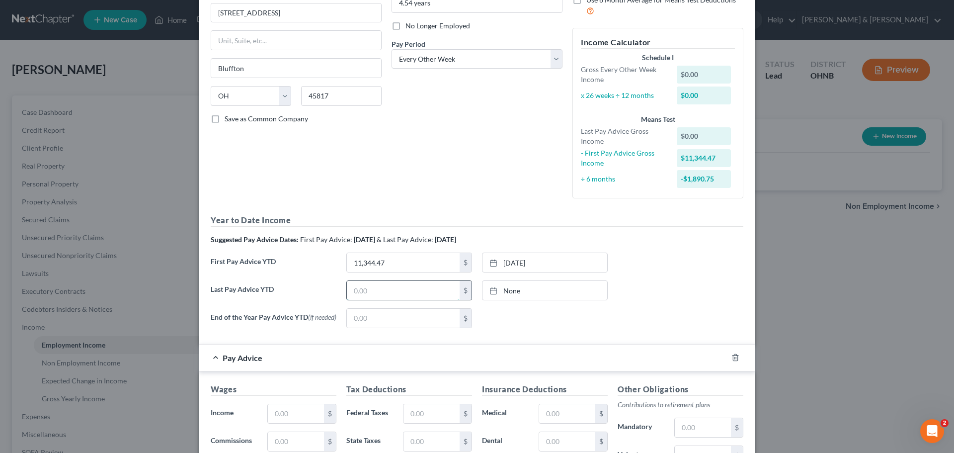
click at [387, 297] on input "text" at bounding box center [403, 290] width 113 height 19
click at [386, 297] on input "text" at bounding box center [403, 290] width 113 height 19
click at [503, 296] on link "None" at bounding box center [545, 290] width 125 height 19
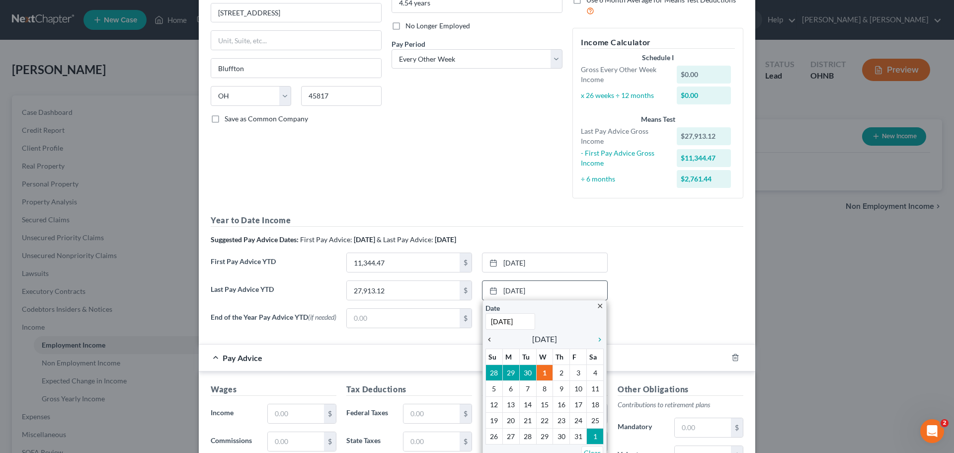
click at [489, 341] on icon "chevron_left" at bounding box center [492, 340] width 13 height 8
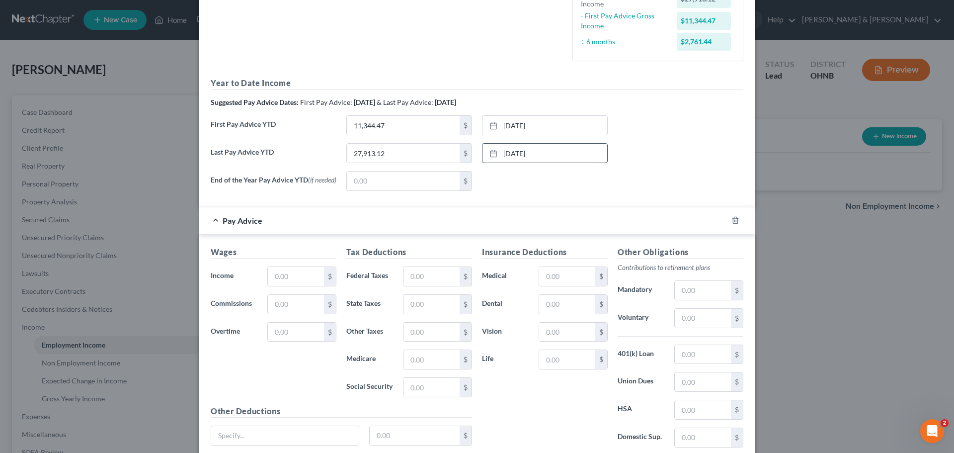
scroll to position [257, 0]
click at [303, 274] on input "text" at bounding box center [296, 275] width 56 height 19
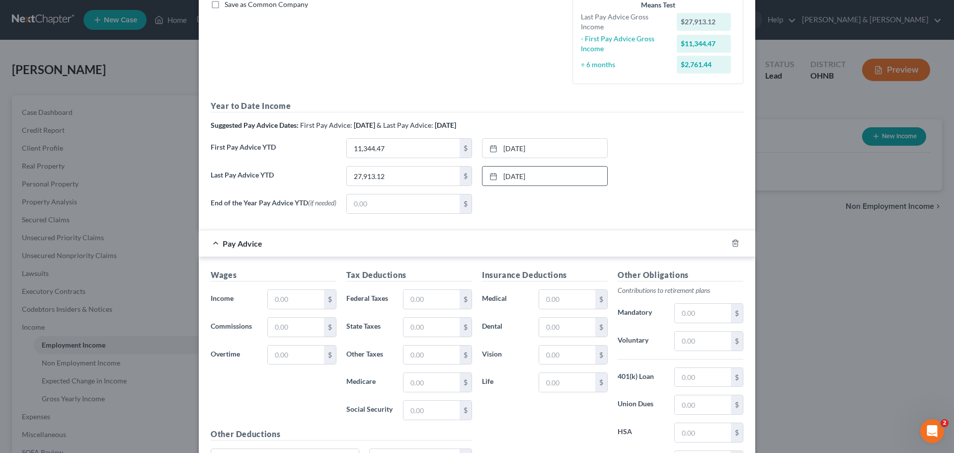
scroll to position [237, 0]
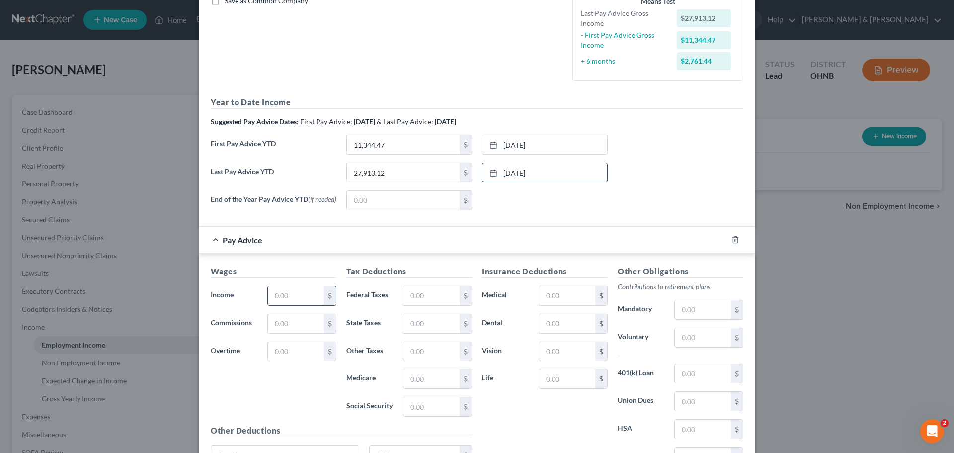
click at [303, 290] on input "text" at bounding box center [296, 295] width 56 height 19
click at [424, 302] on input "text" at bounding box center [432, 295] width 56 height 19
click at [429, 408] on input "text" at bounding box center [432, 406] width 56 height 19
click at [418, 388] on input "text" at bounding box center [432, 378] width 56 height 19
click at [427, 329] on input "text" at bounding box center [432, 323] width 56 height 19
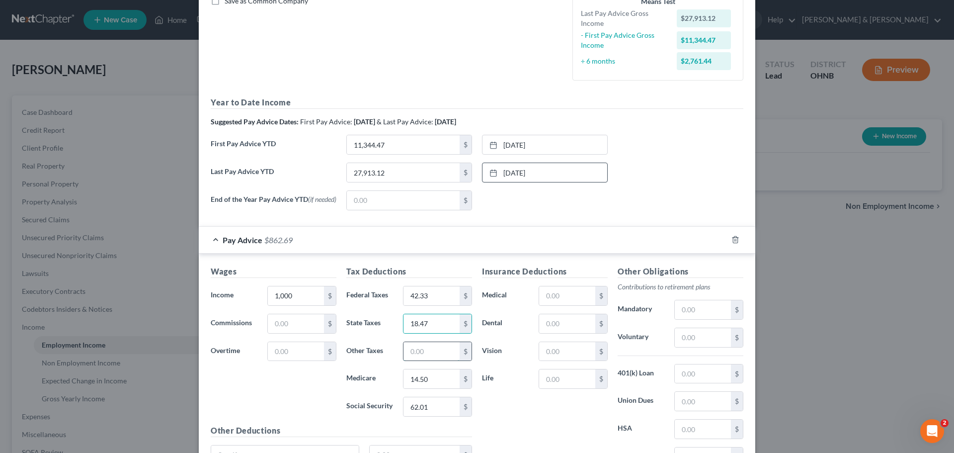
click at [445, 357] on input "text" at bounding box center [432, 351] width 56 height 19
click at [538, 415] on div "Insurance Deductions Medical $ Dental $ Vision $ Life $" at bounding box center [545, 369] width 136 height 209
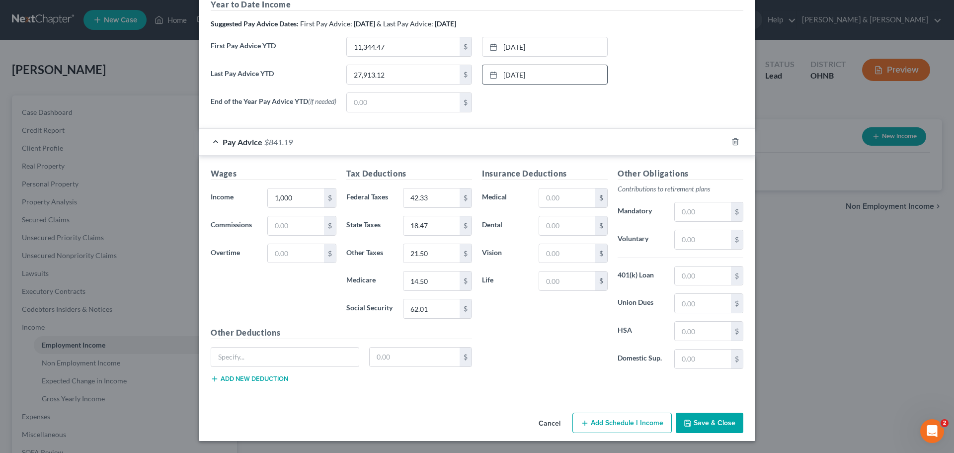
scroll to position [338, 0]
click at [690, 422] on button "Save & Close" at bounding box center [710, 423] width 68 height 21
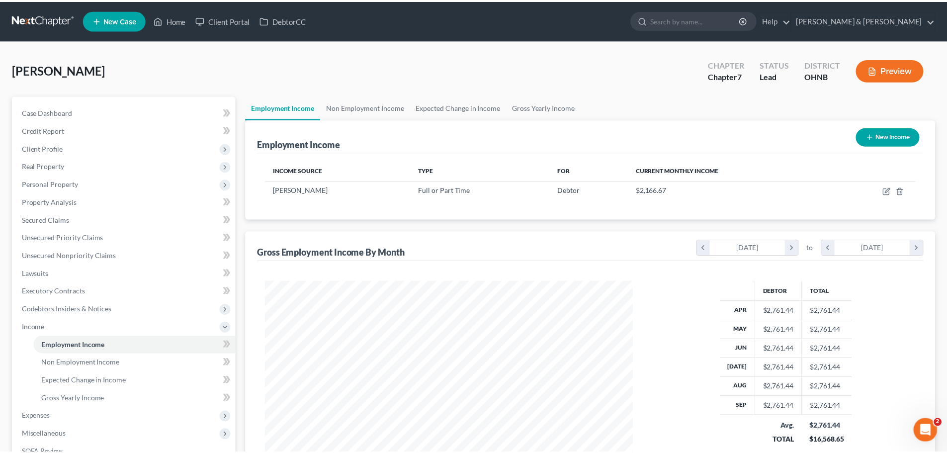
scroll to position [496879, 496674]
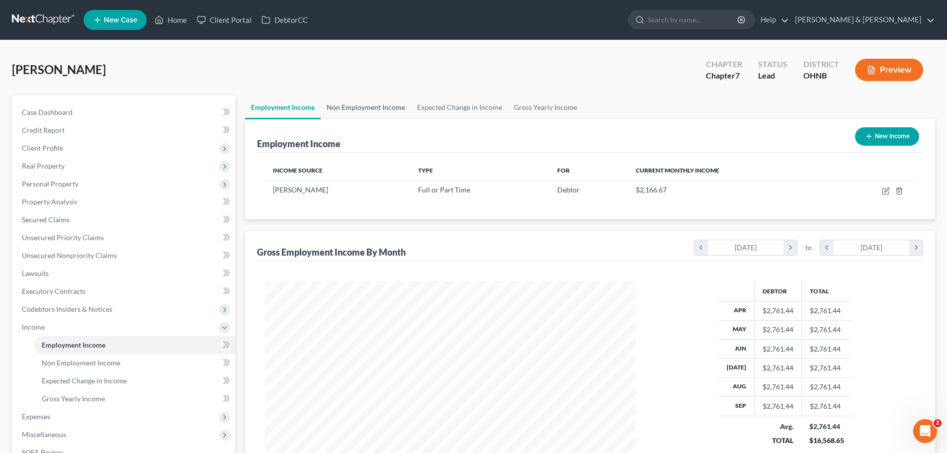
click at [382, 107] on link "Non Employment Income" at bounding box center [366, 107] width 90 height 24
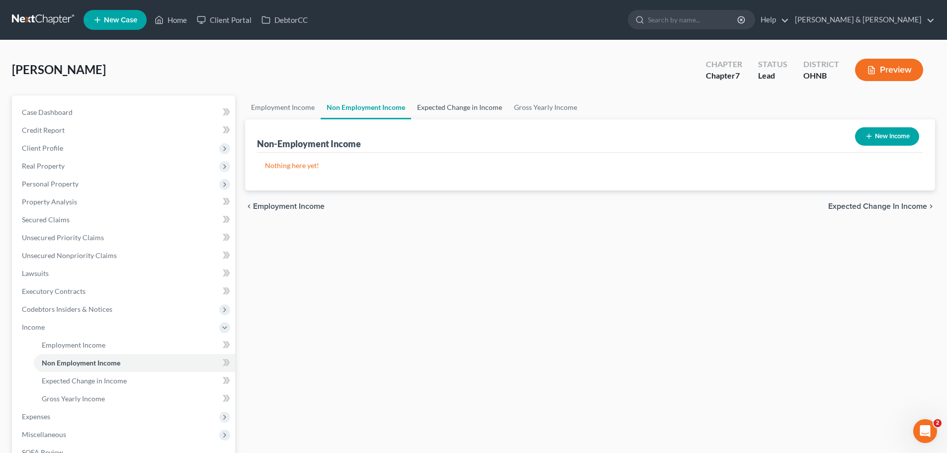
drag, startPoint x: 452, startPoint y: 100, endPoint x: 444, endPoint y: 101, distance: 8.0
click at [451, 100] on link "Expected Change in Income" at bounding box center [459, 107] width 97 height 24
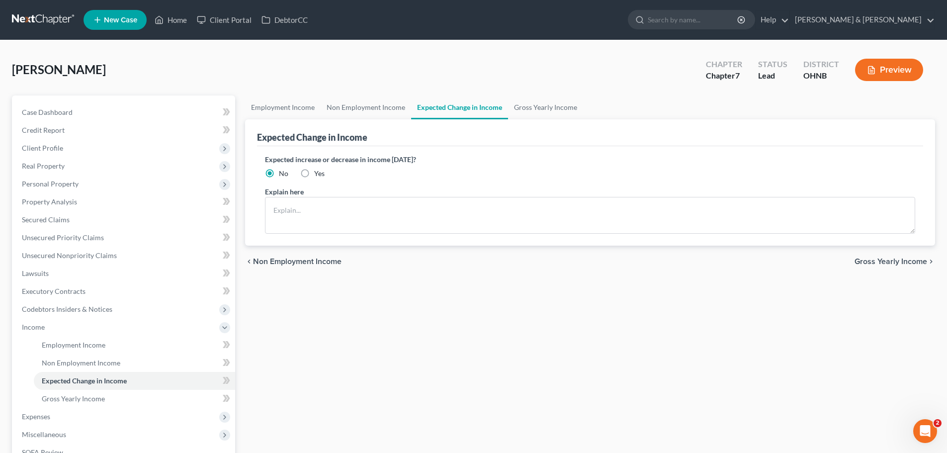
click at [317, 174] on span "Yes" at bounding box center [319, 173] width 10 height 8
click at [318, 174] on input "Yes" at bounding box center [321, 172] width 6 height 6
click at [315, 214] on textarea at bounding box center [590, 215] width 650 height 37
click at [539, 105] on link "Gross Yearly Income" at bounding box center [545, 107] width 75 height 24
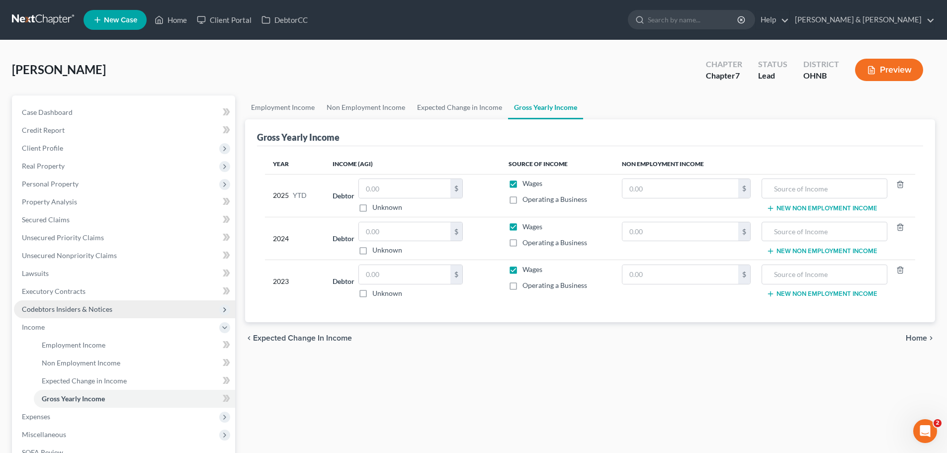
click at [46, 313] on span "Codebtors Insiders & Notices" at bounding box center [124, 309] width 221 height 18
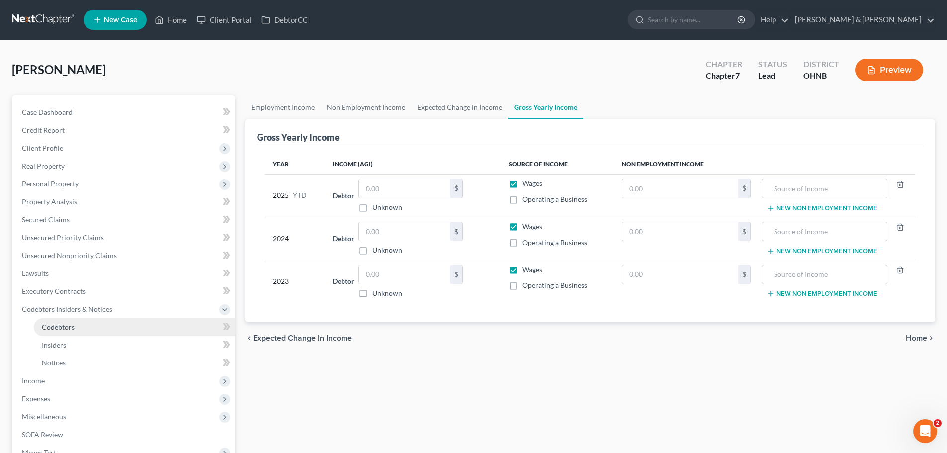
click at [67, 331] on span "Codebtors" at bounding box center [58, 327] width 33 height 8
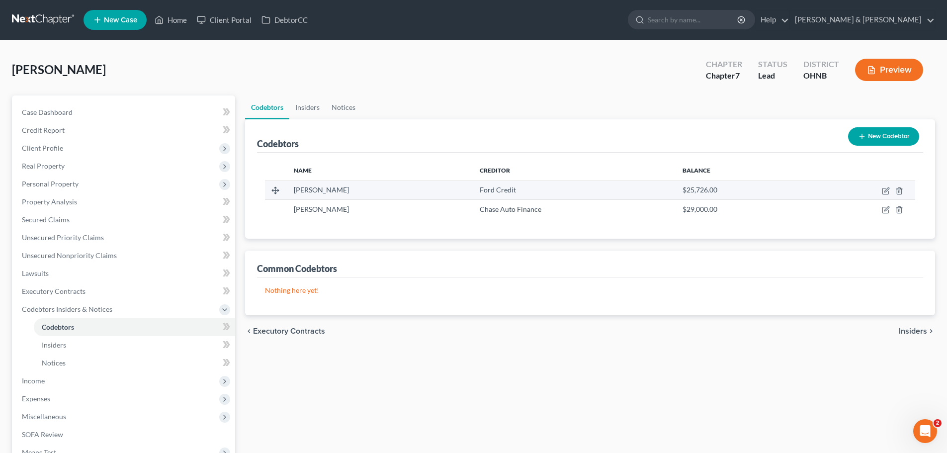
click at [886, 186] on td at bounding box center [861, 189] width 108 height 19
click at [886, 193] on icon "button" at bounding box center [886, 191] width 8 height 8
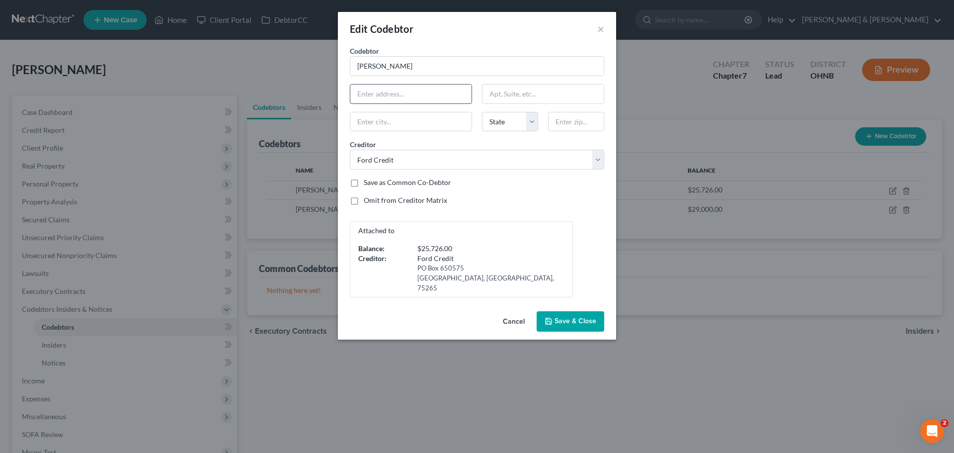
click at [422, 89] on input "text" at bounding box center [410, 94] width 121 height 19
click at [416, 90] on input "173 [PERSON_NAME]" at bounding box center [410, 94] width 121 height 19
click at [532, 241] on div "Attached to Balance: $25,726.00 Creditor: Ford Credit [GEOGRAPHIC_DATA]" at bounding box center [477, 259] width 264 height 76
click at [571, 317] on span "Save & Close" at bounding box center [576, 321] width 42 height 8
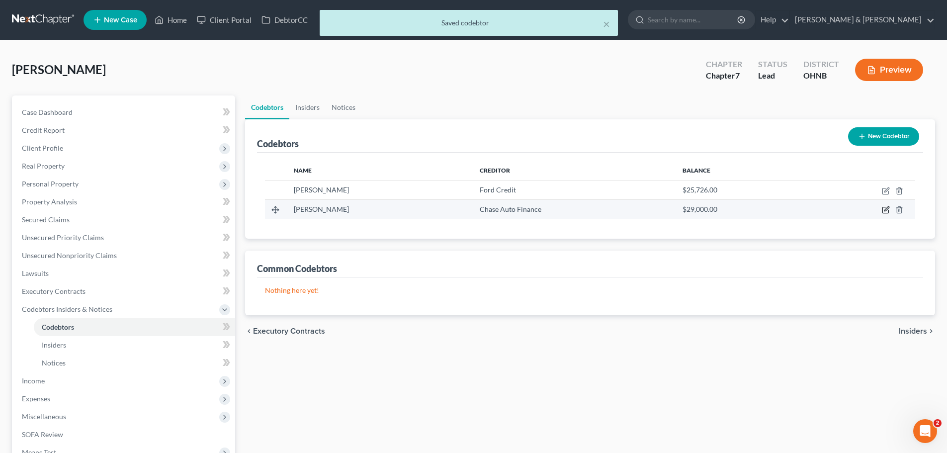
click at [886, 211] on icon "button" at bounding box center [886, 209] width 4 height 4
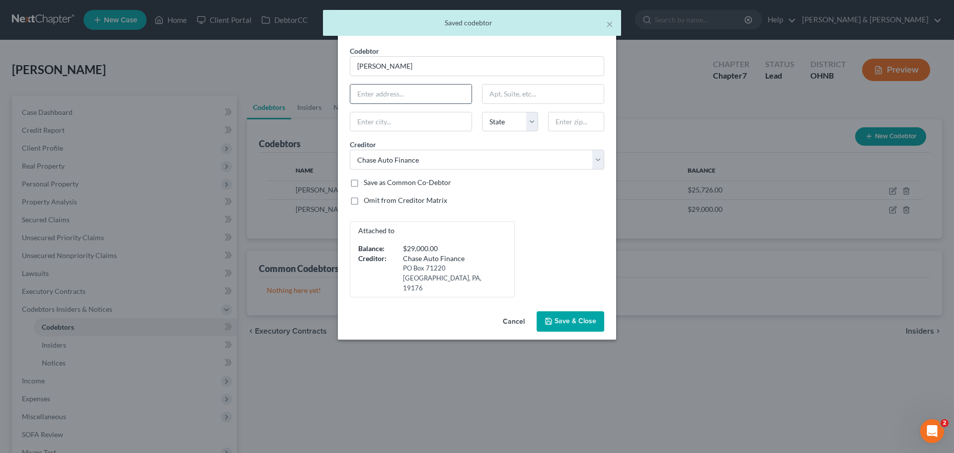
click at [438, 95] on input "text" at bounding box center [410, 94] width 121 height 19
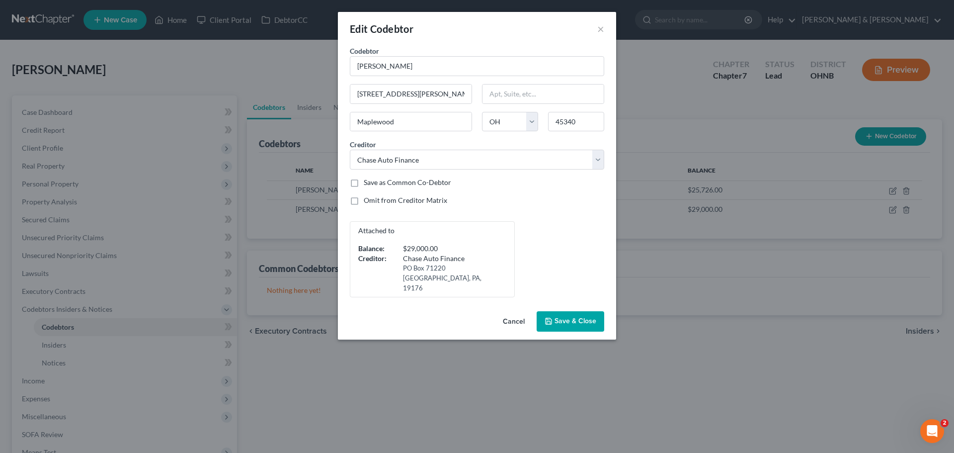
click at [492, 201] on div "Omit from Creditor Matrix" at bounding box center [477, 200] width 254 height 10
drag, startPoint x: 587, startPoint y: 328, endPoint x: 588, endPoint y: 314, distance: 14.0
click at [588, 322] on div "Cancel Save & Close" at bounding box center [477, 323] width 278 height 33
click at [588, 317] on span "Save & Close" at bounding box center [576, 321] width 42 height 8
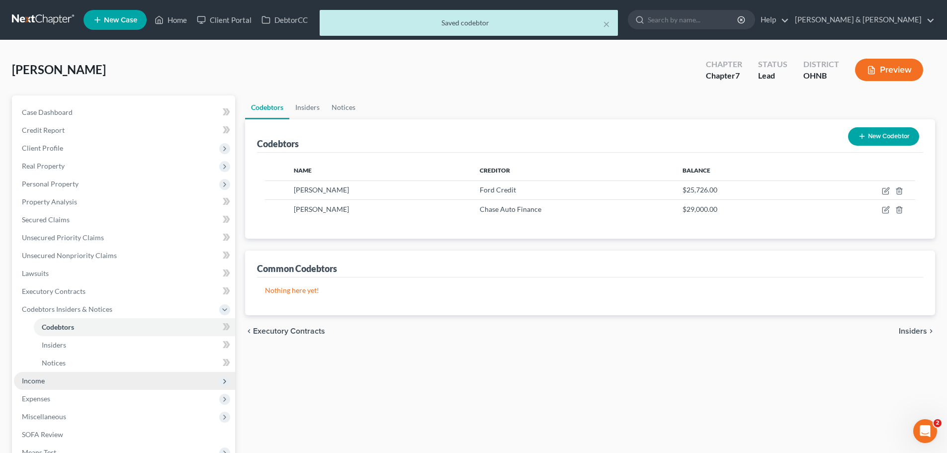
click at [37, 381] on span "Income" at bounding box center [33, 380] width 23 height 8
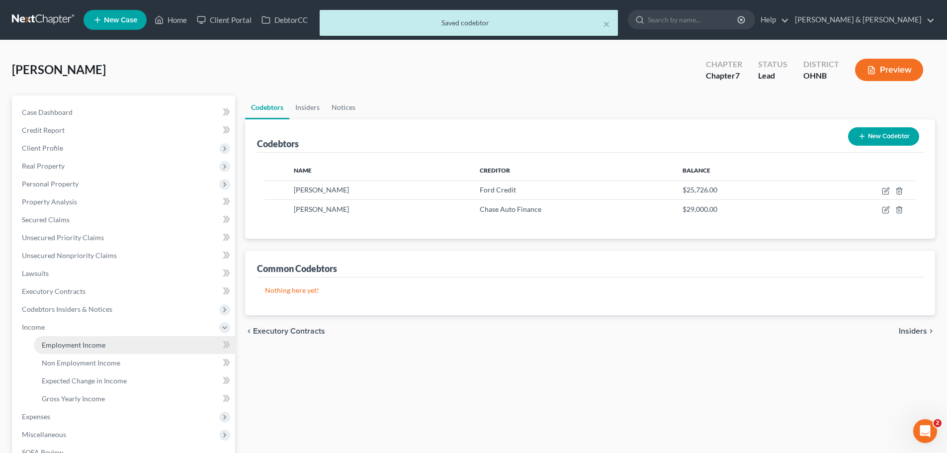
click at [64, 342] on span "Employment Income" at bounding box center [74, 344] width 64 height 8
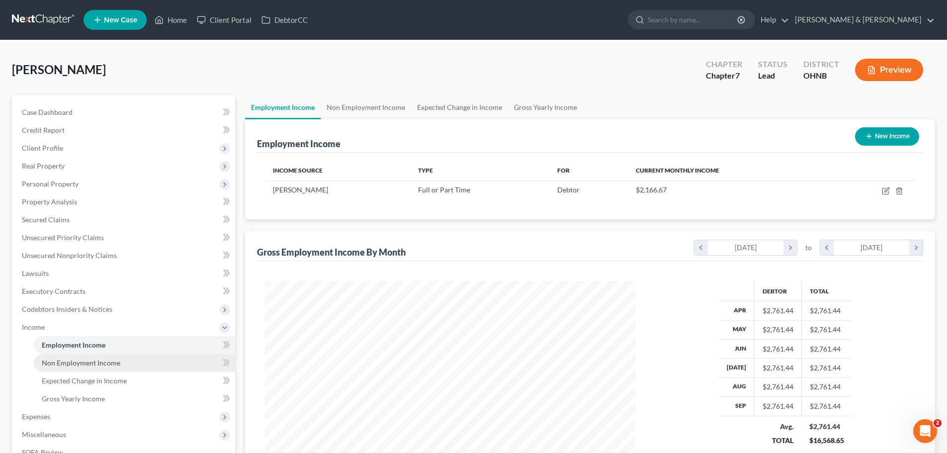
scroll to position [185, 391]
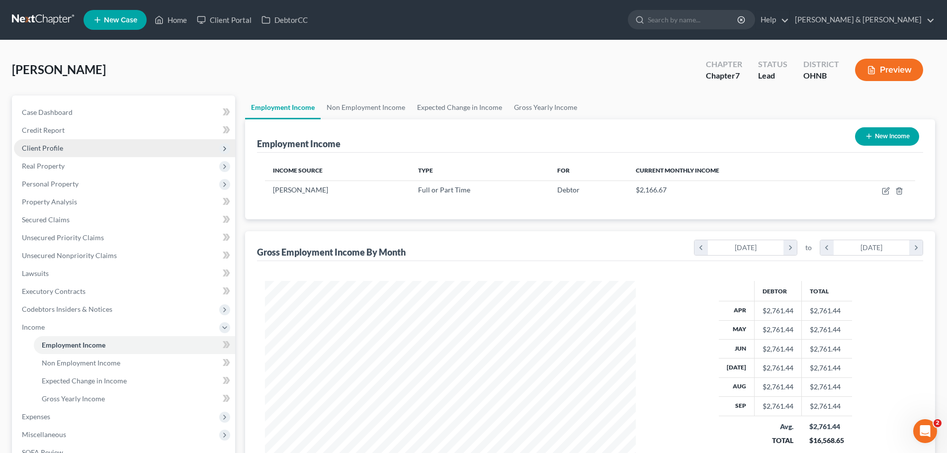
click at [53, 146] on span "Client Profile" at bounding box center [42, 148] width 41 height 8
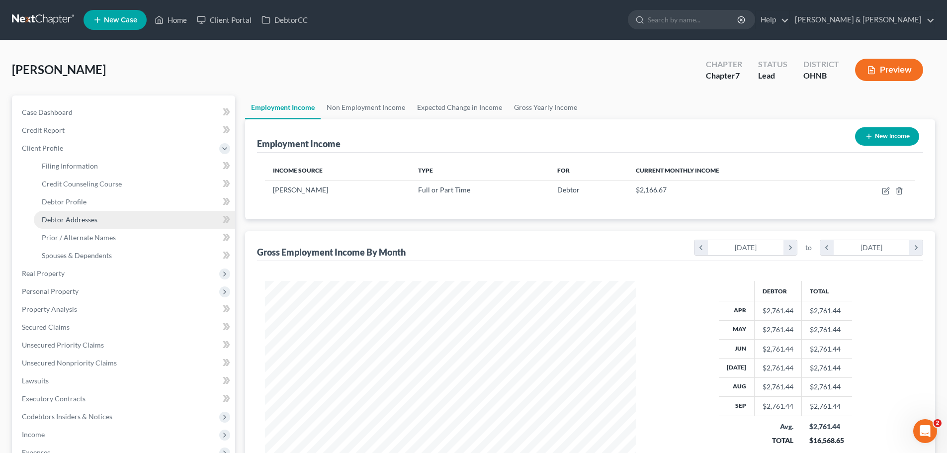
click at [68, 218] on span "Debtor Addresses" at bounding box center [70, 219] width 56 height 8
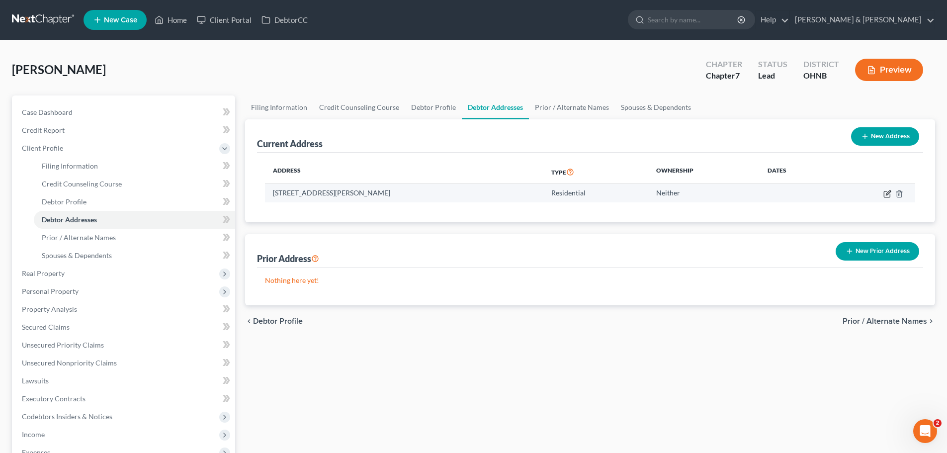
click at [884, 194] on icon "button" at bounding box center [887, 194] width 6 height 6
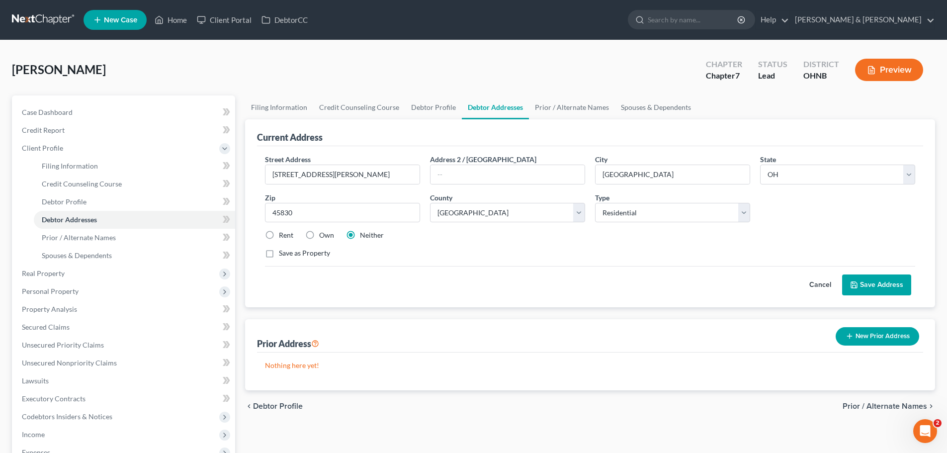
click at [279, 234] on label "Rent" at bounding box center [286, 235] width 14 height 10
click at [283, 234] on input "Rent" at bounding box center [286, 233] width 6 height 6
click at [859, 288] on button "Save Address" at bounding box center [876, 284] width 69 height 21
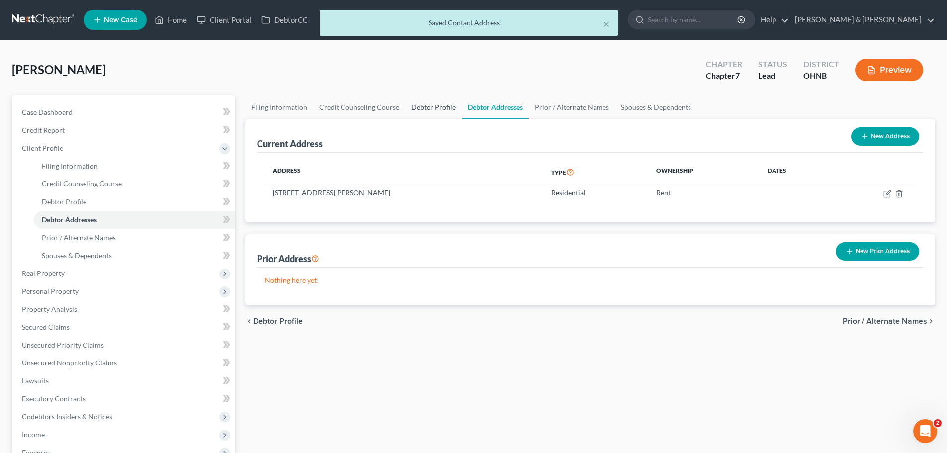
click at [406, 107] on link "Debtor Profile" at bounding box center [433, 107] width 57 height 24
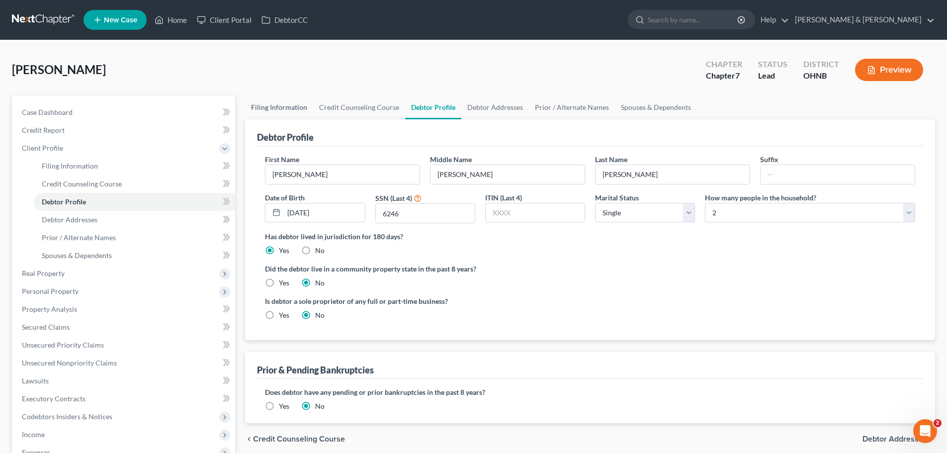
click at [286, 106] on link "Filing Information" at bounding box center [279, 107] width 68 height 24
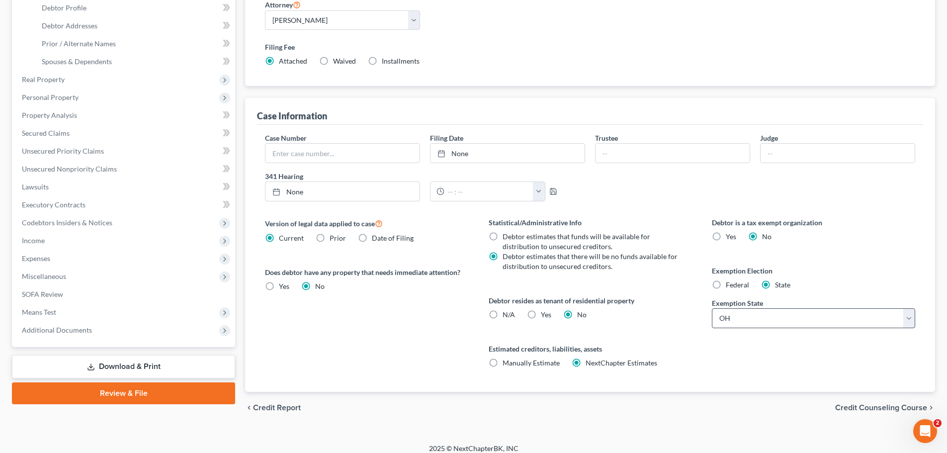
scroll to position [197, 0]
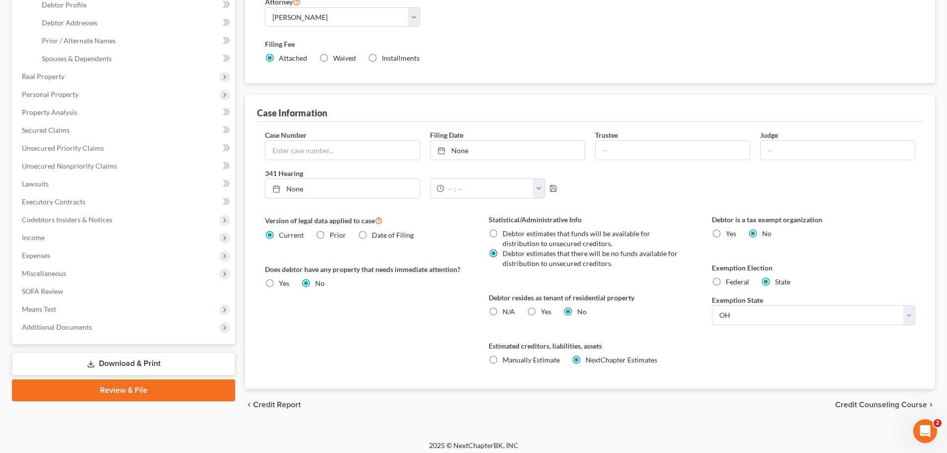
click at [541, 311] on label "Yes Yes" at bounding box center [546, 312] width 10 height 10
click at [545, 311] on input "Yes Yes" at bounding box center [548, 310] width 6 height 6
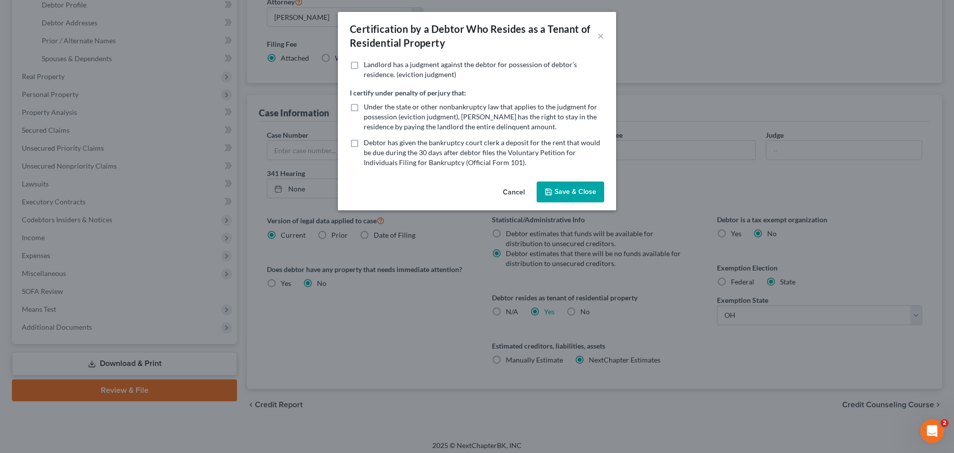
click at [562, 193] on button "Save & Close" at bounding box center [571, 191] width 68 height 21
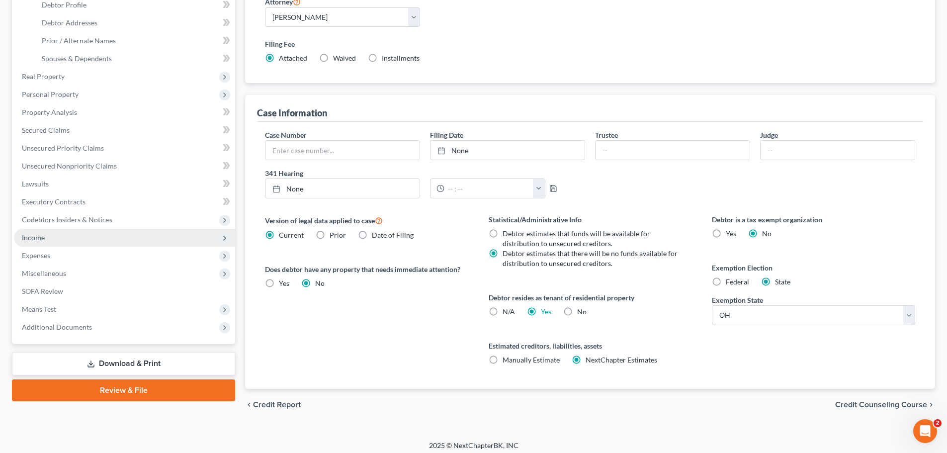
click at [34, 231] on span "Income" at bounding box center [124, 238] width 221 height 18
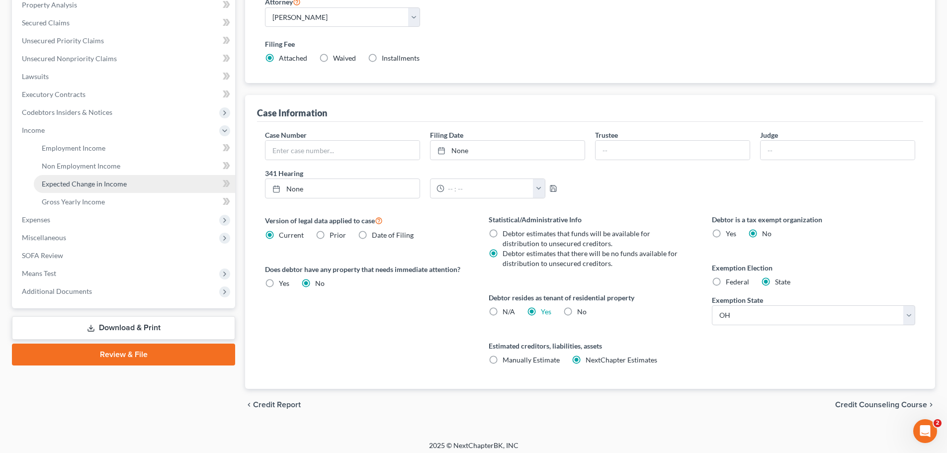
click at [69, 182] on span "Expected Change in Income" at bounding box center [84, 183] width 85 height 8
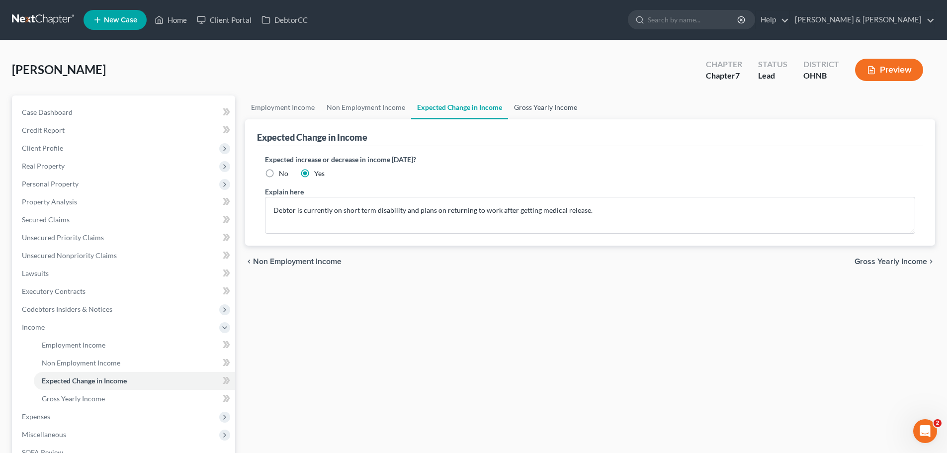
click at [534, 107] on link "Gross Yearly Income" at bounding box center [545, 107] width 75 height 24
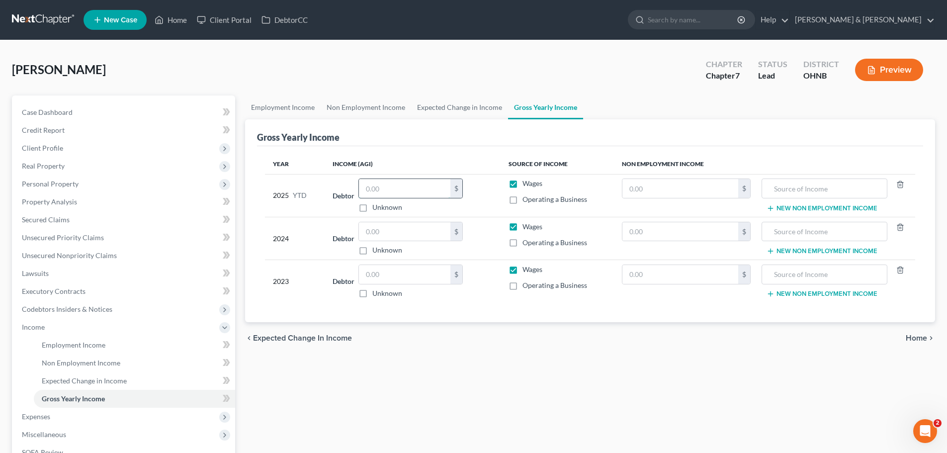
click at [404, 184] on input "text" at bounding box center [404, 188] width 91 height 19
click at [53, 251] on span "Unsecured Nonpriority Claims" at bounding box center [69, 255] width 95 height 8
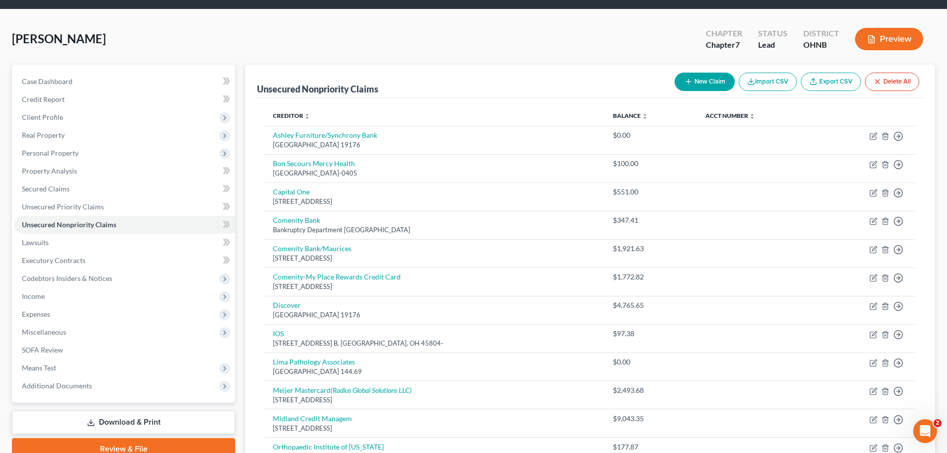
scroll to position [128, 0]
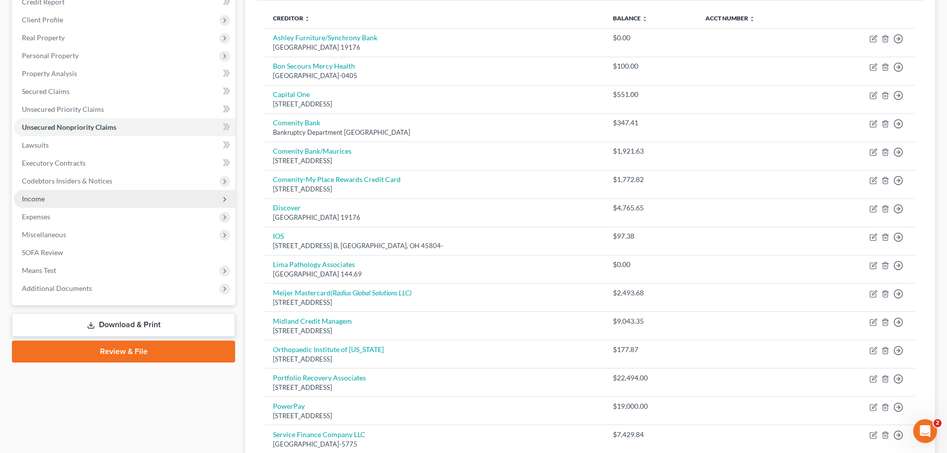
click at [32, 200] on span "Income" at bounding box center [33, 198] width 23 height 8
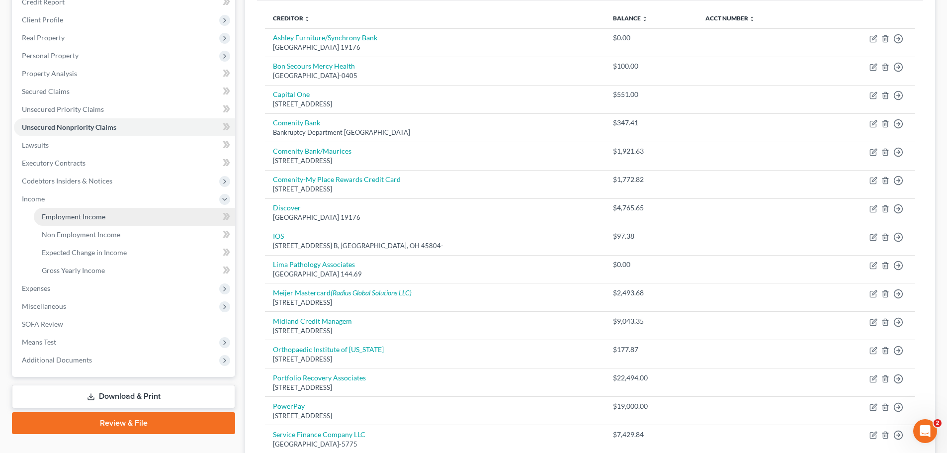
click at [59, 220] on span "Employment Income" at bounding box center [74, 216] width 64 height 8
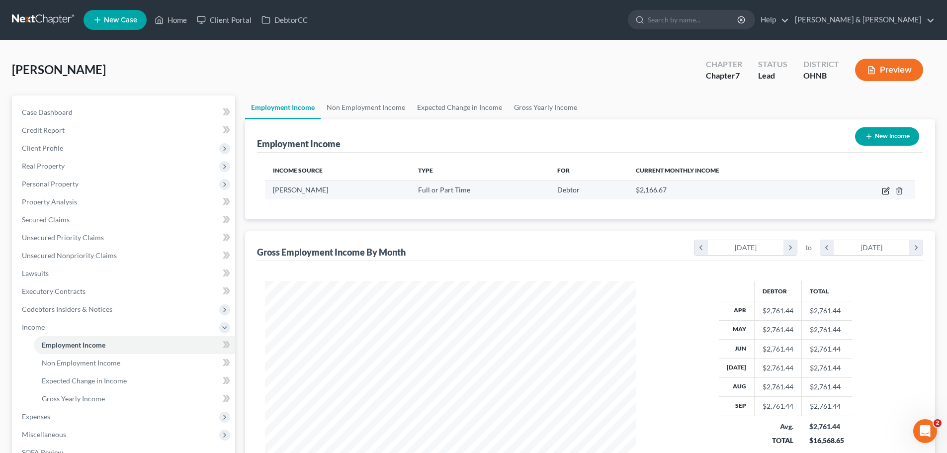
click at [883, 191] on icon "button" at bounding box center [885, 191] width 6 height 6
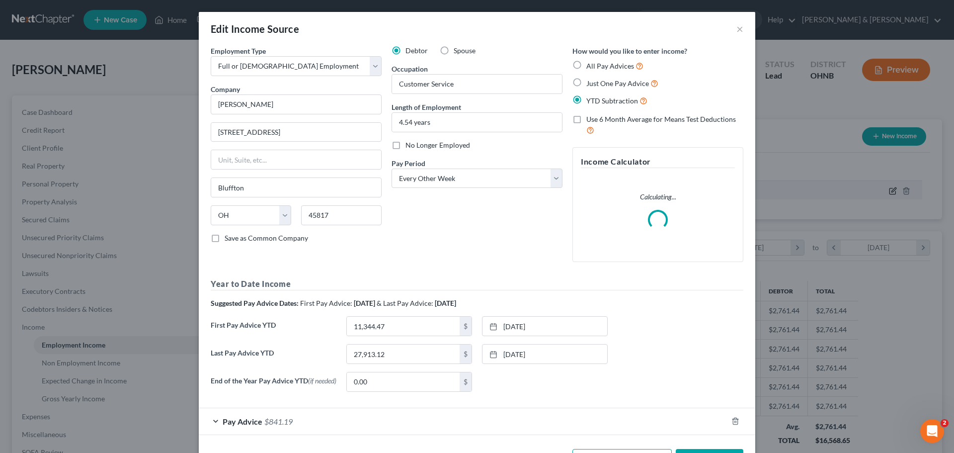
scroll to position [187, 394]
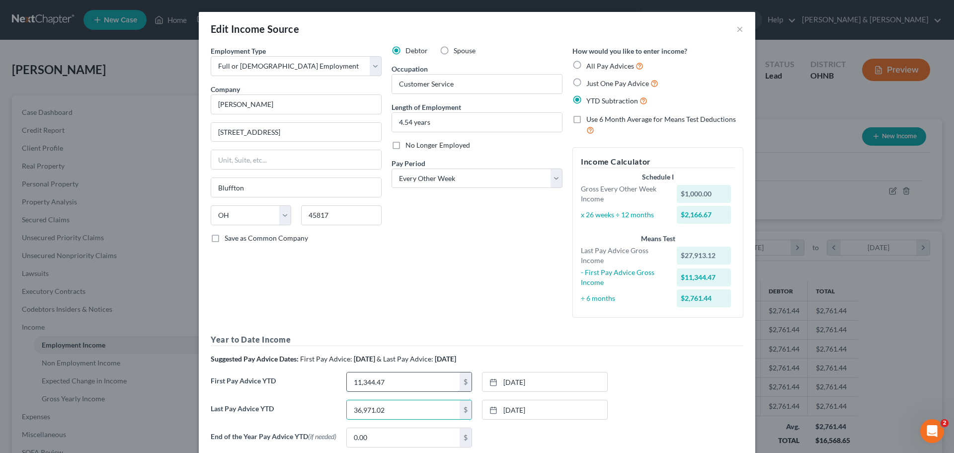
click at [404, 382] on input "11,344.47" at bounding box center [403, 381] width 113 height 19
click at [613, 346] on div "Year to Date Income Suggested Pay Advice Dates: First Pay Advice: [DATE] & Last…" at bounding box center [477, 394] width 533 height 121
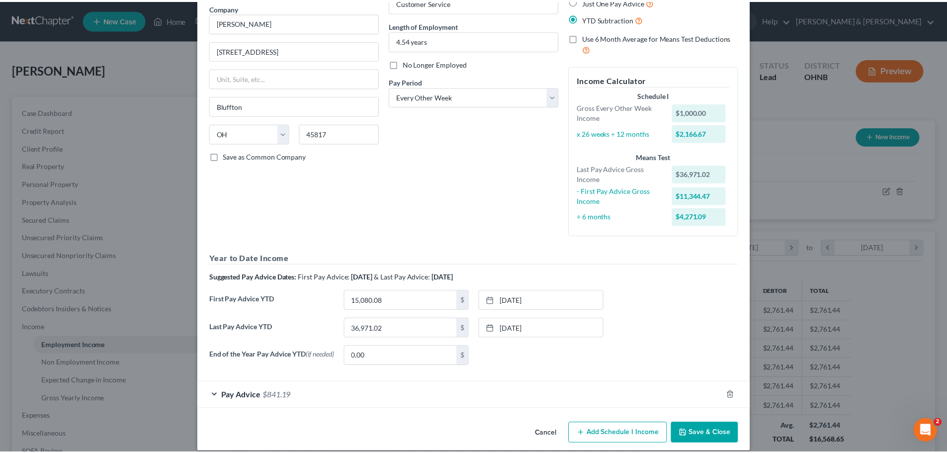
scroll to position [94, 0]
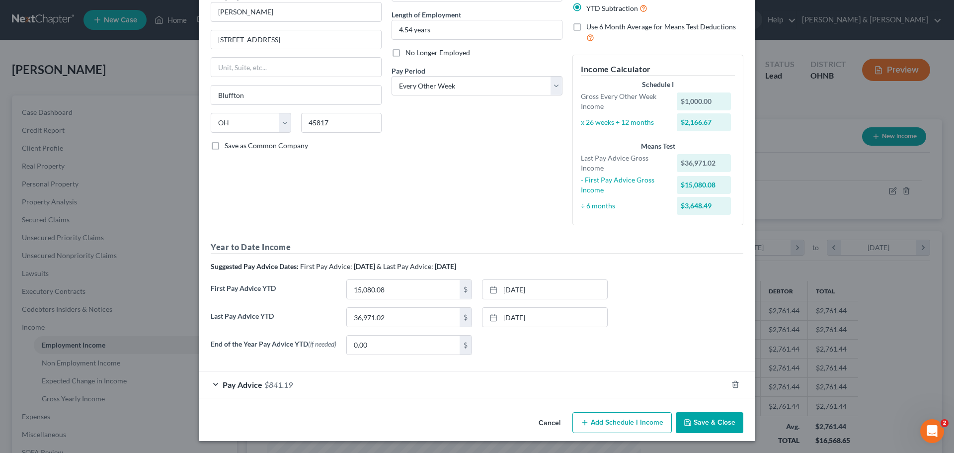
click at [728, 423] on button "Save & Close" at bounding box center [710, 422] width 68 height 21
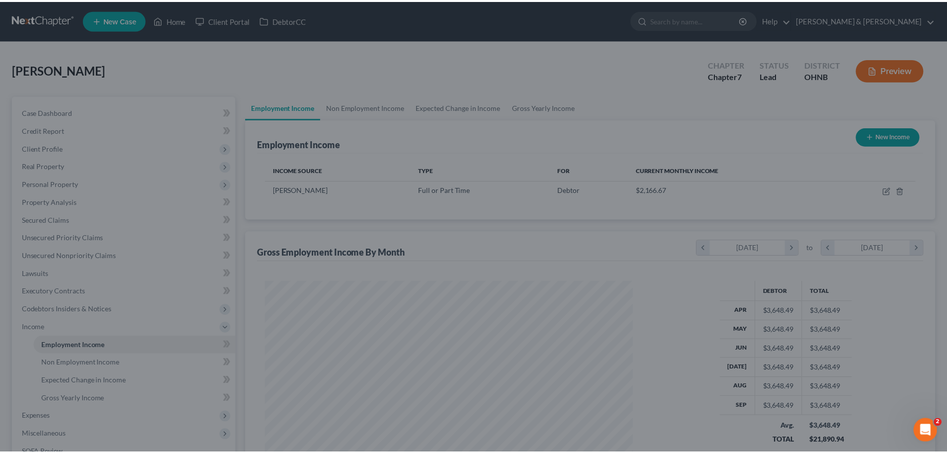
scroll to position [496879, 496674]
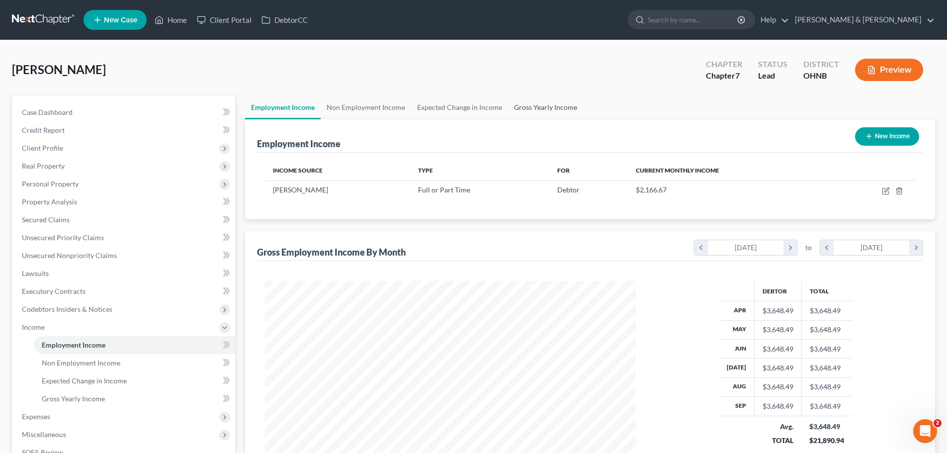
click at [548, 107] on link "Gross Yearly Income" at bounding box center [545, 107] width 75 height 24
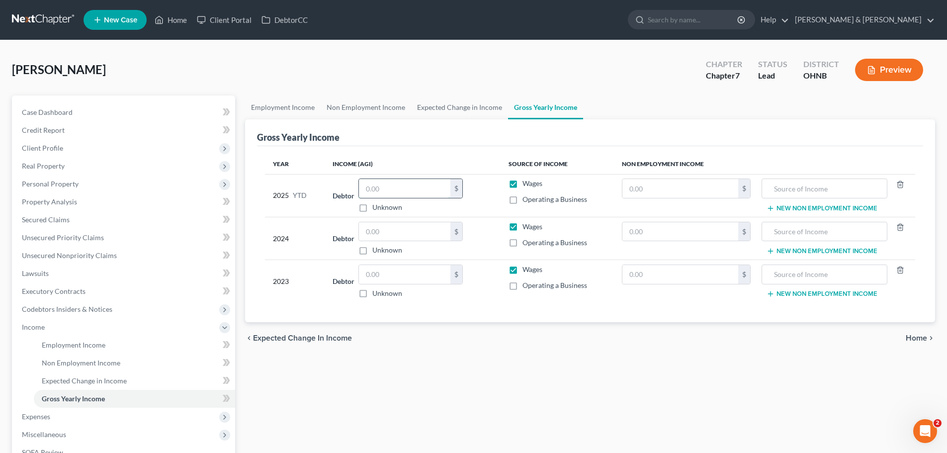
click at [409, 185] on input "text" at bounding box center [404, 188] width 91 height 19
click at [431, 235] on input "text" at bounding box center [404, 231] width 91 height 19
click at [411, 272] on input "text" at bounding box center [404, 274] width 91 height 19
drag, startPoint x: 467, startPoint y: 333, endPoint x: 493, endPoint y: 335, distance: 26.5
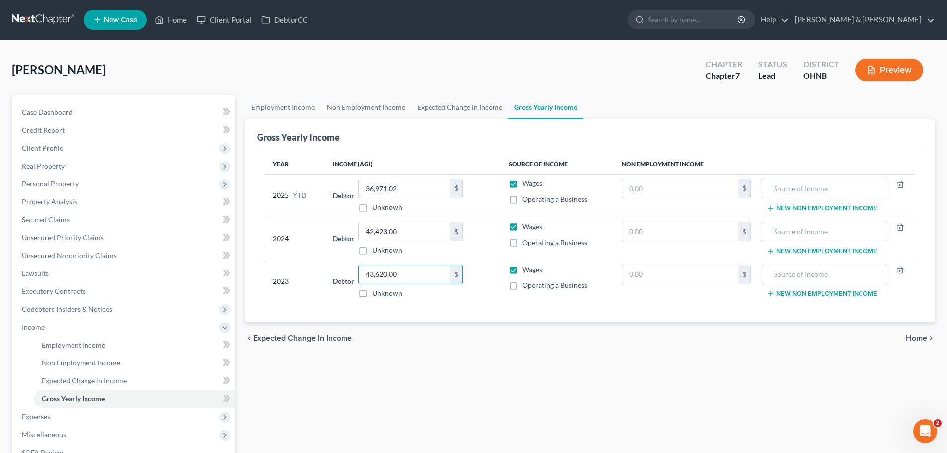
click at [472, 332] on div "chevron_left Expected Change in Income Home chevron_right" at bounding box center [590, 338] width 690 height 32
click at [922, 338] on span "Home" at bounding box center [916, 338] width 21 height 8
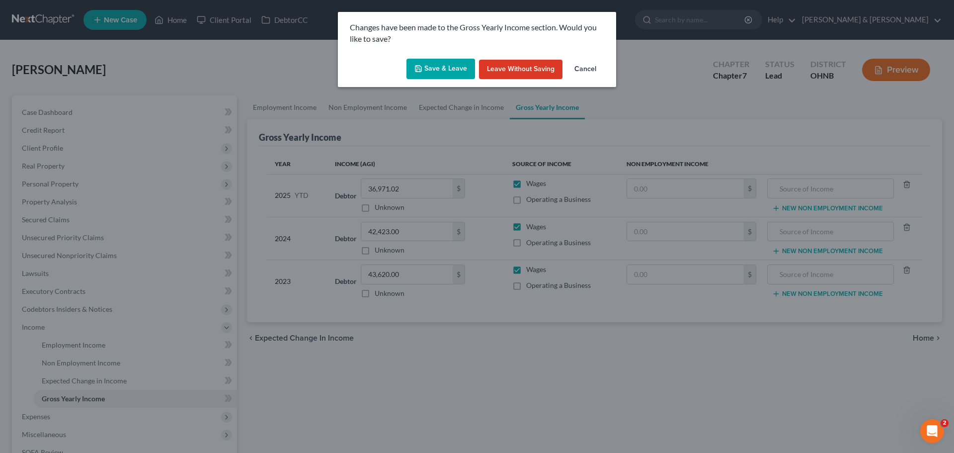
click at [436, 68] on button "Save & Leave" at bounding box center [441, 69] width 69 height 21
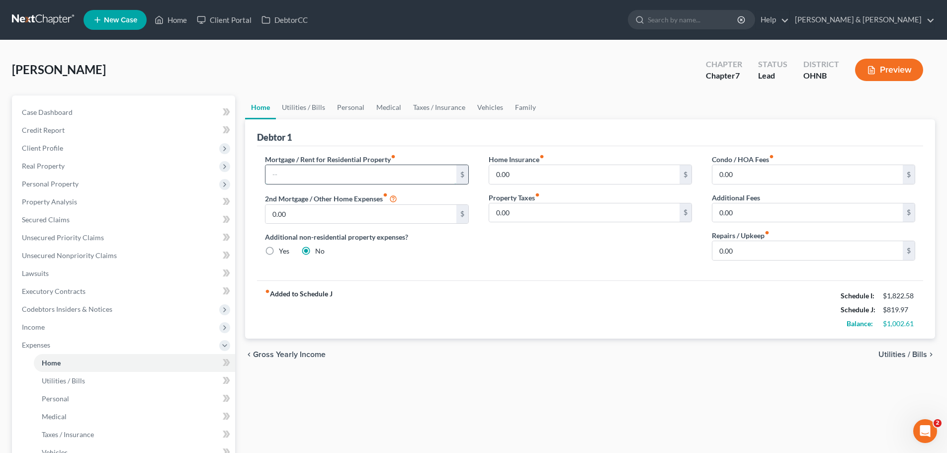
click at [399, 170] on input "text" at bounding box center [360, 174] width 190 height 19
click at [584, 254] on div "Home Insurance fiber_manual_record 0.00 $ Property Taxes fiber_manual_record 0.…" at bounding box center [590, 211] width 223 height 114
click at [366, 177] on input "1,385" at bounding box center [360, 174] width 190 height 19
click at [553, 316] on div "fiber_manual_record Added to Schedule J Schedule I: $1,822.58 Schedule J: $2,18…" at bounding box center [590, 309] width 666 height 58
click at [311, 110] on link "Utilities / Bills" at bounding box center [303, 107] width 55 height 24
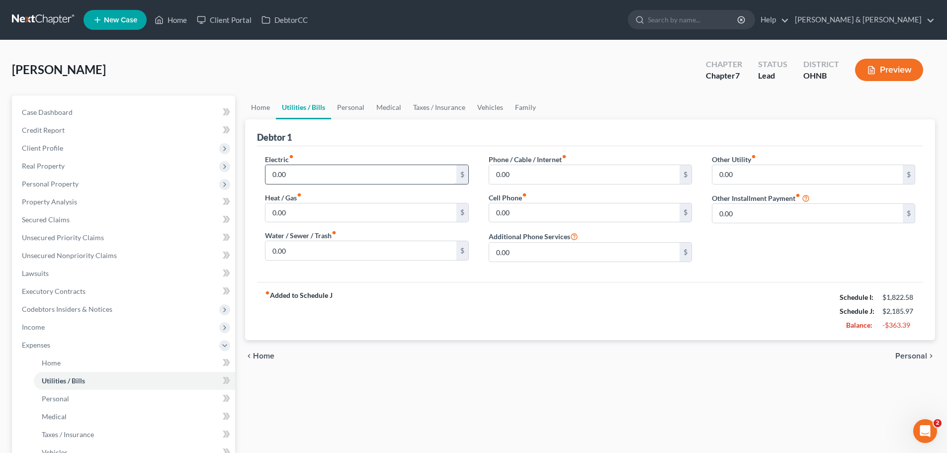
drag, startPoint x: 328, startPoint y: 169, endPoint x: 324, endPoint y: 176, distance: 8.7
click at [327, 170] on input "0.00" at bounding box center [360, 174] width 190 height 19
click at [295, 255] on input "0.00" at bounding box center [360, 250] width 190 height 19
click at [549, 165] on input "0.00" at bounding box center [584, 174] width 190 height 19
drag, startPoint x: 512, startPoint y: 174, endPoint x: 511, endPoint y: 180, distance: 6.0
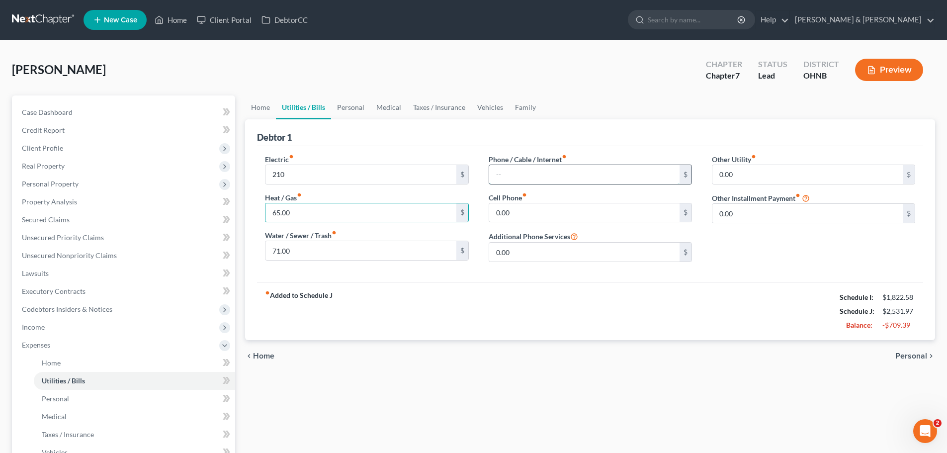
click at [512, 174] on input "text" at bounding box center [584, 174] width 190 height 19
click at [650, 346] on div "chevron_left Home Personal chevron_right" at bounding box center [590, 356] width 690 height 32
click at [361, 111] on link "Personal" at bounding box center [350, 107] width 39 height 24
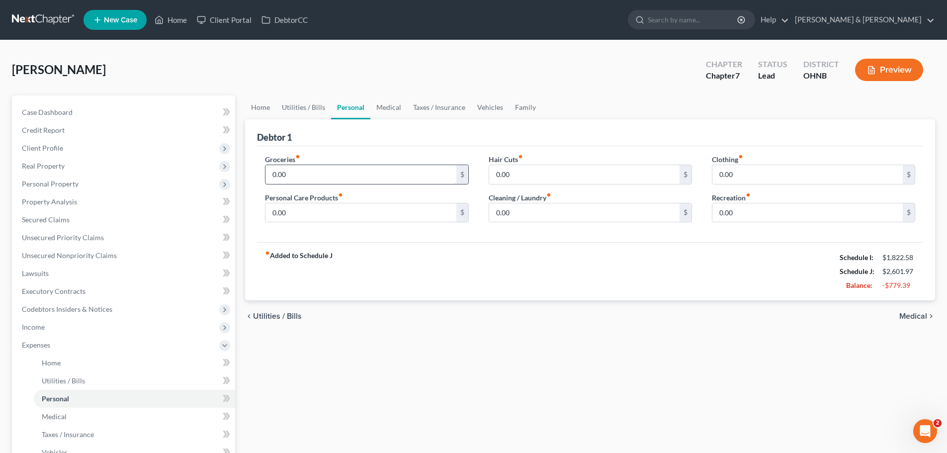
click at [323, 173] on input "0.00" at bounding box center [360, 174] width 190 height 19
drag, startPoint x: 406, startPoint y: 167, endPoint x: 364, endPoint y: 175, distance: 42.5
click at [406, 167] on input "text" at bounding box center [360, 174] width 190 height 19
click at [317, 177] on input "text" at bounding box center [360, 174] width 190 height 19
click at [523, 174] on input "0.00" at bounding box center [584, 174] width 190 height 19
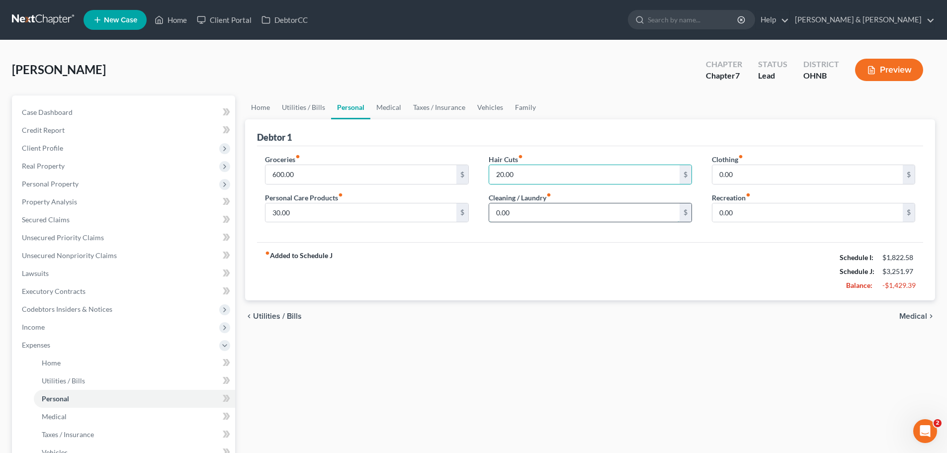
click at [520, 204] on input "0.00" at bounding box center [584, 212] width 190 height 19
click at [775, 174] on input "0.00" at bounding box center [807, 174] width 190 height 19
click at [778, 209] on input "0.00" at bounding box center [807, 212] width 190 height 19
click at [386, 108] on link "Medical" at bounding box center [388, 107] width 37 height 24
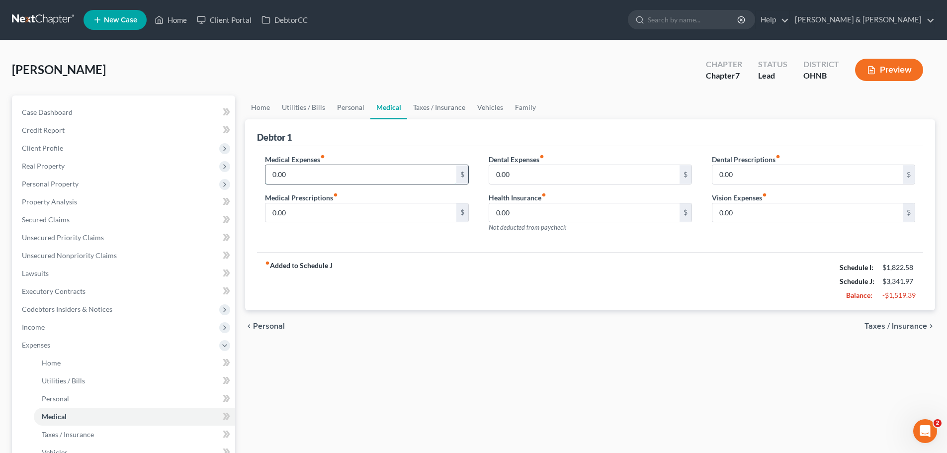
click at [375, 177] on input "0.00" at bounding box center [360, 174] width 190 height 19
click at [444, 113] on link "Taxes / Insurance" at bounding box center [439, 107] width 64 height 24
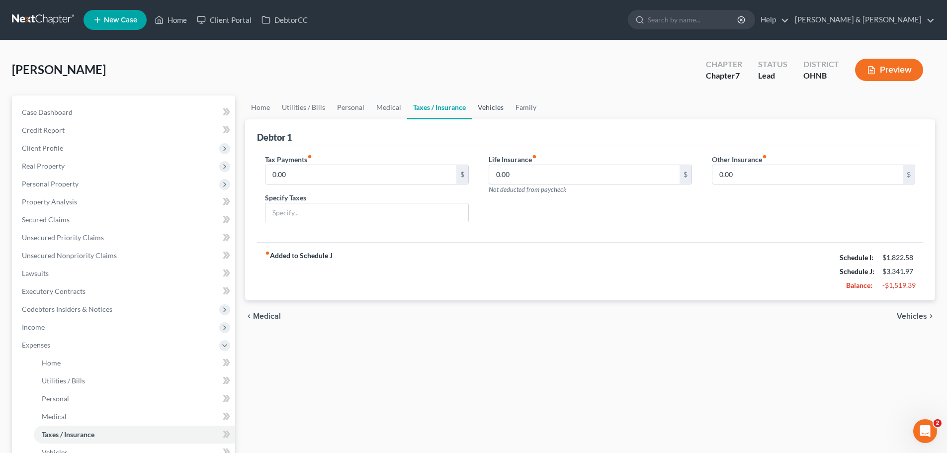
click at [493, 115] on link "Vehicles" at bounding box center [491, 107] width 38 height 24
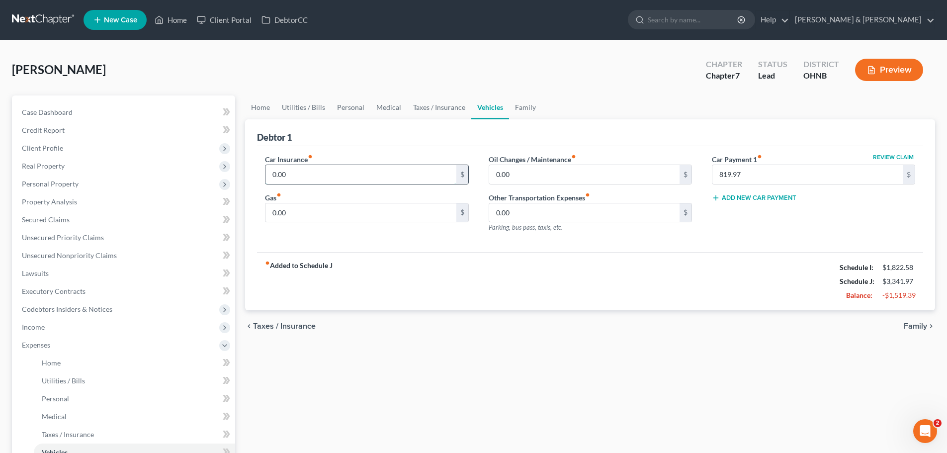
drag, startPoint x: 370, startPoint y: 176, endPoint x: 361, endPoint y: 177, distance: 9.0
click at [369, 177] on input "0.00" at bounding box center [360, 174] width 190 height 19
click at [330, 216] on input "0.00" at bounding box center [360, 212] width 190 height 19
click at [554, 174] on input "0.00" at bounding box center [584, 174] width 190 height 19
click at [516, 109] on link "Family" at bounding box center [525, 107] width 33 height 24
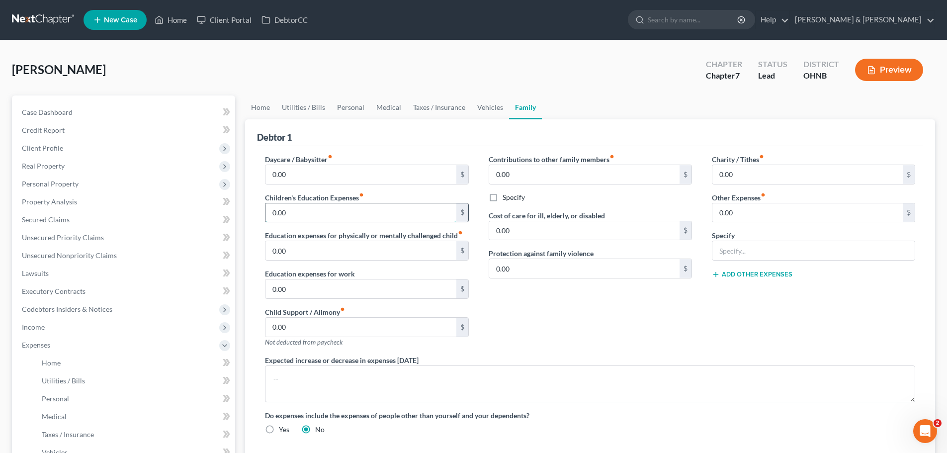
click at [373, 209] on input "0.00" at bounding box center [360, 212] width 190 height 19
click at [579, 333] on div "Contributions to other family members fiber_manual_record 0.00 $ Specify Cost o…" at bounding box center [590, 254] width 223 height 201
click at [760, 216] on input "0.00" at bounding box center [807, 212] width 190 height 19
click at [756, 250] on input "text" at bounding box center [813, 250] width 202 height 19
drag, startPoint x: 747, startPoint y: 200, endPoint x: 744, endPoint y: 205, distance: 5.6
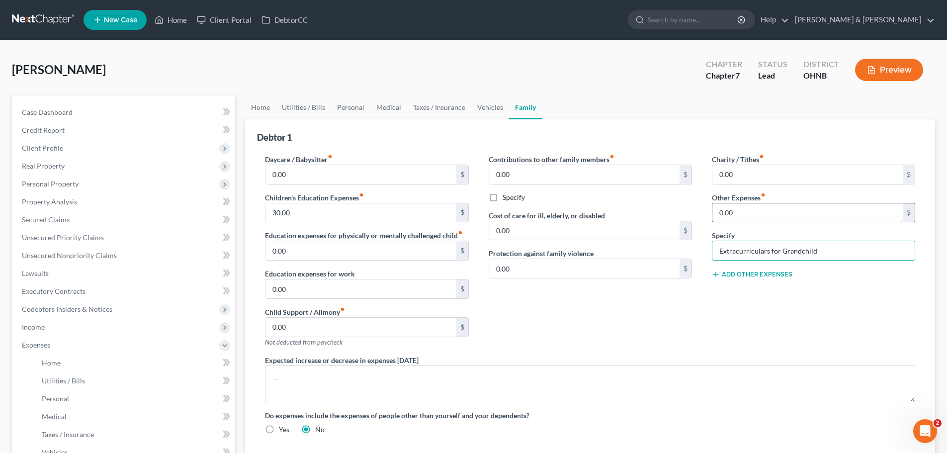
click at [746, 201] on label "Other Expenses fiber_manual_record" at bounding box center [739, 197] width 54 height 10
click at [741, 210] on input "0.00" at bounding box center [807, 212] width 190 height 19
click at [710, 337] on div "Charity / Tithes fiber_manual_record 0.00 $ Other Expenses fiber_manual_record …" at bounding box center [813, 254] width 223 height 201
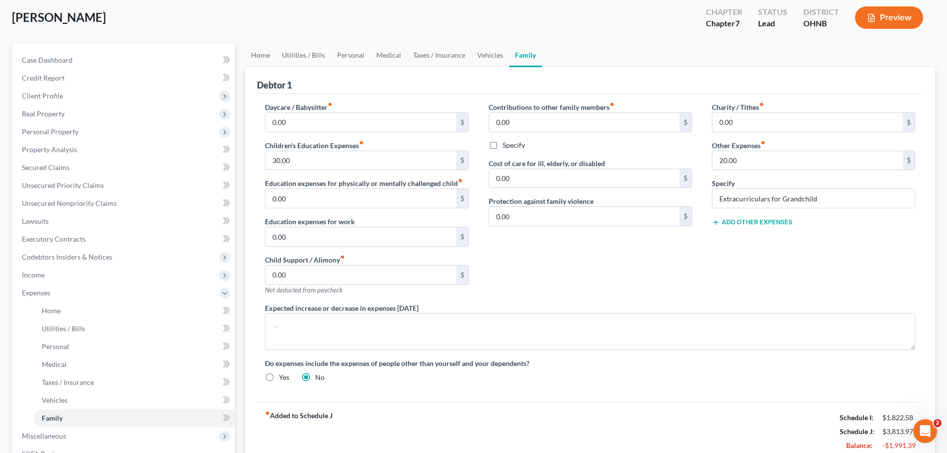
scroll to position [46, 0]
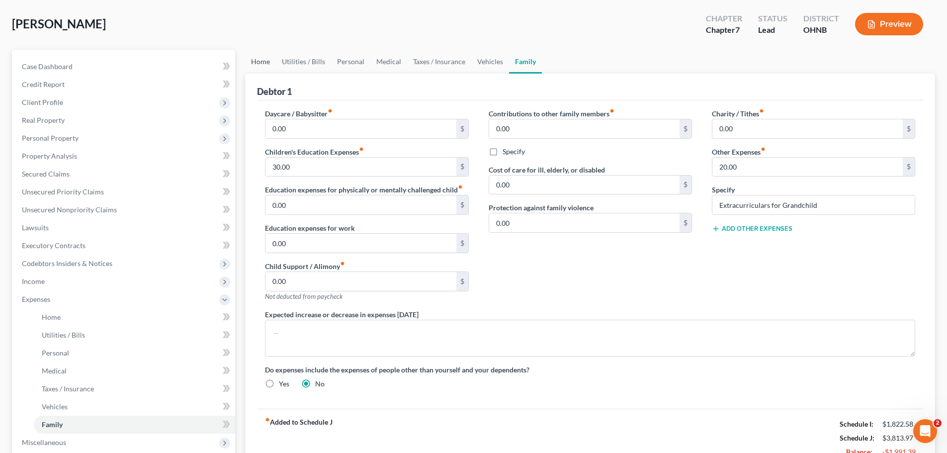
click at [267, 65] on link "Home" at bounding box center [260, 62] width 31 height 24
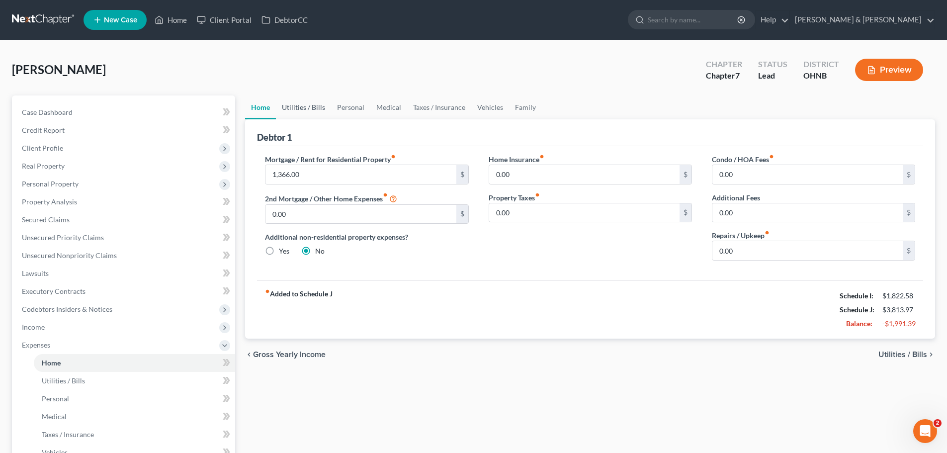
click at [315, 115] on link "Utilities / Bills" at bounding box center [303, 107] width 55 height 24
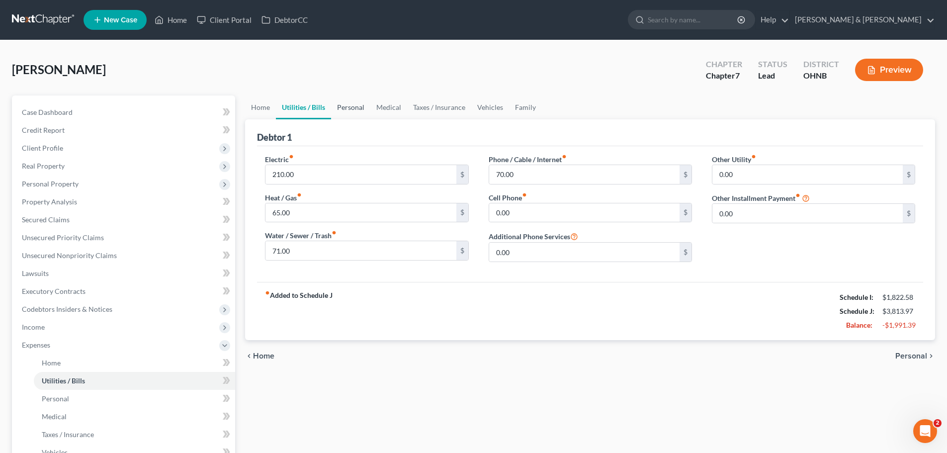
click at [342, 107] on link "Personal" at bounding box center [350, 107] width 39 height 24
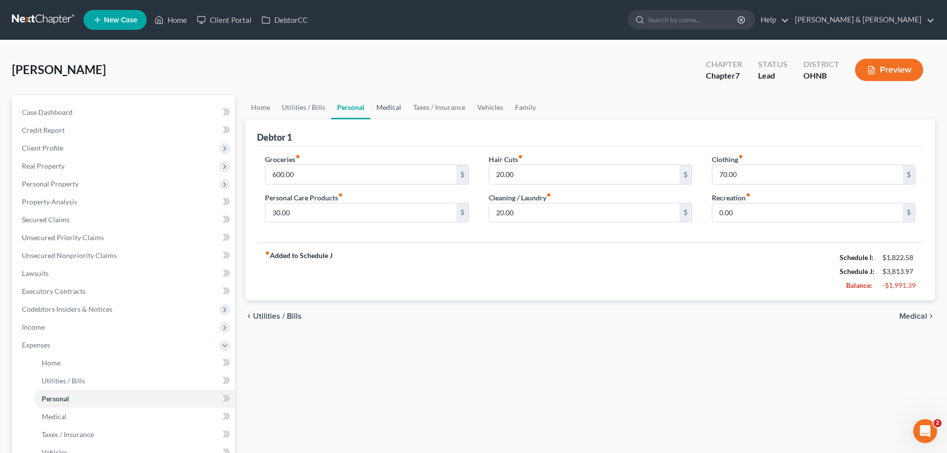
click at [399, 110] on link "Medical" at bounding box center [388, 107] width 37 height 24
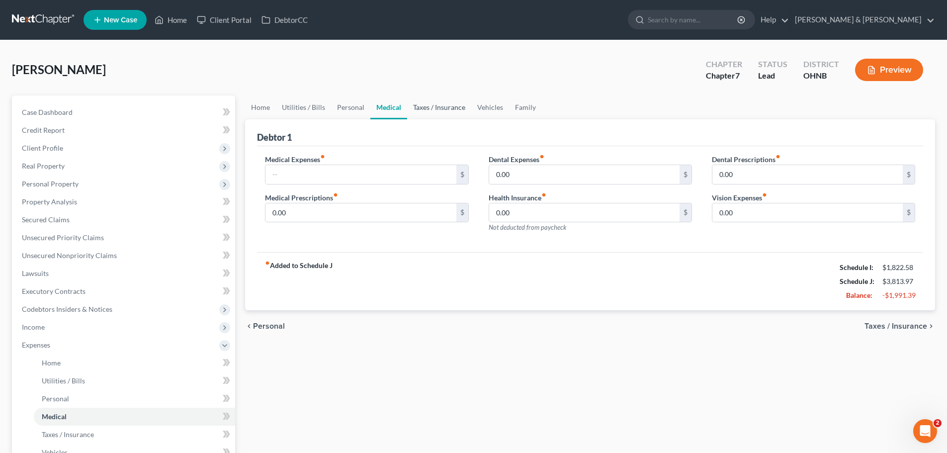
click at [444, 106] on link "Taxes / Insurance" at bounding box center [439, 107] width 64 height 24
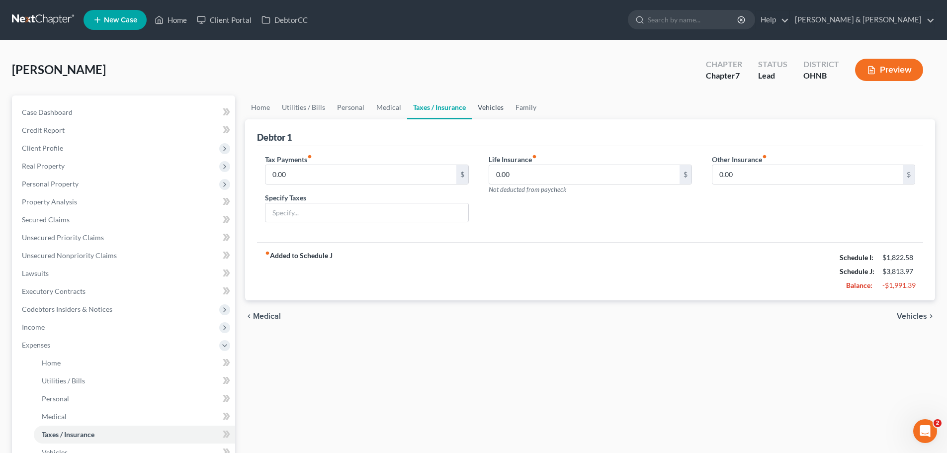
click at [490, 106] on link "Vehicles" at bounding box center [491, 107] width 38 height 24
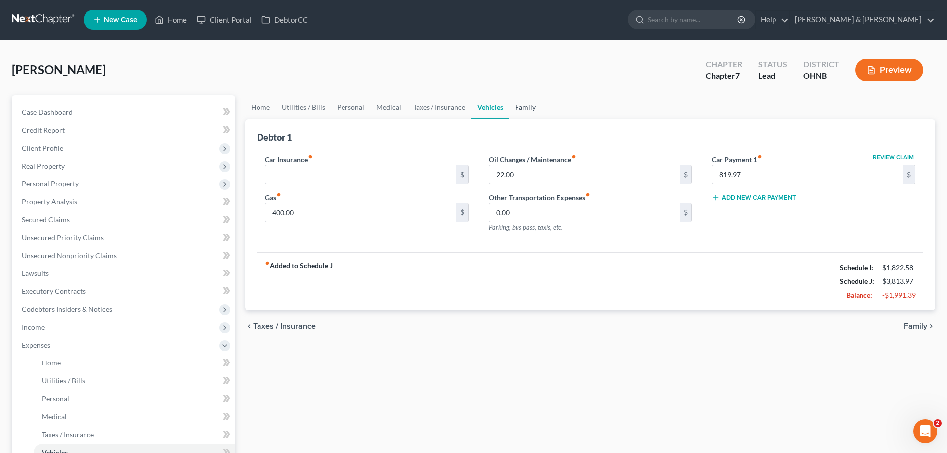
click at [521, 107] on link "Family" at bounding box center [525, 107] width 33 height 24
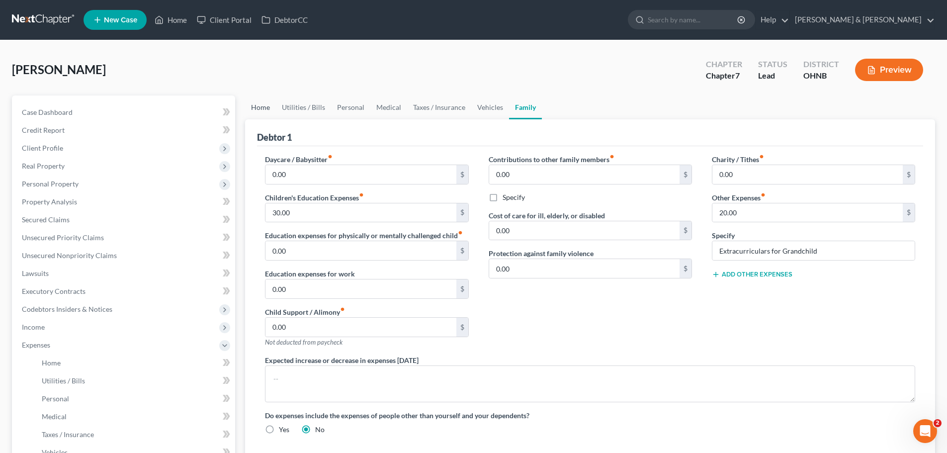
click at [270, 108] on link "Home" at bounding box center [260, 107] width 31 height 24
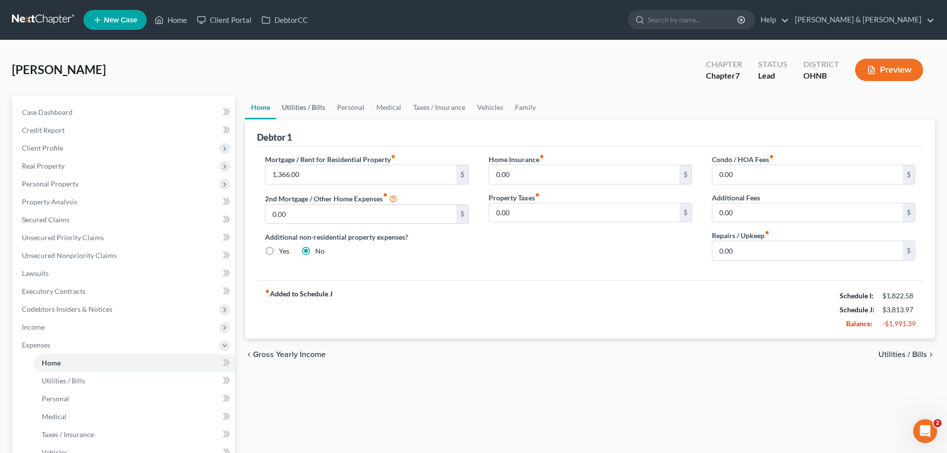
click at [285, 106] on link "Utilities / Bills" at bounding box center [303, 107] width 55 height 24
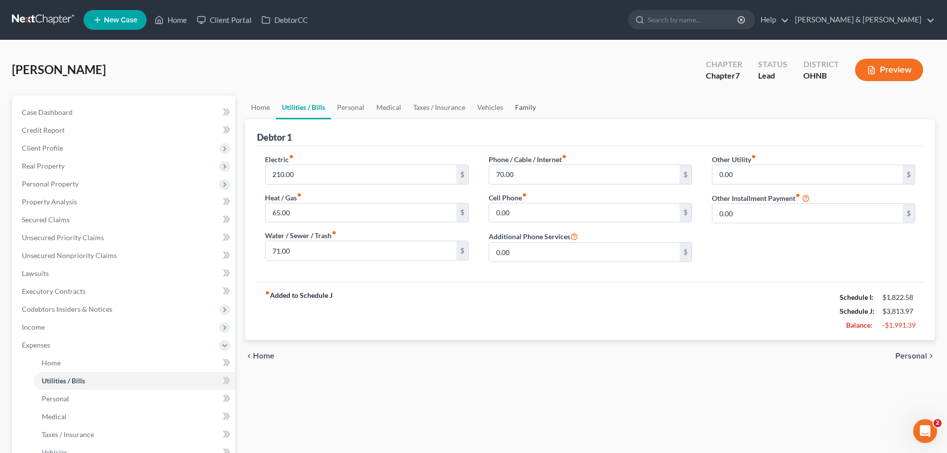
click at [512, 113] on link "Family" at bounding box center [525, 107] width 33 height 24
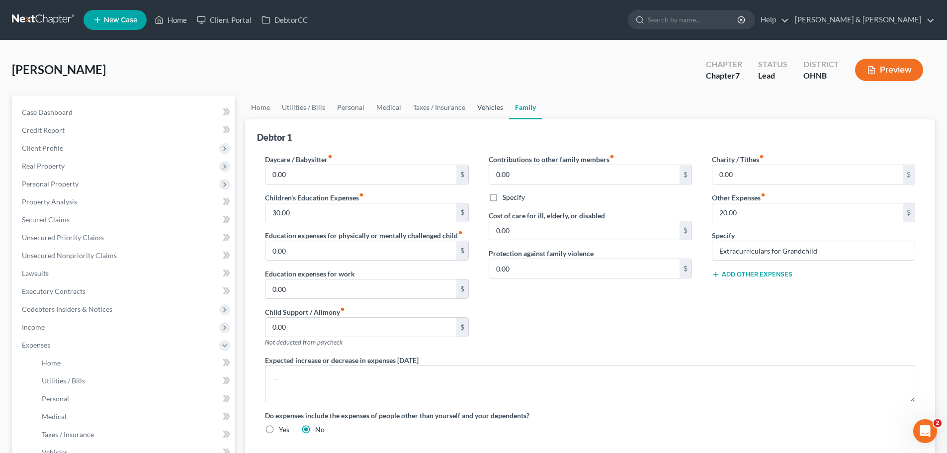
click at [495, 111] on link "Vehicles" at bounding box center [490, 107] width 38 height 24
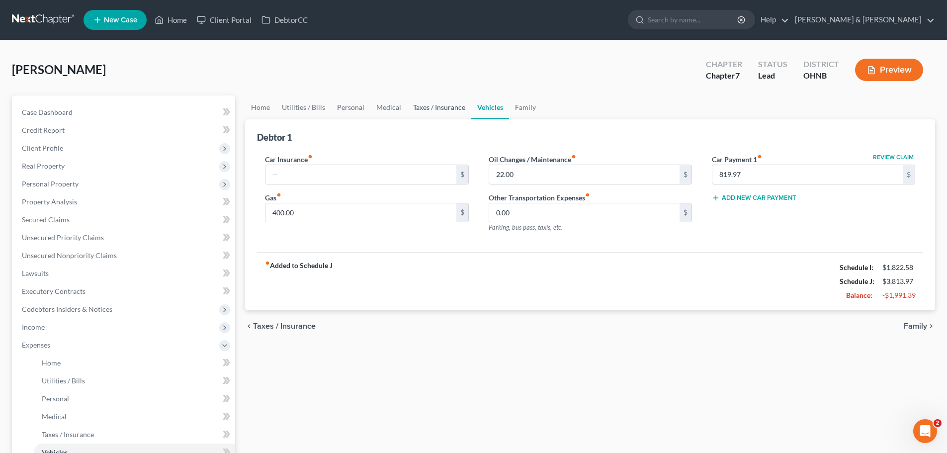
click at [446, 110] on link "Taxes / Insurance" at bounding box center [439, 107] width 64 height 24
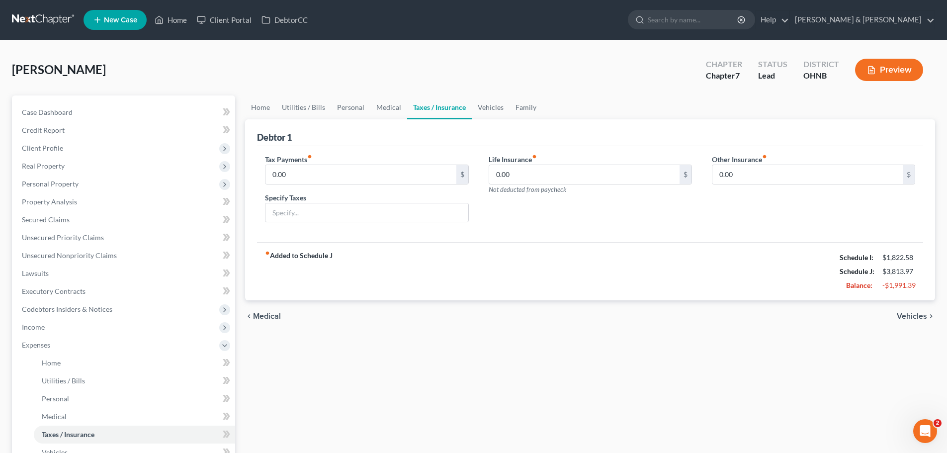
click at [409, 107] on link "Taxes / Insurance" at bounding box center [439, 107] width 65 height 24
click at [362, 108] on link "Personal" at bounding box center [350, 107] width 39 height 24
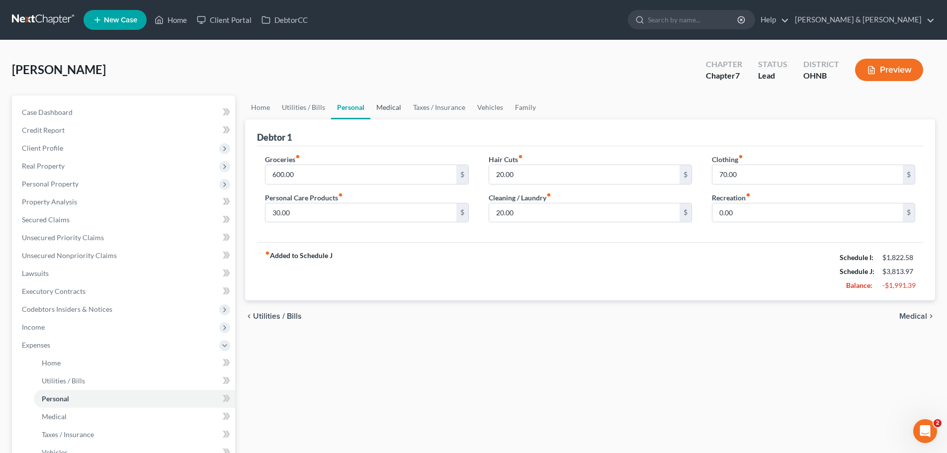
click at [374, 105] on link "Medical" at bounding box center [388, 107] width 37 height 24
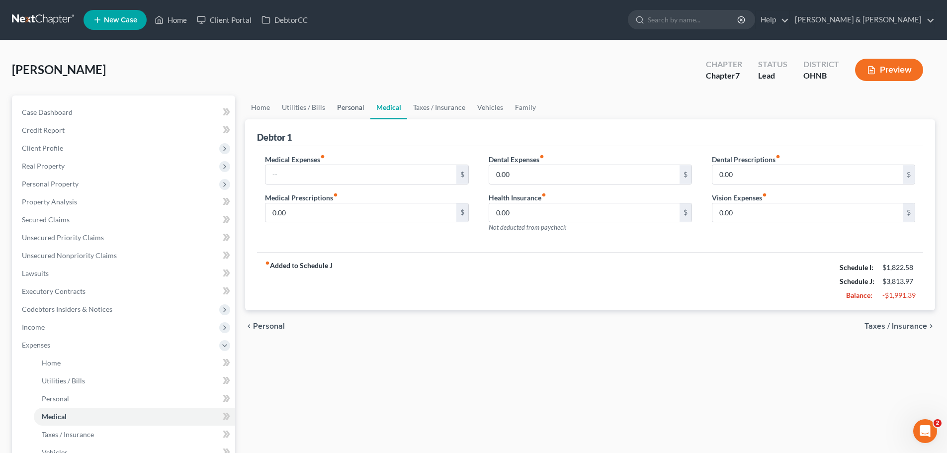
click at [348, 109] on link "Personal" at bounding box center [350, 107] width 39 height 24
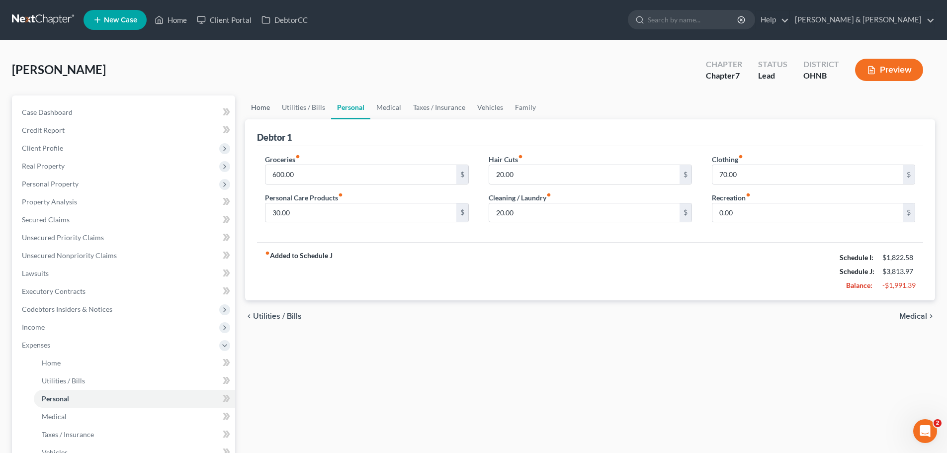
click at [259, 114] on link "Home" at bounding box center [260, 107] width 31 height 24
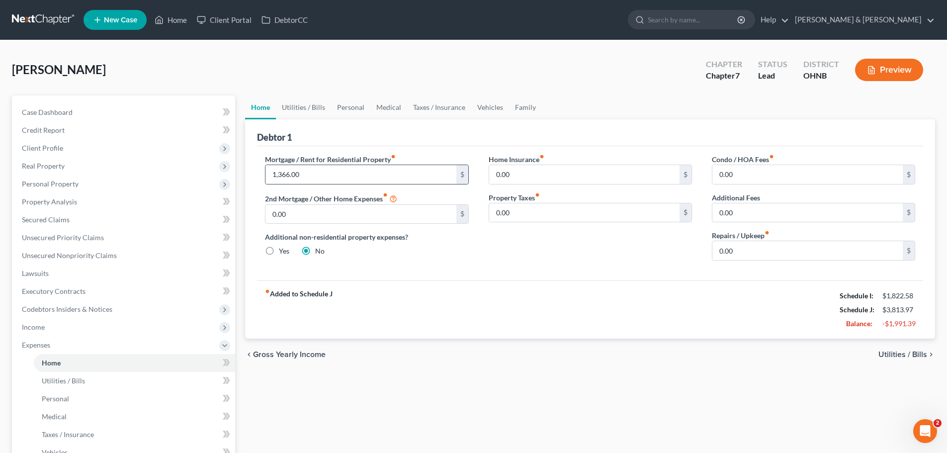
click at [387, 165] on div "1,366.00 $" at bounding box center [366, 175] width 203 height 20
click at [907, 352] on span "Utilities / Bills" at bounding box center [902, 354] width 49 height 8
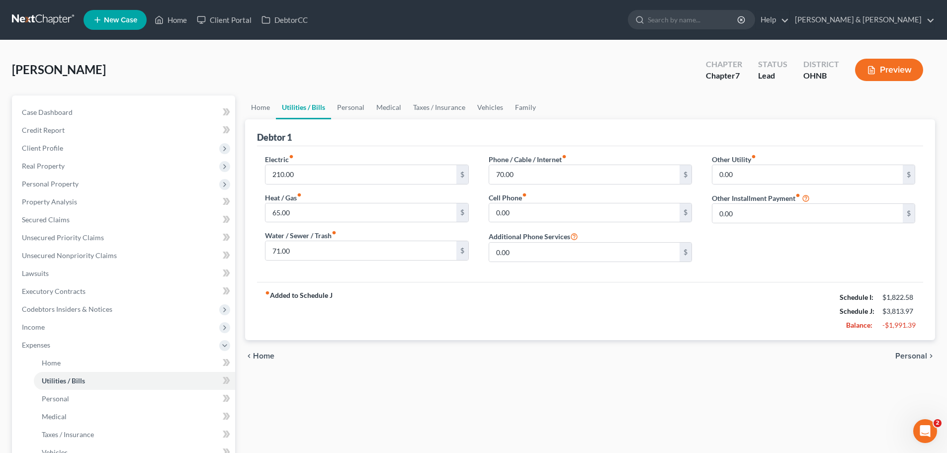
click at [907, 352] on span "Personal" at bounding box center [911, 356] width 32 height 8
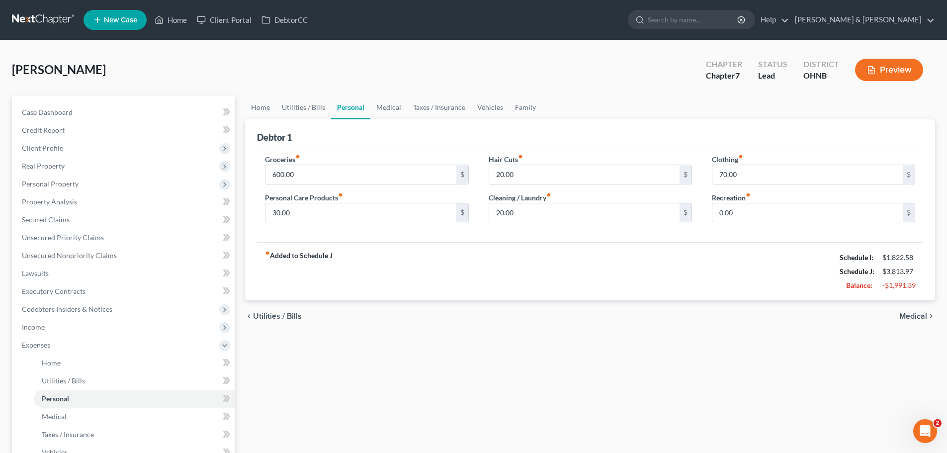
click at [920, 322] on div "chevron_left Utilities / Bills Medical chevron_right" at bounding box center [590, 316] width 690 height 32
click at [918, 317] on span "Medical" at bounding box center [913, 316] width 28 height 8
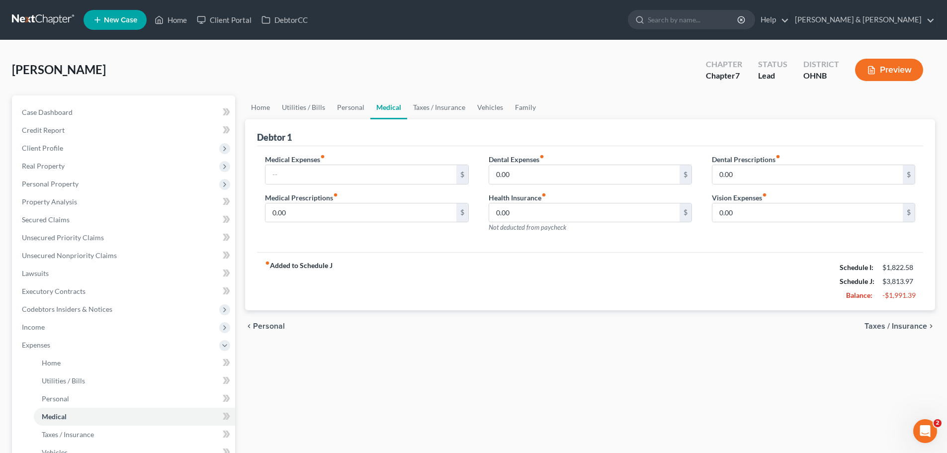
click at [914, 327] on span "Taxes / Insurance" at bounding box center [895, 326] width 63 height 8
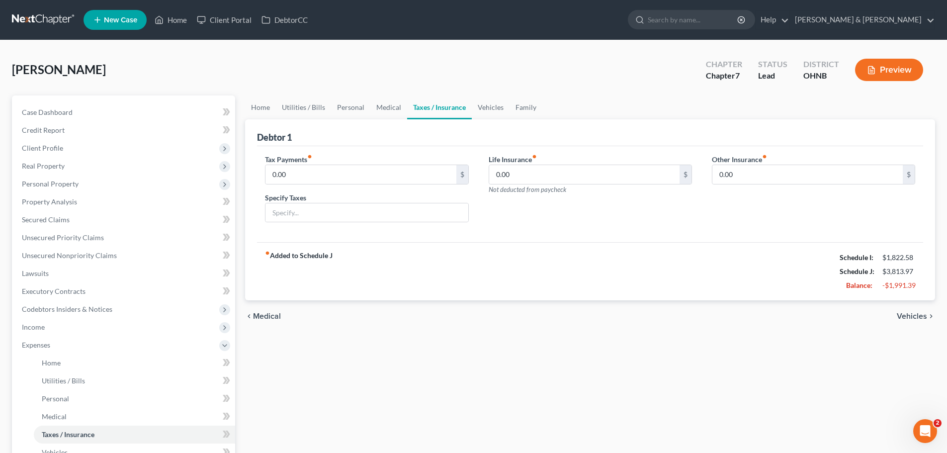
click at [915, 316] on span "Vehicles" at bounding box center [912, 316] width 30 height 8
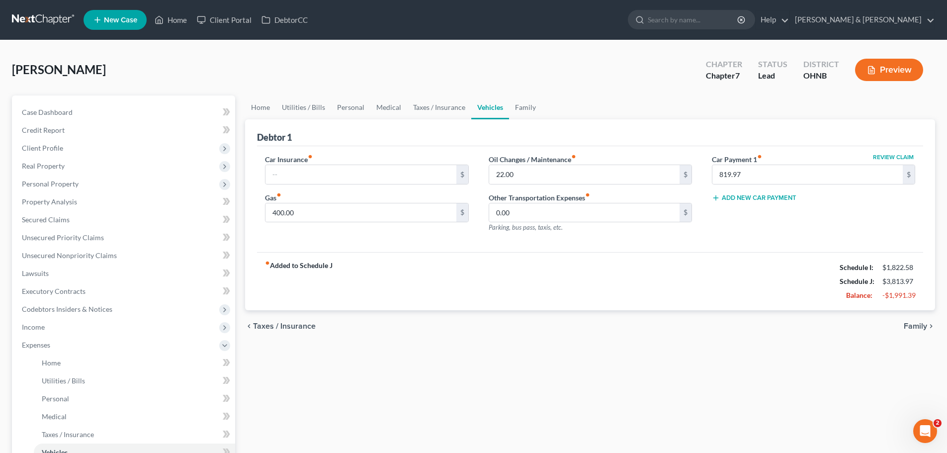
click at [913, 326] on span "Family" at bounding box center [915, 326] width 23 height 8
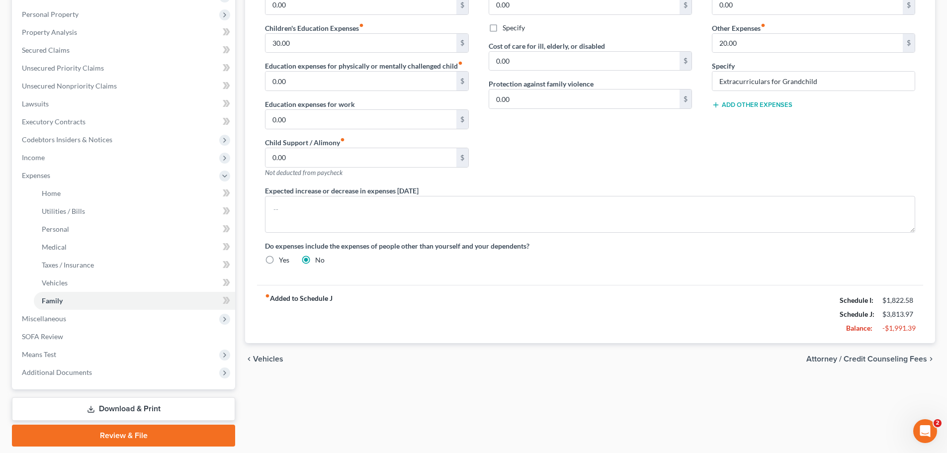
scroll to position [164, 0]
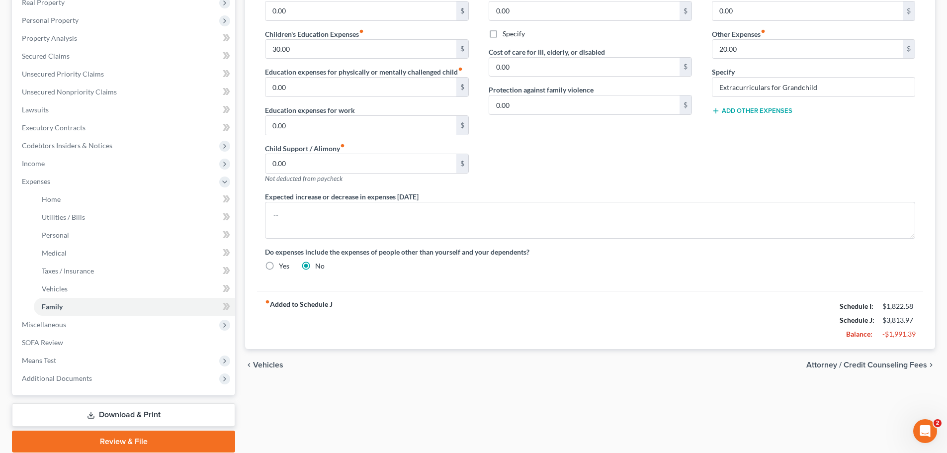
click at [902, 357] on div "chevron_left Vehicles Attorney / Credit Counseling Fees chevron_right" at bounding box center [590, 365] width 690 height 32
click at [897, 363] on span "Attorney / Credit Counseling Fees" at bounding box center [866, 365] width 121 height 8
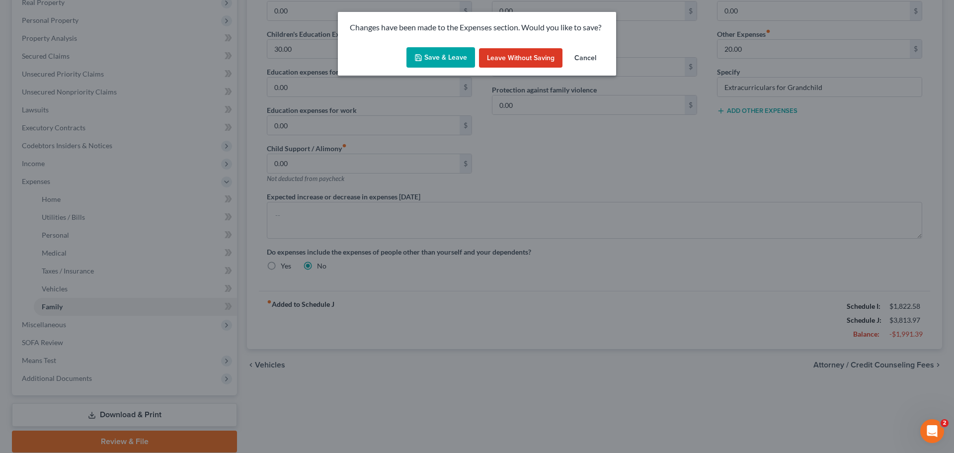
click at [437, 54] on button "Save & Leave" at bounding box center [441, 57] width 69 height 21
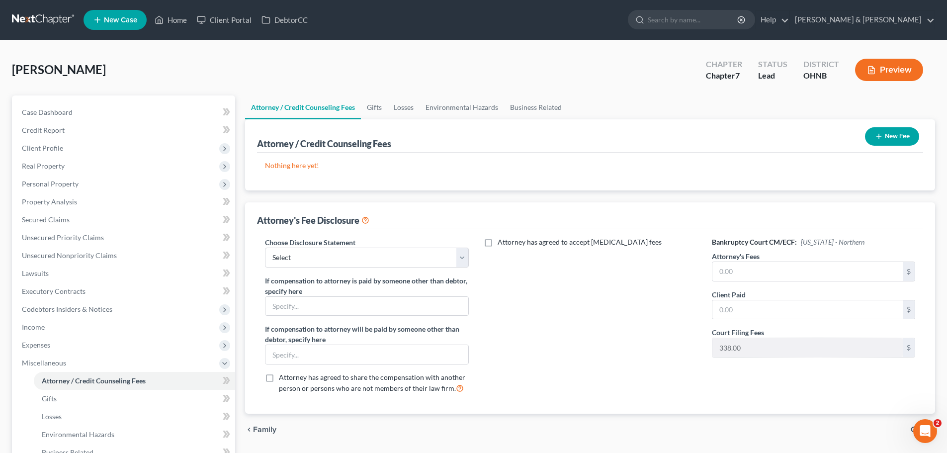
click at [880, 135] on icon "button" at bounding box center [879, 136] width 8 height 8
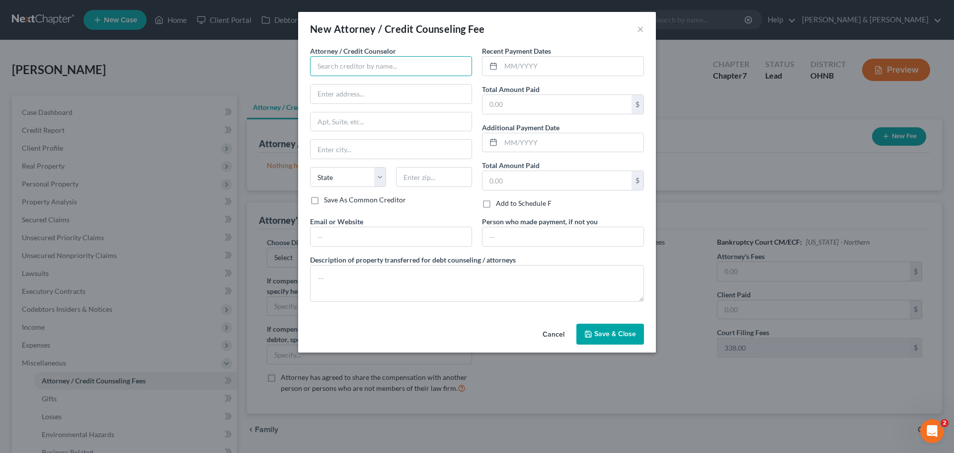
click at [445, 60] on input "text" at bounding box center [391, 66] width 162 height 20
click at [576, 102] on input "text" at bounding box center [557, 104] width 149 height 19
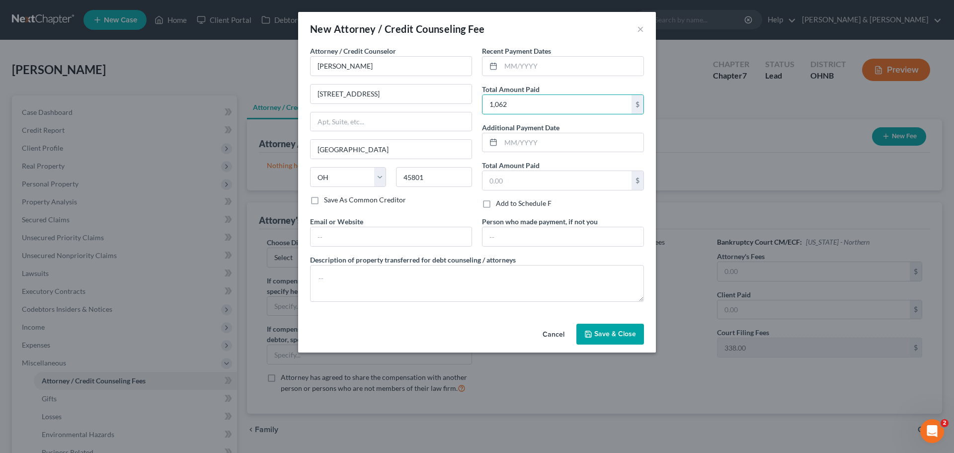
click at [626, 333] on span "Save & Close" at bounding box center [615, 334] width 42 height 8
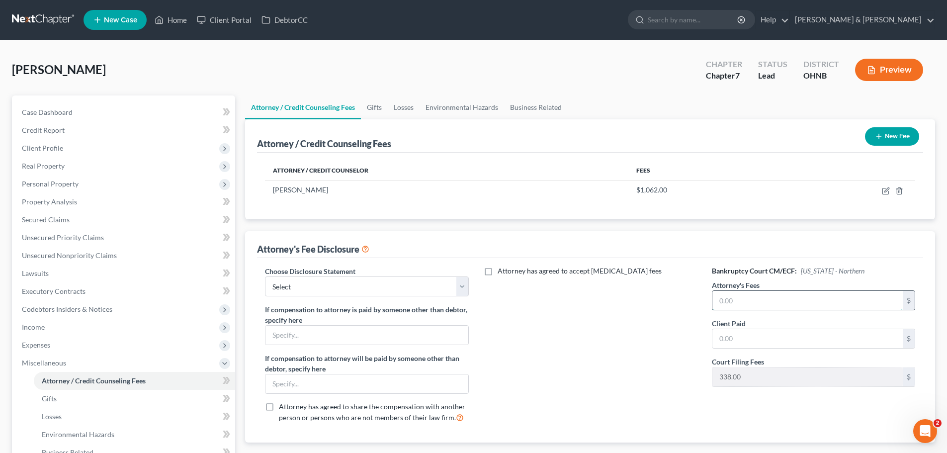
drag, startPoint x: 767, startPoint y: 302, endPoint x: 768, endPoint y: 287, distance: 14.5
click at [767, 301] on input "text" at bounding box center [807, 300] width 190 height 19
click at [747, 335] on input "text" at bounding box center [807, 338] width 190 height 19
drag, startPoint x: 672, startPoint y: 339, endPoint x: 918, endPoint y: 293, distance: 250.4
click at [674, 339] on div "Attorney has agreed to accept [MEDICAL_DATA] fees" at bounding box center [590, 348] width 223 height 165
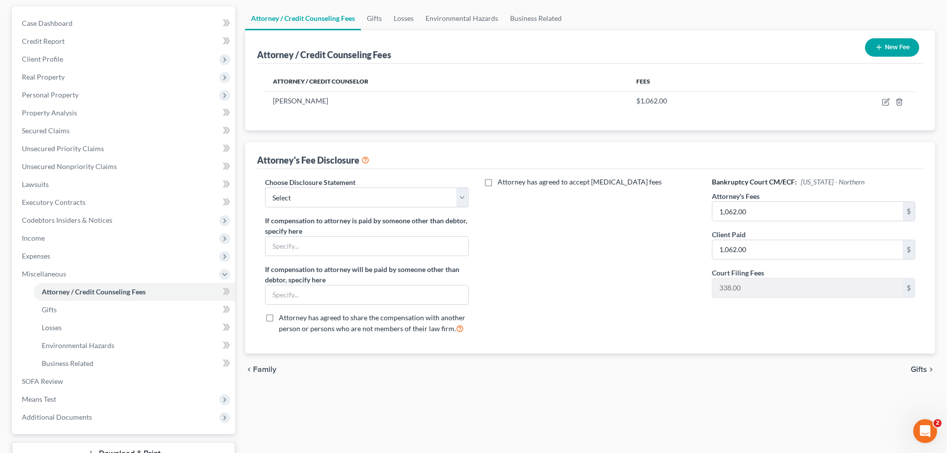
click at [916, 373] on span "Gifts" at bounding box center [919, 369] width 16 height 8
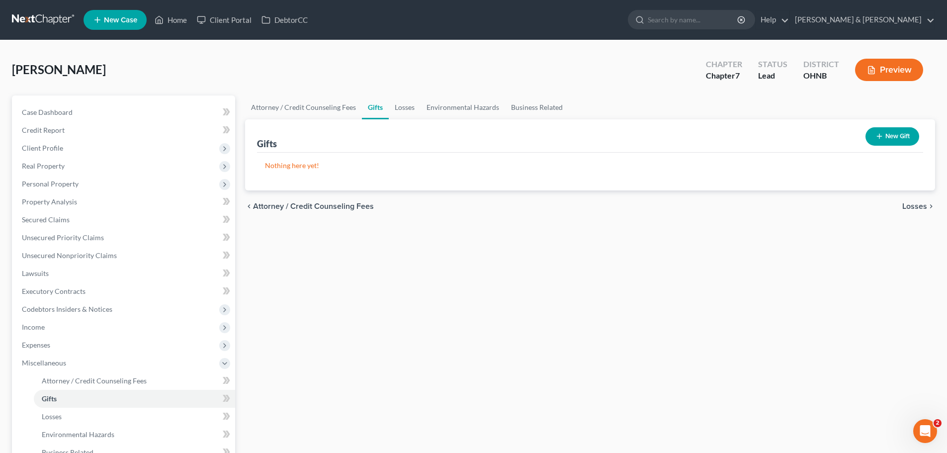
click at [883, 135] on button "New Gift" at bounding box center [892, 136] width 54 height 18
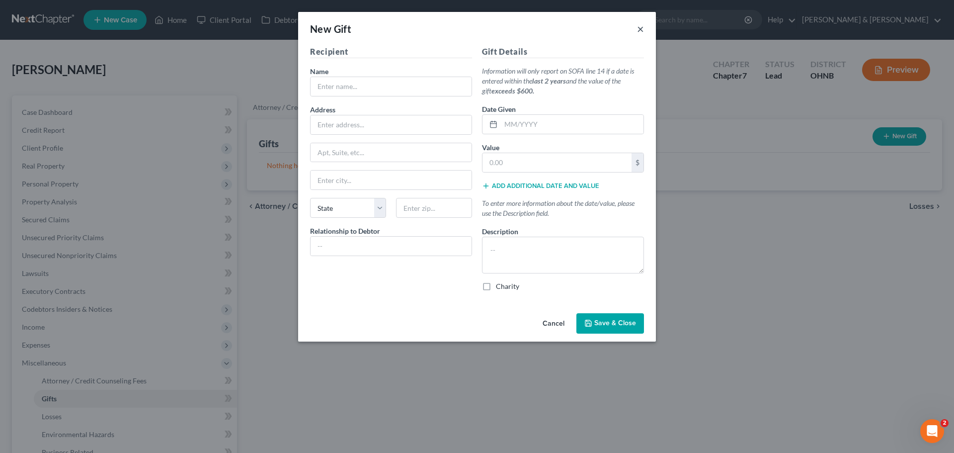
click at [644, 31] on button "×" at bounding box center [640, 29] width 7 height 12
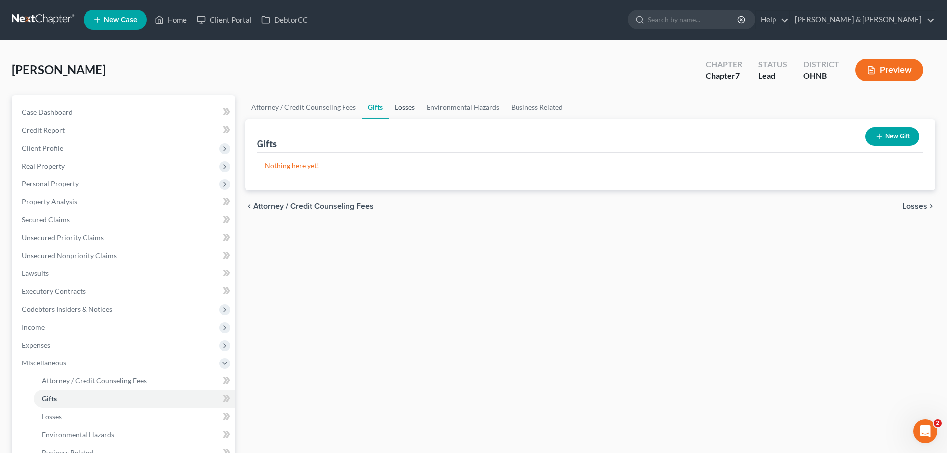
click at [397, 107] on link "Losses" at bounding box center [405, 107] width 32 height 24
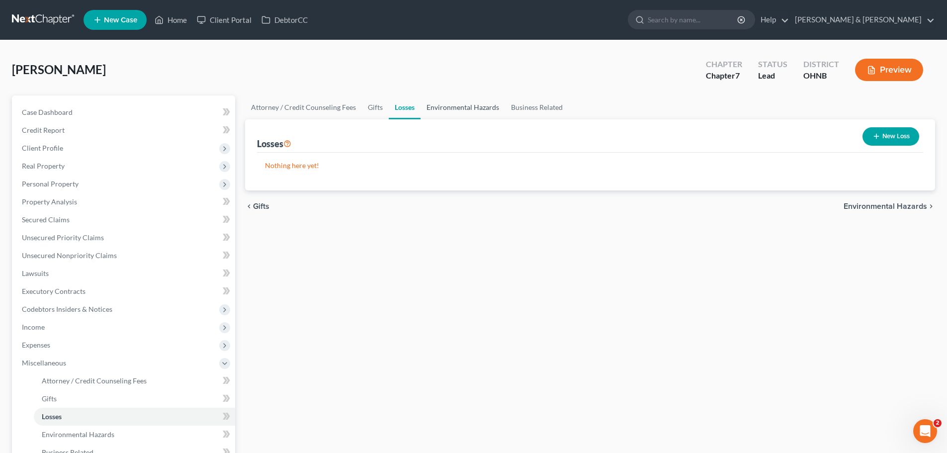
click at [445, 108] on link "Environmental Hazards" at bounding box center [463, 107] width 85 height 24
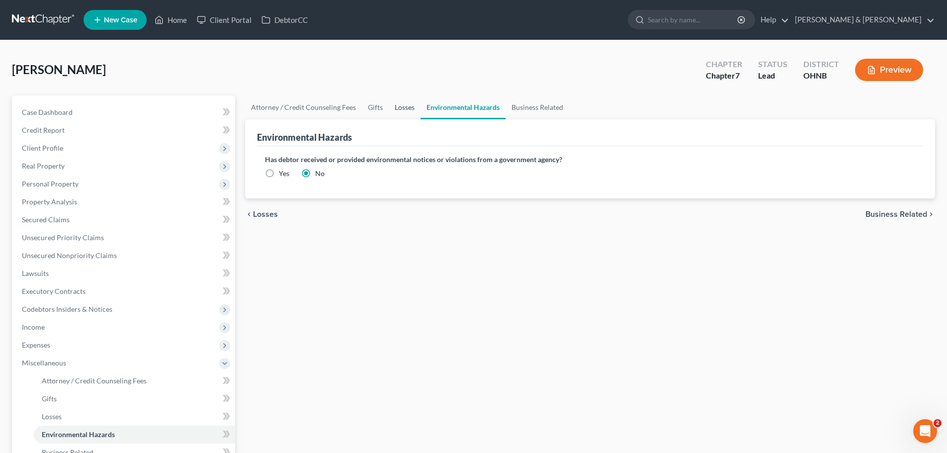
click at [412, 112] on link "Losses" at bounding box center [405, 107] width 32 height 24
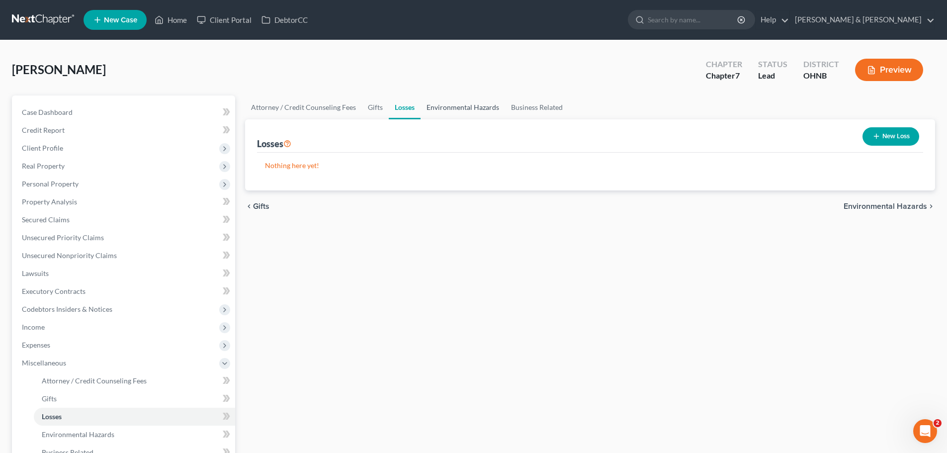
click at [459, 107] on link "Environmental Hazards" at bounding box center [463, 107] width 85 height 24
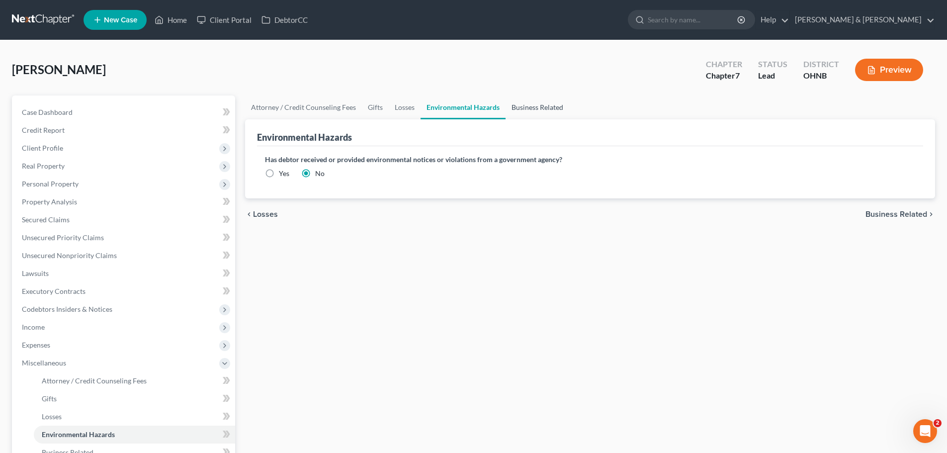
click at [518, 111] on link "Business Related" at bounding box center [538, 107] width 64 height 24
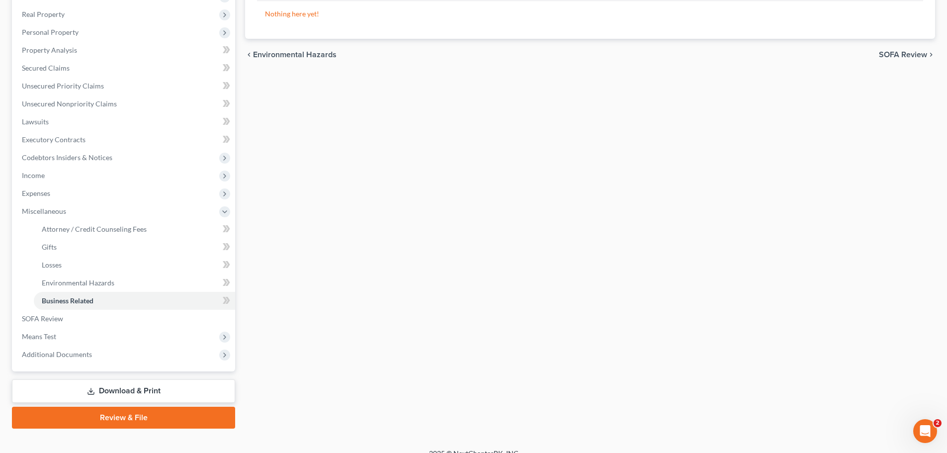
scroll to position [152, 0]
click at [64, 320] on link "SOFA Review" at bounding box center [124, 318] width 221 height 18
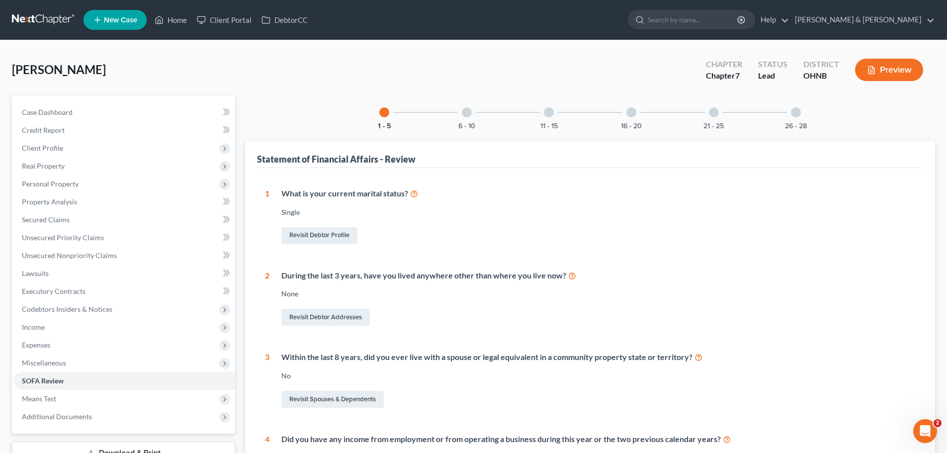
click at [470, 109] on div at bounding box center [467, 112] width 10 height 10
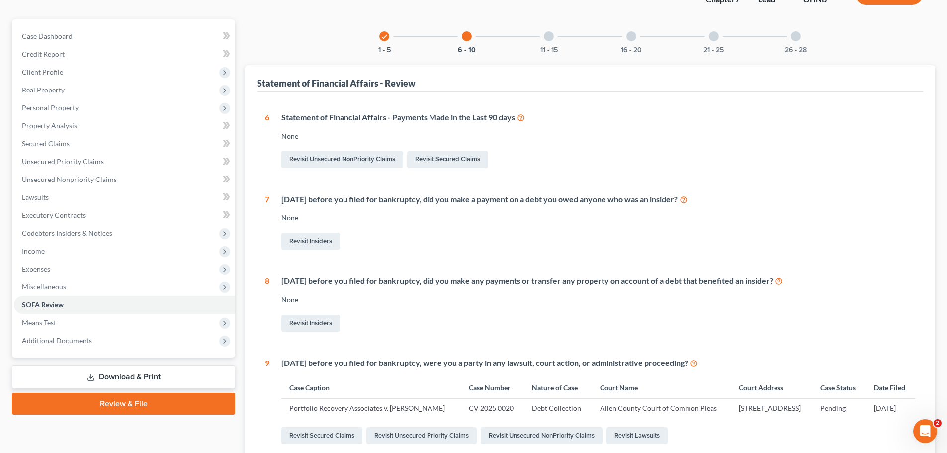
scroll to position [68, 0]
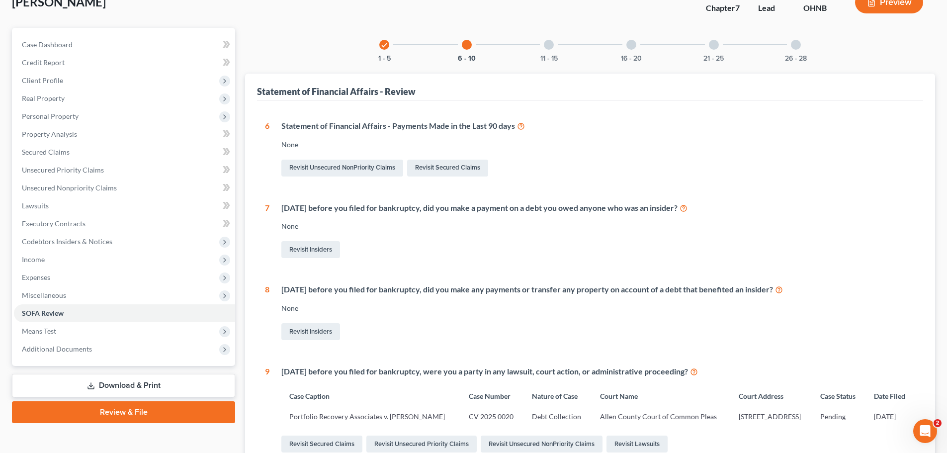
click at [549, 49] on div at bounding box center [549, 45] width 10 height 10
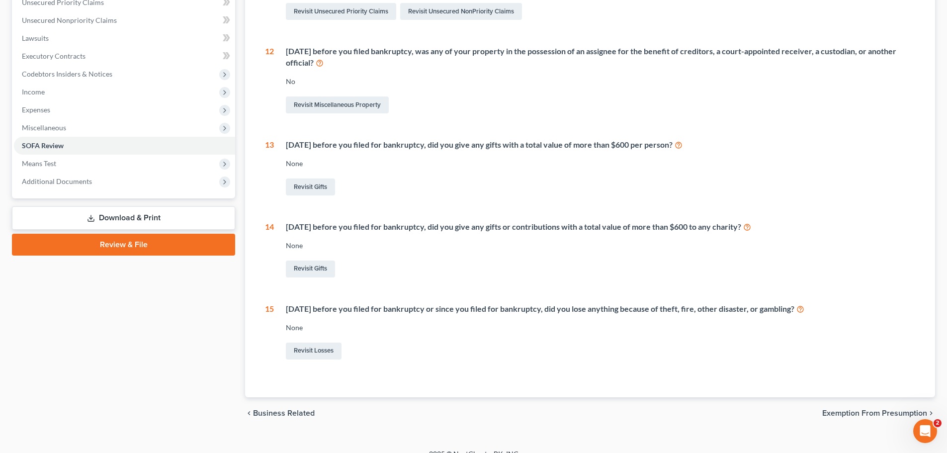
scroll to position [17, 0]
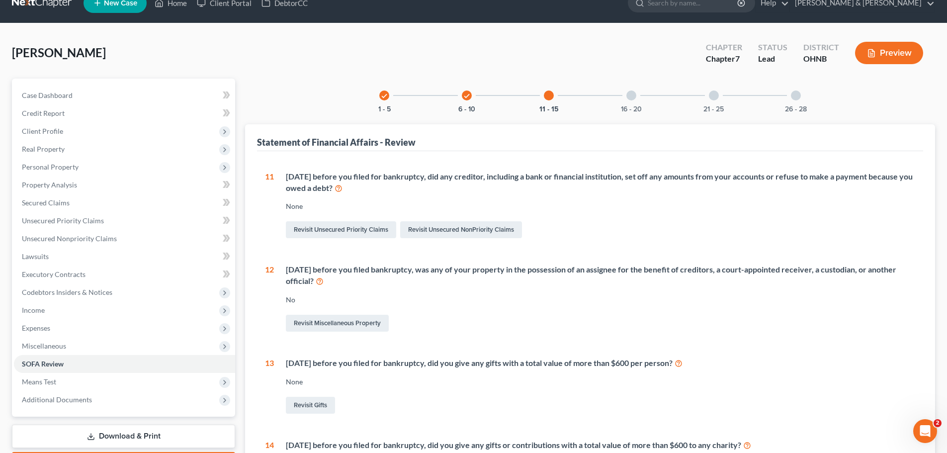
click at [638, 99] on div "16 - 20" at bounding box center [631, 96] width 34 height 34
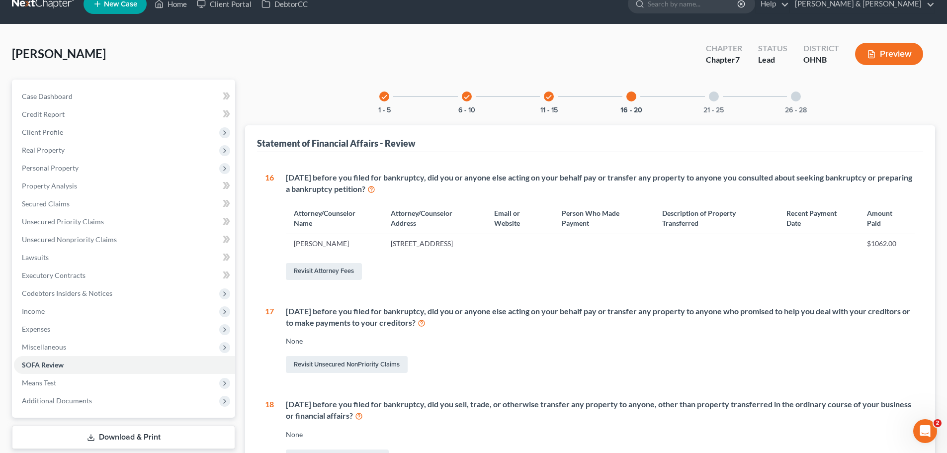
scroll to position [10, 0]
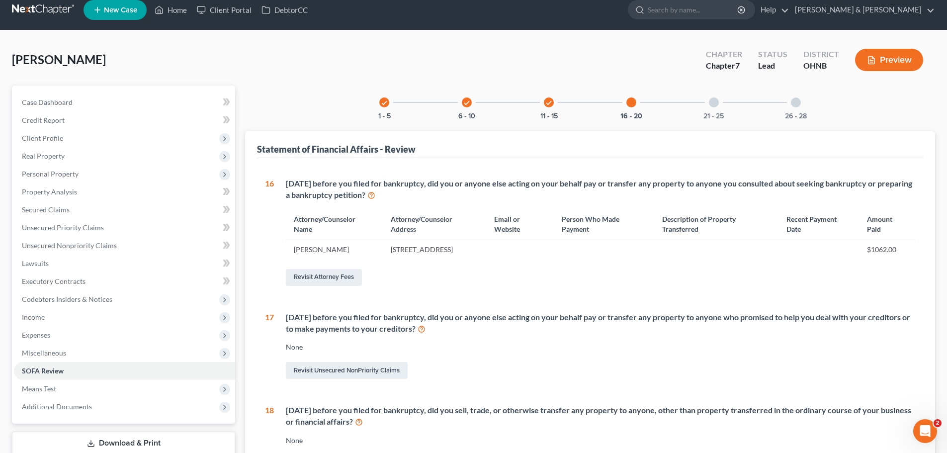
click at [707, 110] on div "21 - 25" at bounding box center [714, 102] width 34 height 34
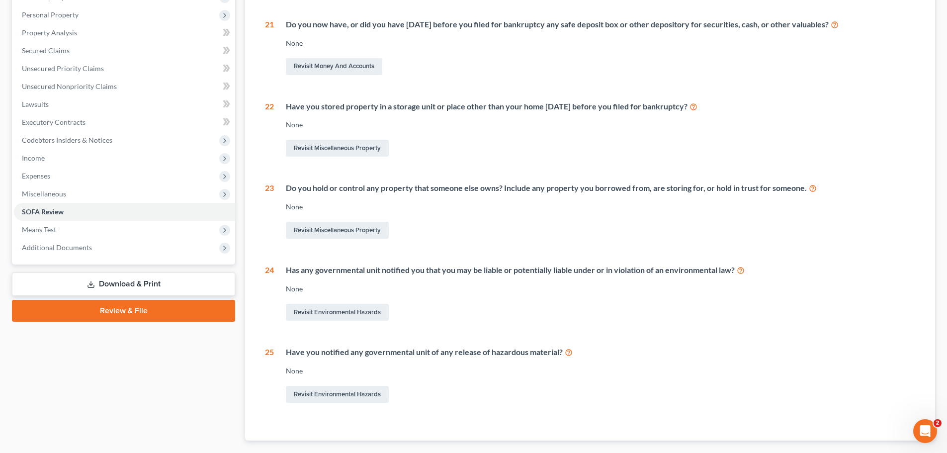
scroll to position [8, 0]
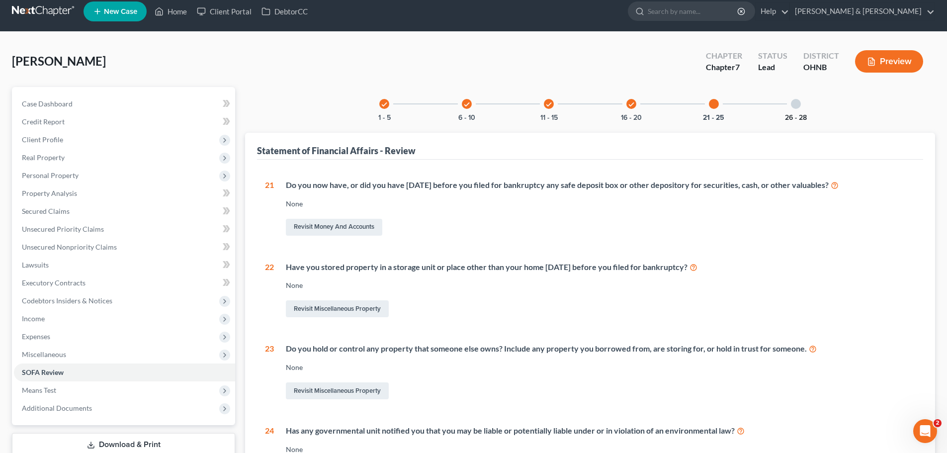
click at [804, 114] on button "26 - 28" at bounding box center [796, 117] width 22 height 7
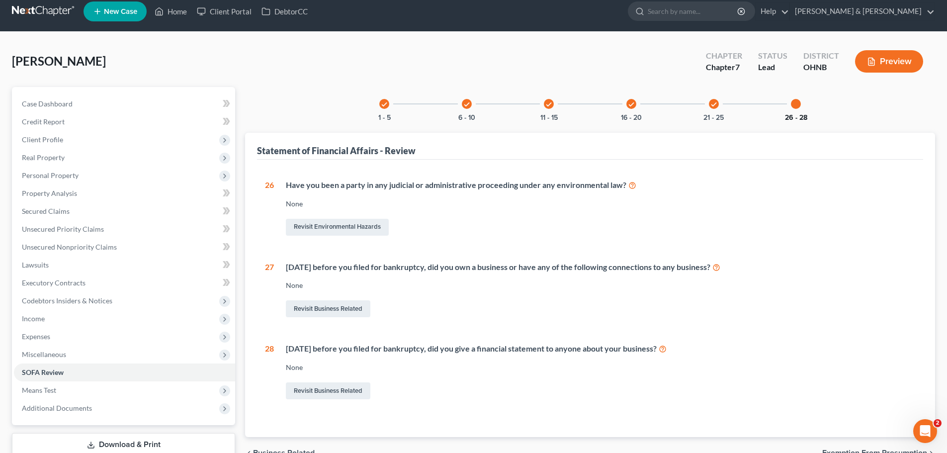
scroll to position [76, 0]
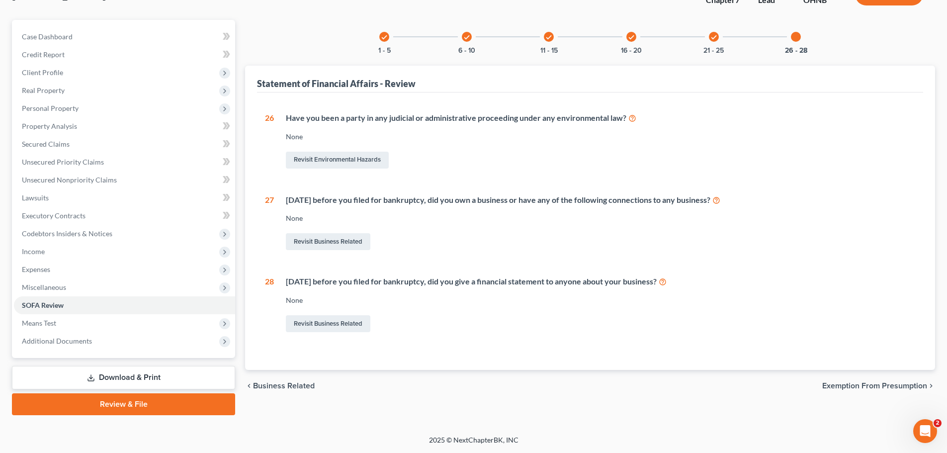
drag, startPoint x: 893, startPoint y: 385, endPoint x: 907, endPoint y: 382, distance: 14.6
click at [894, 384] on span "Exemption from Presumption" at bounding box center [874, 386] width 105 height 8
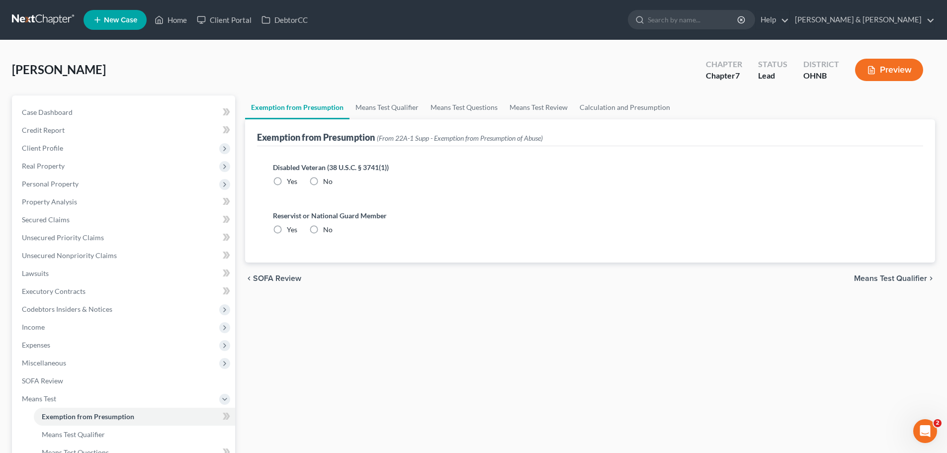
drag, startPoint x: 313, startPoint y: 181, endPoint x: 313, endPoint y: 187, distance: 6.5
click at [323, 182] on label "No" at bounding box center [327, 181] width 9 height 10
click at [327, 182] on input "No" at bounding box center [330, 179] width 6 height 6
click at [323, 229] on label "No" at bounding box center [327, 230] width 9 height 10
click at [327, 229] on input "No" at bounding box center [330, 228] width 6 height 6
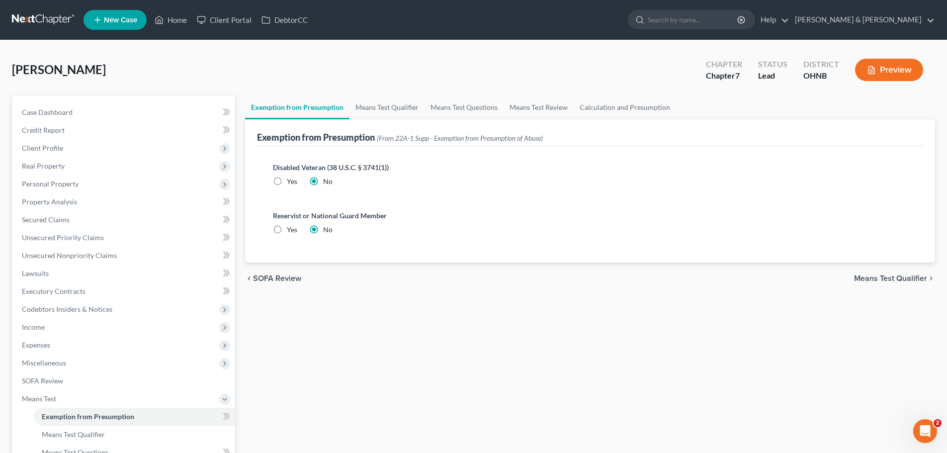
click at [885, 279] on span "Means Test Qualifier" at bounding box center [890, 278] width 73 height 8
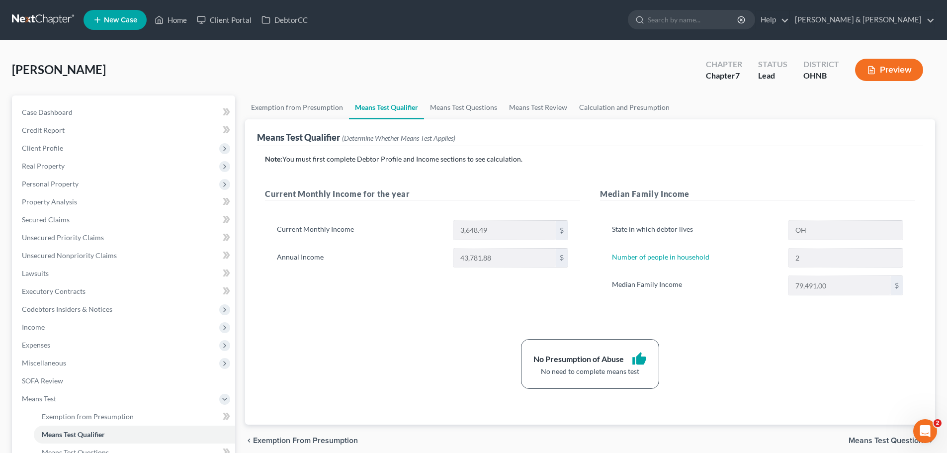
scroll to position [140, 0]
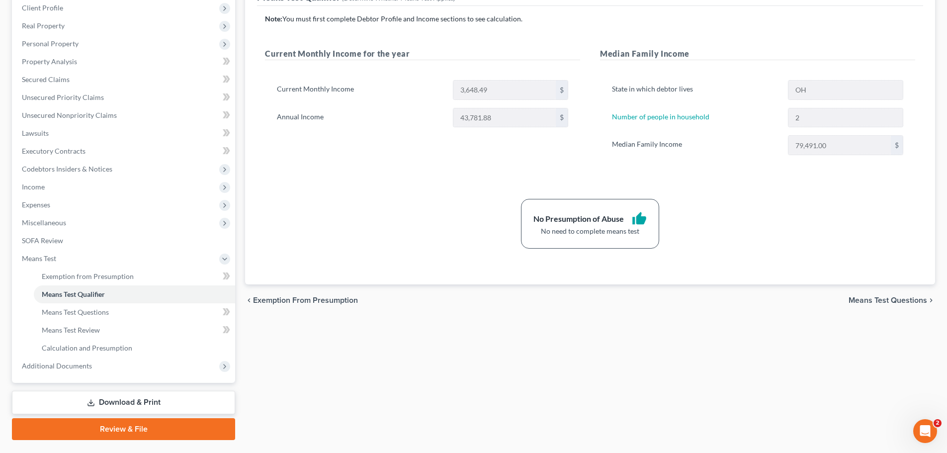
click at [900, 300] on span "Means Test Questions" at bounding box center [887, 300] width 79 height 8
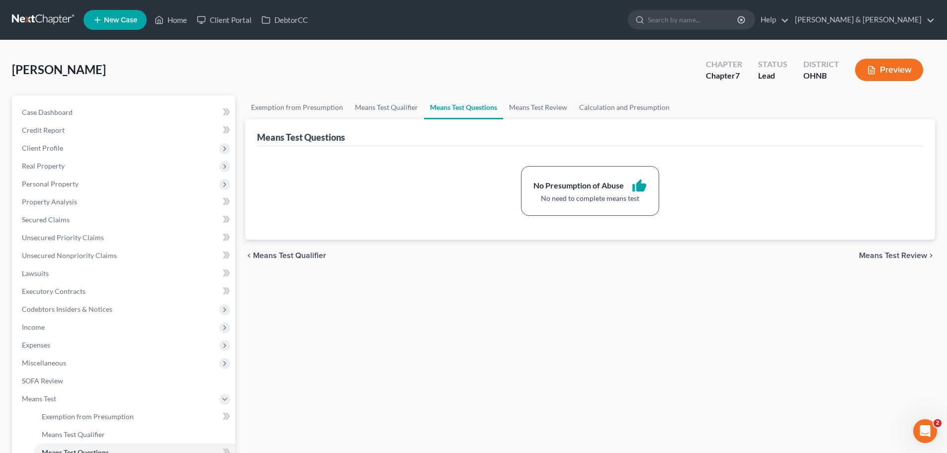
click at [905, 259] on span "Means Test Review" at bounding box center [893, 256] width 68 height 8
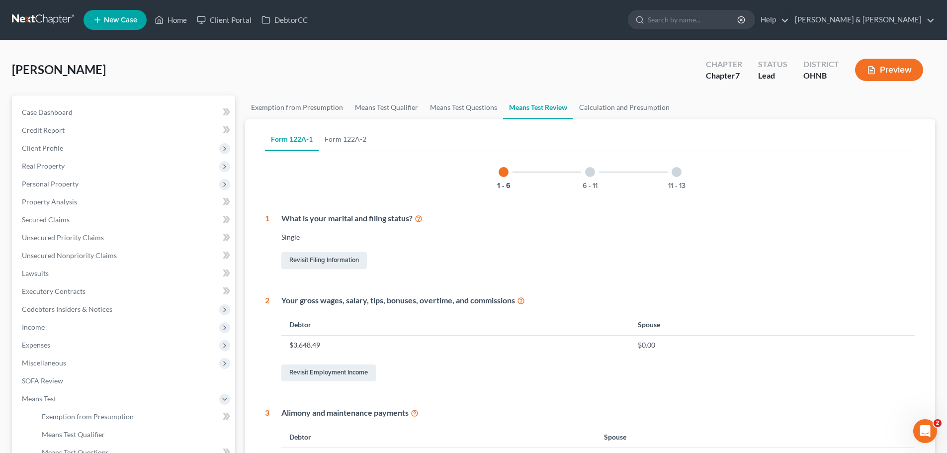
scroll to position [329, 0]
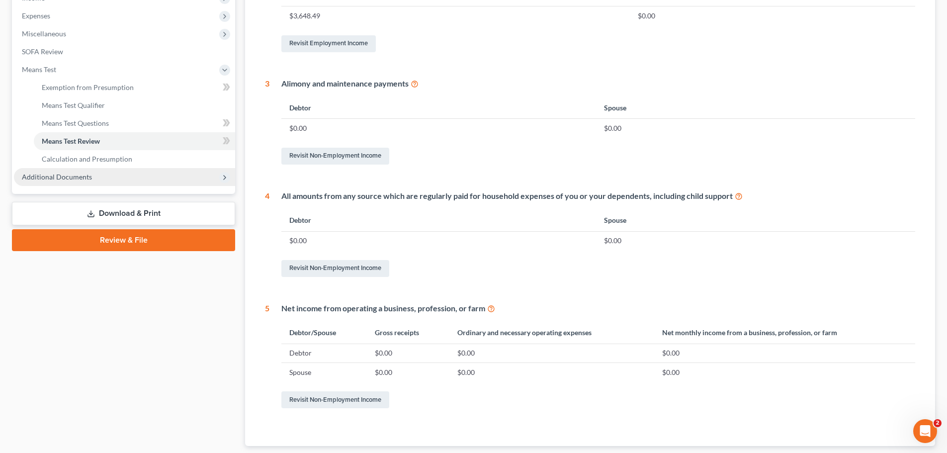
click at [107, 179] on span "Additional Documents" at bounding box center [124, 177] width 221 height 18
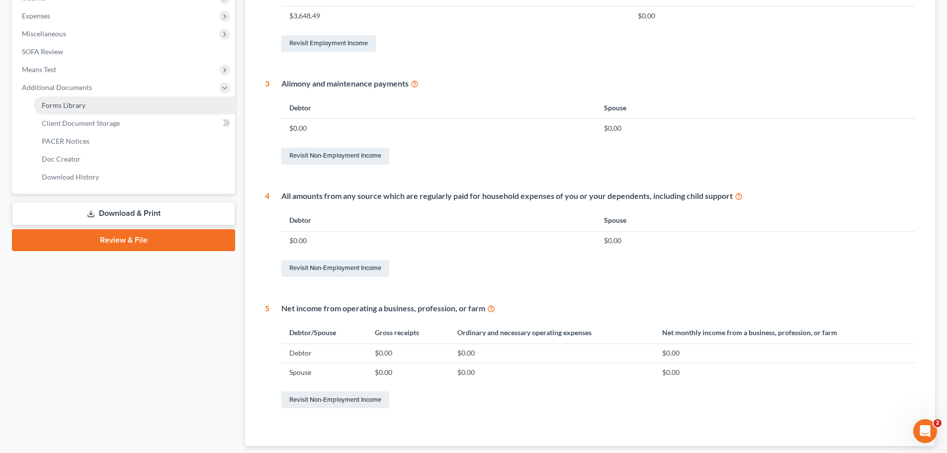
click at [96, 104] on link "Forms Library" at bounding box center [134, 105] width 201 height 18
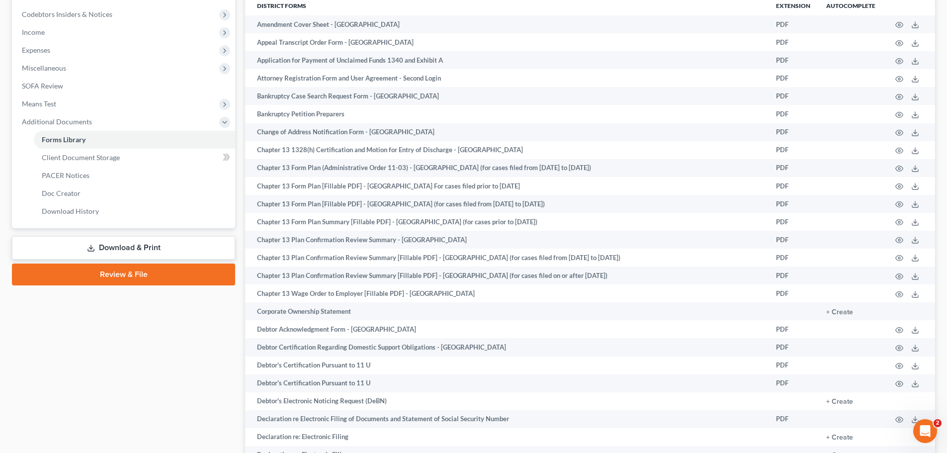
scroll to position [311, 0]
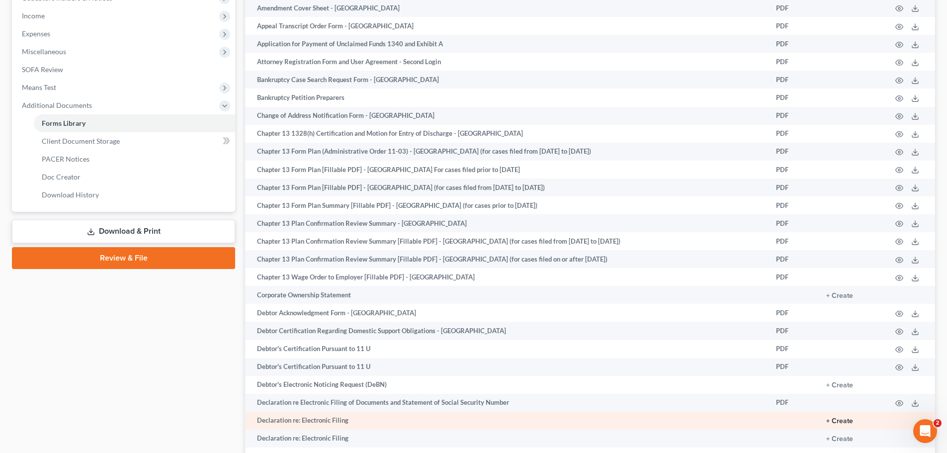
click at [850, 418] on button "+ Create" at bounding box center [839, 421] width 27 height 7
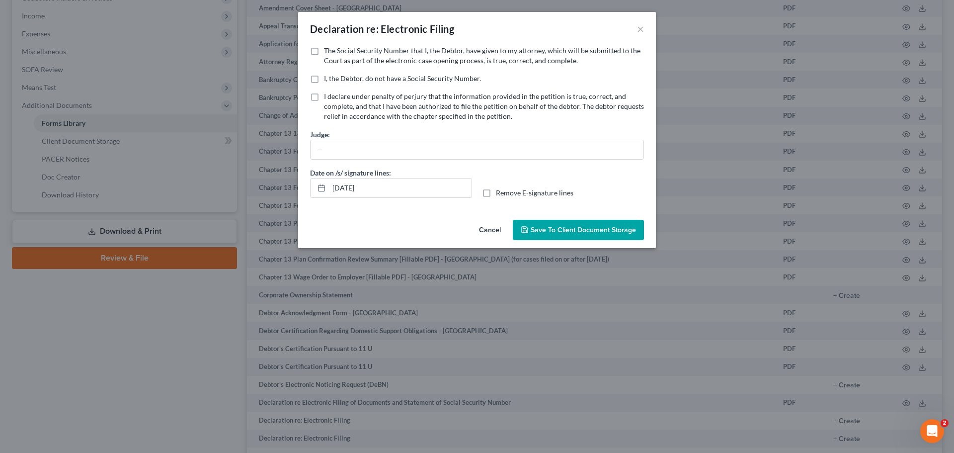
click at [324, 49] on label "The Social Security Number that I, the Debtor, have given to my attorney, which…" at bounding box center [484, 56] width 320 height 20
click at [328, 49] on input "The Social Security Number that I, the Debtor, have given to my attorney, which…" at bounding box center [331, 49] width 6 height 6
click at [504, 194] on span "Remove E-signature lines" at bounding box center [535, 192] width 78 height 8
click at [504, 194] on input "Remove E-signature lines" at bounding box center [503, 191] width 6 height 6
click at [540, 228] on span "Save to Client Document Storage" at bounding box center [583, 230] width 105 height 8
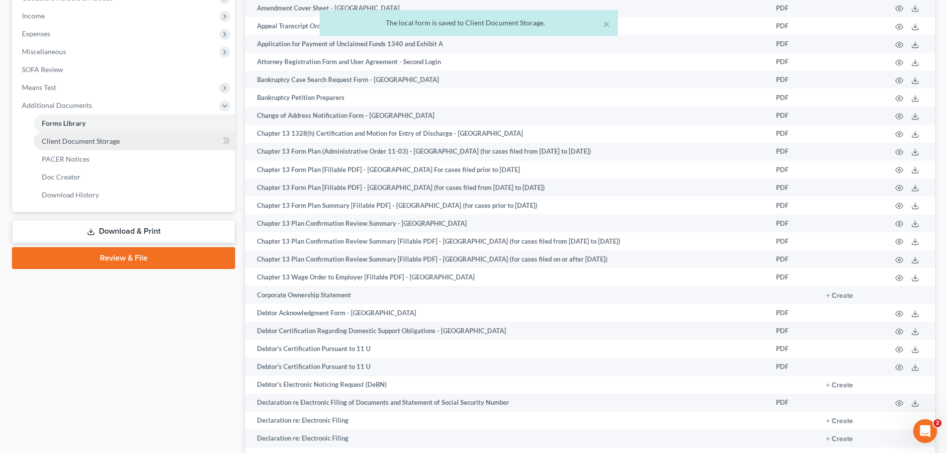
click at [88, 142] on span "Client Document Storage" at bounding box center [81, 141] width 78 height 8
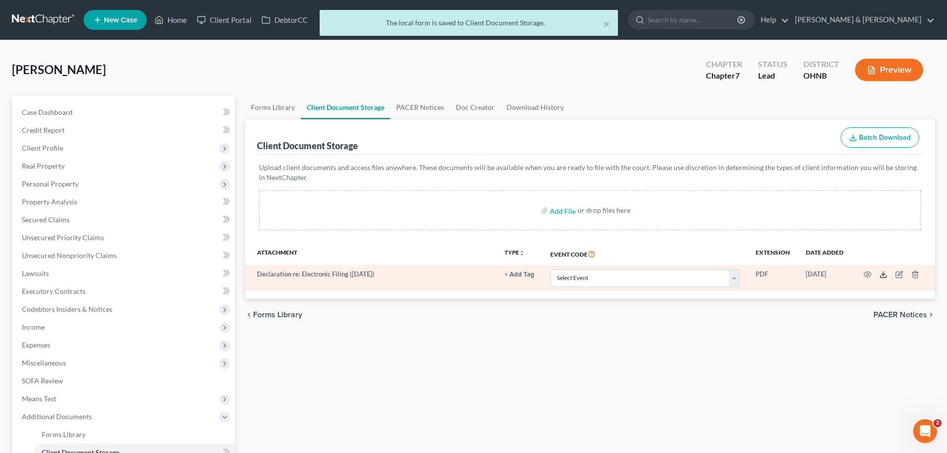
click at [881, 274] on icon at bounding box center [883, 274] width 8 height 8
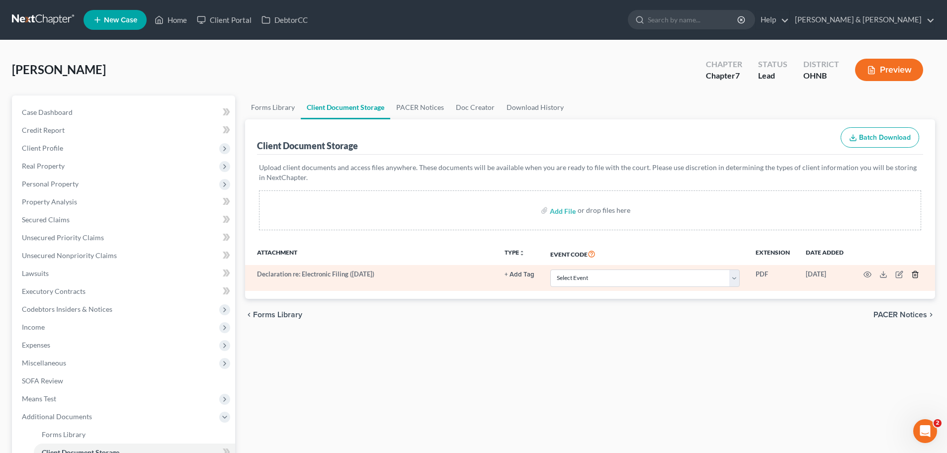
click at [918, 275] on icon "button" at bounding box center [915, 274] width 8 height 8
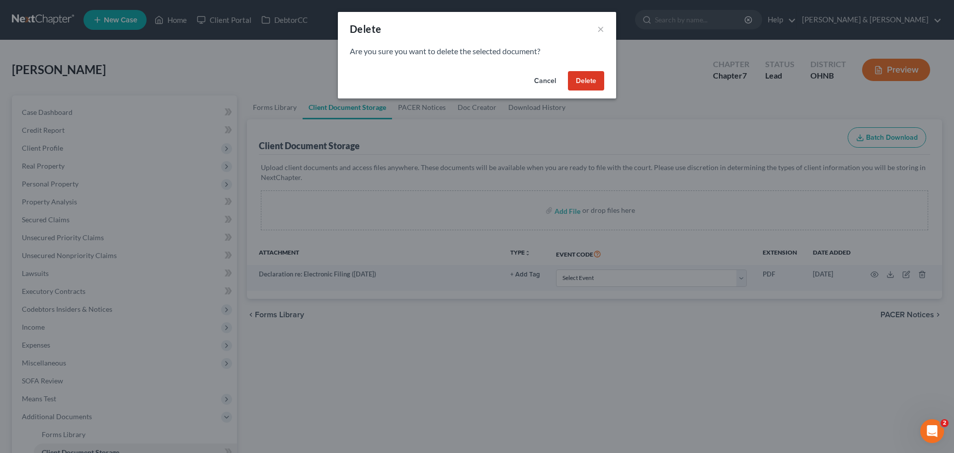
click at [589, 80] on button "Delete" at bounding box center [586, 81] width 36 height 20
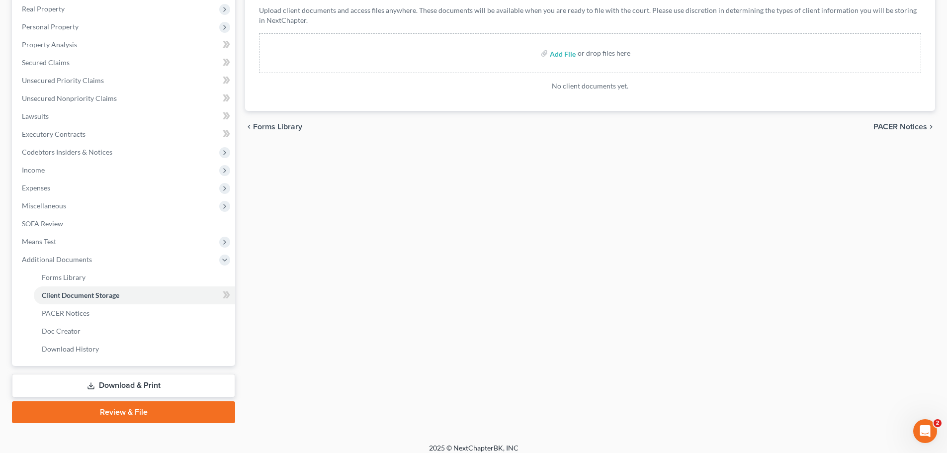
scroll to position [165, 0]
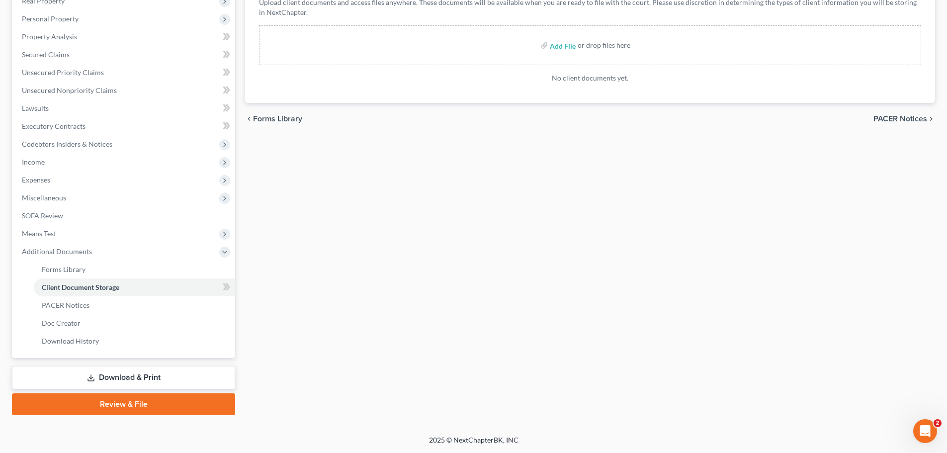
click at [71, 374] on link "Download & Print" at bounding box center [123, 377] width 223 height 23
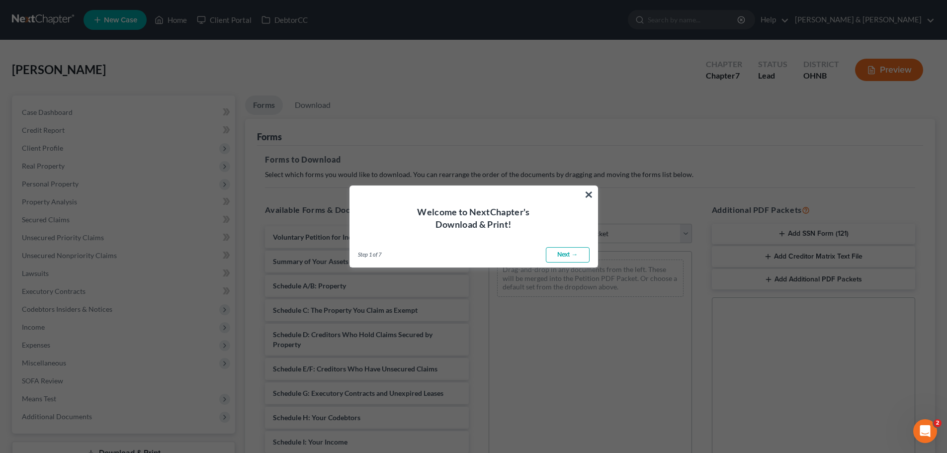
click at [572, 257] on link "Next →" at bounding box center [568, 255] width 44 height 16
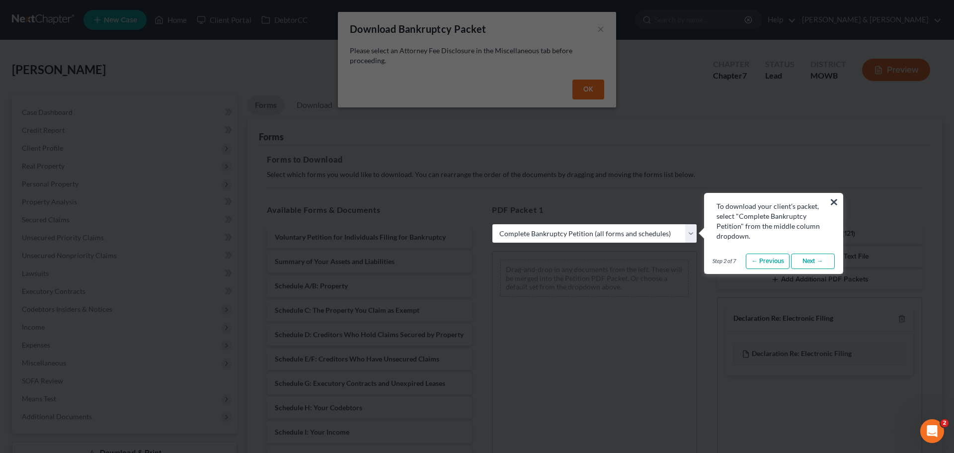
click at [831, 201] on button "×" at bounding box center [834, 202] width 9 height 16
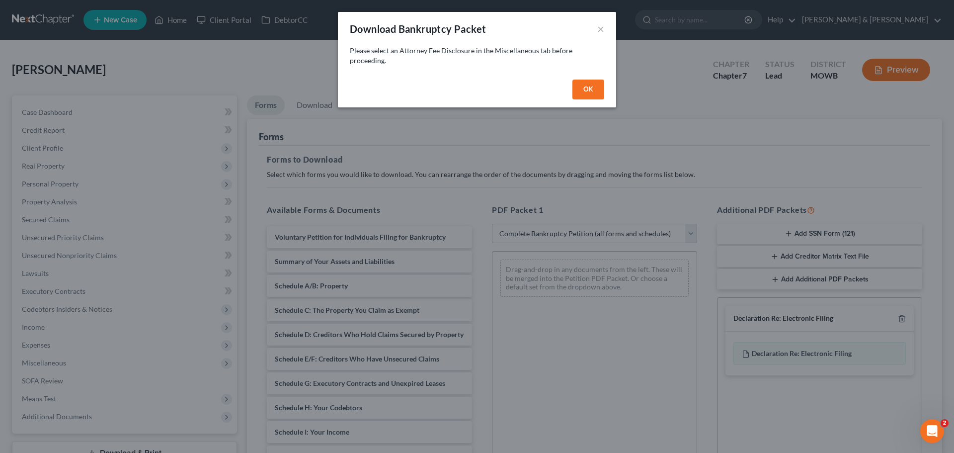
click at [594, 92] on button "OK" at bounding box center [589, 90] width 32 height 20
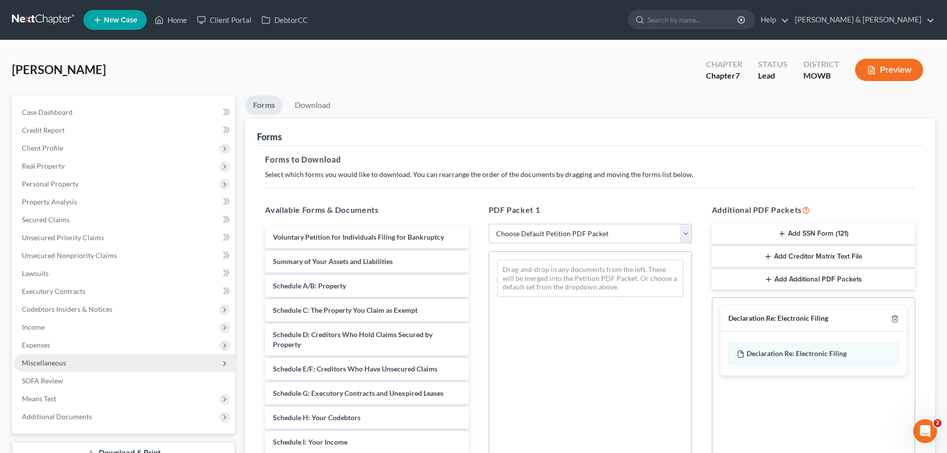
click at [51, 364] on span "Miscellaneous" at bounding box center [44, 362] width 44 height 8
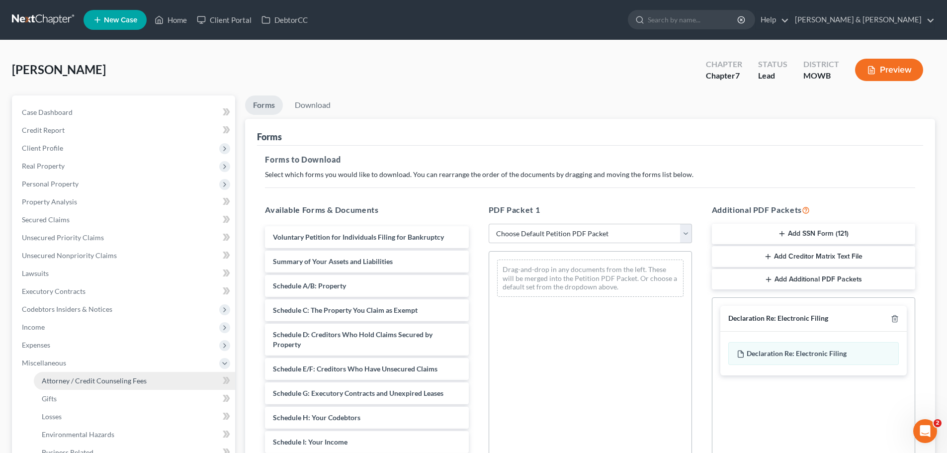
click at [63, 380] on span "Attorney / Credit Counseling Fees" at bounding box center [94, 380] width 105 height 8
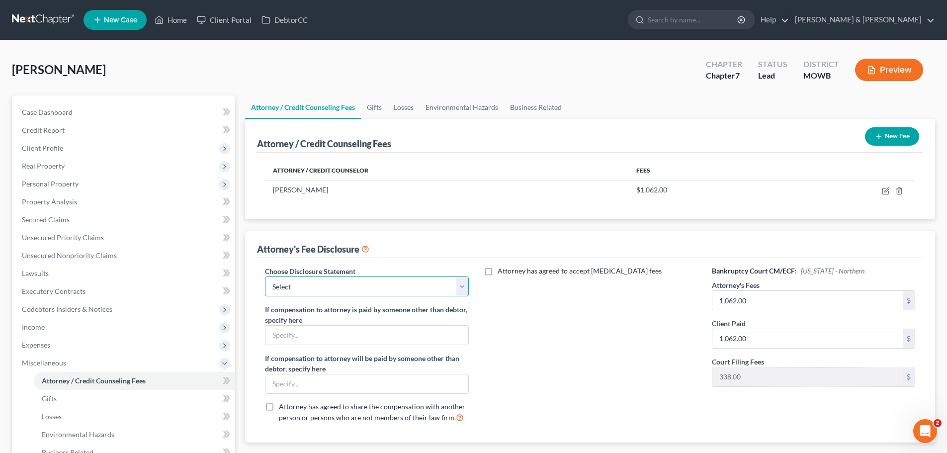
drag, startPoint x: 406, startPoint y: 287, endPoint x: 388, endPoint y: 295, distance: 19.3
click at [406, 287] on select "Select Disclosure" at bounding box center [366, 286] width 203 height 20
click at [265, 276] on select "Select Disclosure" at bounding box center [366, 286] width 203 height 20
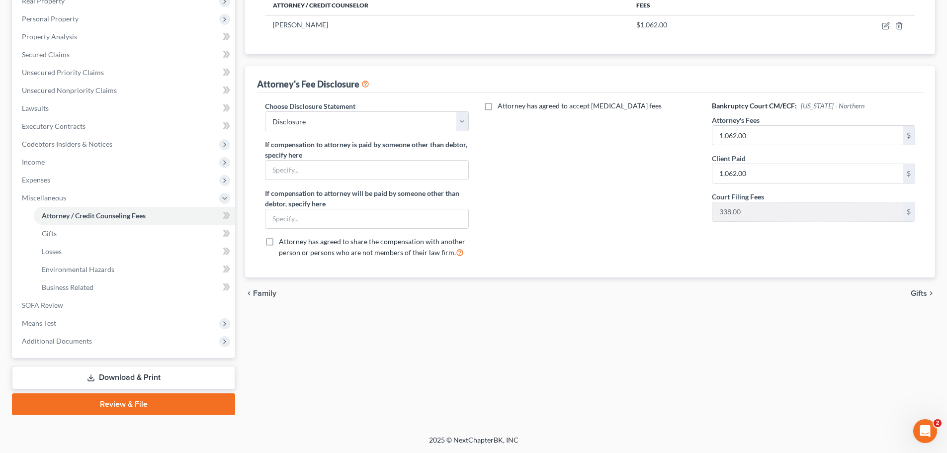
drag, startPoint x: 919, startPoint y: 294, endPoint x: 319, endPoint y: 331, distance: 601.1
click at [917, 294] on span "Gifts" at bounding box center [919, 293] width 16 height 8
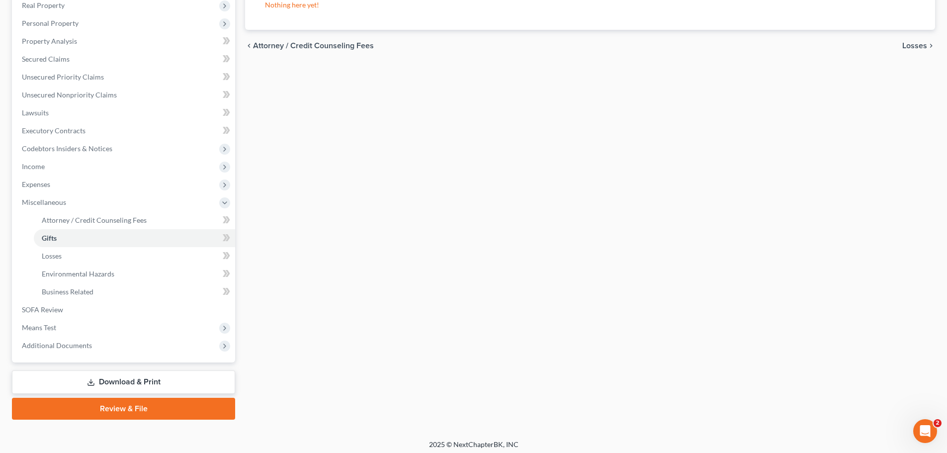
scroll to position [165, 0]
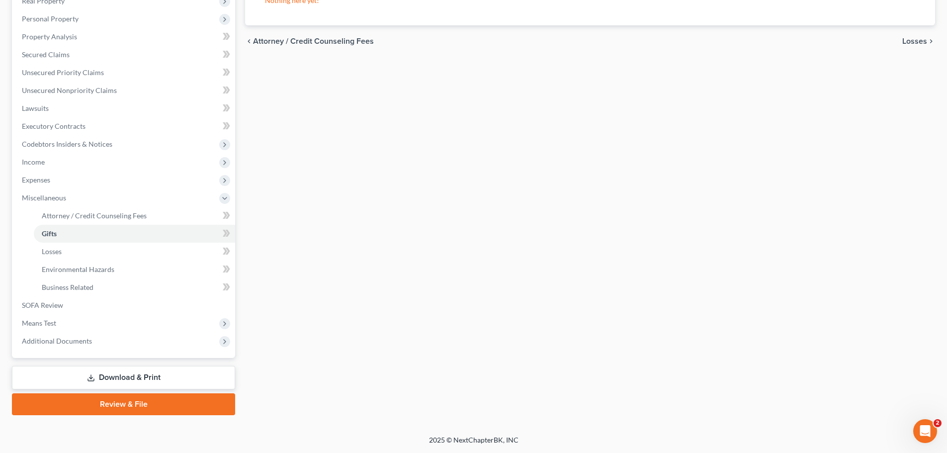
click at [212, 381] on link "Download & Print" at bounding box center [123, 377] width 223 height 23
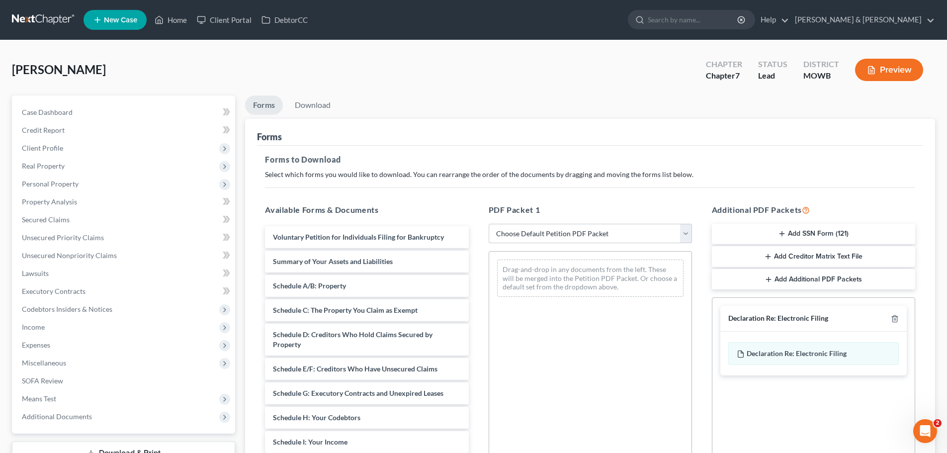
drag, startPoint x: 518, startPoint y: 231, endPoint x: 514, endPoint y: 240, distance: 9.8
click at [518, 231] on select "Choose Default Petition PDF Packet Complete Bankruptcy Petition (all forms and …" at bounding box center [590, 234] width 203 height 20
click at [489, 224] on select "Choose Default Petition PDF Packet Complete Bankruptcy Petition (all forms and …" at bounding box center [590, 234] width 203 height 20
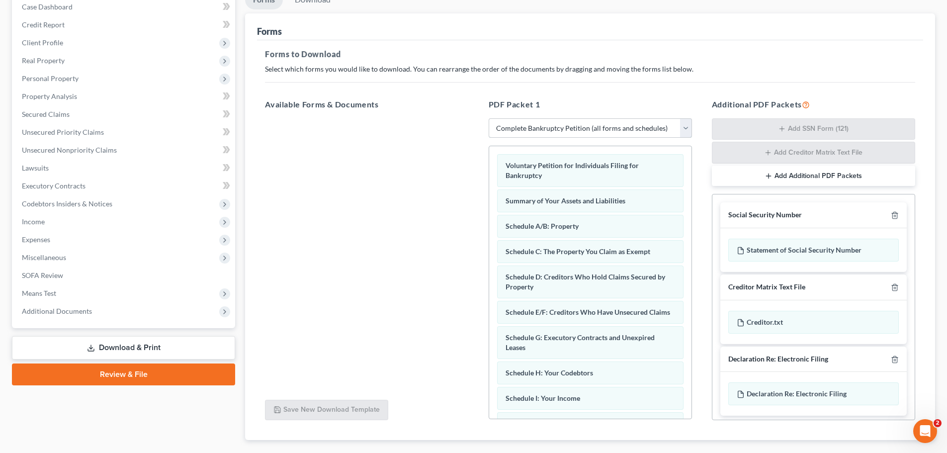
scroll to position [162, 0]
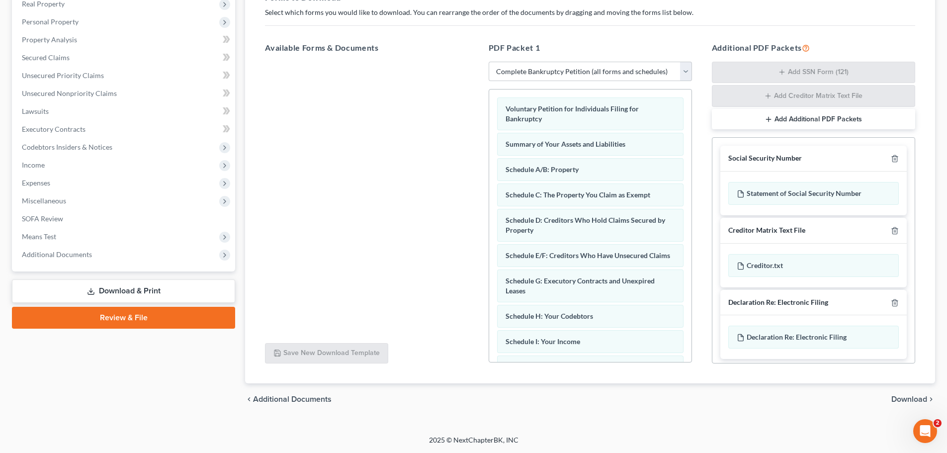
click at [909, 398] on span "Download" at bounding box center [909, 399] width 36 height 8
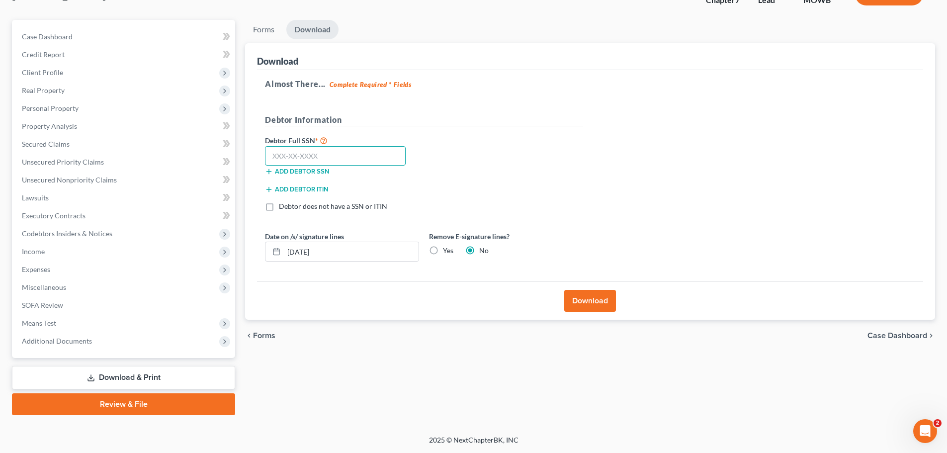
click at [379, 157] on input "text" at bounding box center [335, 156] width 141 height 20
drag, startPoint x: 437, startPoint y: 248, endPoint x: 438, endPoint y: 260, distance: 12.5
click at [443, 250] on label "Yes" at bounding box center [448, 251] width 10 height 10
click at [447, 250] on input "Yes" at bounding box center [450, 249] width 6 height 6
click at [568, 300] on button "Download" at bounding box center [590, 301] width 52 height 22
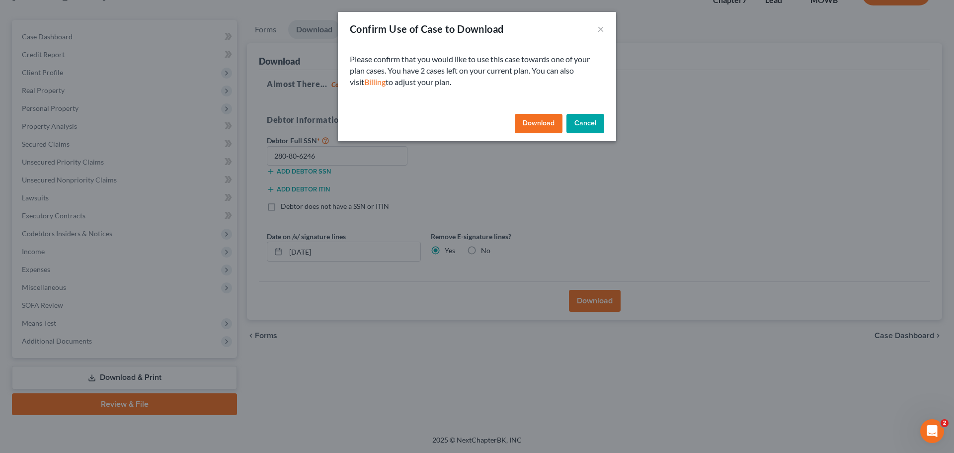
drag, startPoint x: 516, startPoint y: 119, endPoint x: 532, endPoint y: 123, distance: 16.8
click at [526, 122] on button "Download" at bounding box center [539, 124] width 48 height 20
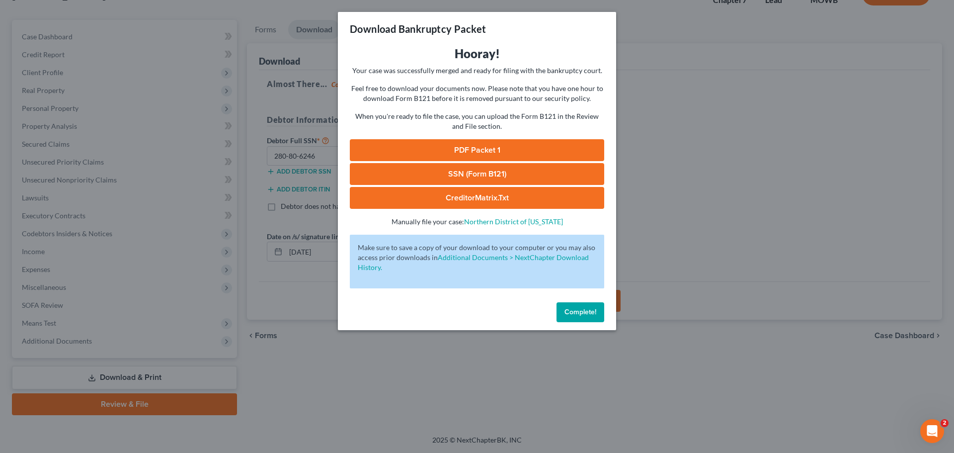
drag, startPoint x: 506, startPoint y: 143, endPoint x: 516, endPoint y: 150, distance: 12.3
click at [506, 143] on link "PDF Packet 1" at bounding box center [477, 150] width 254 height 22
